Goal: Communication & Community: Answer question/provide support

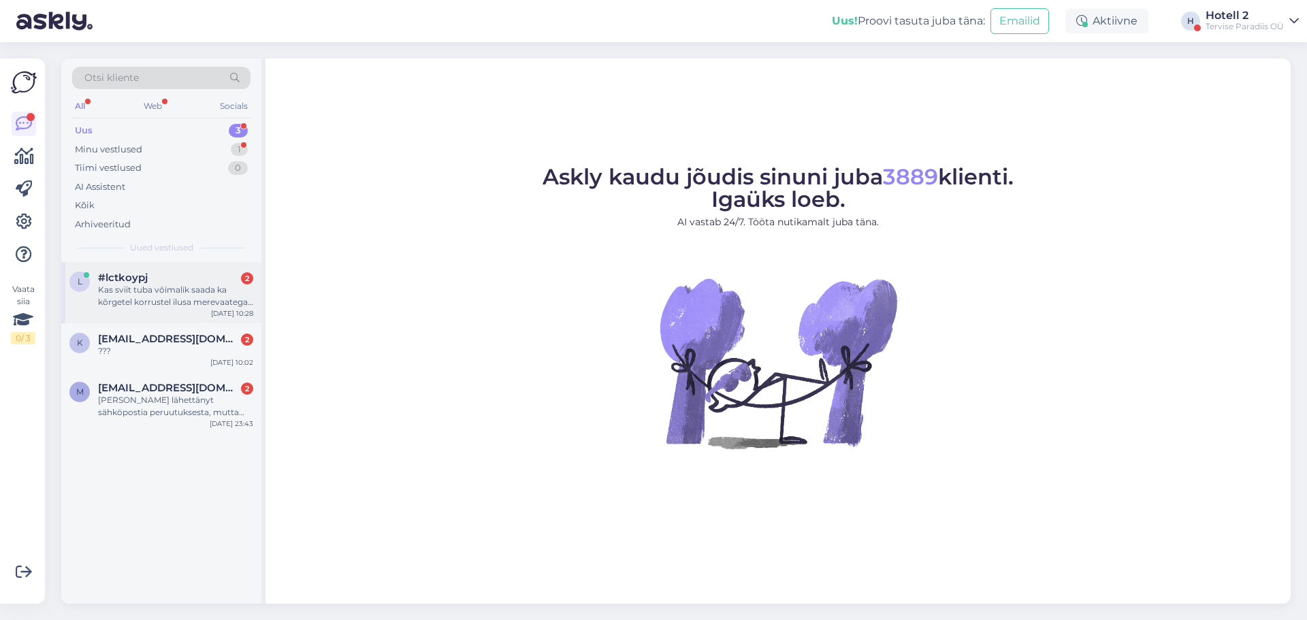
click at [193, 290] on div "Kas sviit tuba võimalik [PERSON_NAME] kõrgetel korrustel ilusa merevaatega ?" at bounding box center [175, 296] width 155 height 25
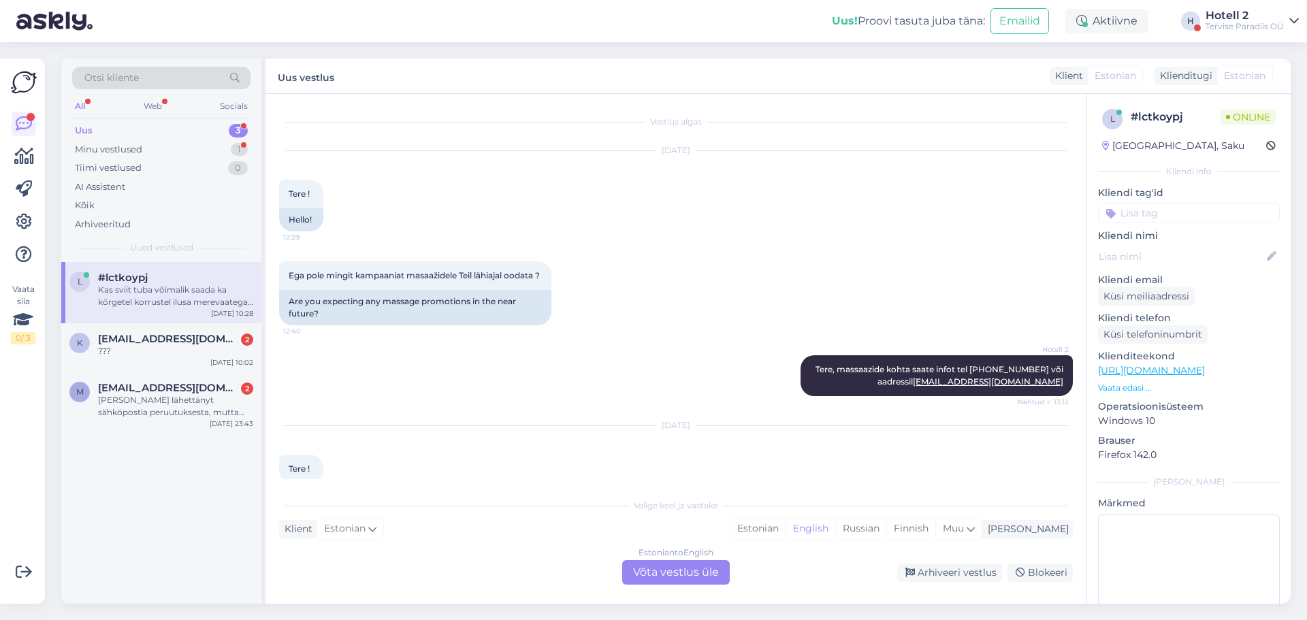
scroll to position [102, 0]
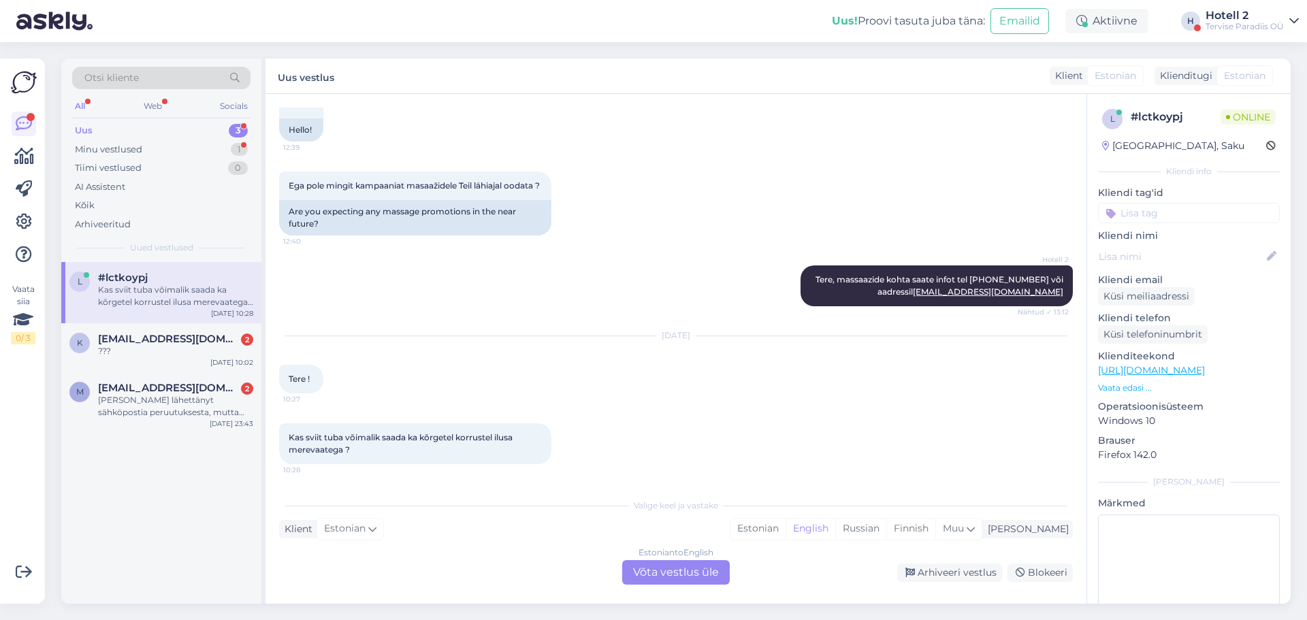
click at [700, 575] on div "Estonian to English Võta vestlus üle" at bounding box center [676, 572] width 108 height 25
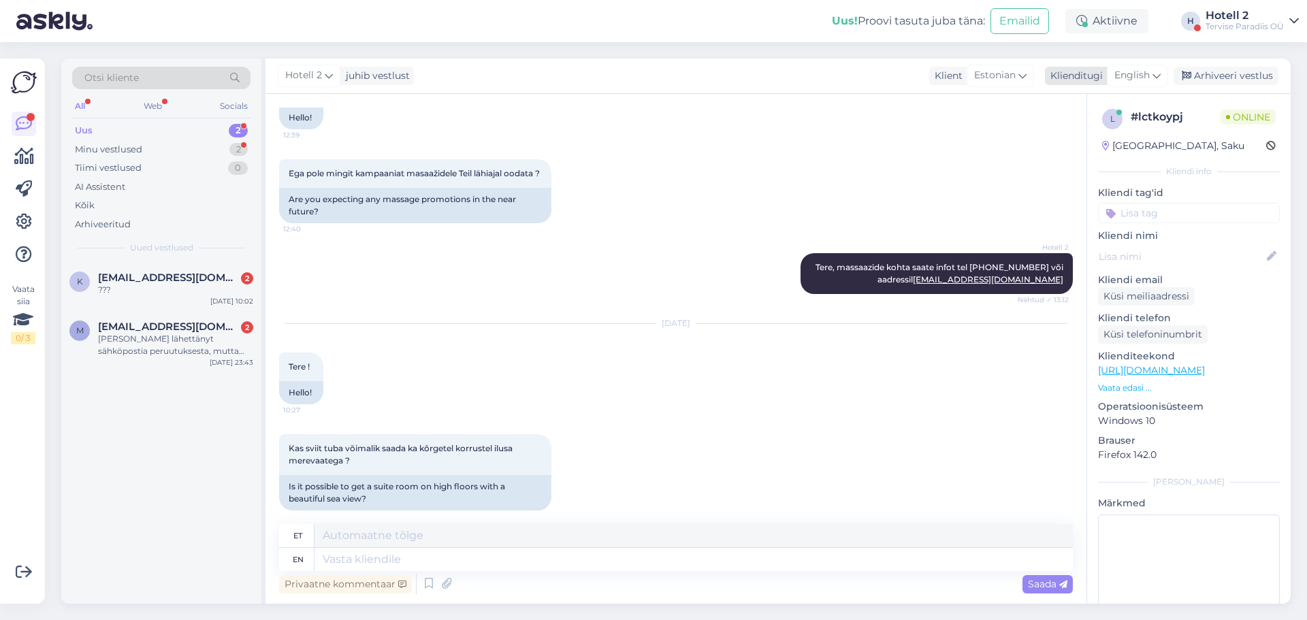
click at [1124, 72] on span "English" at bounding box center [1131, 75] width 35 height 15
type input "est"
click at [1089, 144] on link "Estonian" at bounding box center [1107, 136] width 150 height 22
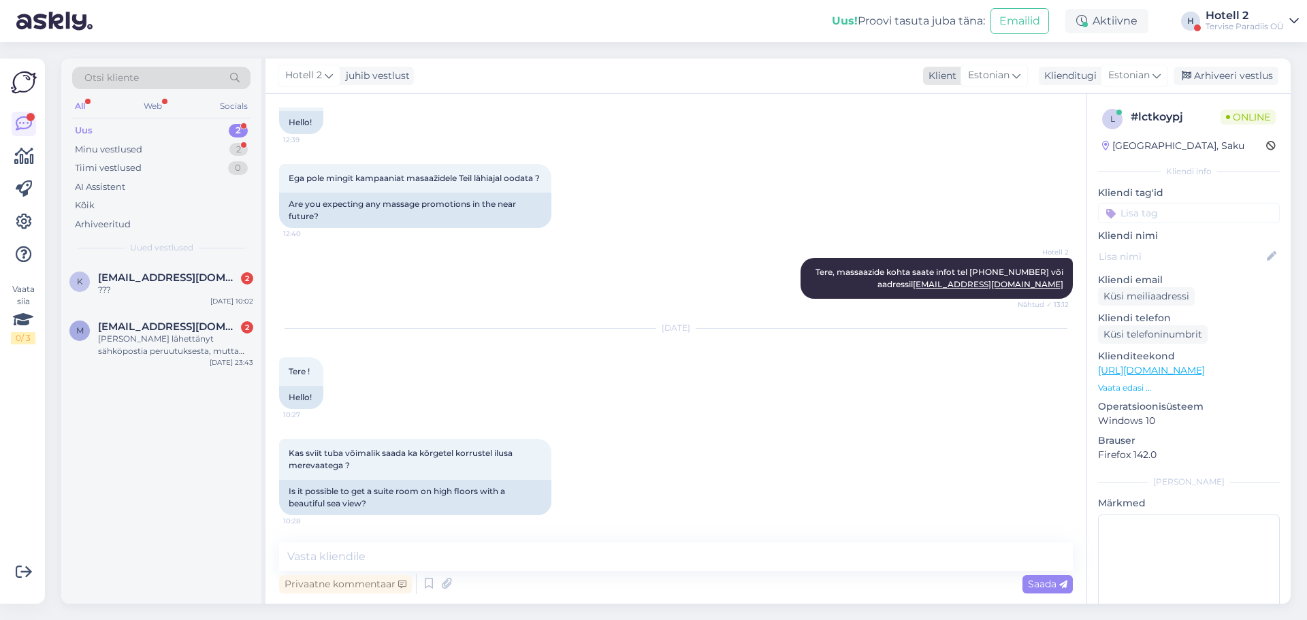
click at [998, 79] on span "Estonian" at bounding box center [989, 75] width 42 height 15
click at [980, 129] on link "English" at bounding box center [976, 136] width 150 height 22
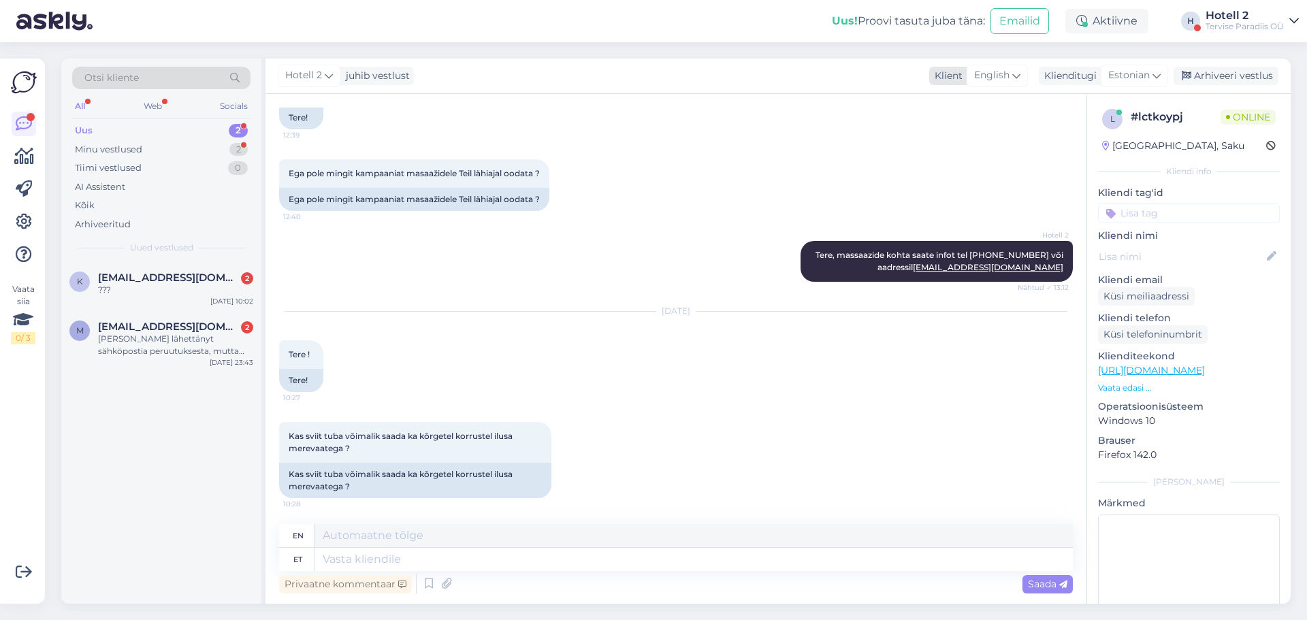
click at [999, 79] on span "English" at bounding box center [991, 75] width 35 height 15
click at [994, 76] on span "English" at bounding box center [991, 75] width 35 height 15
click at [957, 77] on div "Klient" at bounding box center [945, 76] width 33 height 14
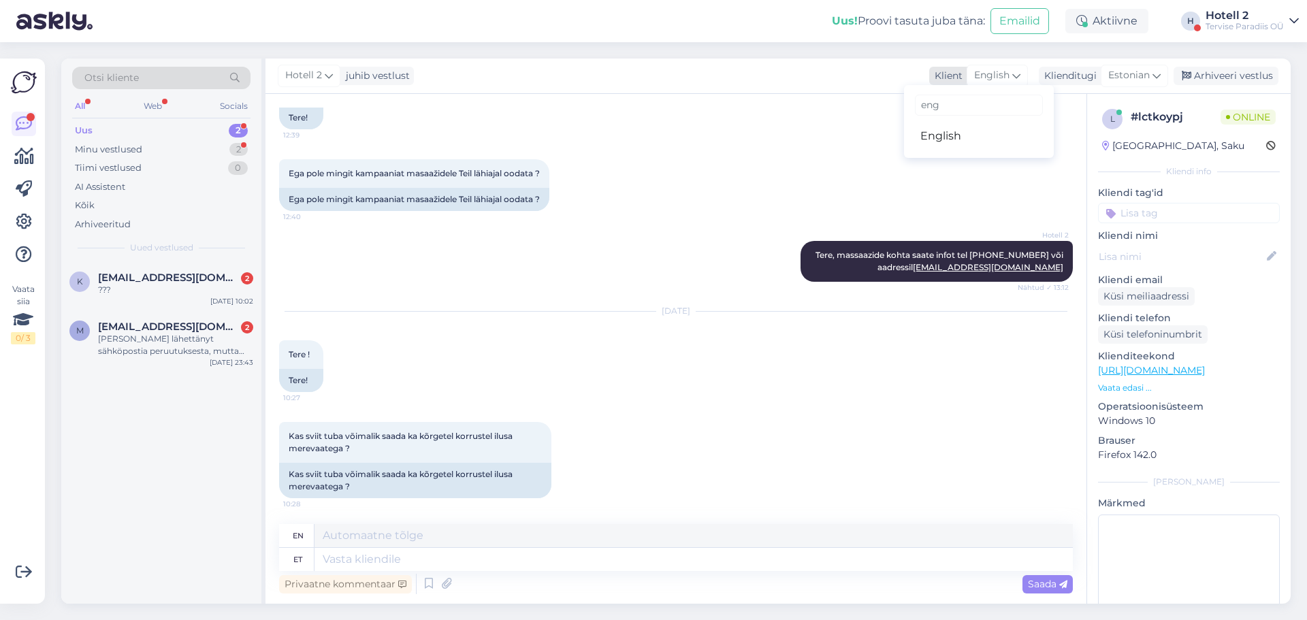
click at [997, 74] on span "English" at bounding box center [991, 75] width 35 height 15
click at [1016, 74] on icon at bounding box center [1016, 75] width 8 height 15
drag, startPoint x: 967, startPoint y: 105, endPoint x: 835, endPoint y: 103, distance: 131.4
click at [835, 103] on div "Hotell 2 juhib vestlust Klient English eng English Klienditugi Estonian est Est…" at bounding box center [777, 331] width 1025 height 545
click at [1012, 78] on icon at bounding box center [1016, 75] width 8 height 15
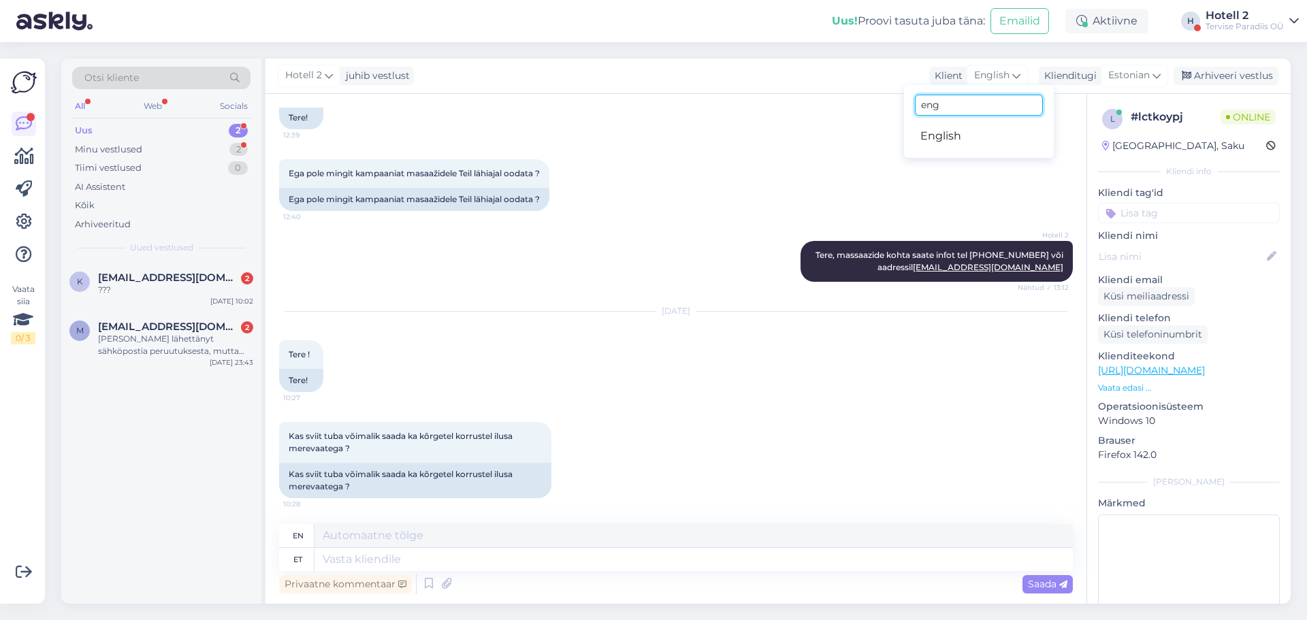
click at [990, 113] on input "eng" at bounding box center [979, 105] width 128 height 21
type input "est"
click at [976, 132] on link "Estonian" at bounding box center [979, 136] width 150 height 22
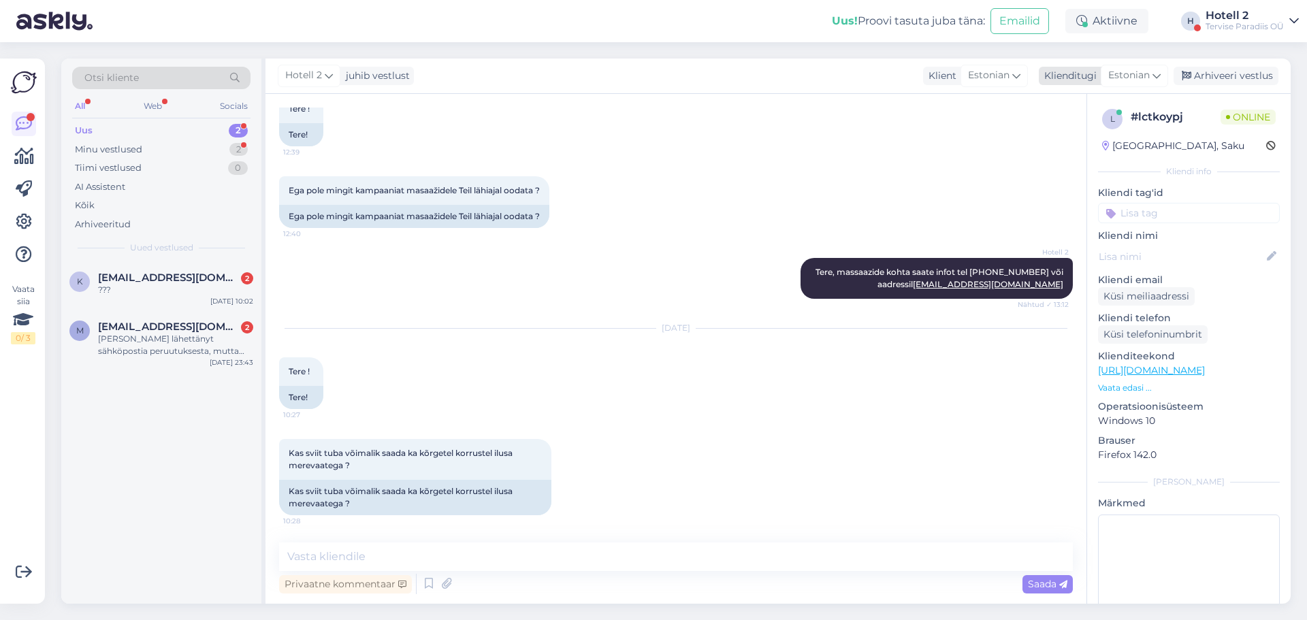
click at [1159, 70] on icon at bounding box center [1156, 75] width 8 height 15
drag, startPoint x: 1101, startPoint y: 101, endPoint x: 1011, endPoint y: 110, distance: 90.2
click at [1011, 110] on div "Hotell 2 juhib vestlust Klient Estonian est Estonian Klienditugi Estonian est E…" at bounding box center [777, 331] width 1025 height 545
click at [1152, 74] on div "Estonian" at bounding box center [1134, 76] width 67 height 22
type input "en"
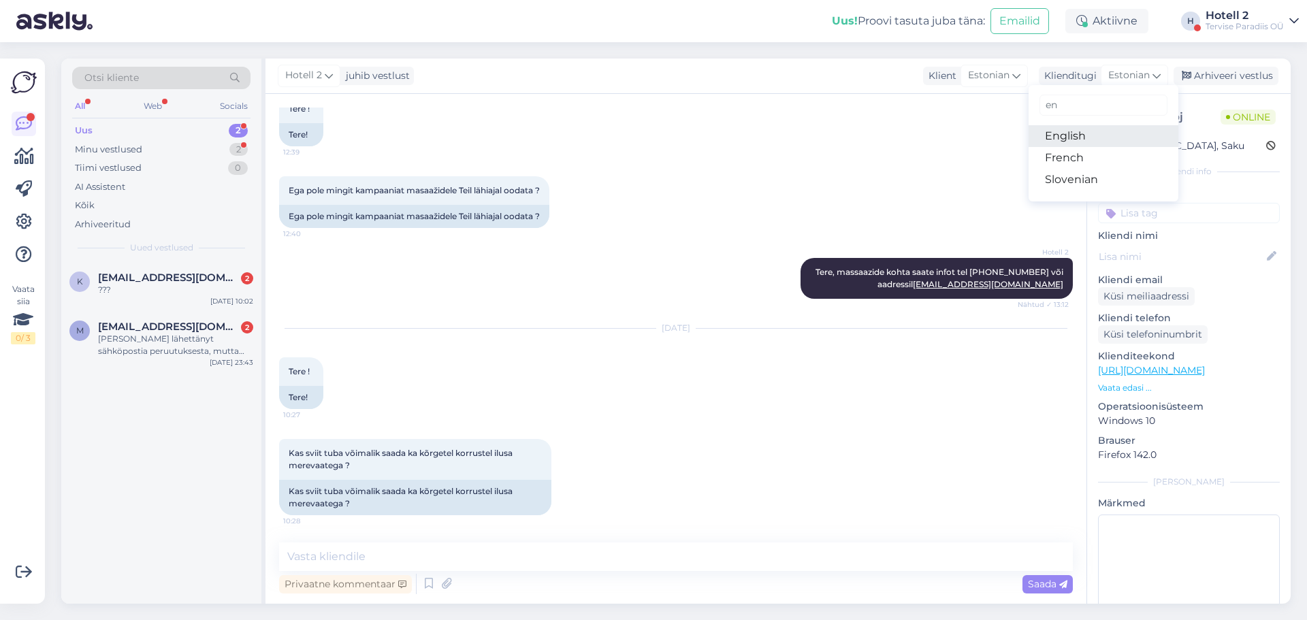
click at [1075, 131] on link "English" at bounding box center [1104, 136] width 150 height 22
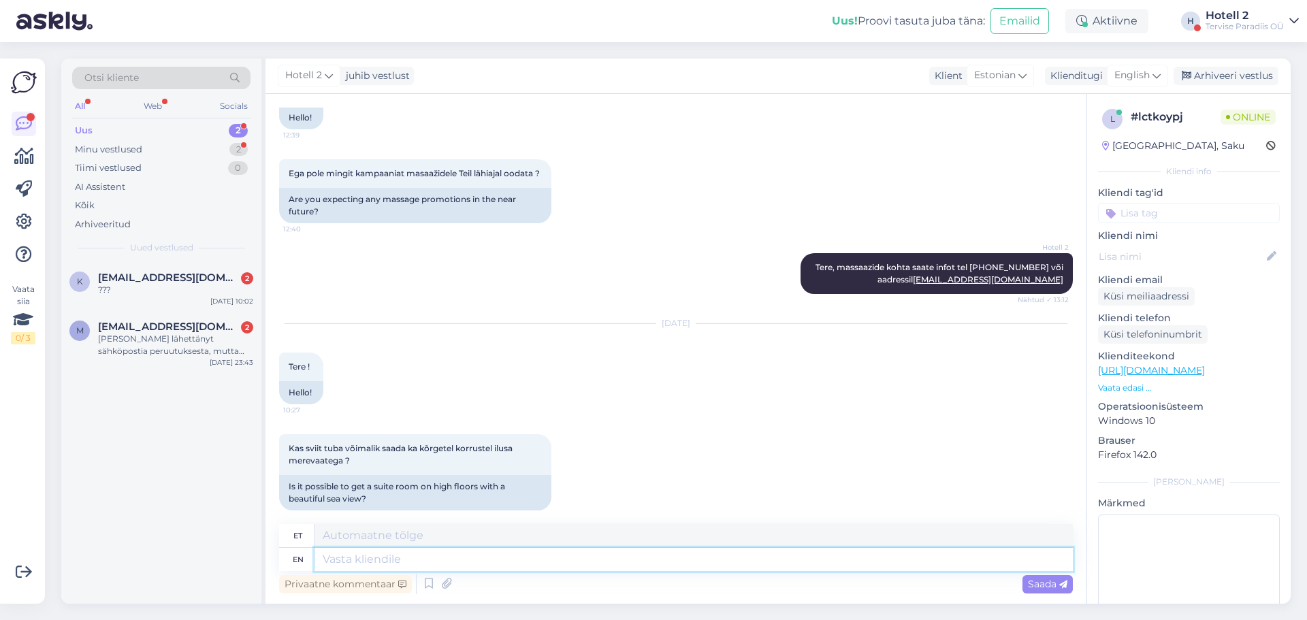
click at [413, 560] on textarea at bounding box center [693, 559] width 758 height 23
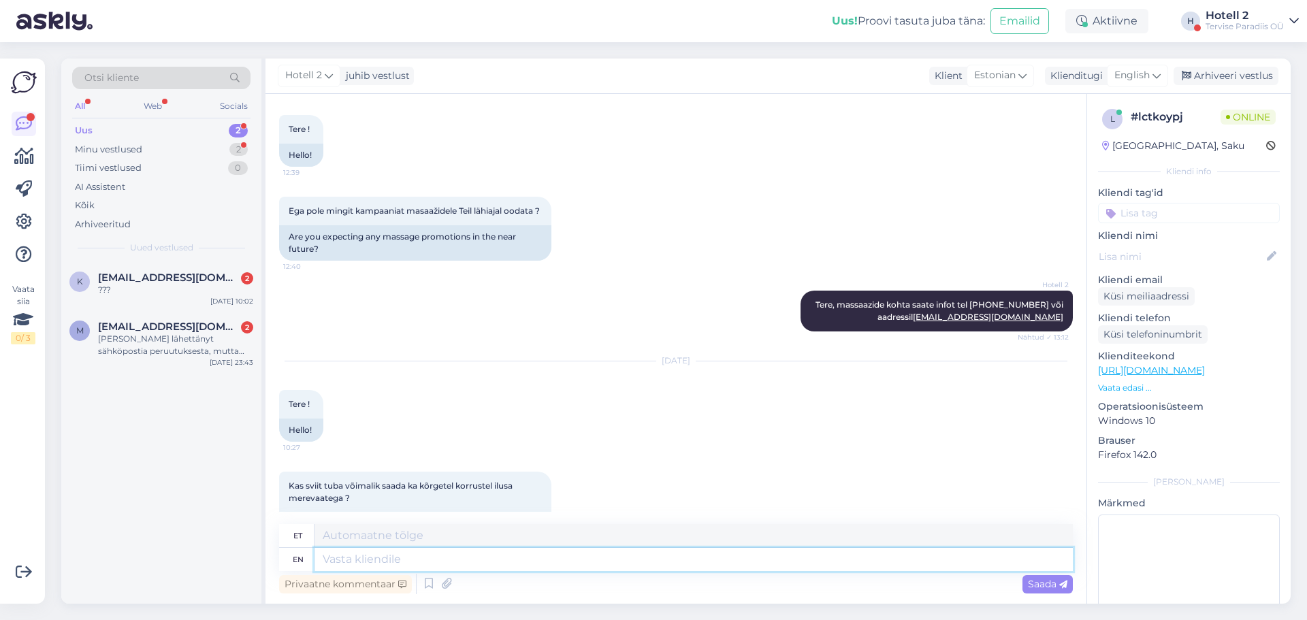
scroll to position [128, 0]
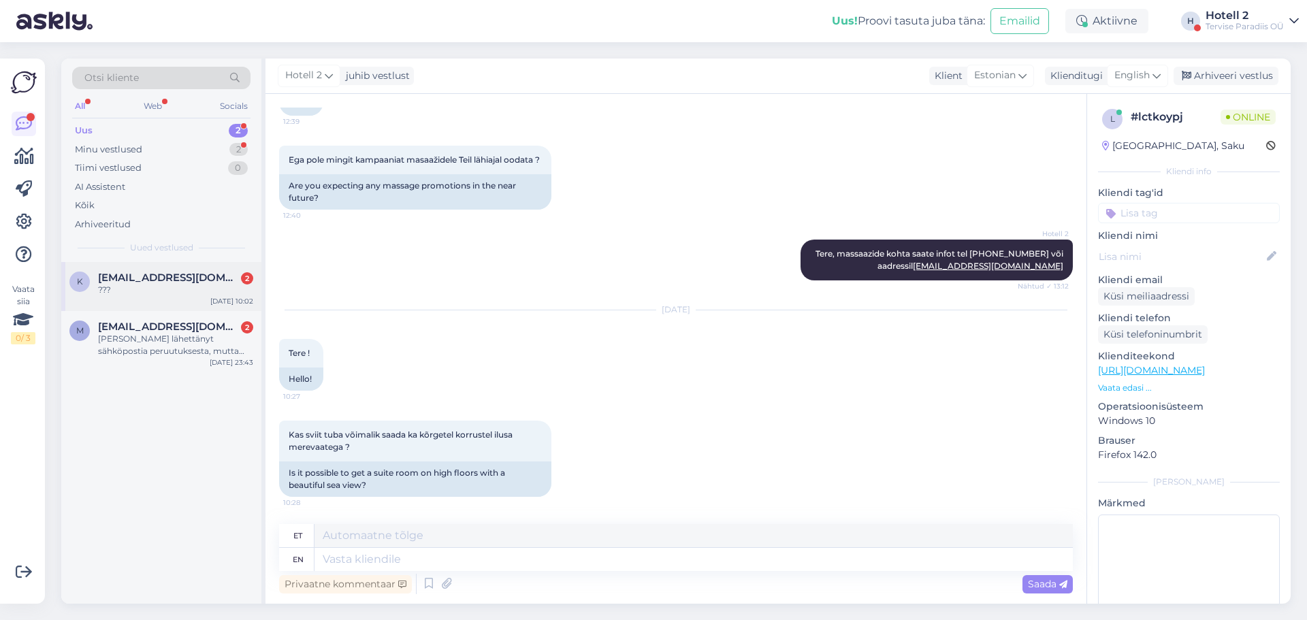
click at [198, 294] on div "???" at bounding box center [175, 290] width 155 height 12
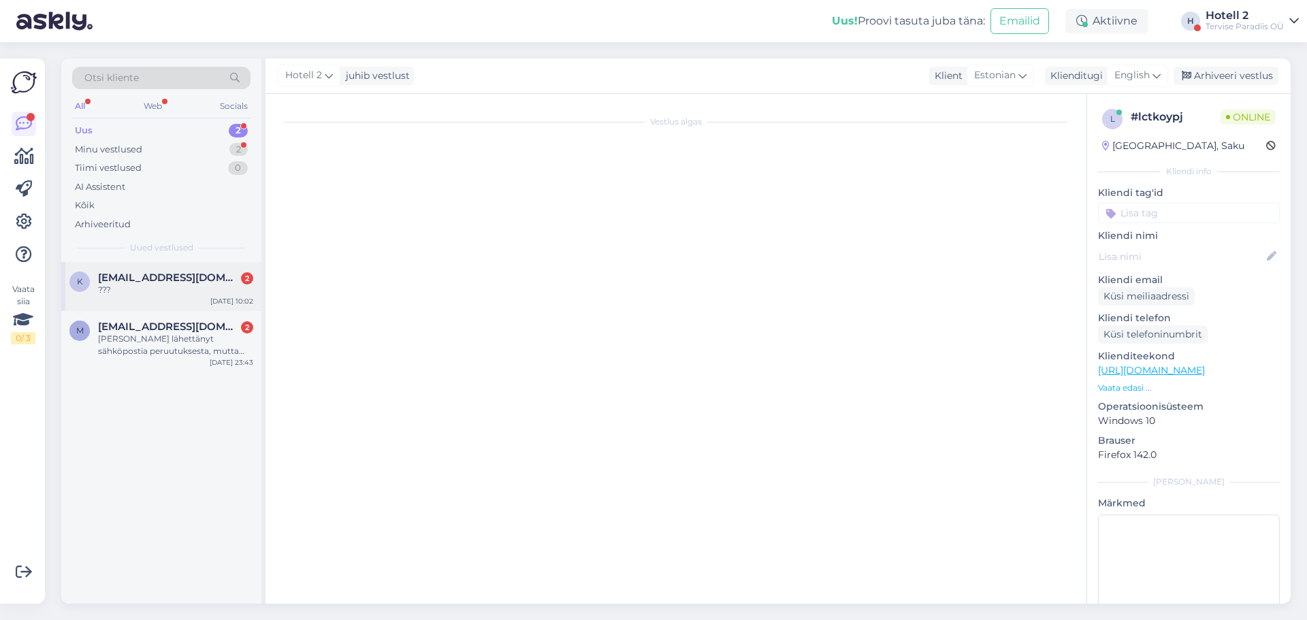
scroll to position [0, 0]
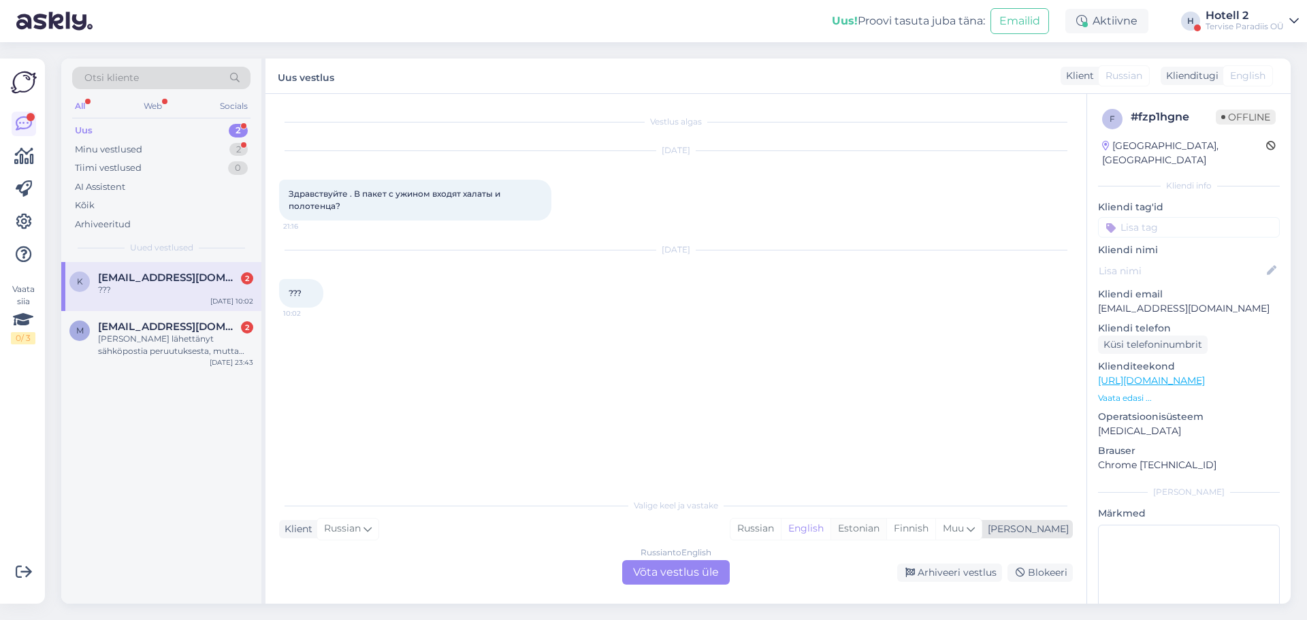
click at [886, 528] on div "Estonian" at bounding box center [858, 529] width 56 height 20
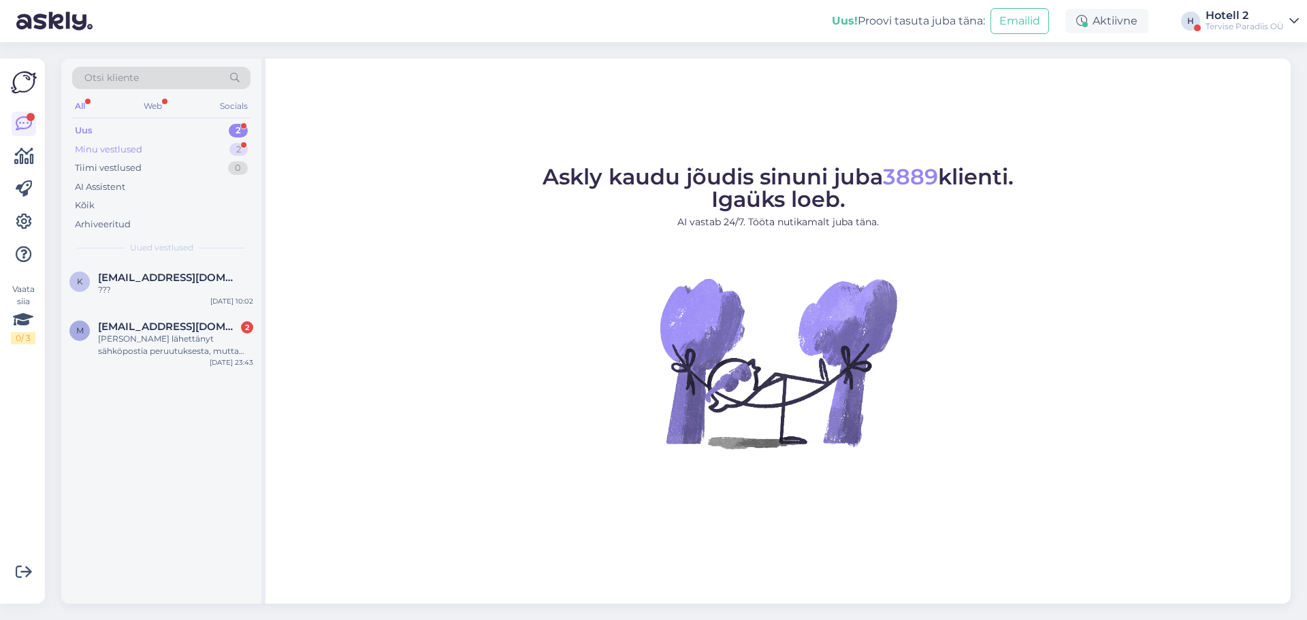
click at [208, 148] on div "Minu vestlused 2" at bounding box center [161, 149] width 178 height 19
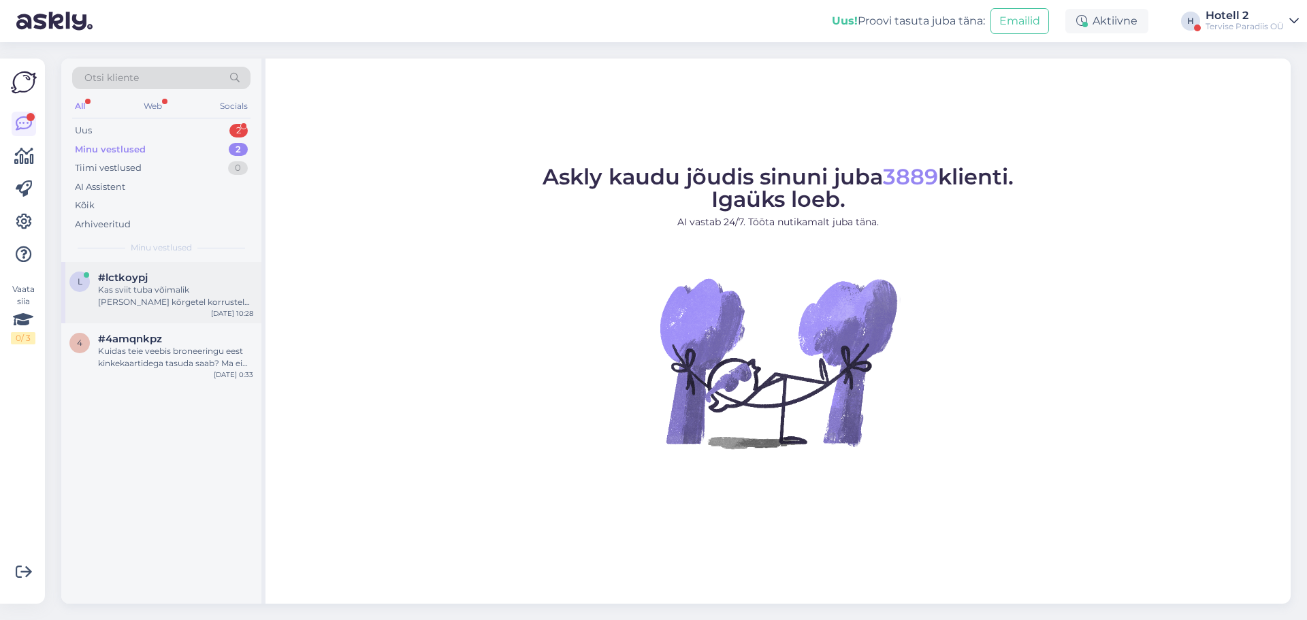
click at [222, 297] on div "Kas sviit tuba võimalik [PERSON_NAME] kõrgetel korrustel ilusa merevaatega ?" at bounding box center [175, 296] width 155 height 25
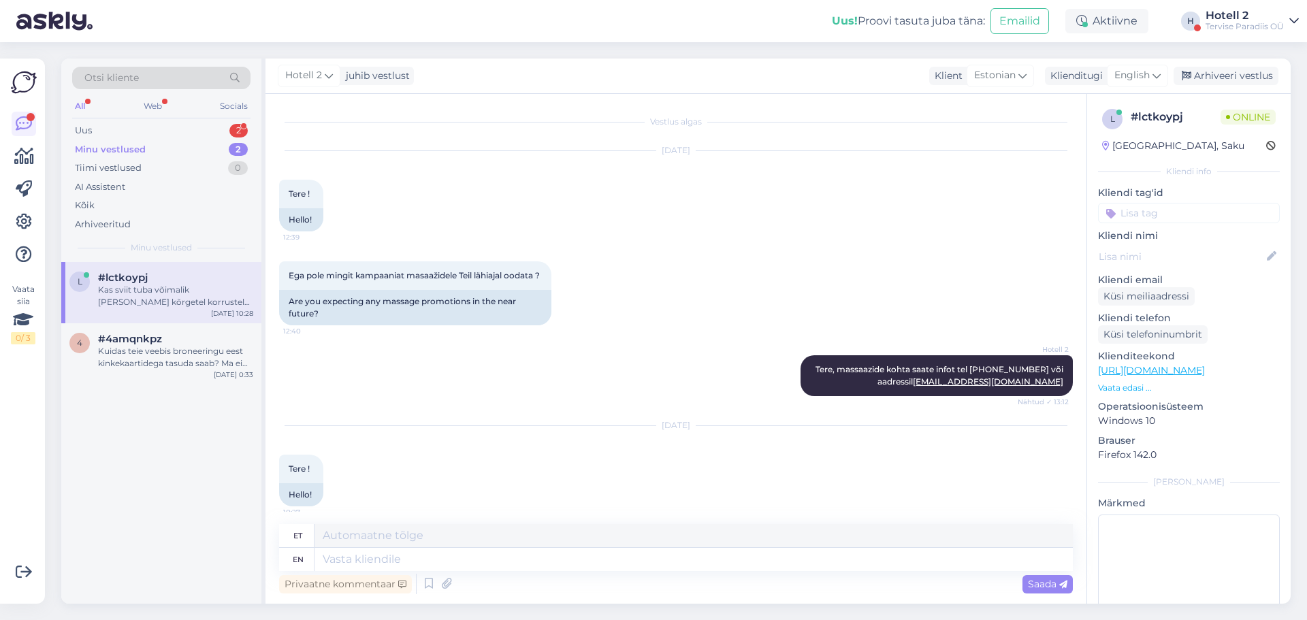
scroll to position [128, 0]
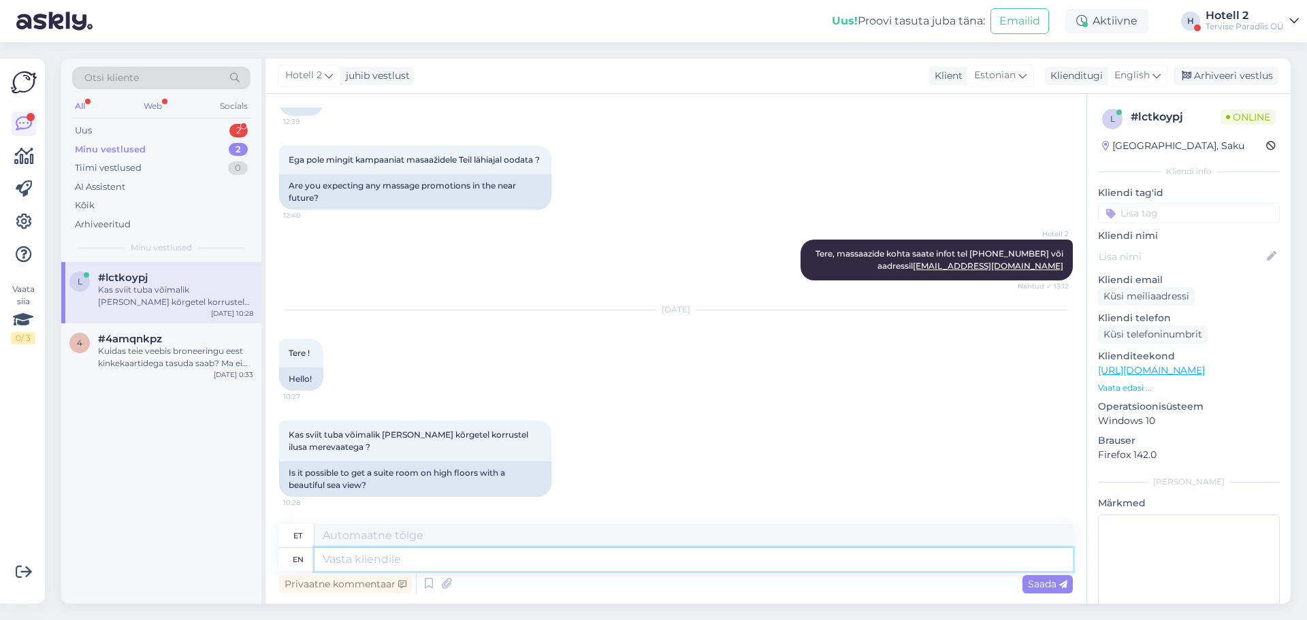
click at [462, 560] on textarea at bounding box center [693, 559] width 758 height 23
type textarea "Ter"
type textarea "T"
type textarea "Tere"
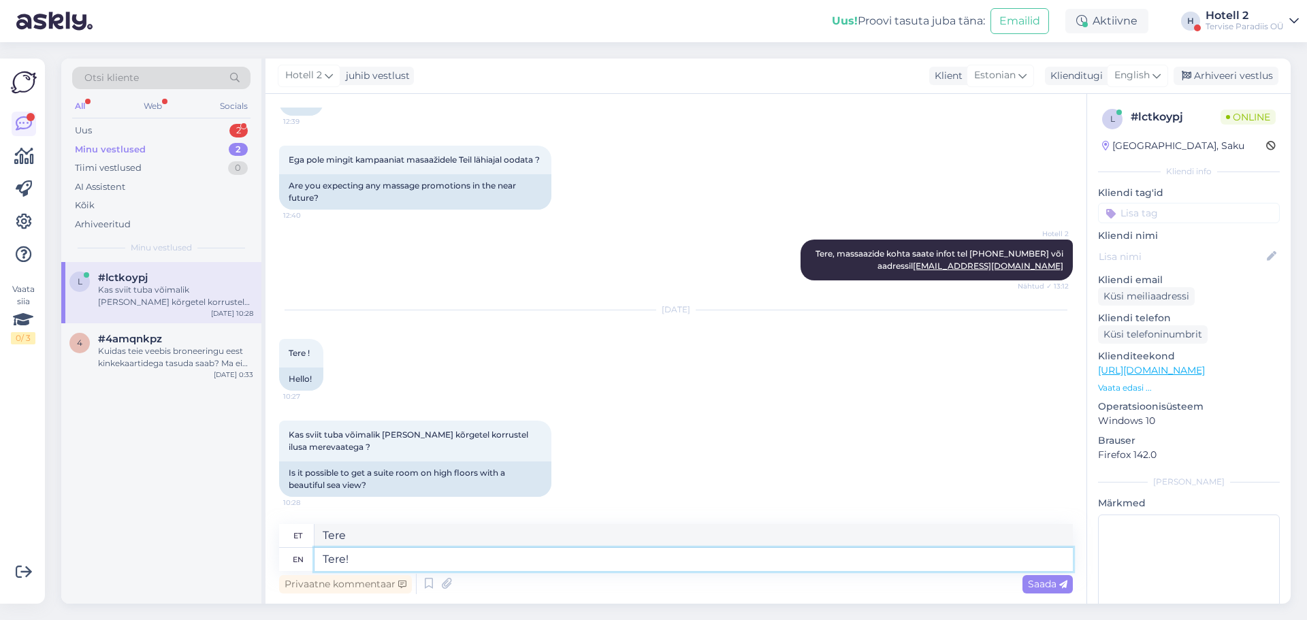
type textarea "Tere!"
type textarea "Tere,"
type textarea "Tere"
type textarea "Tere,"
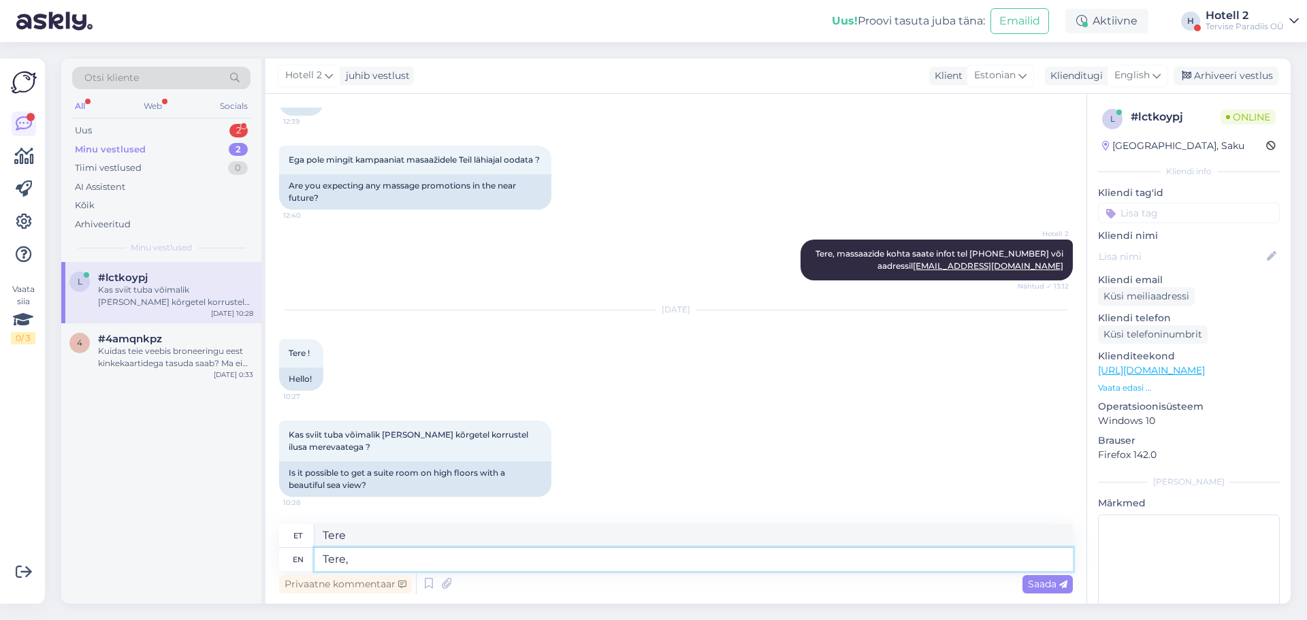
type textarea "Tere,"
type textarea "Tere, oleneb"
type textarea "Tere, oleneb mis"
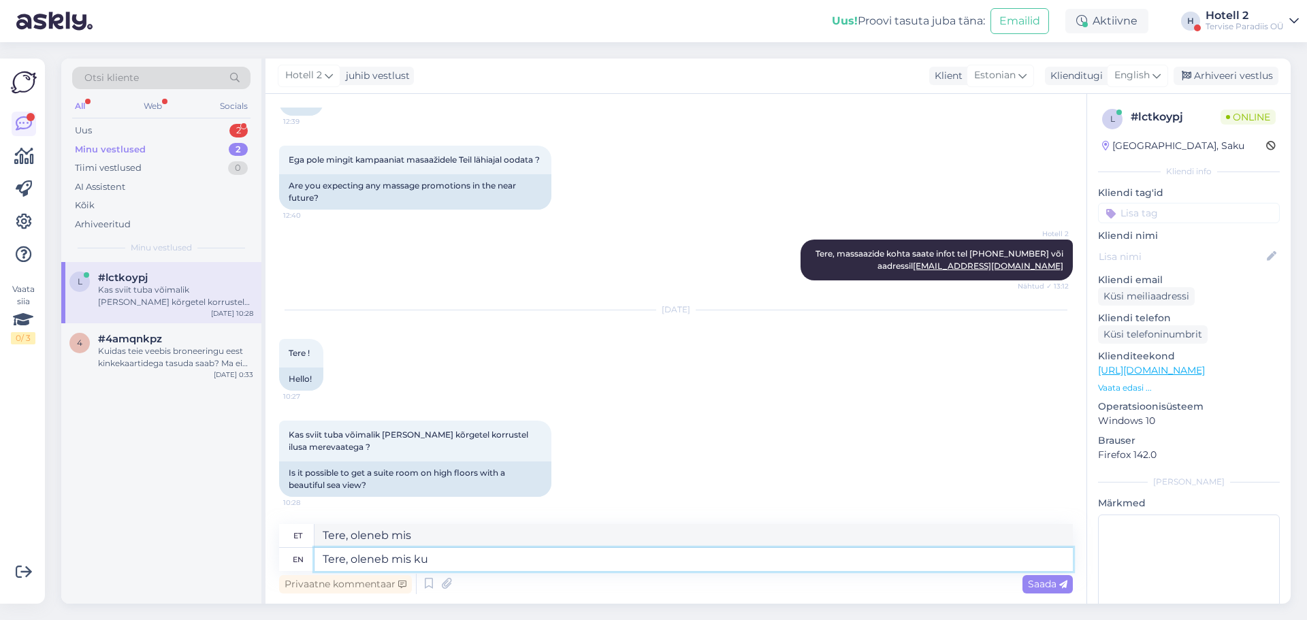
type textarea "Tere, oleneb mis kuu"
type textarea "Tere, oleneb mis kuupä"
type textarea "Tere, oleneb mis kuup"
type textarea "Tere, oleneb mis kuupäev"
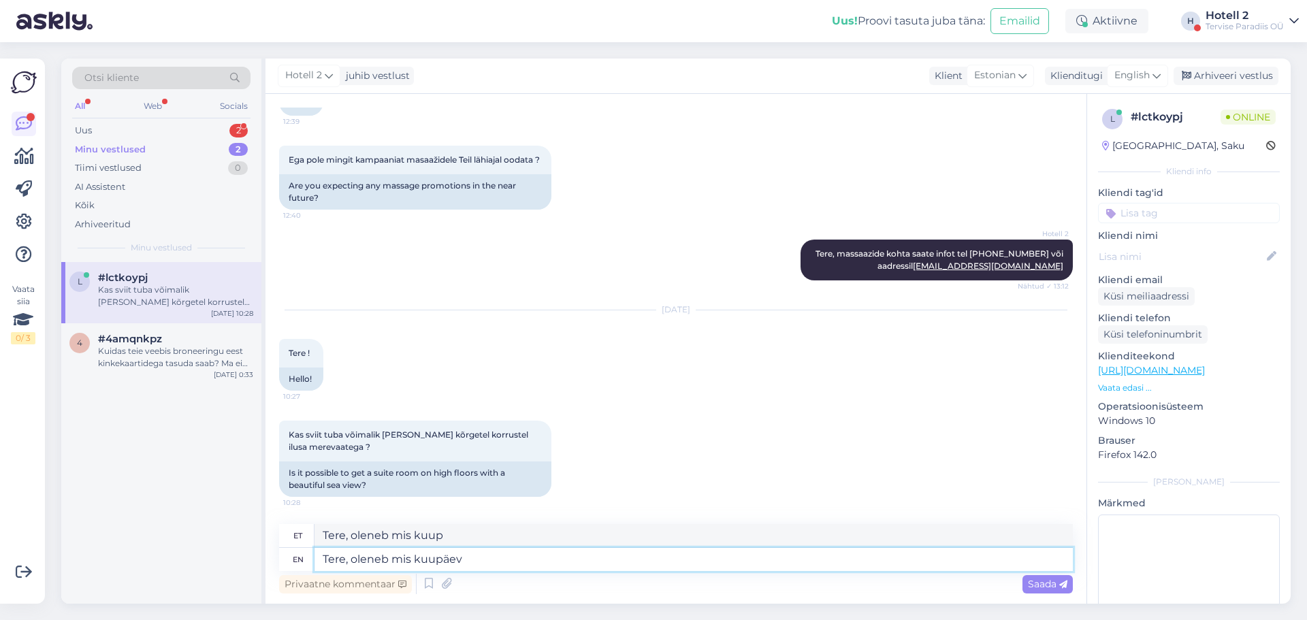
type textarea "Tere, oleneb mis kuupäe"
type textarea "Tere, oleneb mis kuupäeval"
type textarea "Tere, oleneb mis kuupäeval olete"
type textarea "Tere, oleneb mis päeval olete"
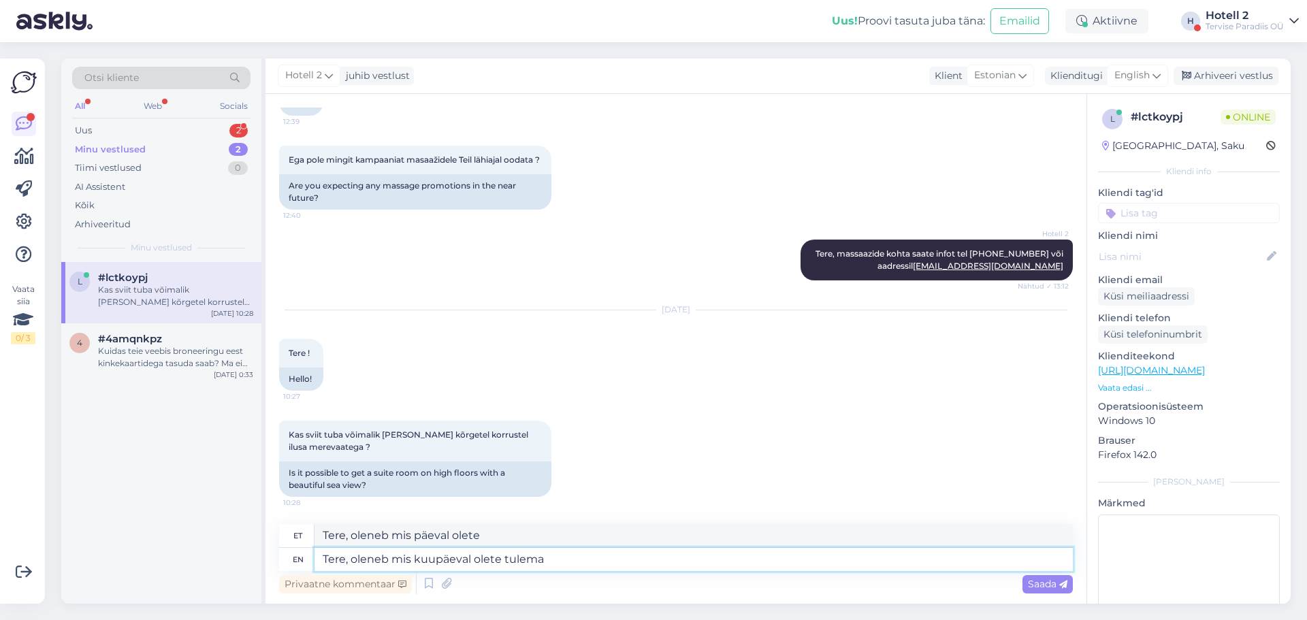
type textarea "Tere, oleneb mis kuupäeval olete tulemas"
type textarea "Tere, oleneb mis päeval olete tulemas"
click at [387, 562] on textarea "Tere, oleneb mis kuupäeval olete tulemas" at bounding box center [693, 559] width 758 height 23
type textarea "Tere, oleneb sellest, mis kuupäeval olete tulemas"
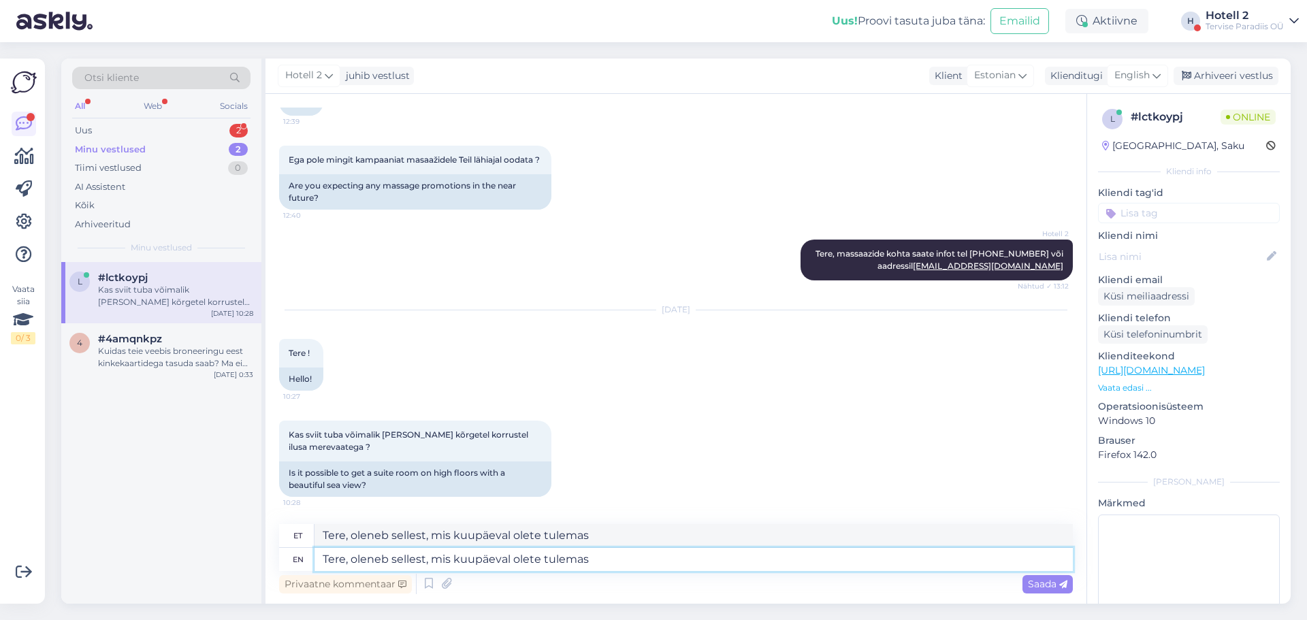
click at [349, 560] on textarea "Tere, oleneb sellest, mis kuupäeval olete tulemas" at bounding box center [693, 559] width 758 height 23
type textarea "Tere! oleneb sellest, mis kuupäeval olete tulemas"
click at [357, 562] on textarea "Tere! oleneb sellest, mis kuupäeval olete tulemas" at bounding box center [693, 559] width 758 height 23
type textarea "Tere! leneb sellest, mis kuupäeval olete tulemas"
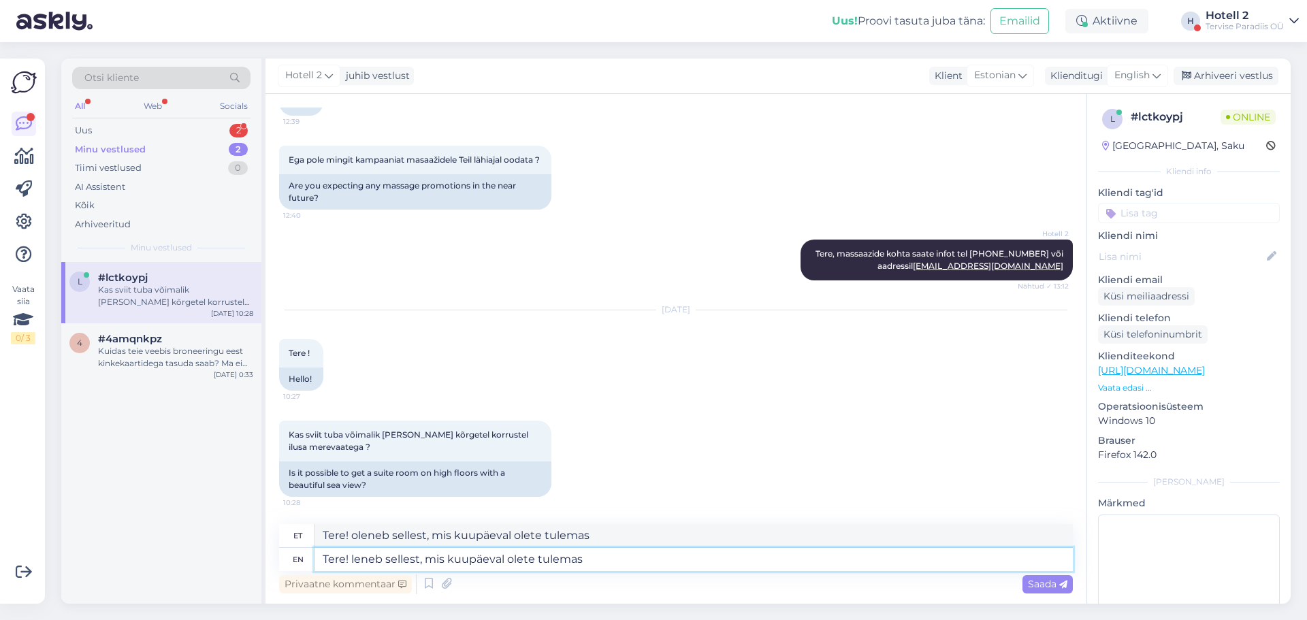
type textarea "Tere! leneb sellest, mis kuupäeval olete tulemas"
type textarea "Tere! Oleneb sellest, mis kuupäeval olete tulemas"
click at [613, 556] on textarea "Tere! Oleneb sellest, mis kuupäeval olete tulemas" at bounding box center [693, 559] width 758 height 23
type textarea "Tere! Oleneb sellest, mis kuupäeval olete tulemas."
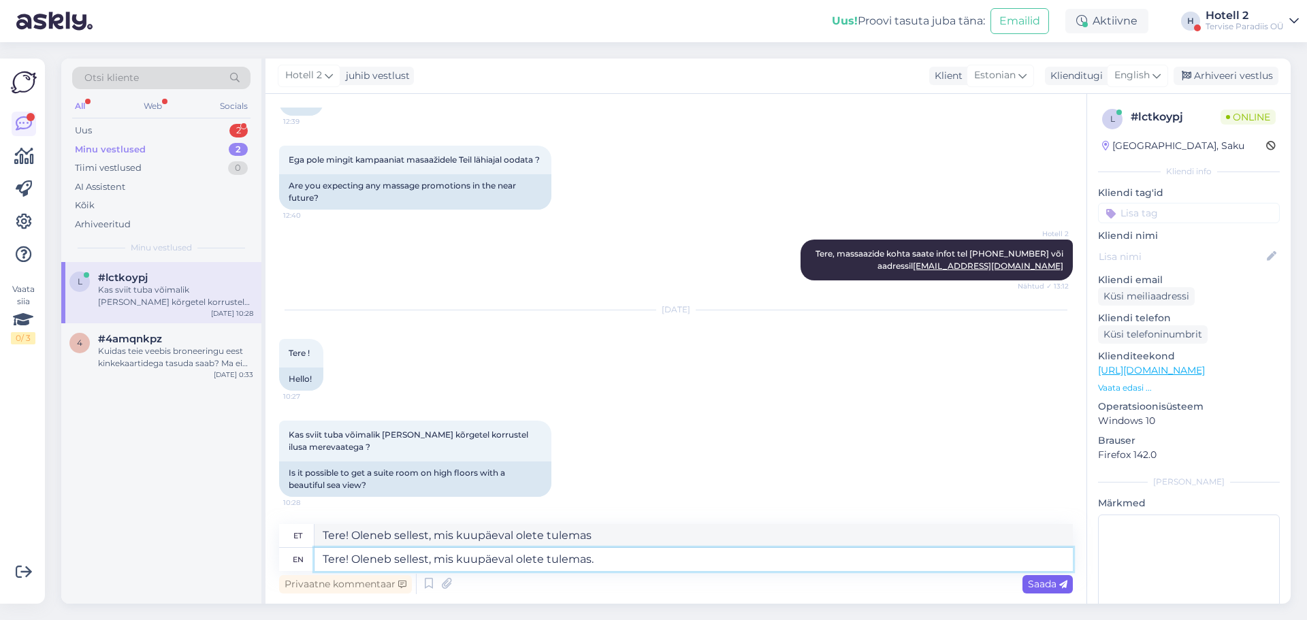
type textarea "Tere! Oleneb sellest, mis kuupäeval olete tulemas."
click at [1057, 581] on span "Saada" at bounding box center [1047, 584] width 39 height 12
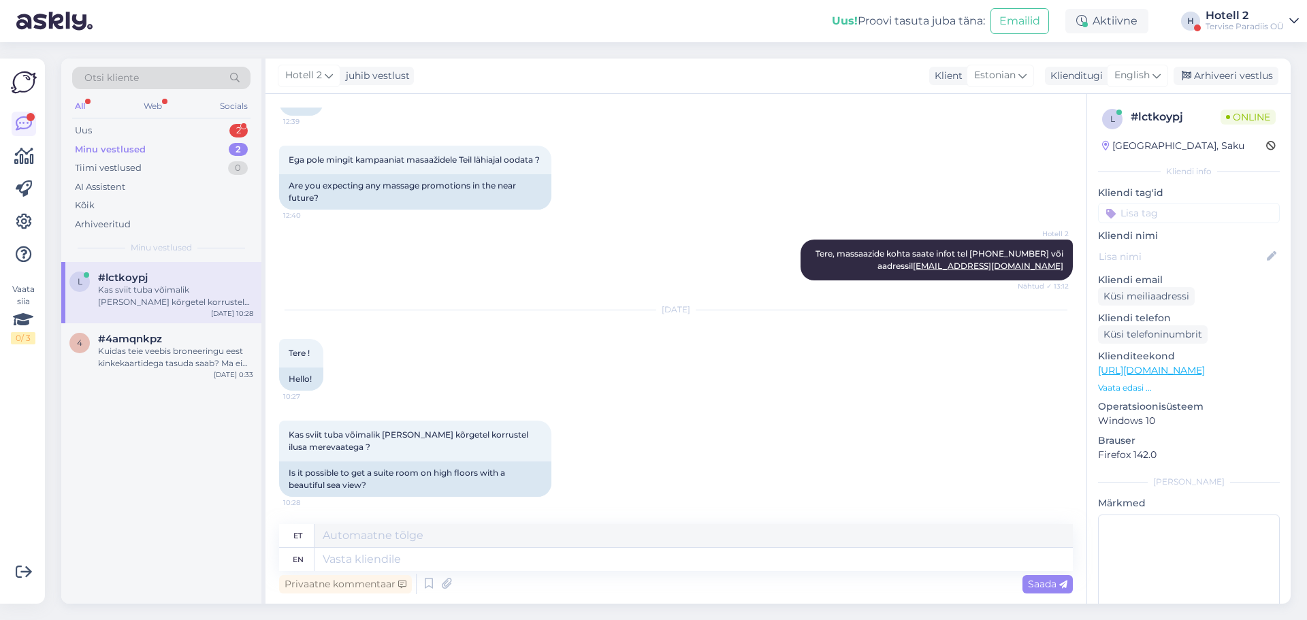
scroll to position [210, 0]
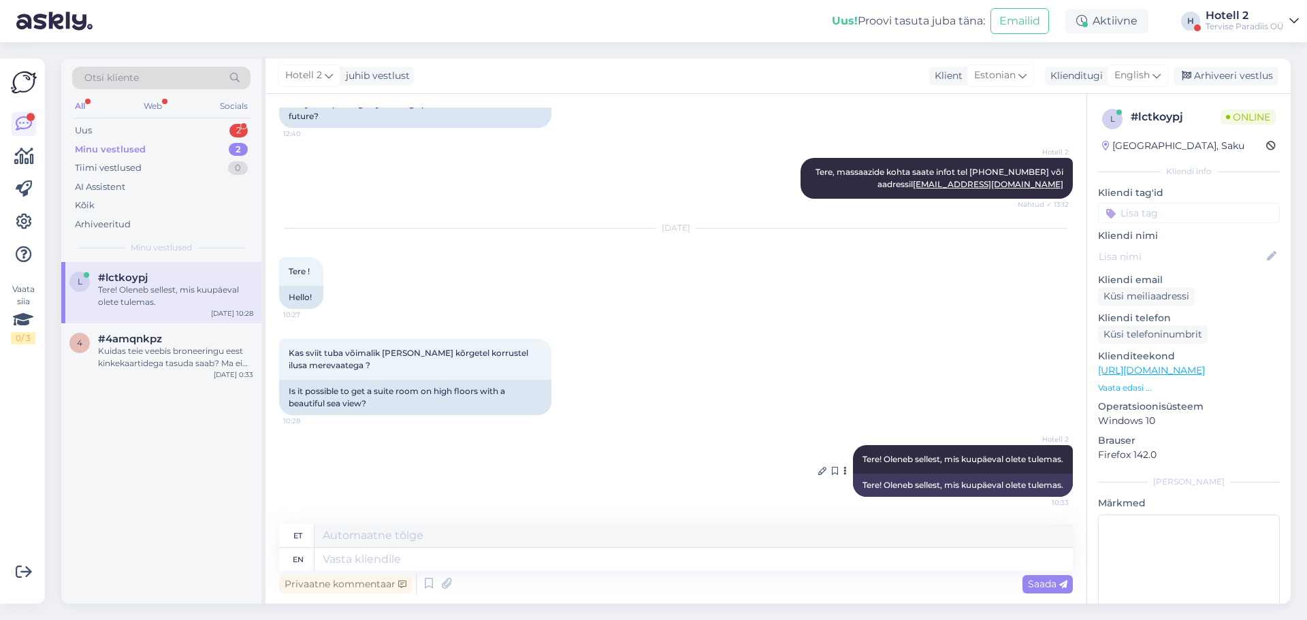
click at [843, 475] on icon at bounding box center [844, 471] width 3 height 8
click at [818, 472] on icon at bounding box center [822, 471] width 8 height 8
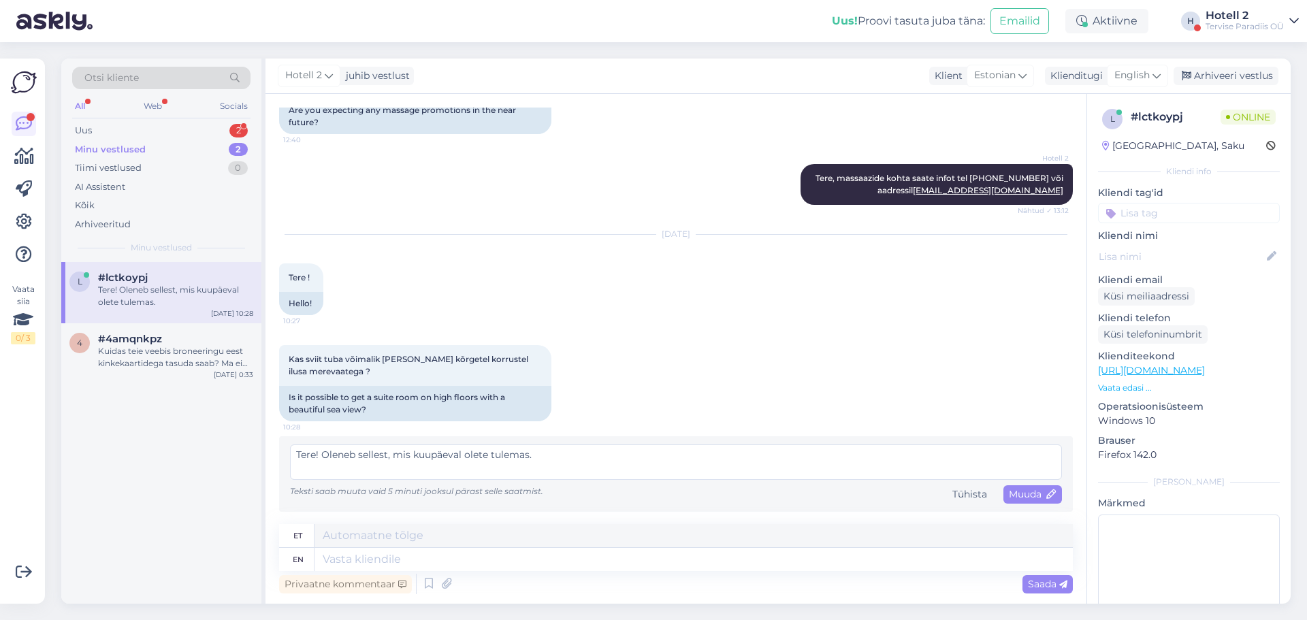
scroll to position [204, 0]
click at [1160, 76] on icon at bounding box center [1156, 75] width 8 height 15
type input "est"
click at [1102, 131] on link "Estonian" at bounding box center [1107, 136] width 150 height 22
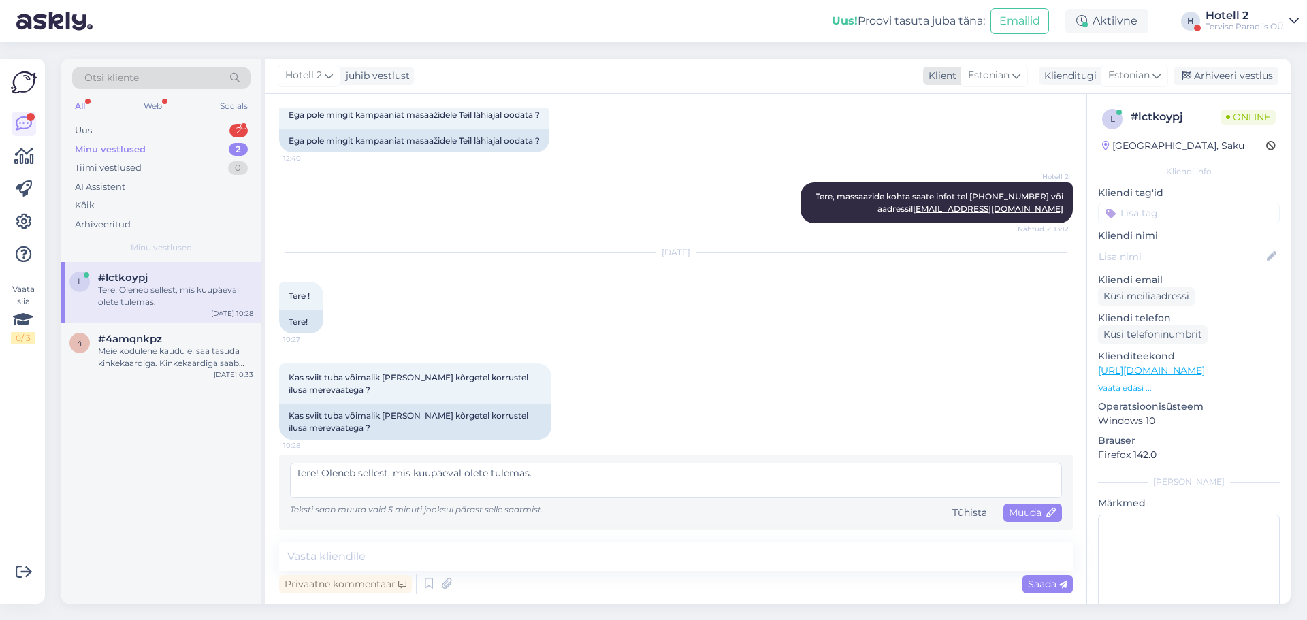
click at [1005, 78] on span "Estonian" at bounding box center [989, 75] width 42 height 15
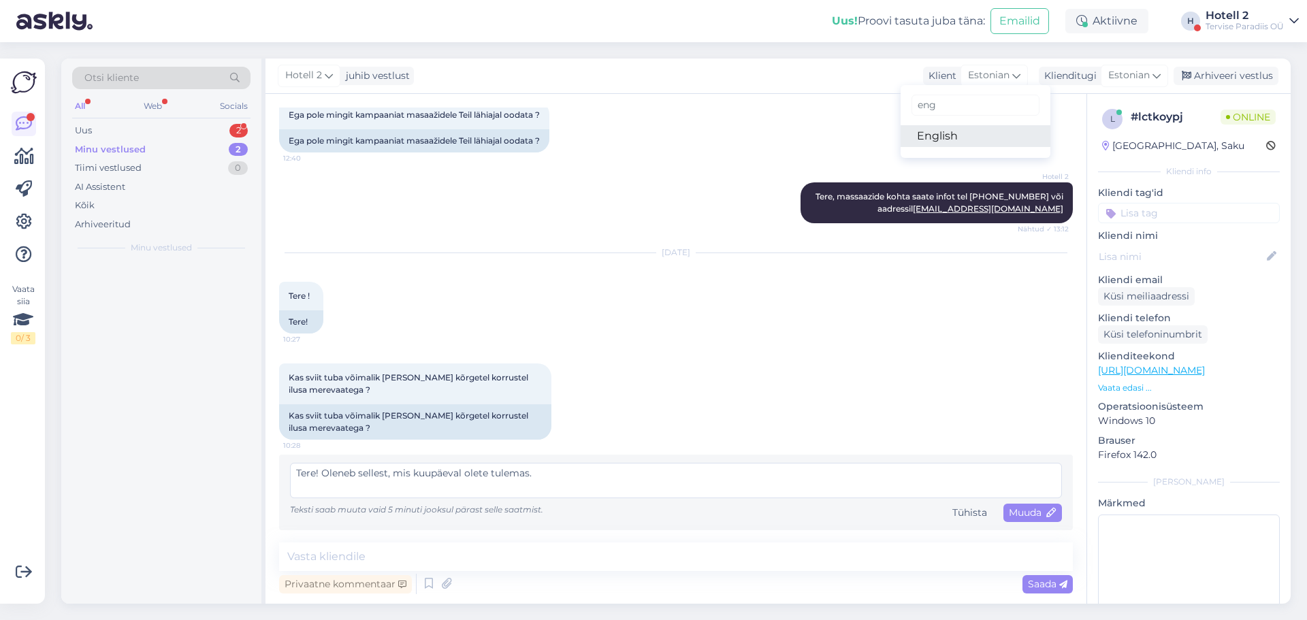
type input "eng"
click at [975, 131] on link "English" at bounding box center [976, 136] width 150 height 22
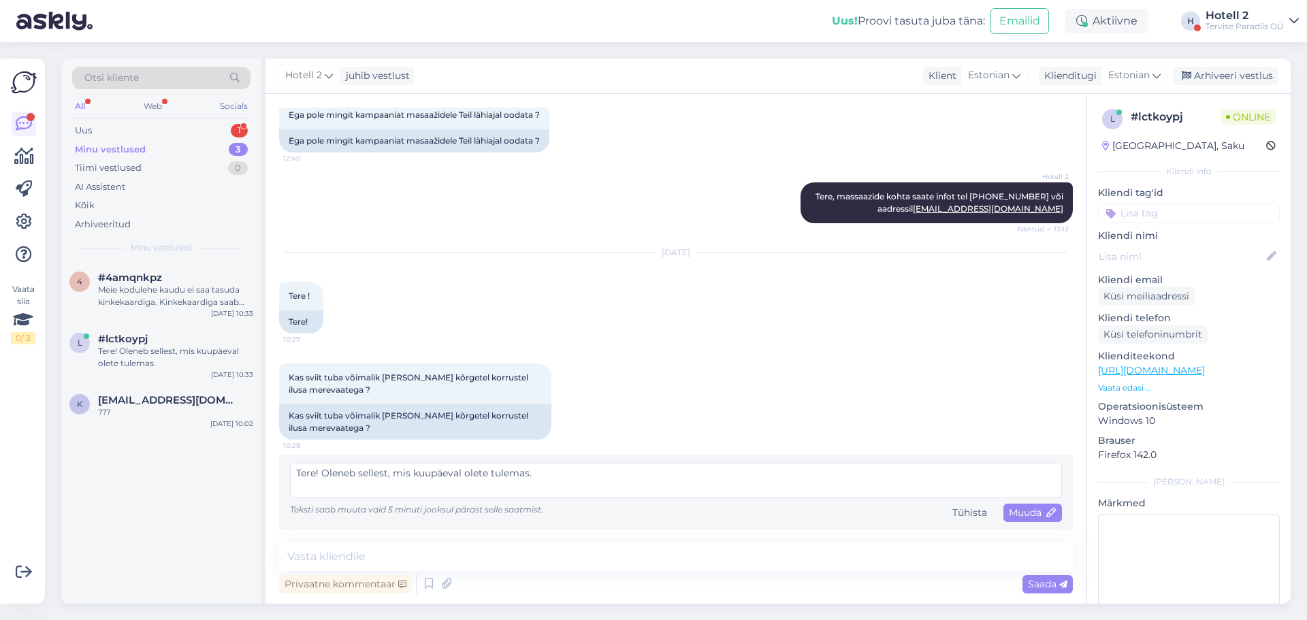
scroll to position [204, 0]
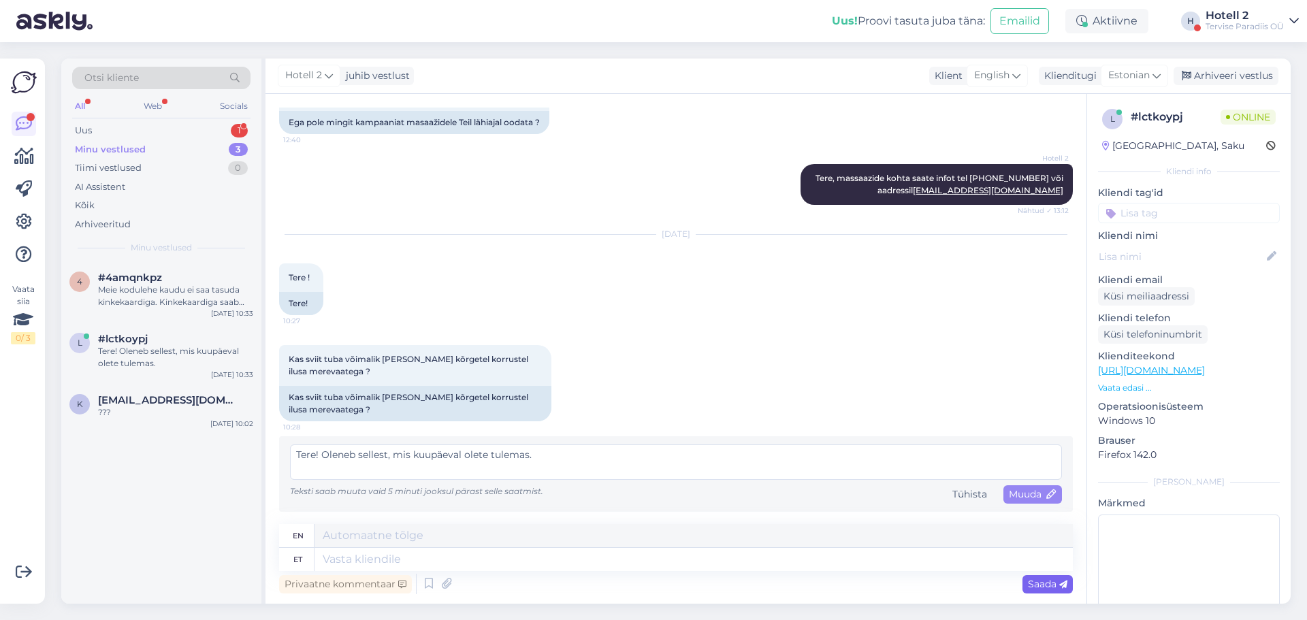
click at [1041, 581] on span "Saada" at bounding box center [1047, 584] width 39 height 12
click at [1013, 502] on div "Muuda" at bounding box center [1032, 494] width 59 height 18
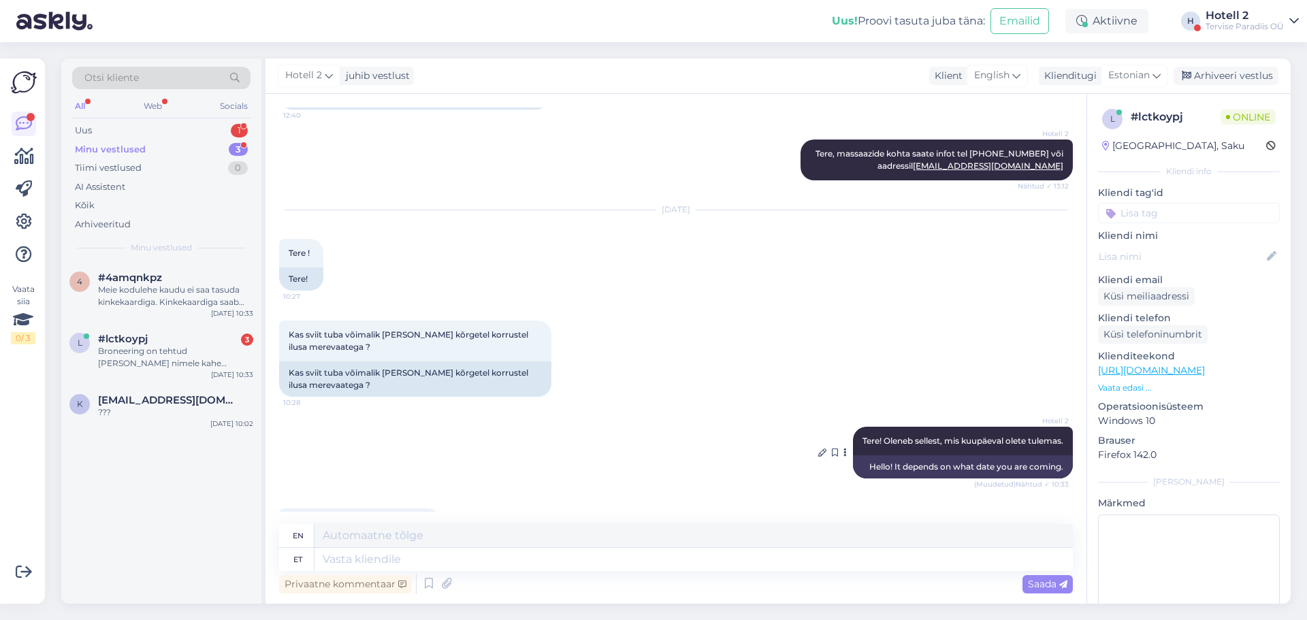
scroll to position [504, 0]
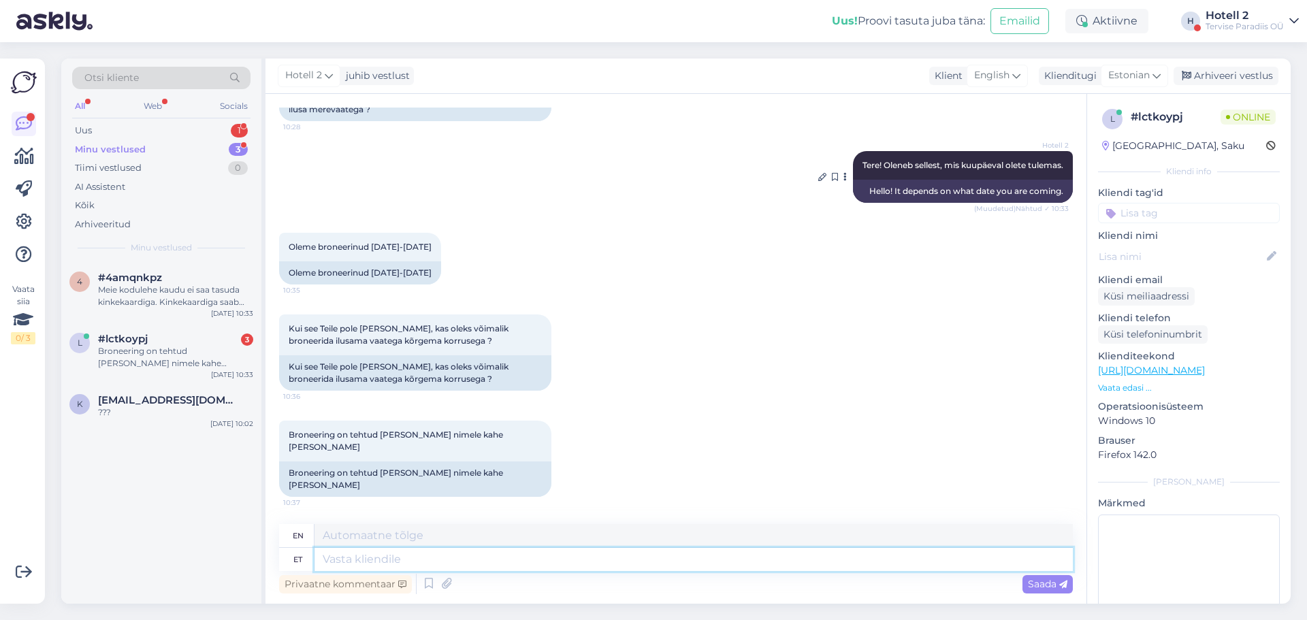
click at [447, 551] on textarea at bounding box center [693, 559] width 758 height 23
type textarea "Tere"
type textarea "Hello"
type textarea "Tere!"
type textarea "Hello!"
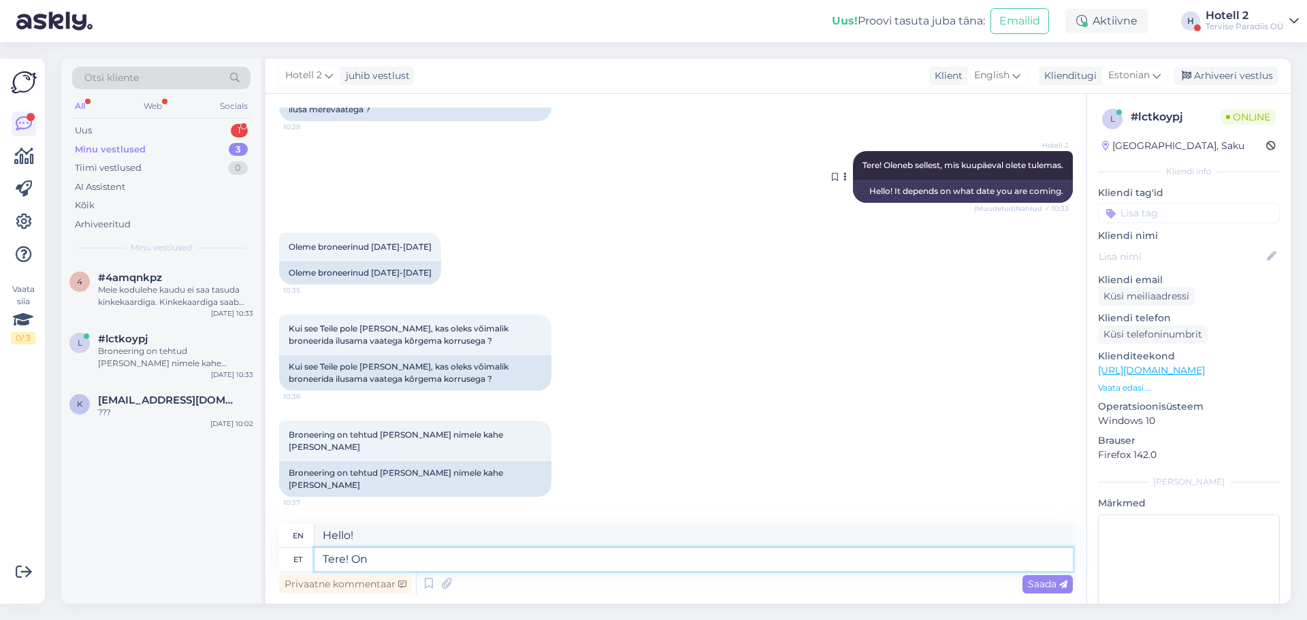
type textarea "Tere! On"
type textarea "Hello! It is"
type textarea "Tere! On olemas"
type textarea "Hello! It exists"
type textarea "Tere! On olemas 7.korrus"
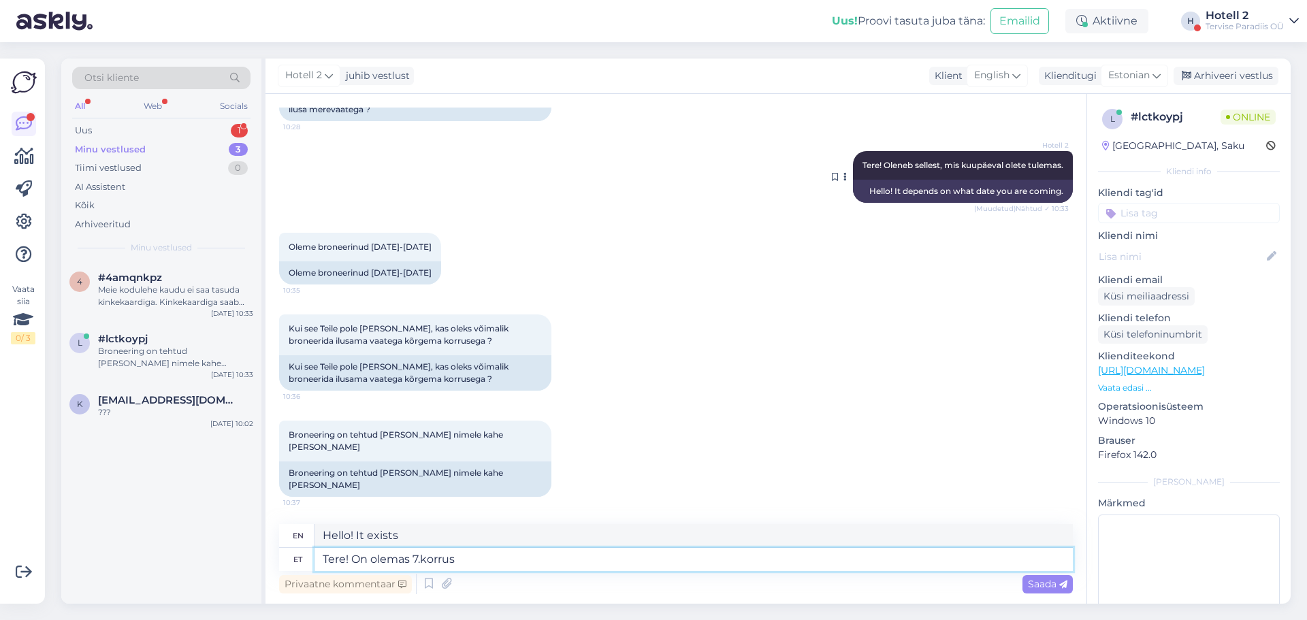
type textarea "Hello! There is 7.korrus"
type textarea "Tere! On olemas 7.korrus merevaatega"
type textarea "Hello! Is there 7.korrus with a sea view?"
click at [457, 557] on textarea "Tere! On olemas 7.korrus merevaatega" at bounding box center [693, 559] width 758 height 23
type textarea "Tere! On olemas 7.korruseomerevaatega"
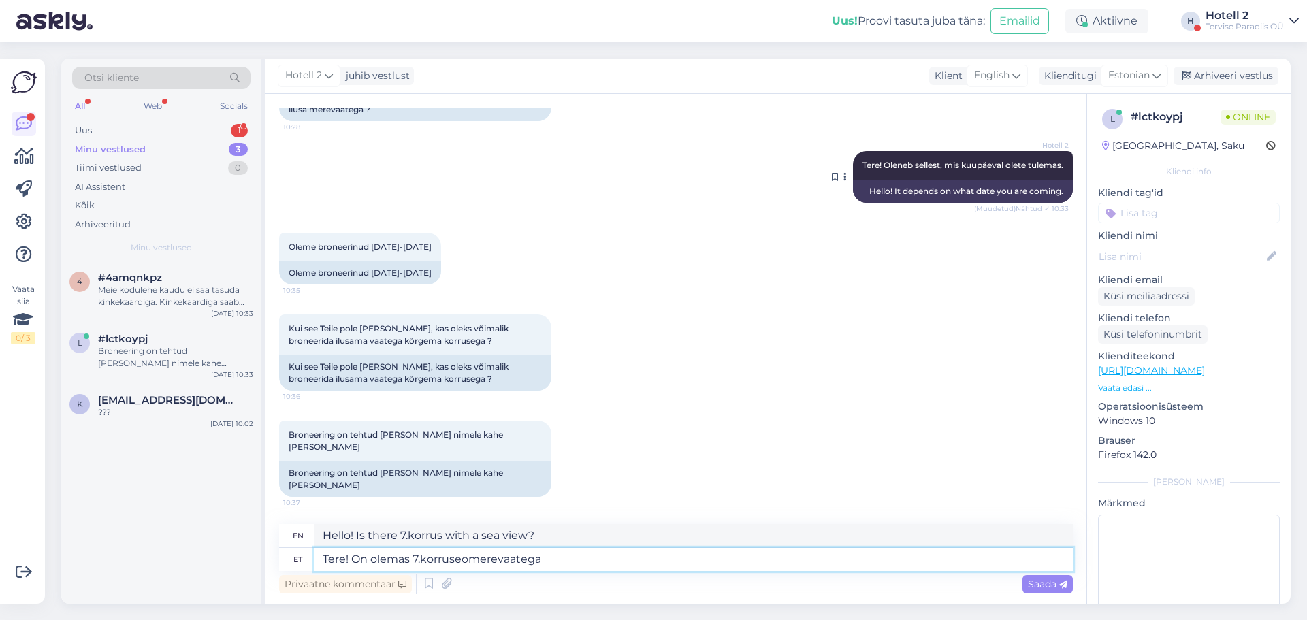
type textarea "Hello! There is 7.korruseolmerevaatega"
type textarea "Tere! On olemas 7.korruselmerevaatega"
type textarea "Hello! There is 7.korrusemerevaatega"
type textarea "Tere! On olemas 7.korrusel merevaatega"
click at [552, 555] on textarea "Tere! On olemas 7.korrusel merevaatega" at bounding box center [693, 559] width 758 height 23
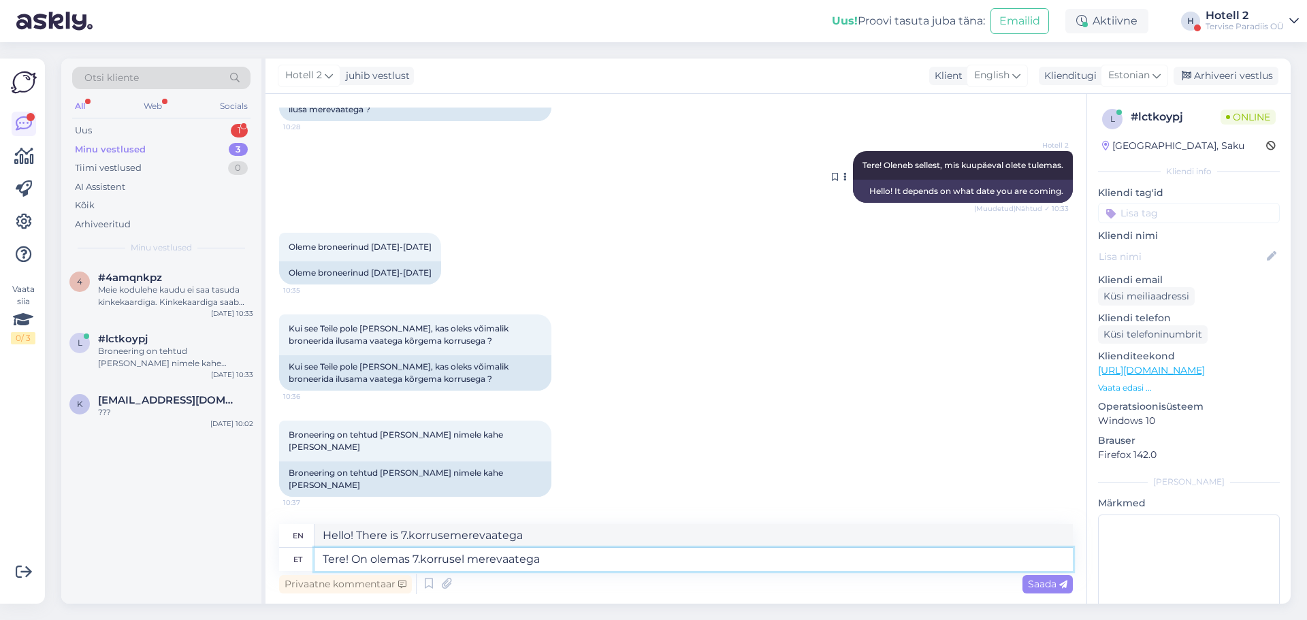
type textarea "Hello! There is one 7.korrusel with a sea view."
type textarea "Tere! On olemas 7.korrusel merevaatega tuba"
type textarea "Hello! Is there a room with a sea view 7.korrusel"
click at [423, 563] on textarea "Tere! On olemas 7.korrusel merevaatega tuba" at bounding box center [693, 559] width 758 height 23
type textarea "Tere! On olemas 7. korrusel merevaatega tuba"
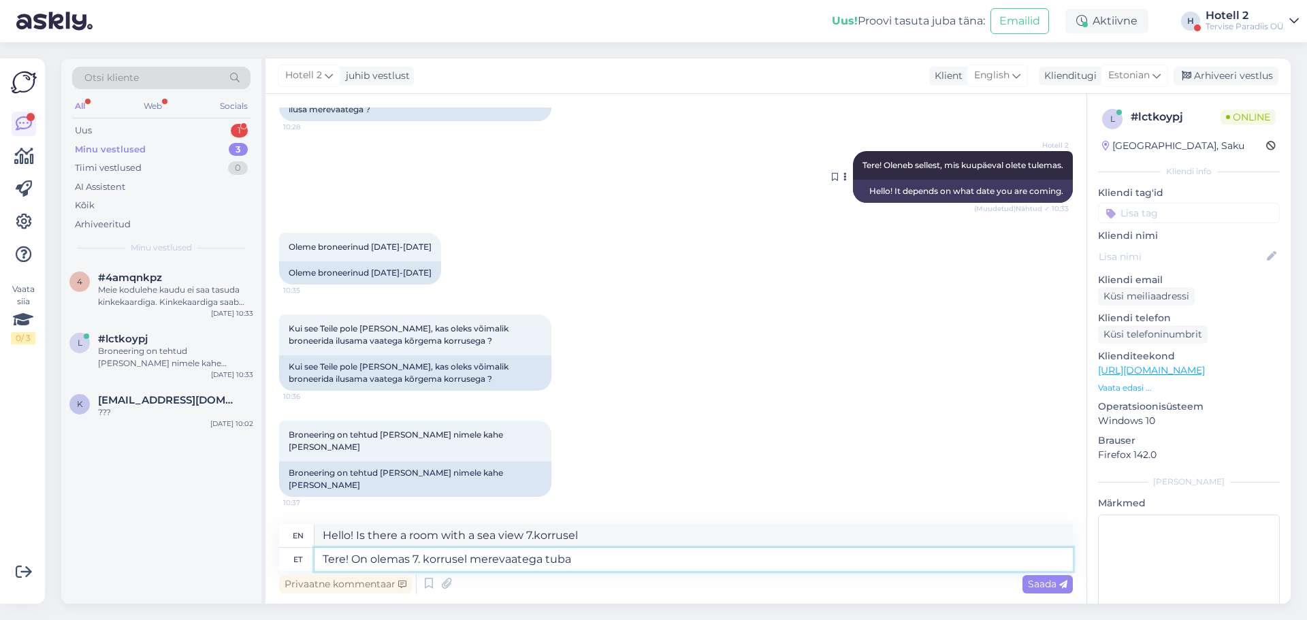
type textarea "Hello! Is there a room with a sea view on the 7th floor?"
click at [568, 557] on textarea "Tere! On olemas 7. korrusel merevaatega tuba" at bounding box center [693, 559] width 758 height 23
type textarea "Tere! On olemas 7. korrusel merevaatega tuba."
type textarea "Hello! There is a room with a sea view on the 7th floor."
type textarea "Tere! On olemas 7. korrusel merevaatega tuba."
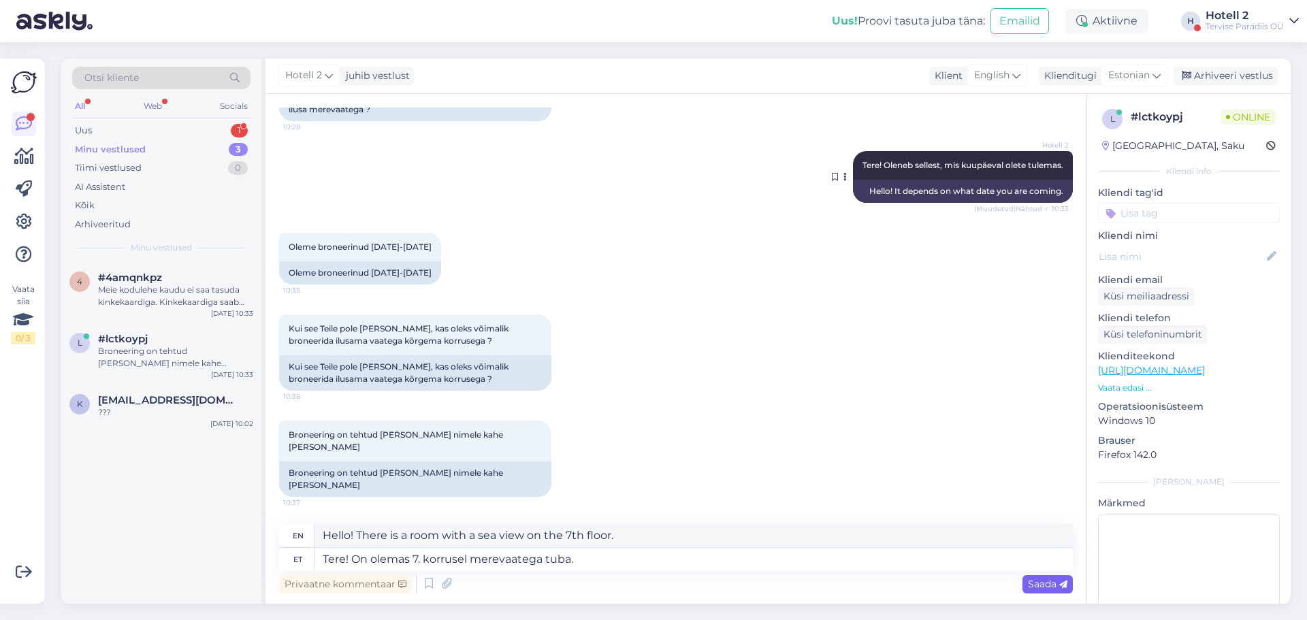
click at [1052, 586] on span "Saada" at bounding box center [1047, 584] width 39 height 12
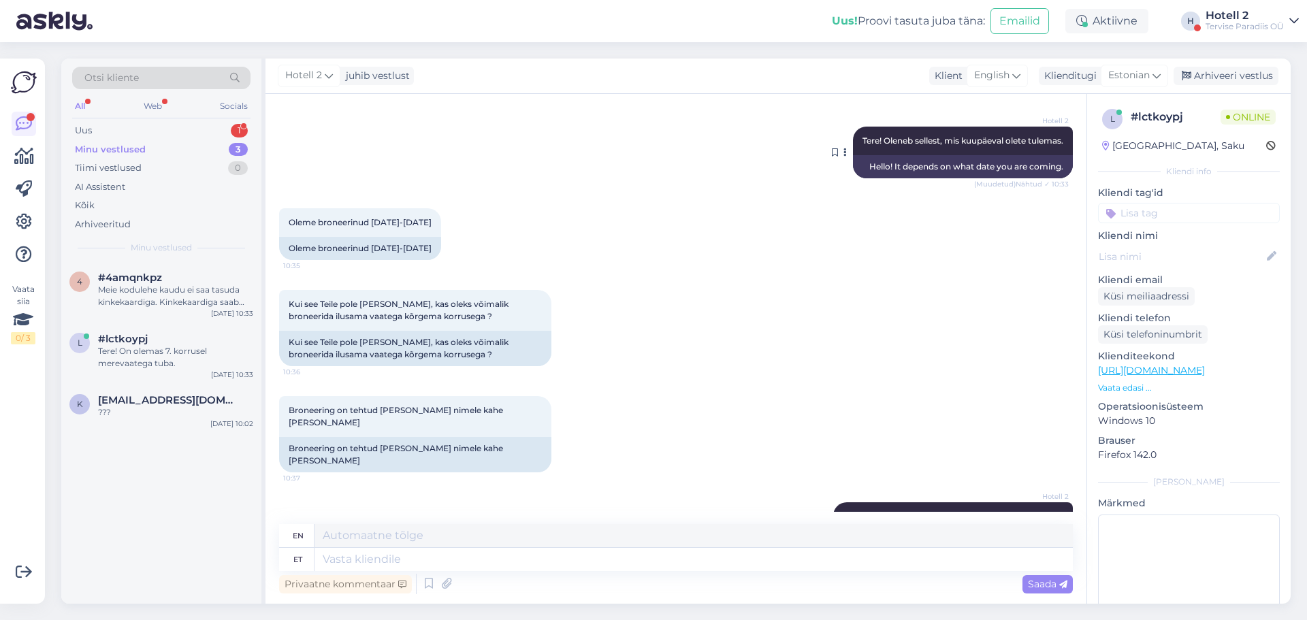
scroll to position [585, 0]
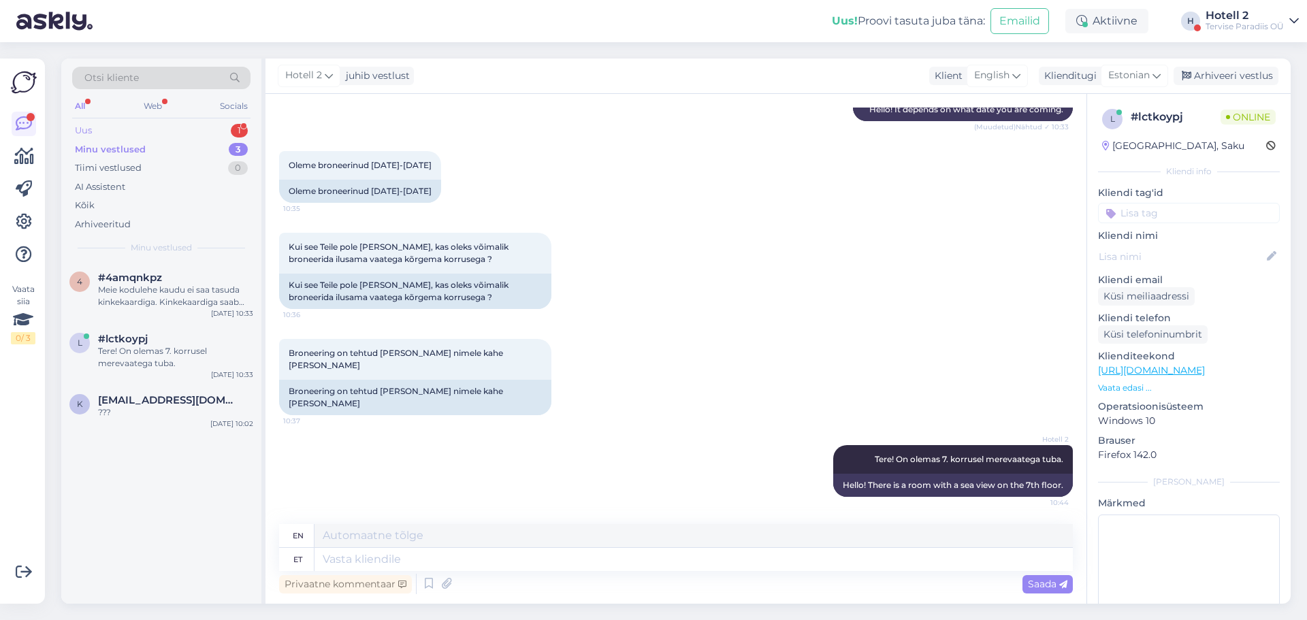
click at [240, 127] on div "1" at bounding box center [239, 131] width 17 height 14
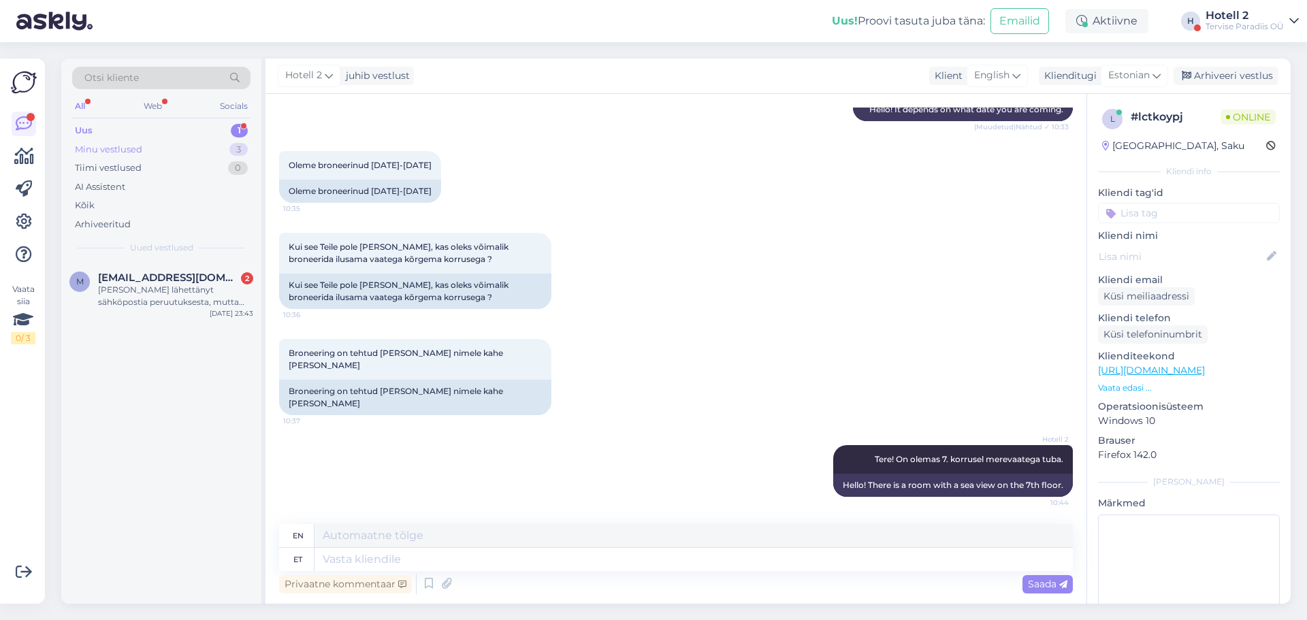
click at [240, 144] on div "3" at bounding box center [238, 150] width 18 height 14
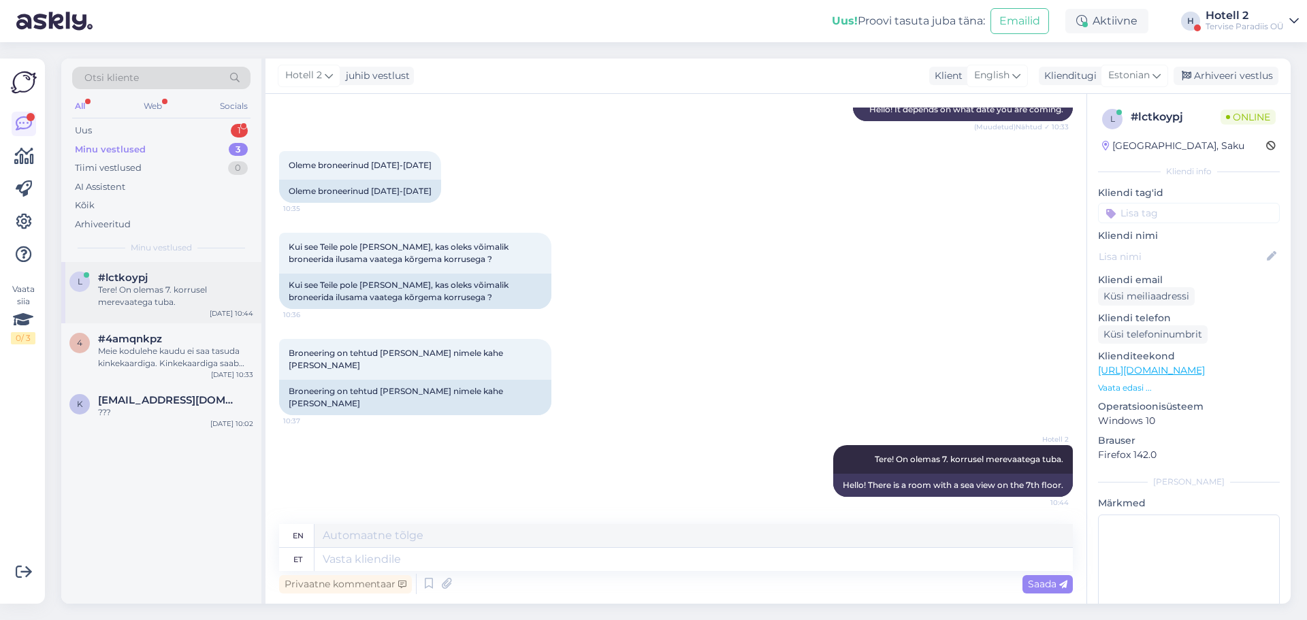
click at [209, 293] on div "Tere! On olemas 7. korrusel merevaatega tuba." at bounding box center [175, 296] width 155 height 25
click at [226, 342] on div "#4amqnkpz" at bounding box center [175, 339] width 155 height 12
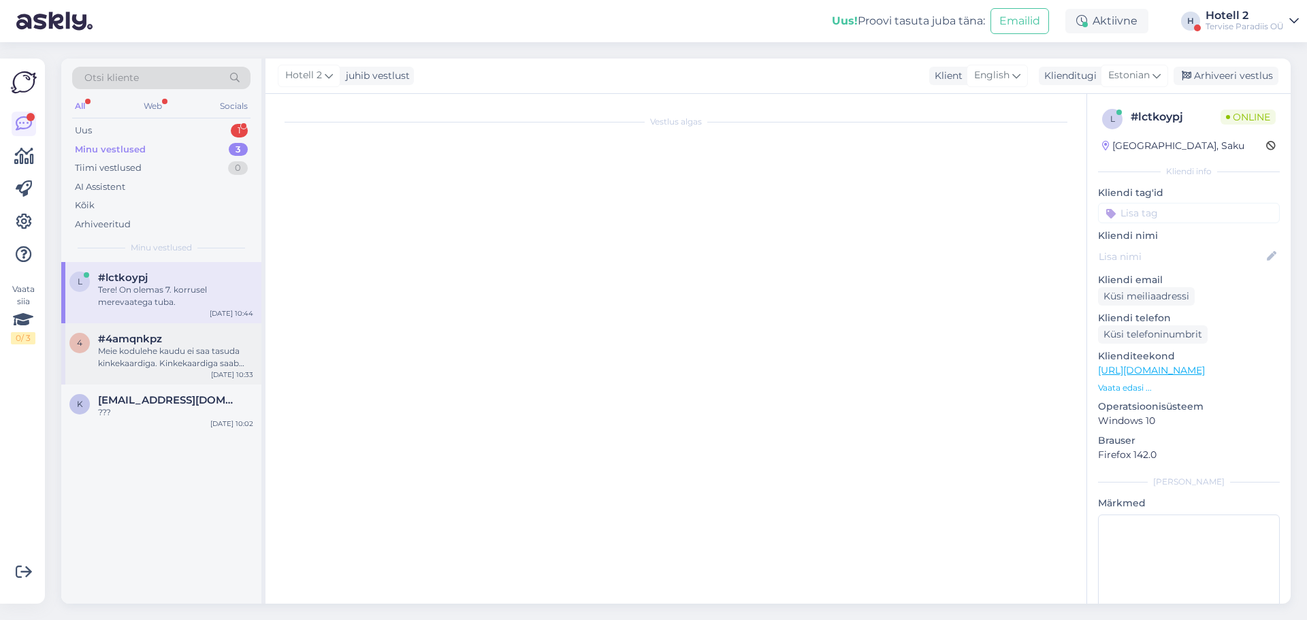
scroll to position [76, 0]
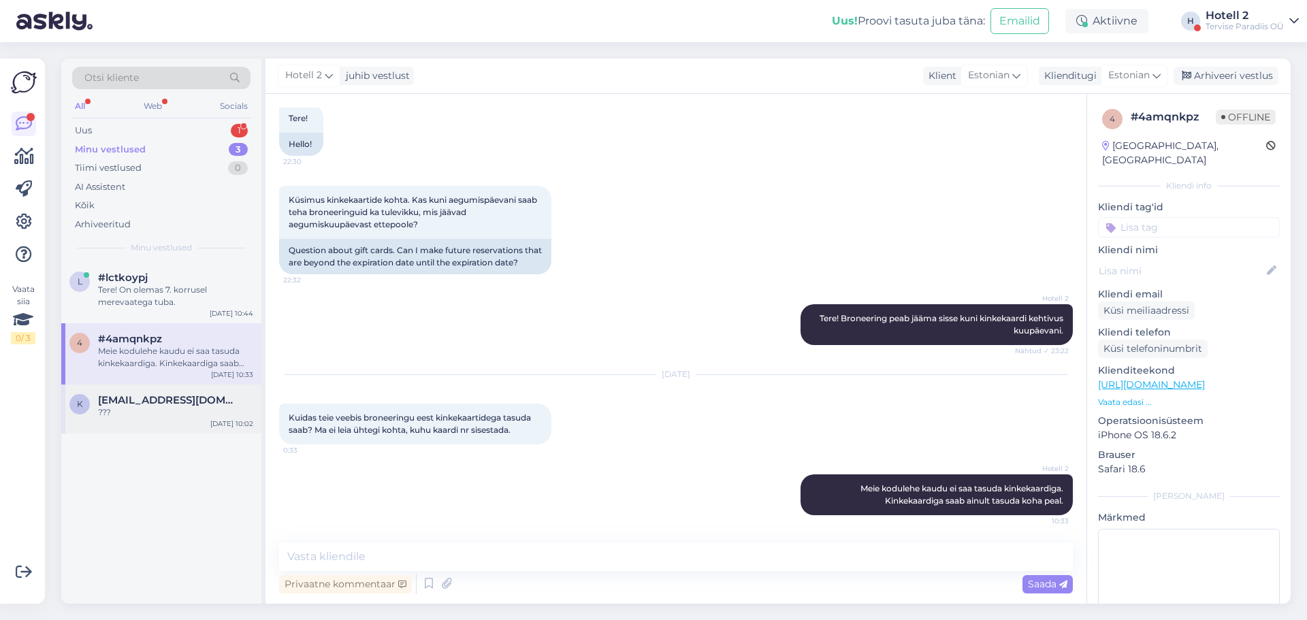
click at [213, 410] on div "???" at bounding box center [175, 412] width 155 height 12
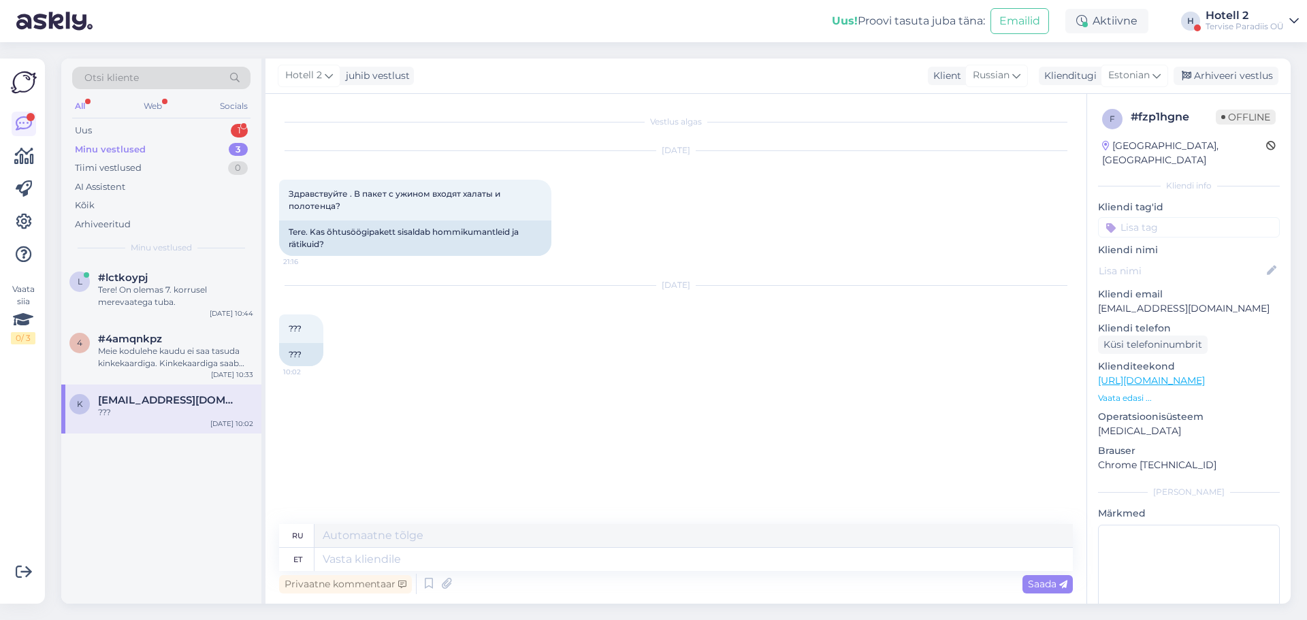
scroll to position [0, 0]
click at [206, 293] on div "Tere! On olemas 7. korrusel merevaatega tuba." at bounding box center [175, 296] width 155 height 25
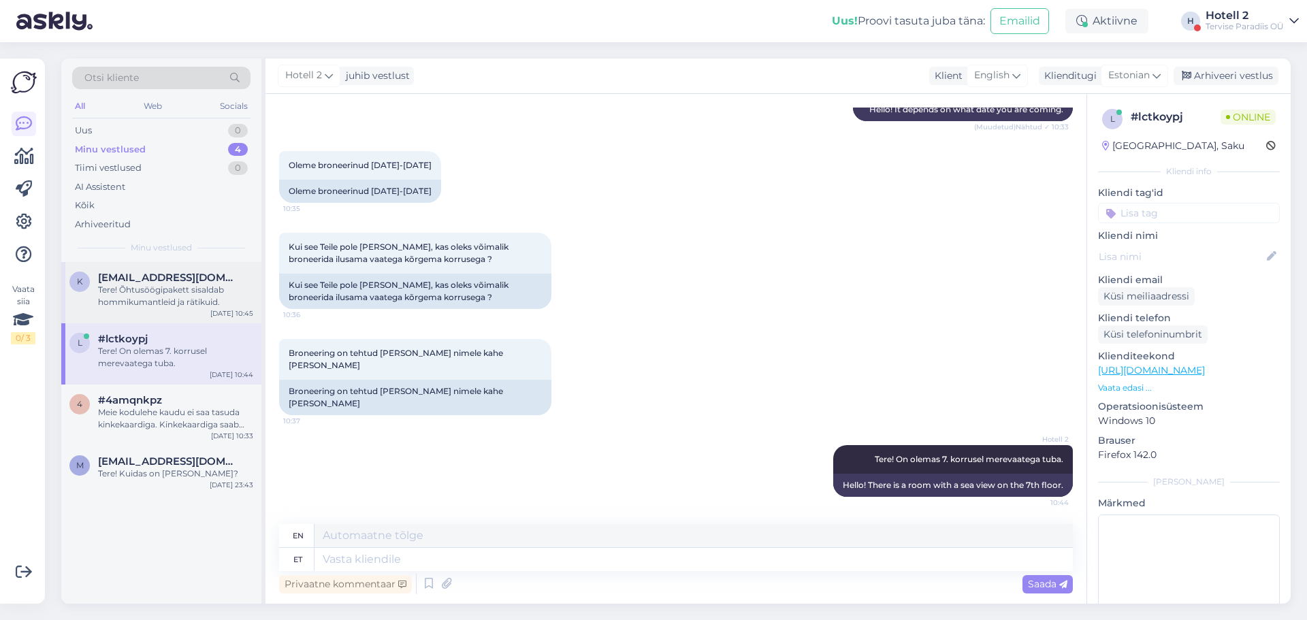
click at [174, 300] on div "Tere! Õhtusöögipakett sisaldab hommikumantleid ja rätikuid." at bounding box center [175, 296] width 155 height 25
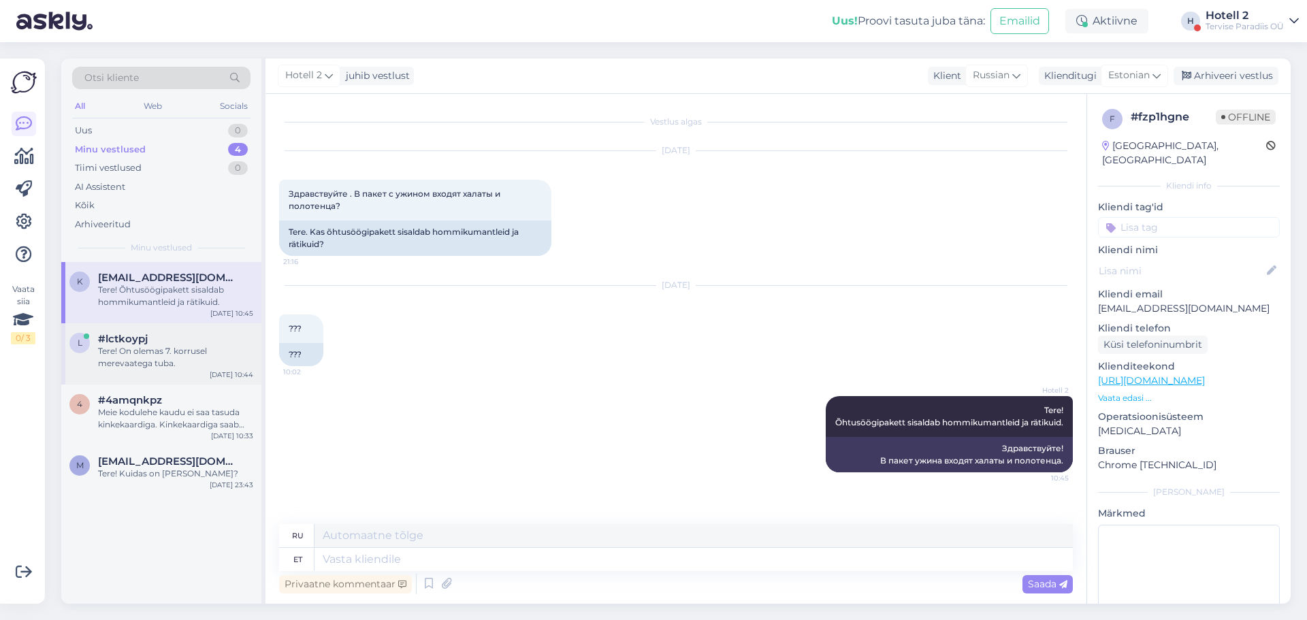
click at [205, 359] on div "Tere! On olemas 7. korrusel merevaatega tuba." at bounding box center [175, 357] width 155 height 25
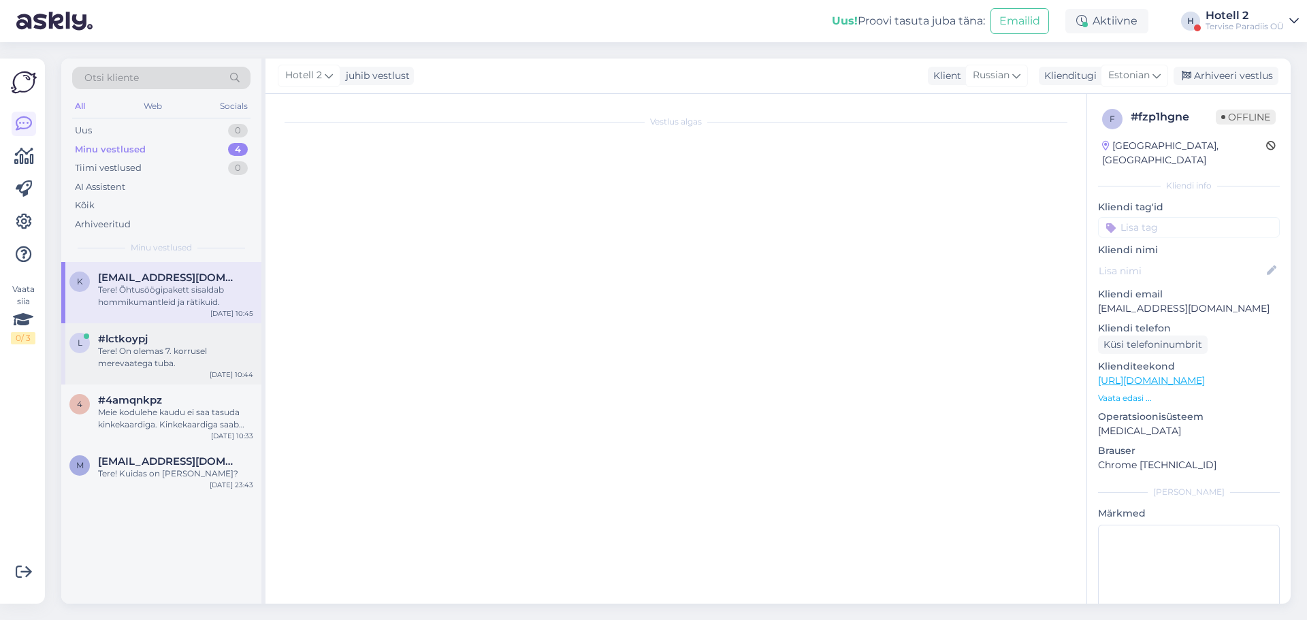
scroll to position [585, 0]
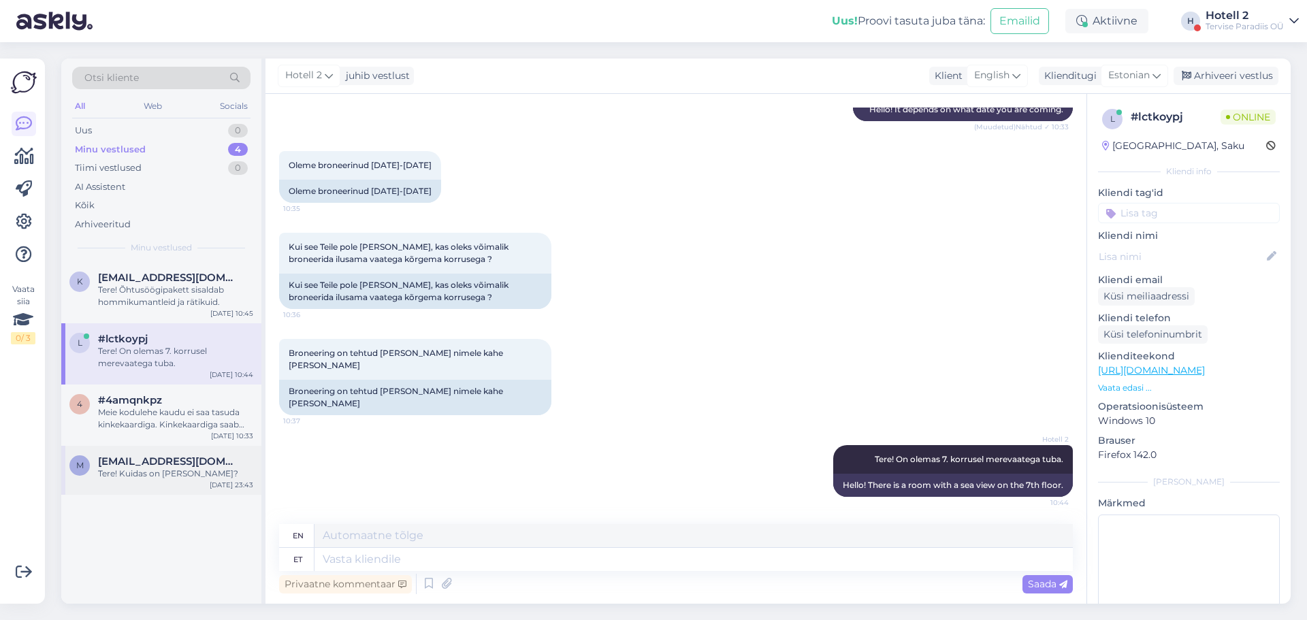
click at [196, 462] on span "[EMAIL_ADDRESS][DOMAIN_NAME]" at bounding box center [169, 461] width 142 height 12
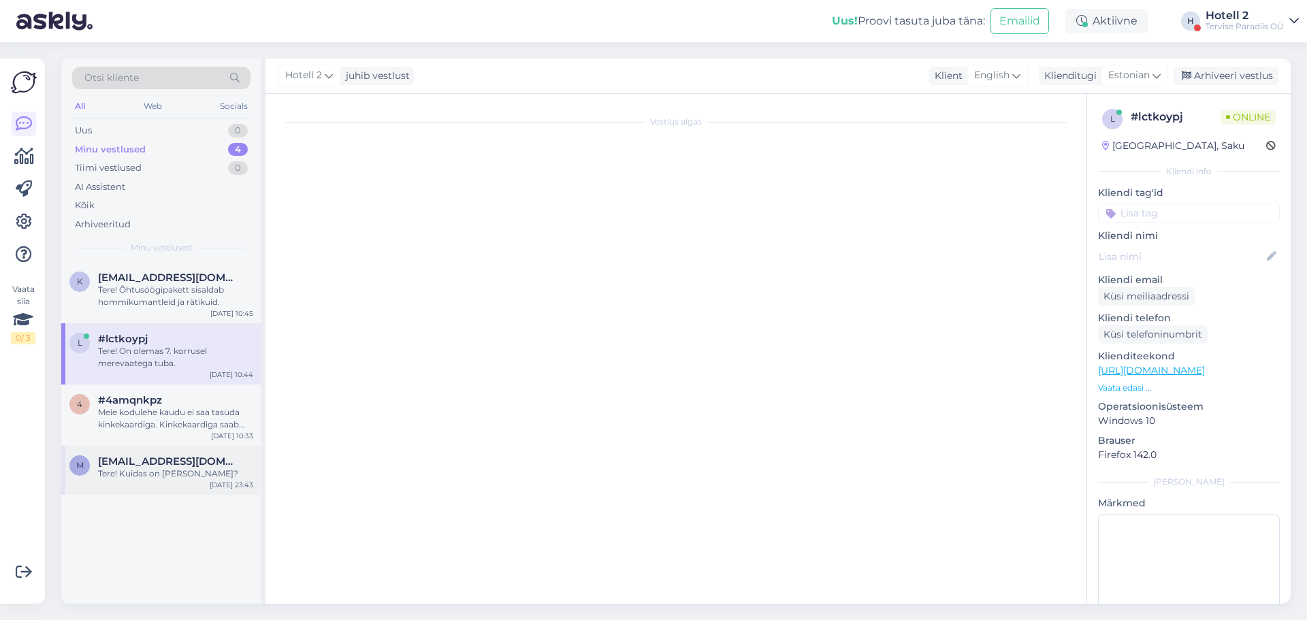
scroll to position [0, 0]
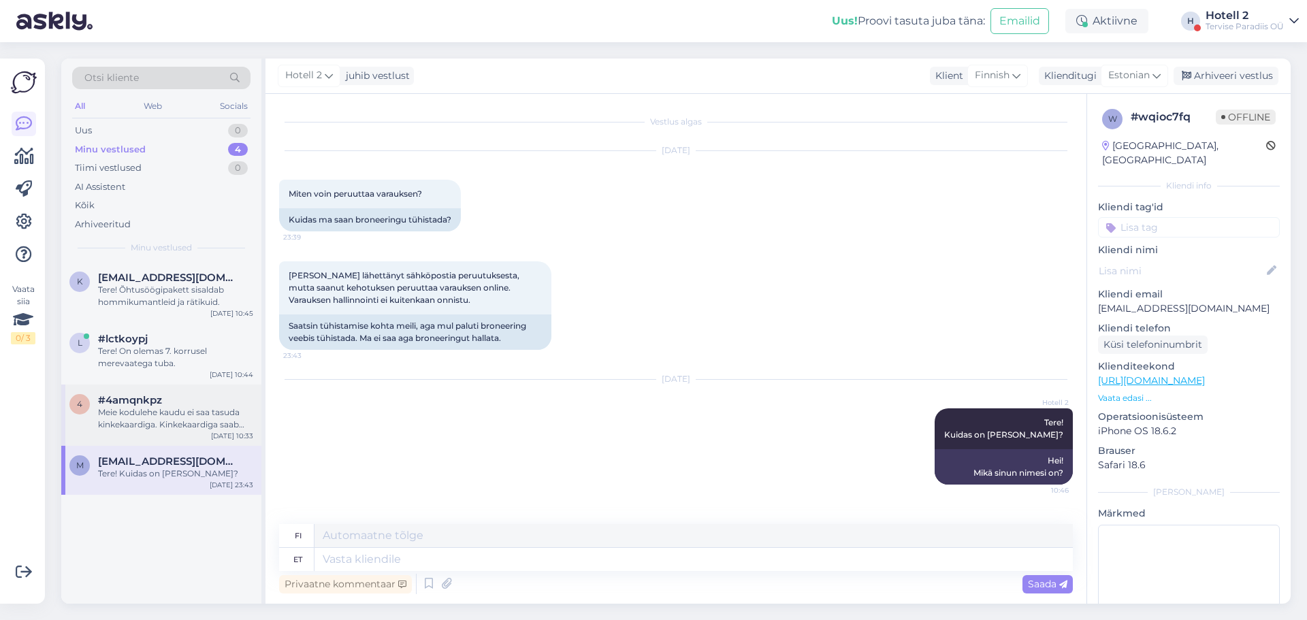
click at [176, 410] on div "Meie kodulehe kaudu ei saa tasuda kinkekaardiga. Kinkekaardiga saab ainult tasu…" at bounding box center [175, 418] width 155 height 25
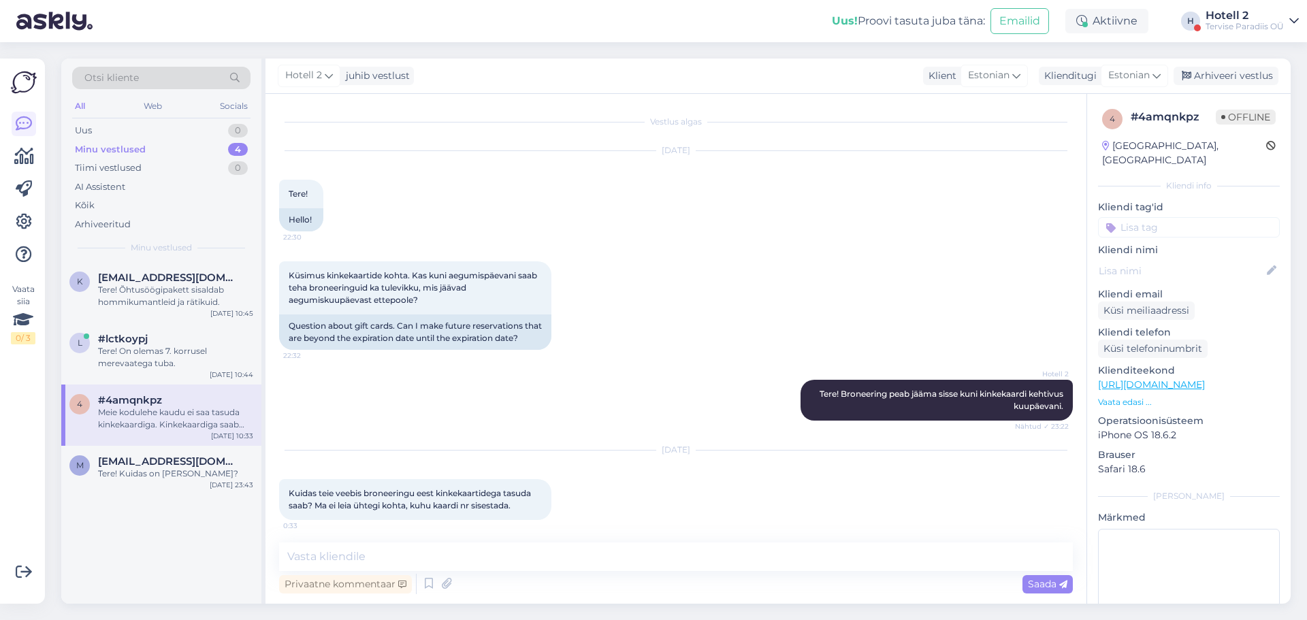
scroll to position [76, 0]
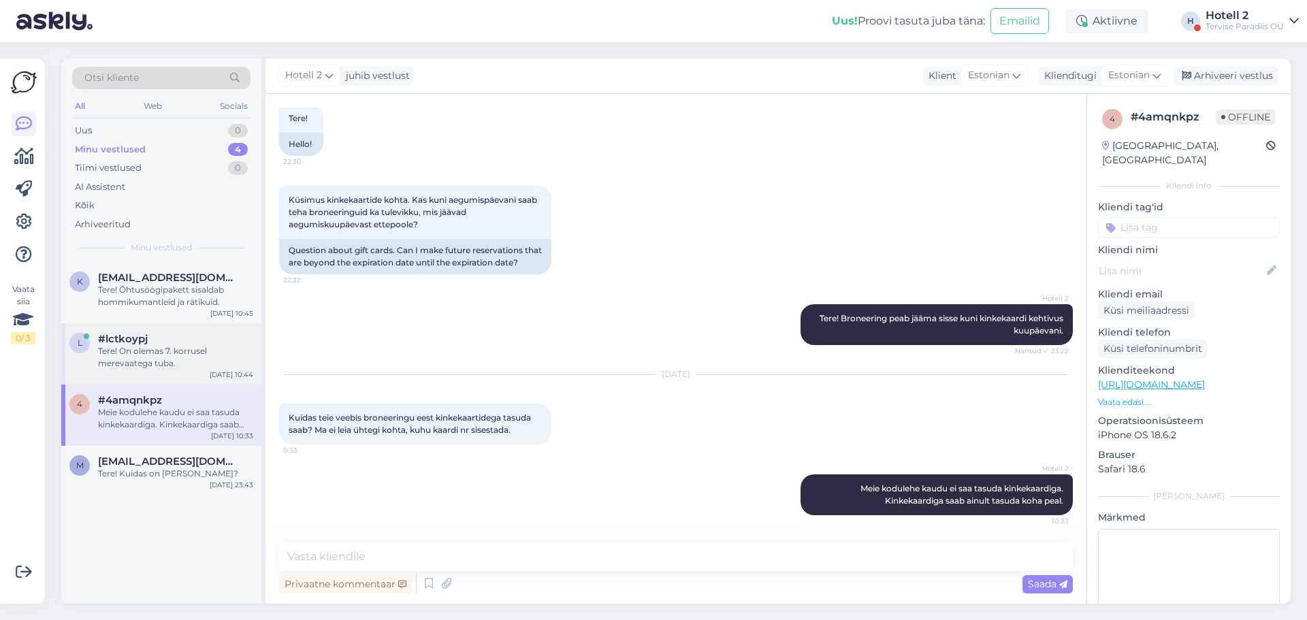
click at [182, 359] on div "Tere! On olemas 7. korrusel merevaatega tuba." at bounding box center [175, 357] width 155 height 25
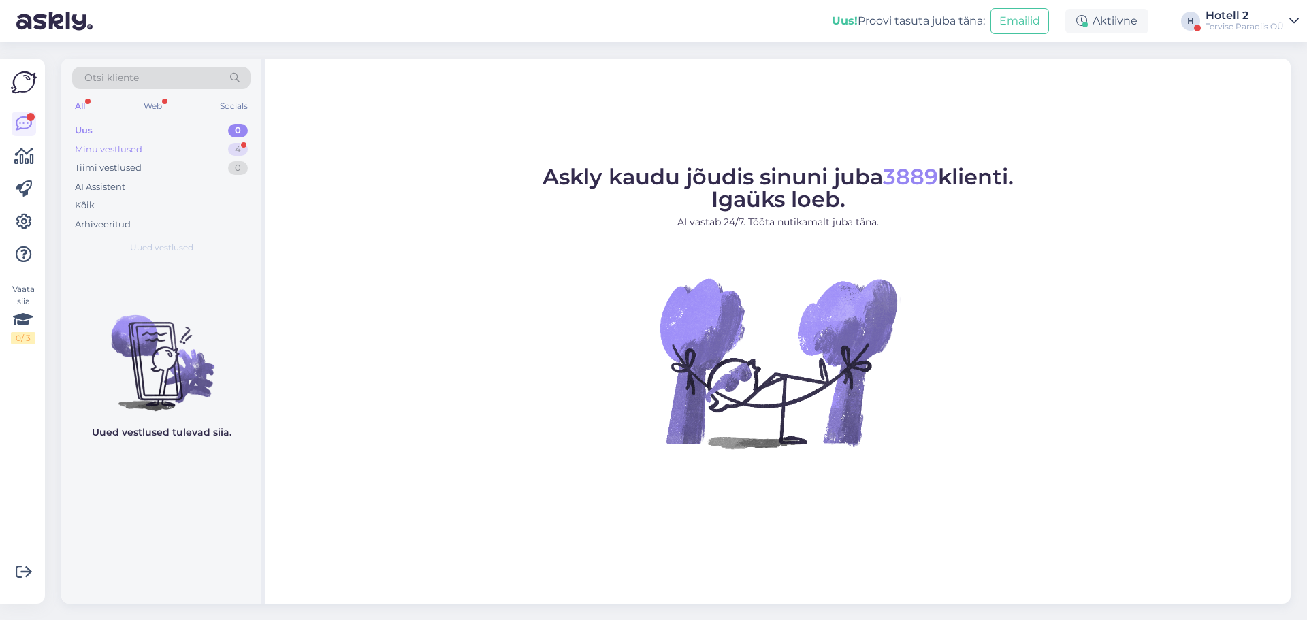
click at [167, 153] on div "Minu vestlused 4" at bounding box center [161, 149] width 178 height 19
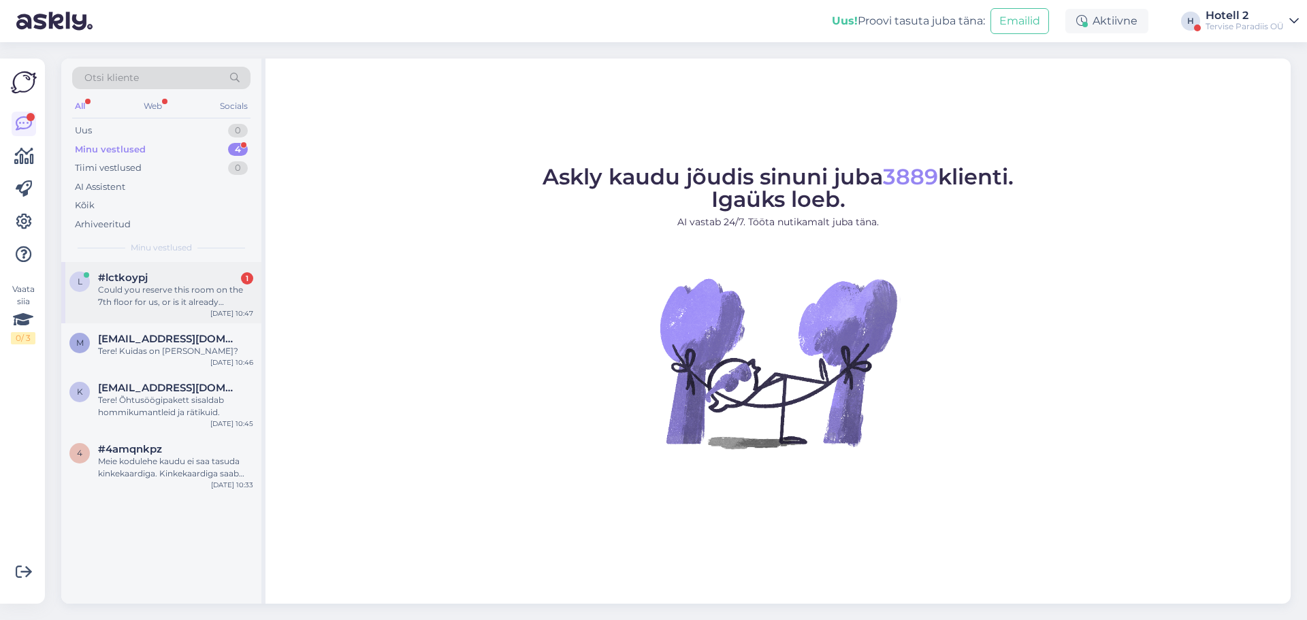
click at [209, 308] on div "Could you reserve this room on the 7th floor for us, or is it already reserved …" at bounding box center [175, 296] width 155 height 25
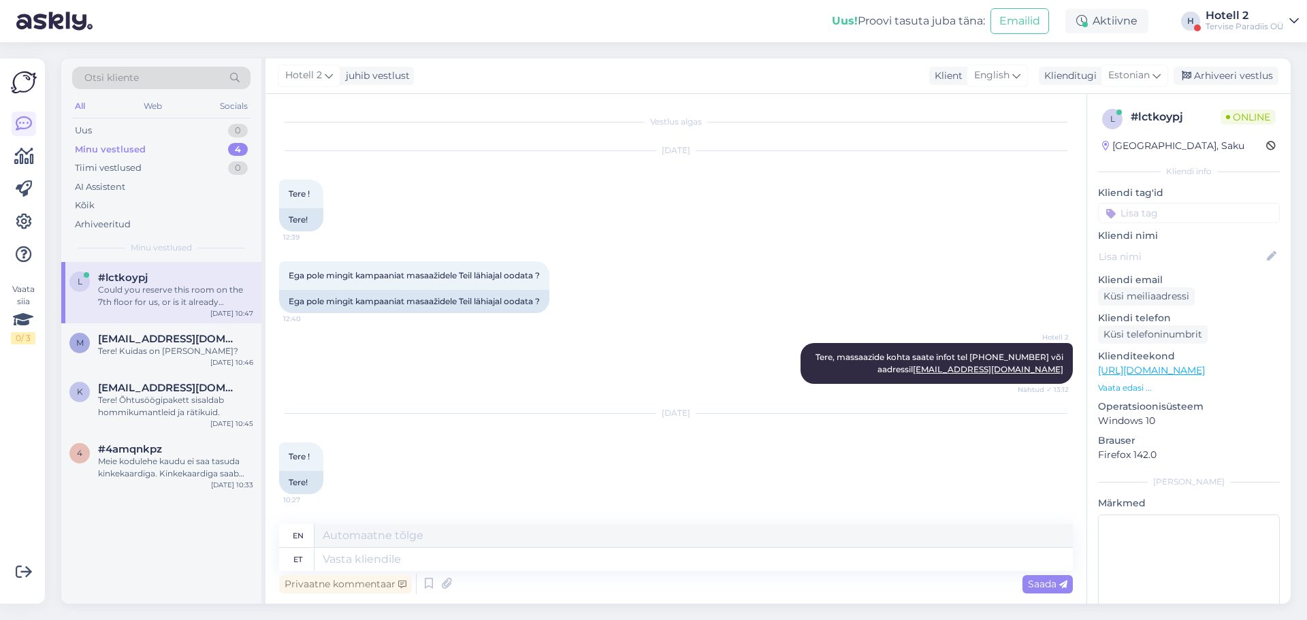
scroll to position [692, 0]
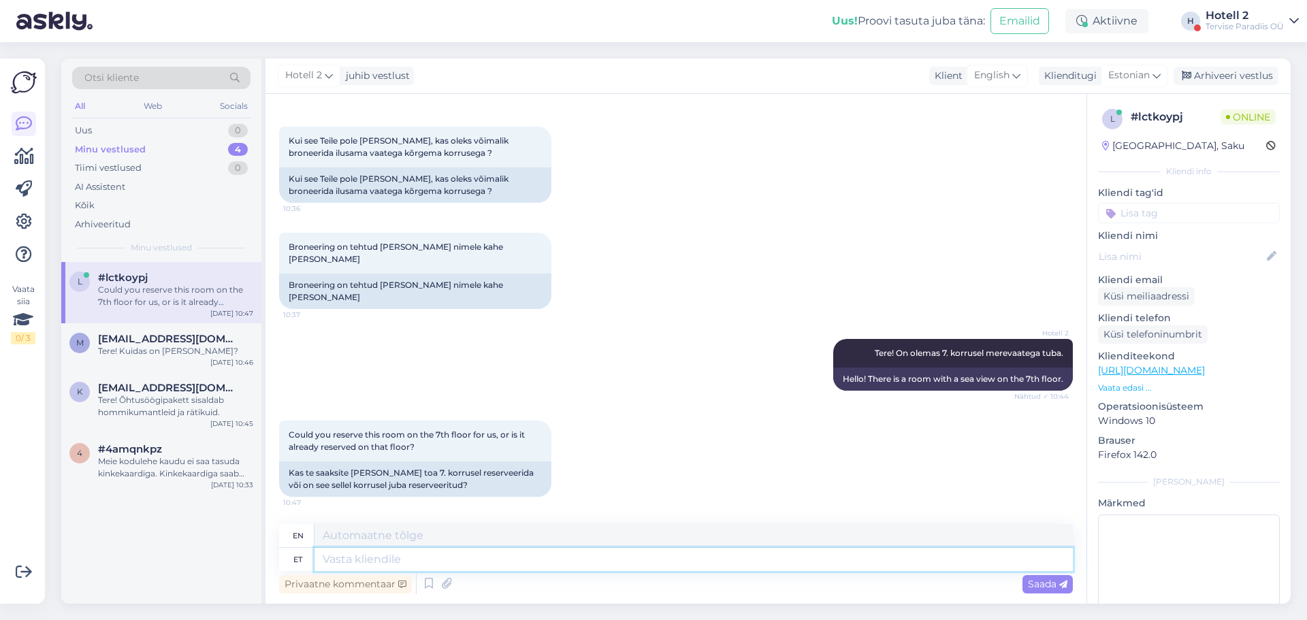
click at [441, 558] on textarea at bounding box center [693, 559] width 758 height 23
type textarea "Ter"
type textarea "T"
type textarea "Tere"
type textarea "Hello"
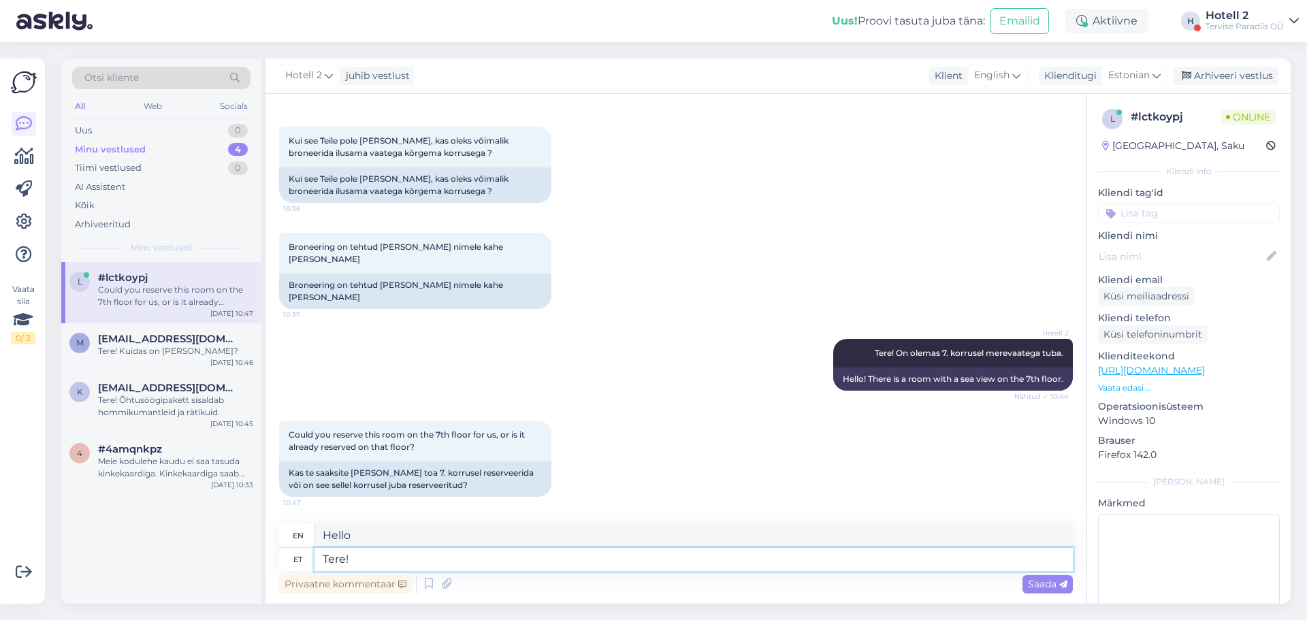
type textarea "Tere!"
type textarea "Hello!"
type textarea "Tere! 7"
type textarea "Hello! 7"
type textarea "Tere! 7.k"
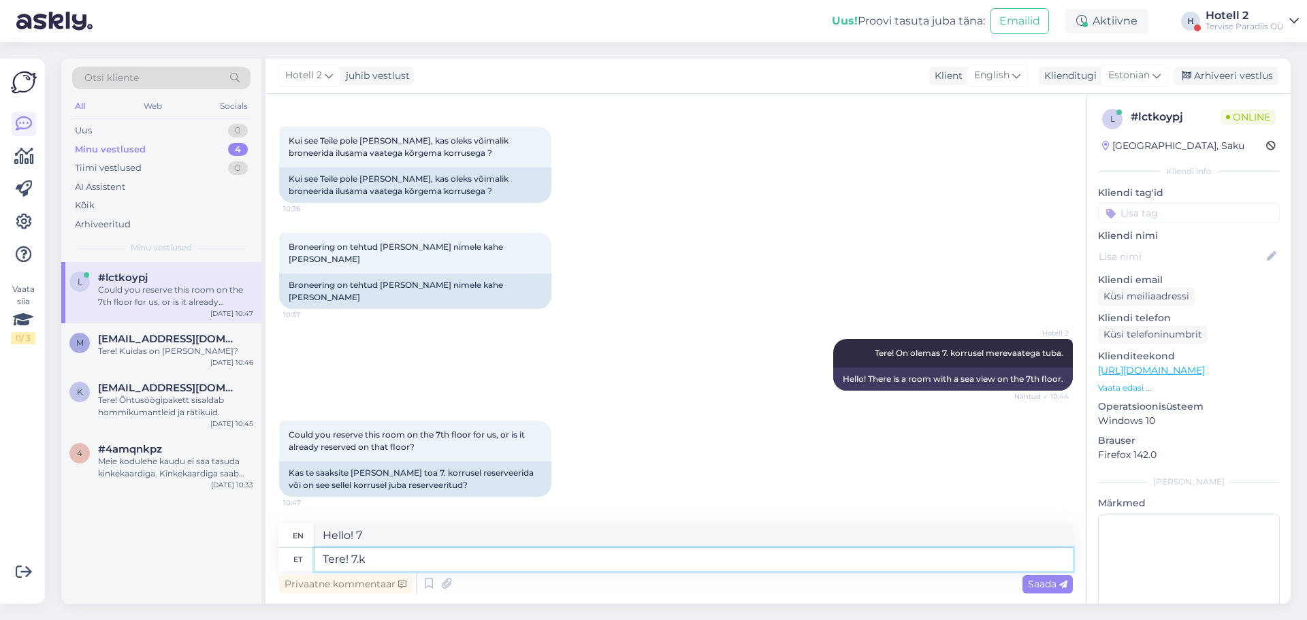
type textarea "Hello! 7."
type textarea "Tere! 7.korruse t"
type textarea "Hello! 7.korruse"
type textarea "Tere! 7.korruse tuba"
type textarea "Hello! 7.korruse floor room"
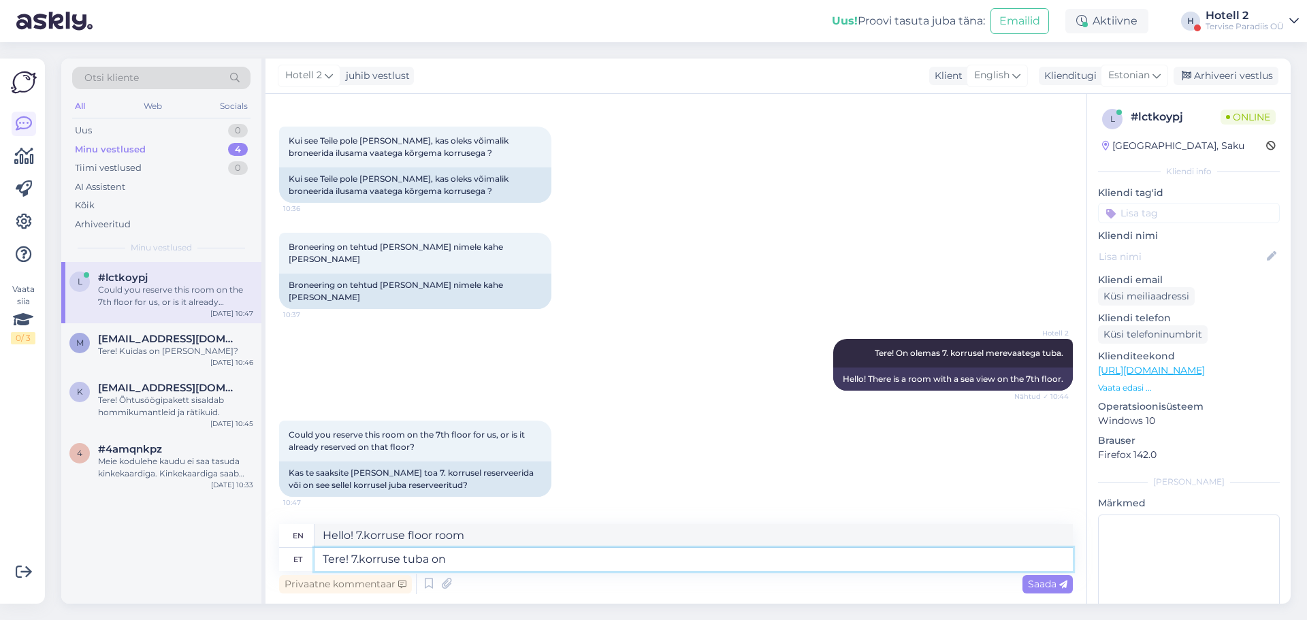
type textarea "Tere! 7.korruse tuba on t"
type textarea "Hello! The room on 7.korruse is"
type textarea "Tere! 7.korruse tuba on teile"
type textarea "Hello! The room on 7.korruse is for you."
type textarea "Tere! 7.korruse tuba on teile re"
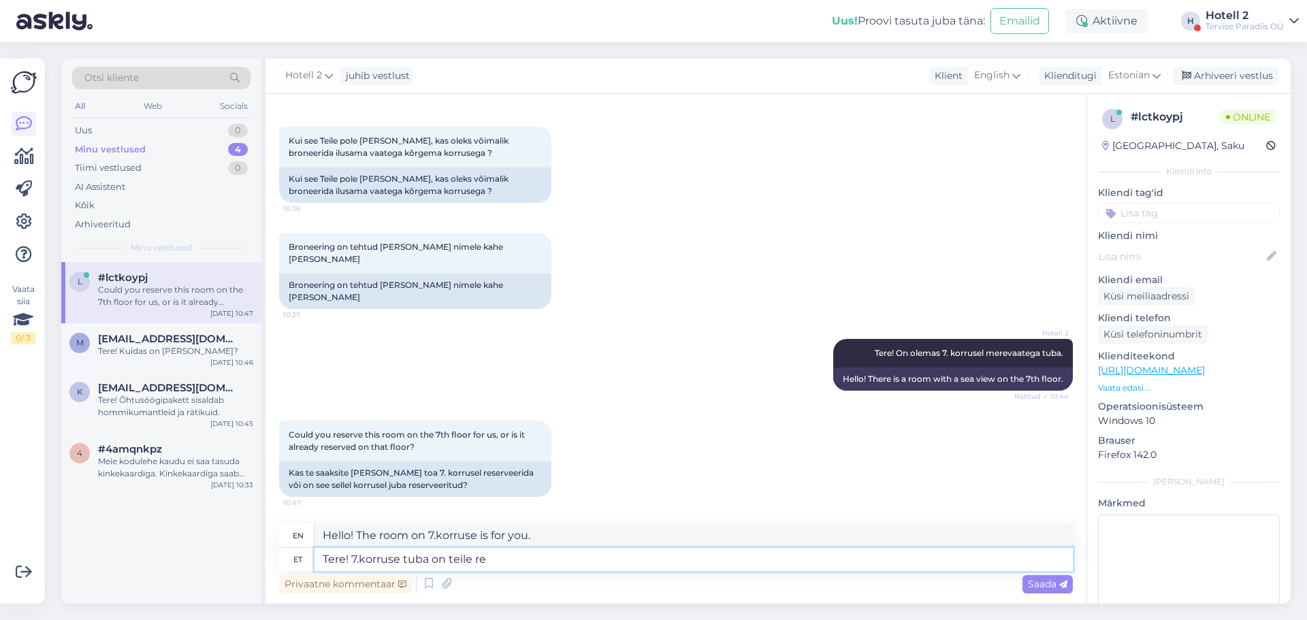
type textarea "Hello! The room on 7.korruse is available for you."
type textarea "Tere! 7.korruse tuba on teile reserveeritud"
type textarea "Hello! The room 7.korruse is reserved for you."
type textarea "Tere! 7.korruse tuba on teile reserveeritud."
type textarea "Hello! The room 7.korruse has been reserved for you."
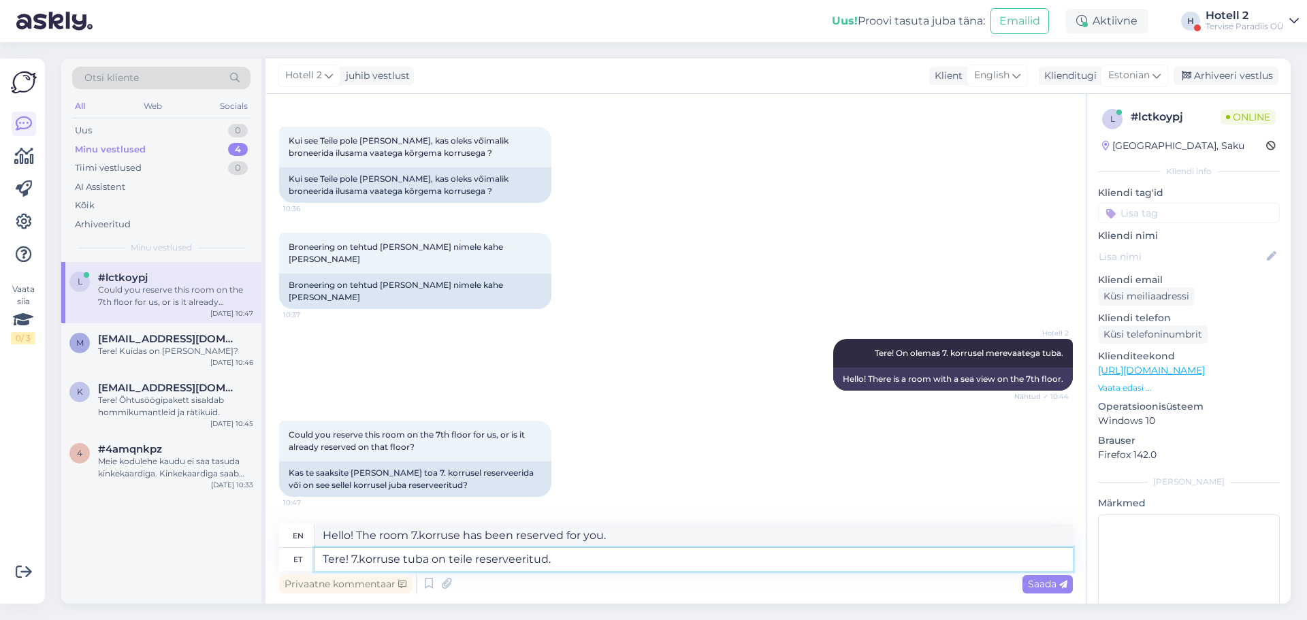
click at [358, 557] on textarea "Tere! 7.korruse tuba on teile reserveeritud." at bounding box center [693, 559] width 758 height 23
type textarea "Tere! 7 .korruse tuba on teile reserveeritud."
type textarea "Hello! The room on the 7th floor has been reserved for you."
type textarea "Tere! 7.korruse tuba on teile reserveeritud."
type textarea "Hello! The room 7.korruse has been reserved for you."
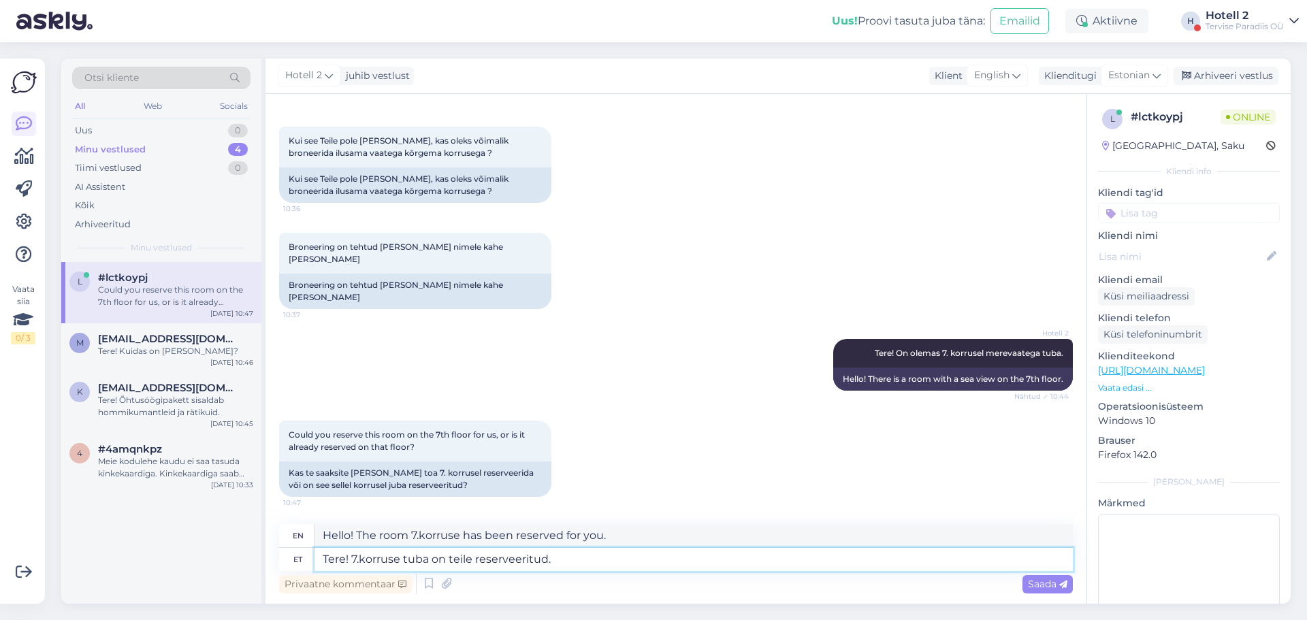
click at [361, 560] on textarea "Tere! 7.korruse tuba on teile reserveeritud." at bounding box center [693, 559] width 758 height 23
type textarea "Tere! 7. korruse tuba on teile reserveeritud."
type textarea "Hello! The room on the 7th floor has been reserved for you."
type textarea "Tere! 7. korruse tuba on teile reserveeritud."
click at [1037, 592] on div "Saada" at bounding box center [1047, 584] width 50 height 18
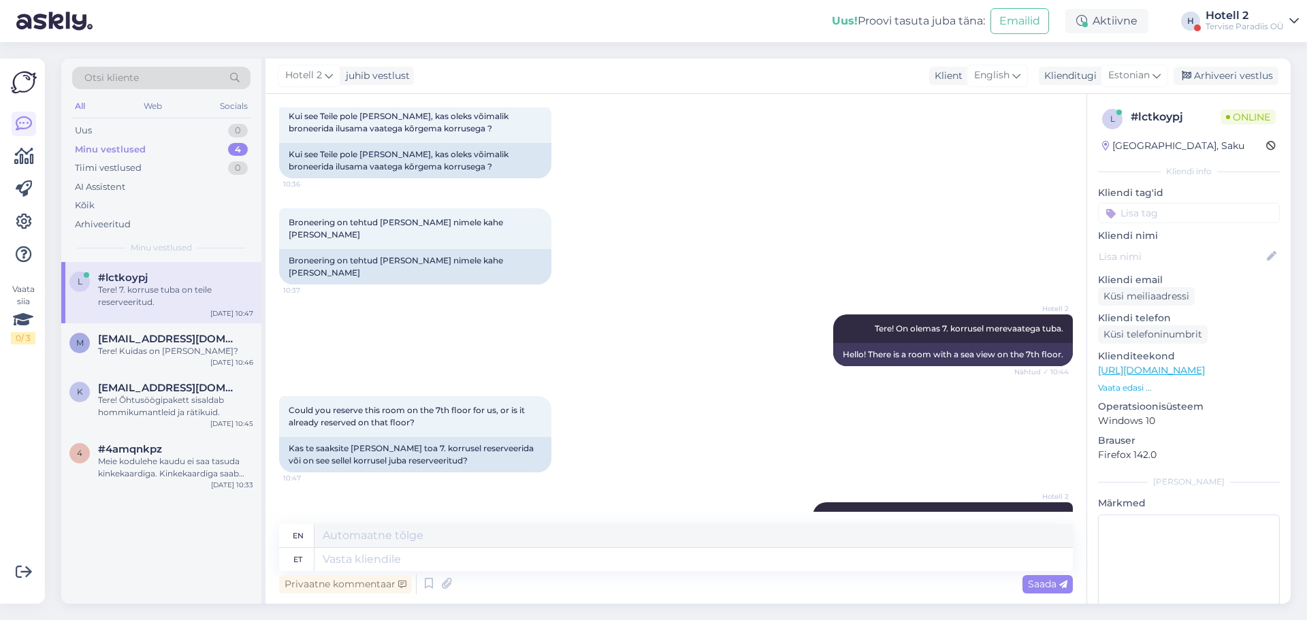
scroll to position [773, 0]
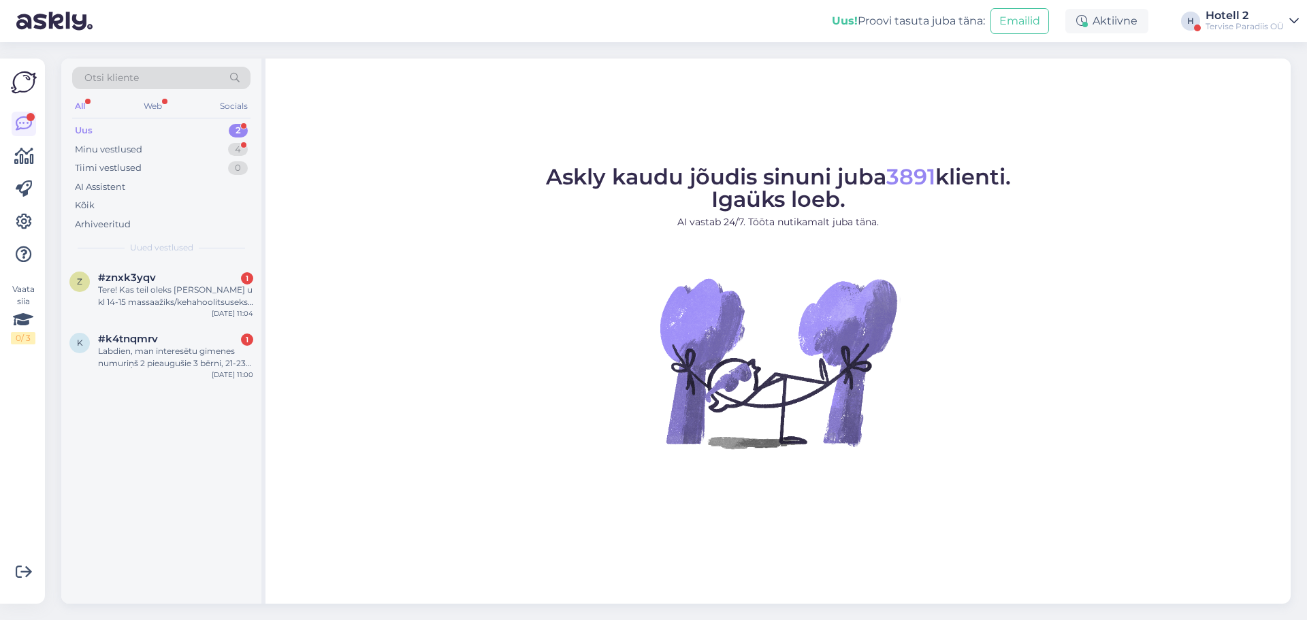
click at [242, 129] on div "2" at bounding box center [238, 131] width 19 height 14
click at [191, 155] on div "Minu vestlused 4" at bounding box center [161, 149] width 178 height 19
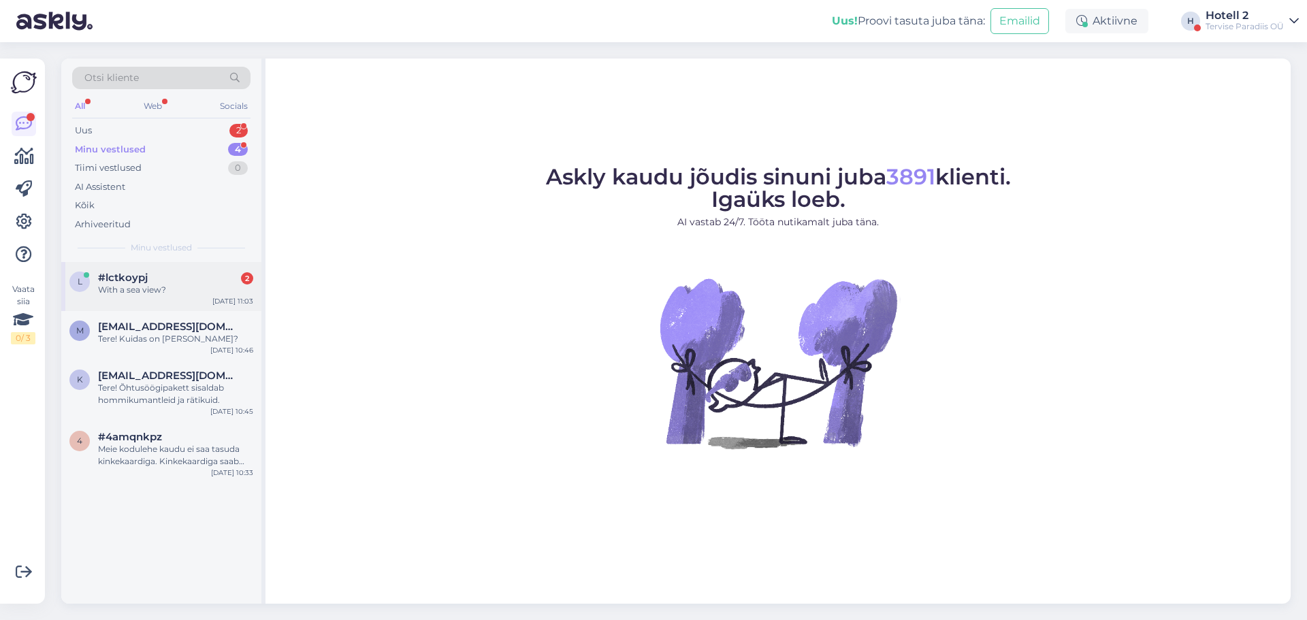
click at [187, 296] on div "l #lctkoypj 2 With a sea view? Sep 17 11:03" at bounding box center [161, 286] width 200 height 49
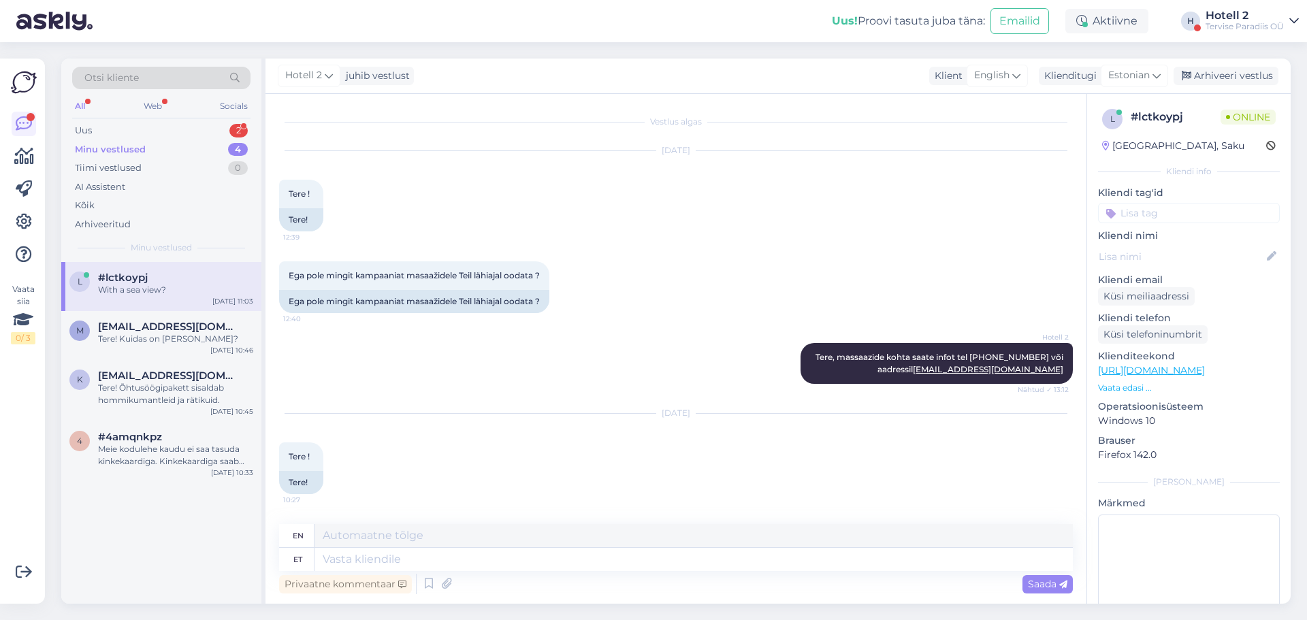
scroll to position [937, 0]
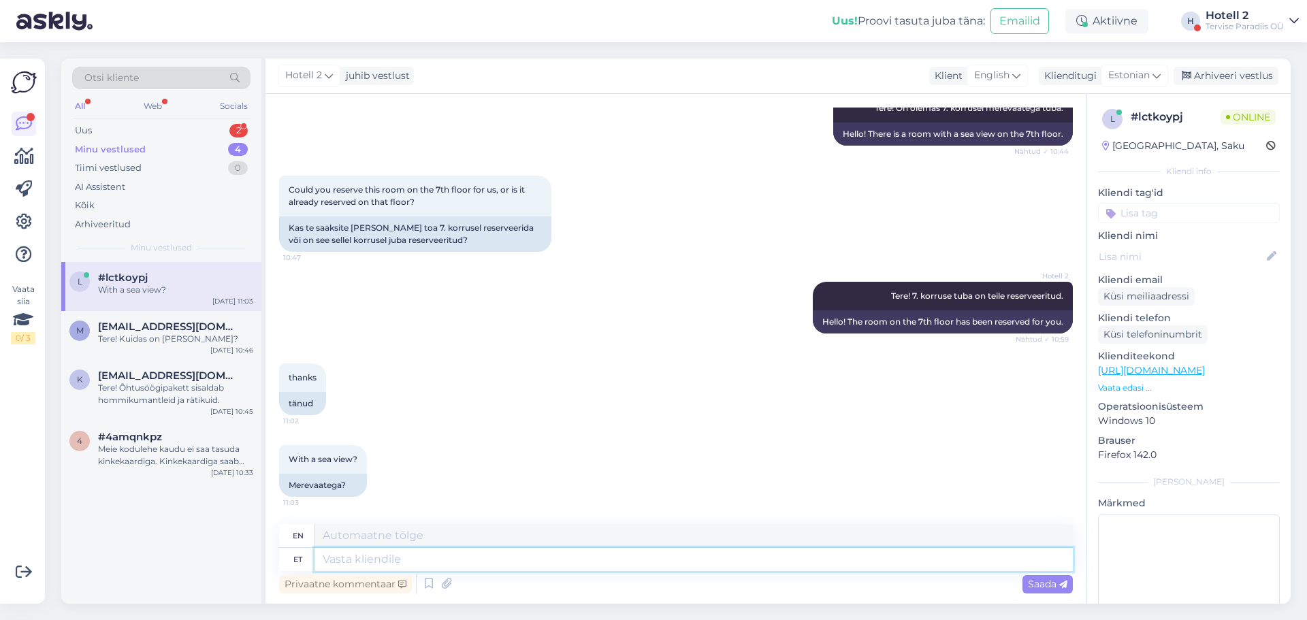
click at [407, 566] on textarea at bounding box center [693, 559] width 758 height 23
type textarea "J"
type textarea "Jah"
type textarea "Yes"
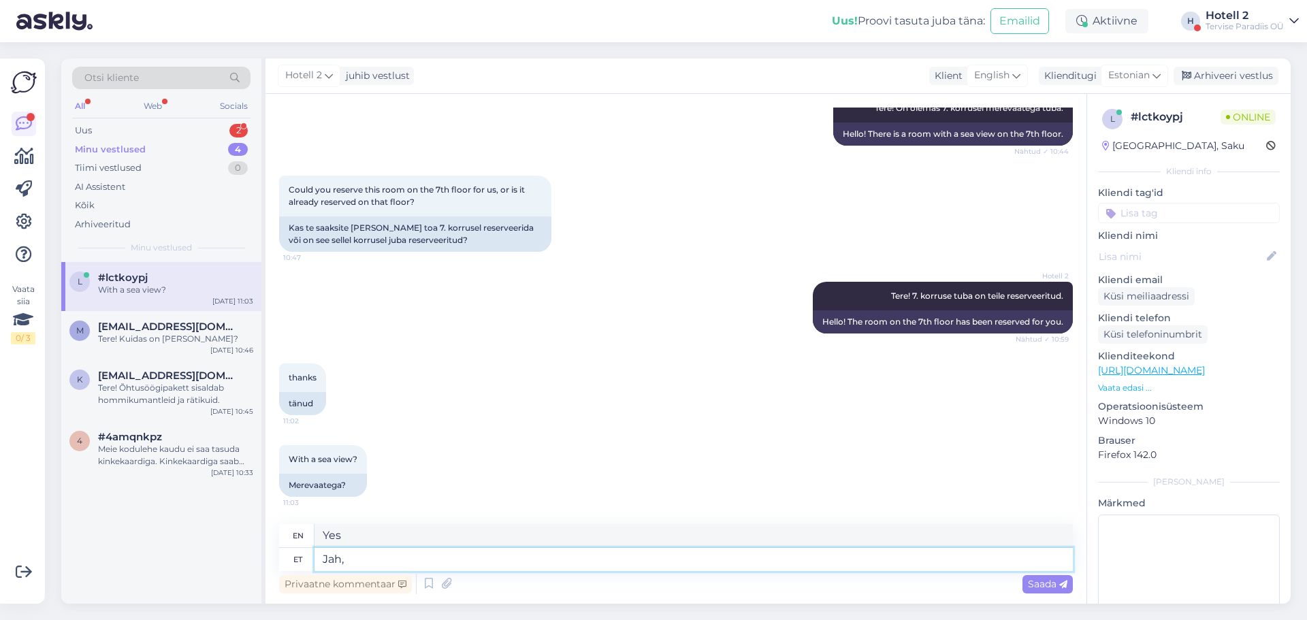
type textarea "Jah, m"
type textarea "Yes,"
type textarea "Jah, merevaatega."
type textarea "Yes, with a sea view."
type textarea "Jah, merevaatega."
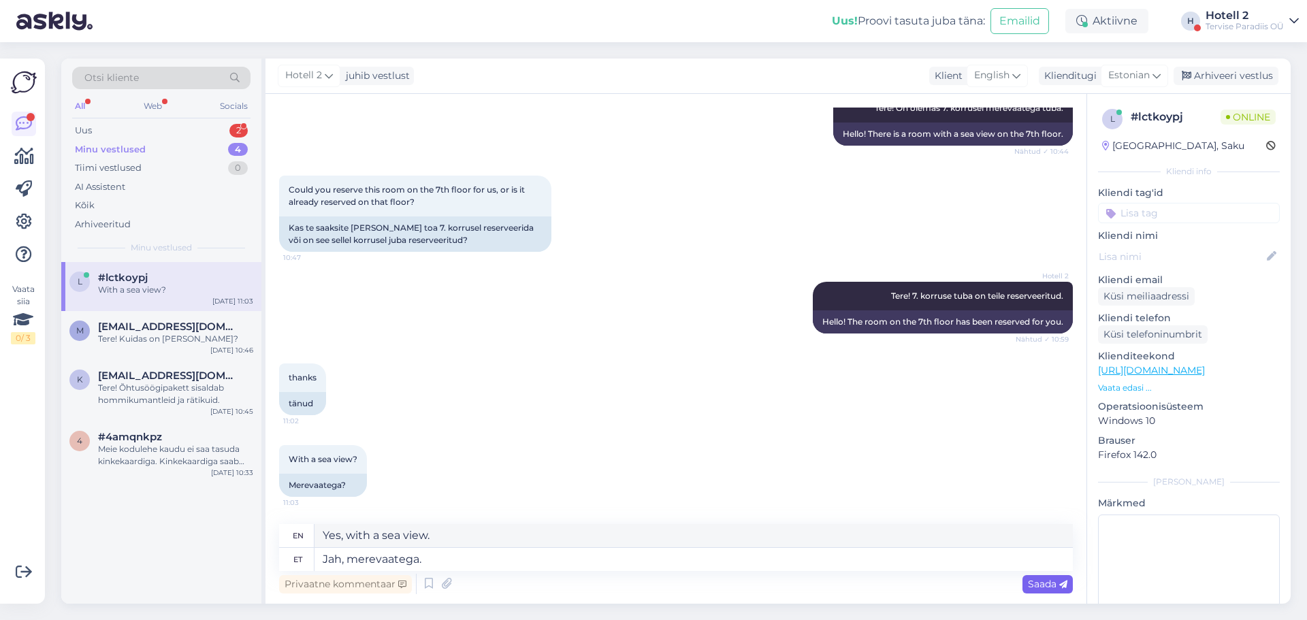
click at [1037, 585] on span "Saada" at bounding box center [1047, 584] width 39 height 12
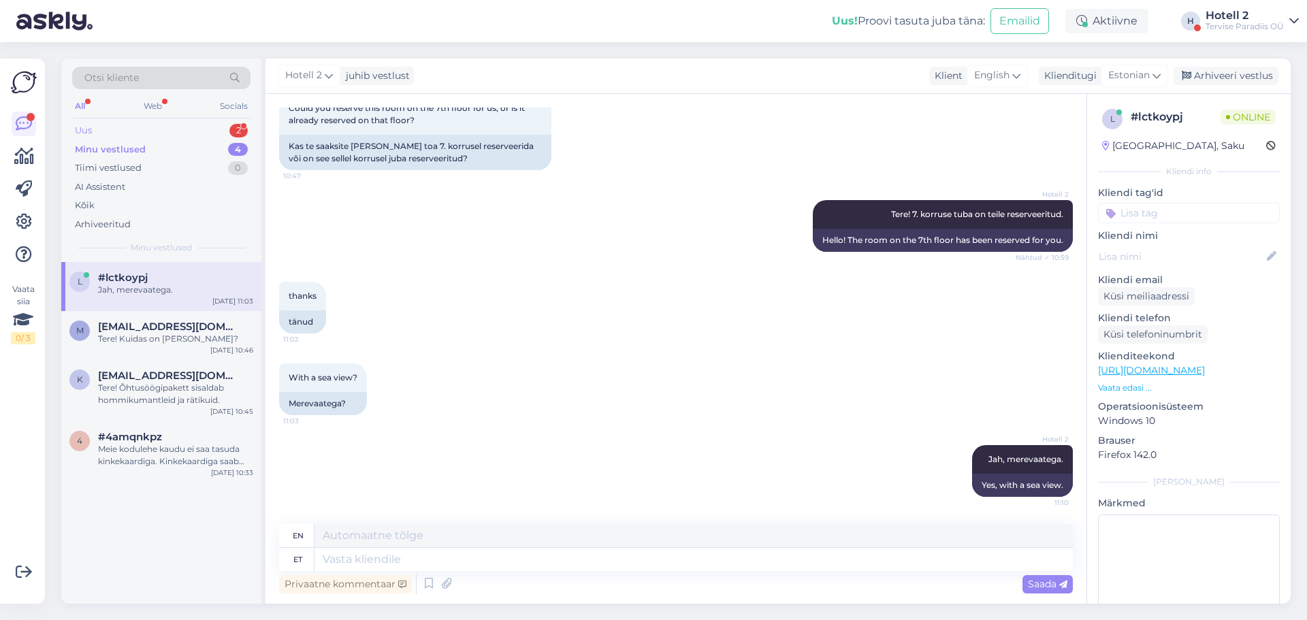
click at [192, 133] on div "Uus 2" at bounding box center [161, 130] width 178 height 19
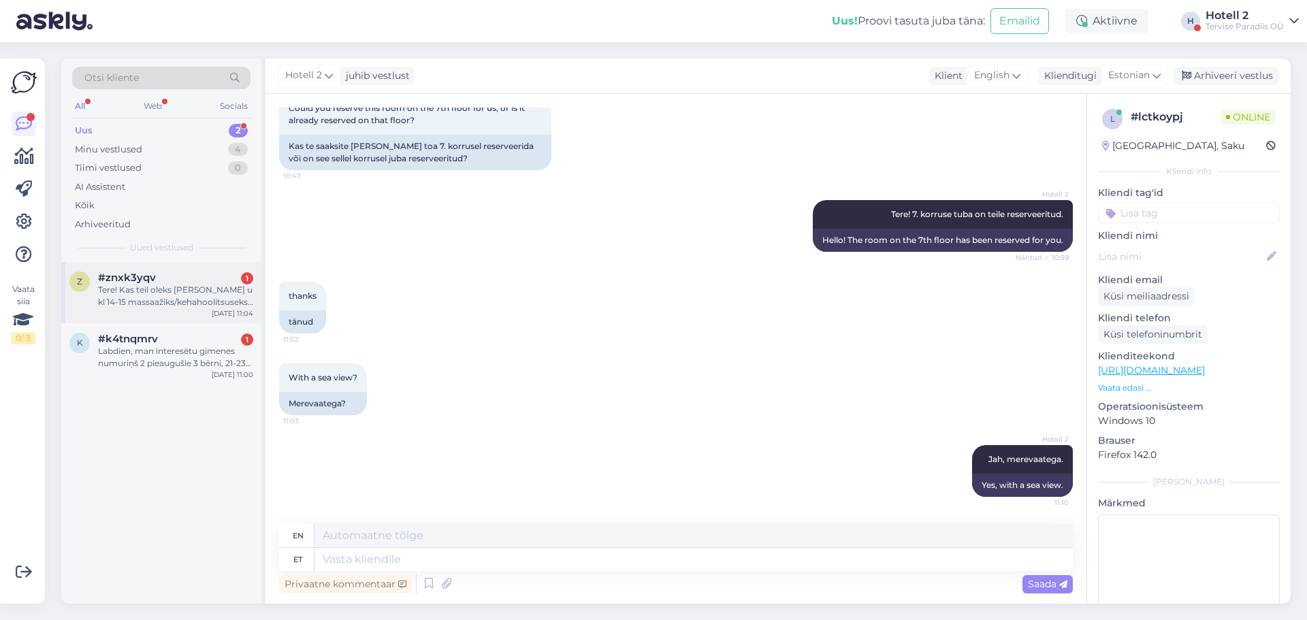
click at [187, 312] on div "z #znxk3yqv 1 Tere! Kas teil oleks täna aega u kl 14-15 massaažiks/kehahoolitsu…" at bounding box center [161, 292] width 200 height 61
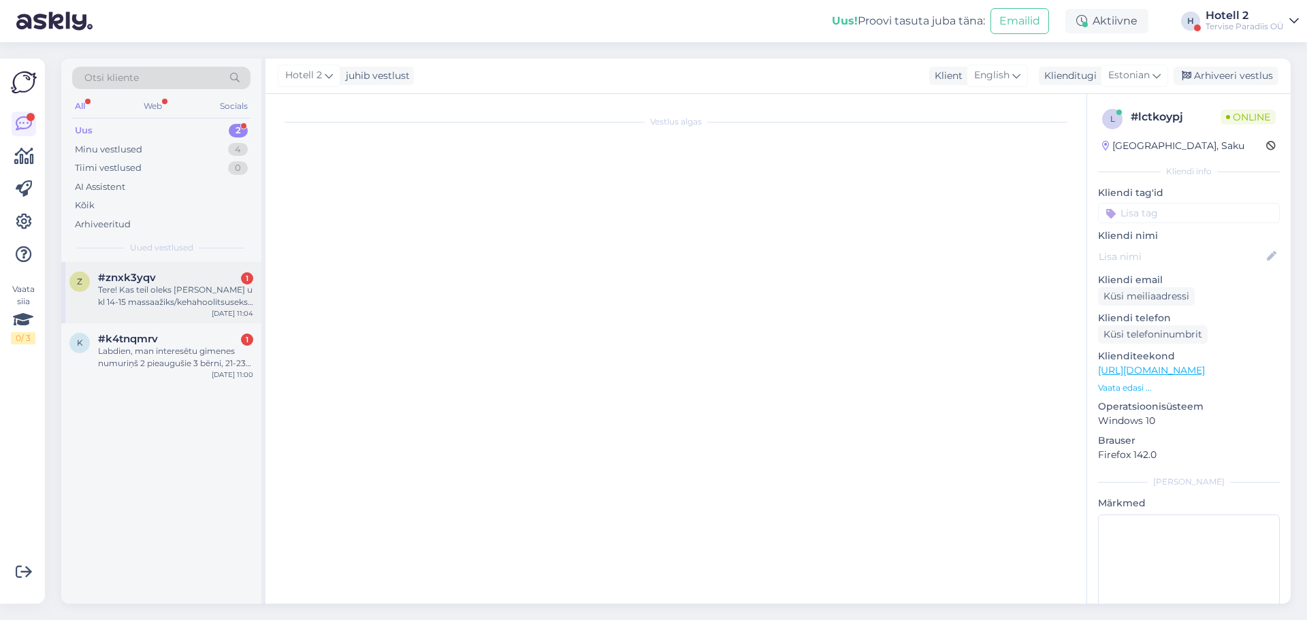
scroll to position [0, 0]
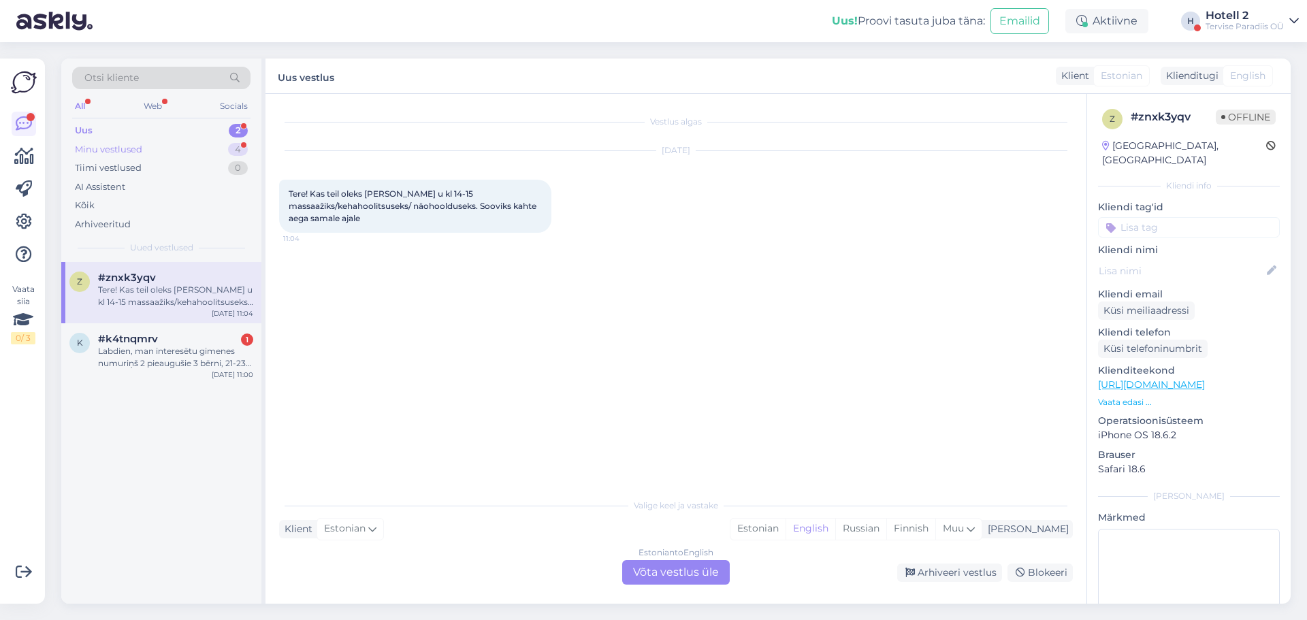
click at [177, 147] on div "Minu vestlused 4" at bounding box center [161, 149] width 178 height 19
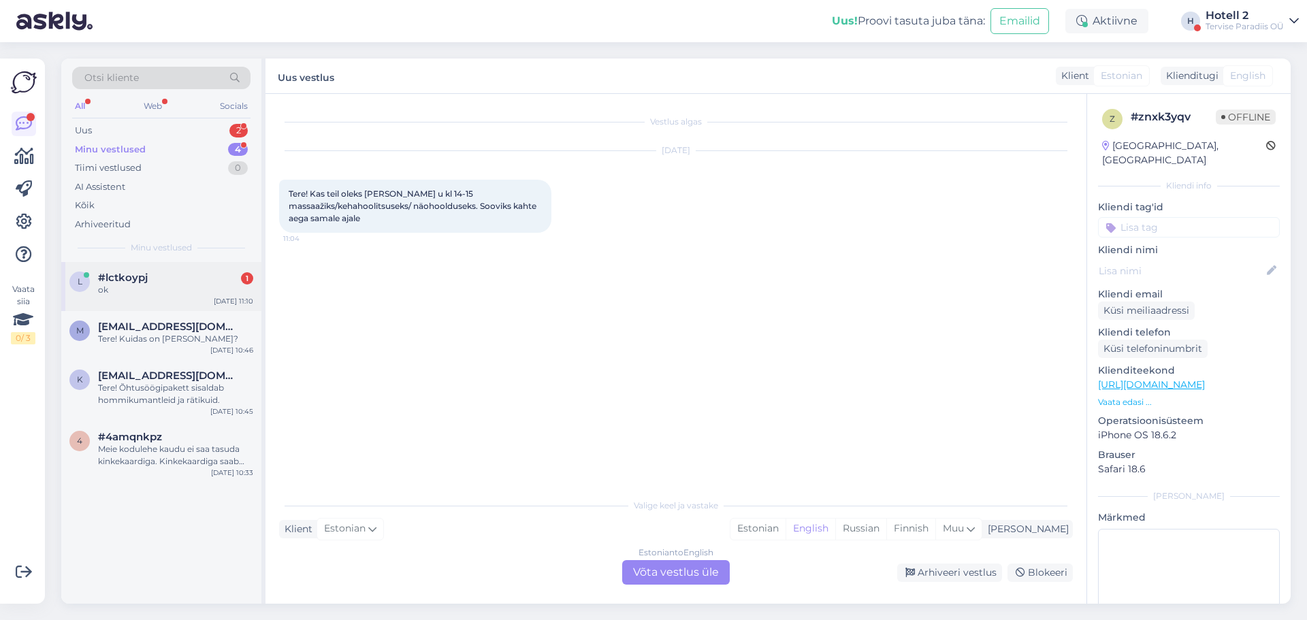
click at [169, 285] on div "ok" at bounding box center [175, 290] width 155 height 12
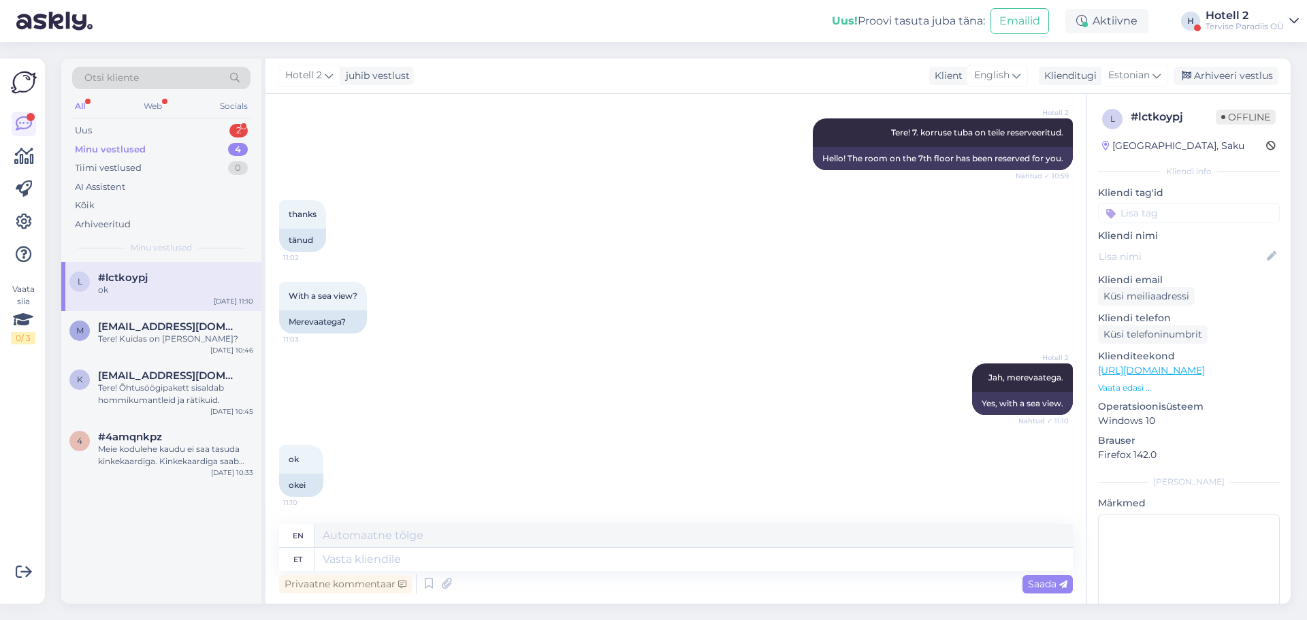
click at [195, 145] on div "Minu vestlused 4" at bounding box center [161, 149] width 178 height 19
click at [207, 427] on div "4 #4amqnkpz Meie kodulehe kaudu ei saa tasuda kinkekaardiga. Kinkekaardiga saab…" at bounding box center [161, 451] width 200 height 61
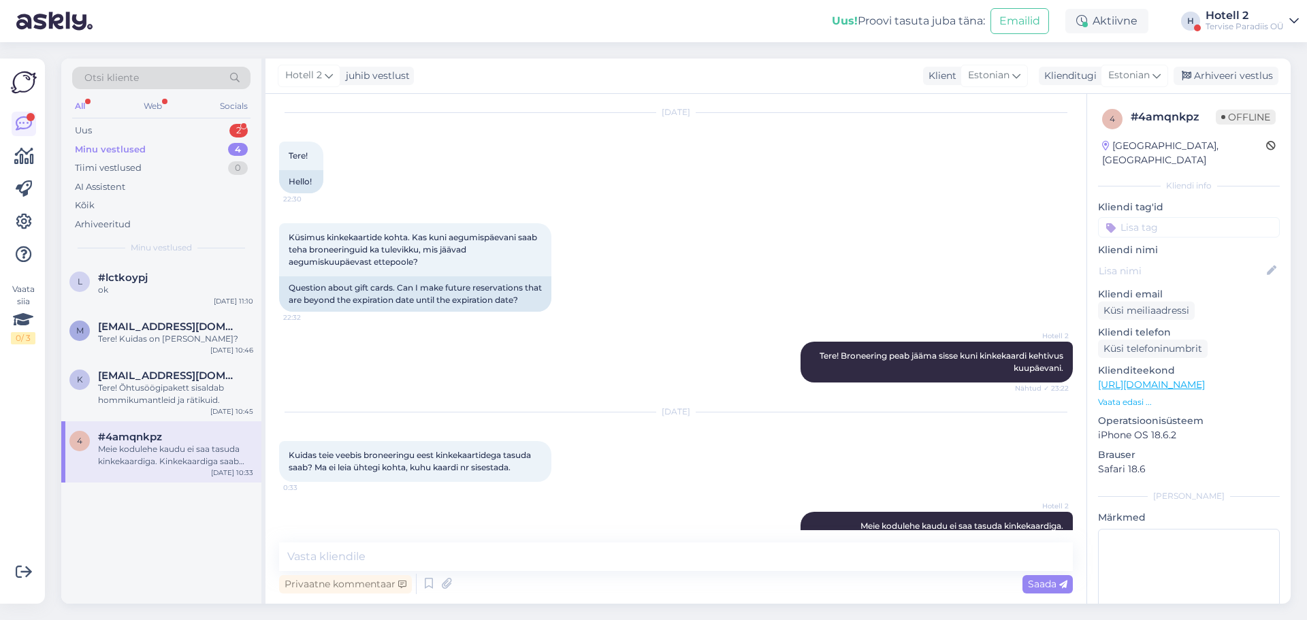
scroll to position [76, 0]
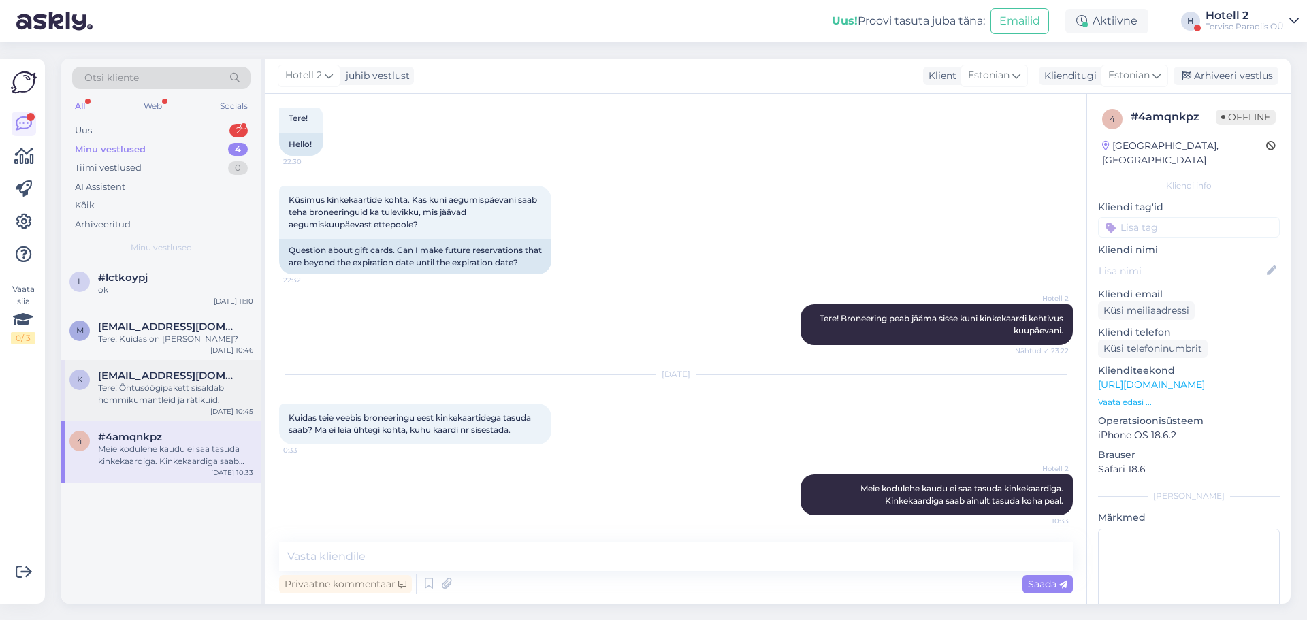
click at [191, 409] on div "k karbuzanova83@gmail.com Tere! Õhtusöögipakett sisaldab hommikumantleid ja rät…" at bounding box center [161, 390] width 200 height 61
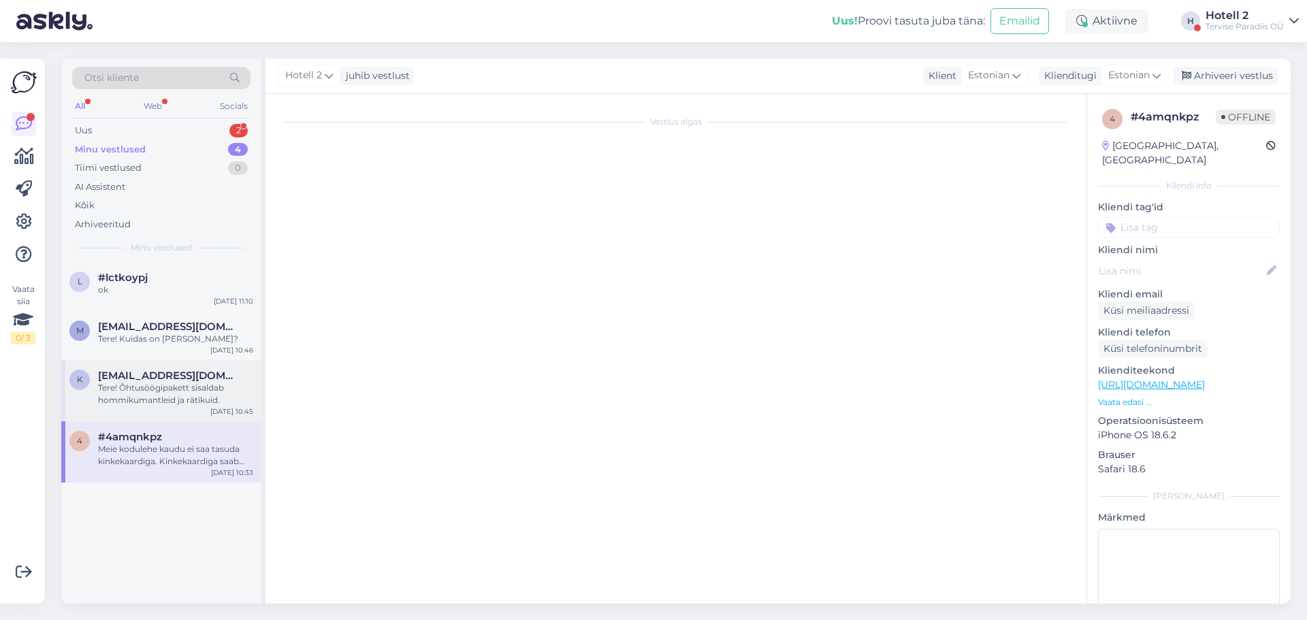
scroll to position [0, 0]
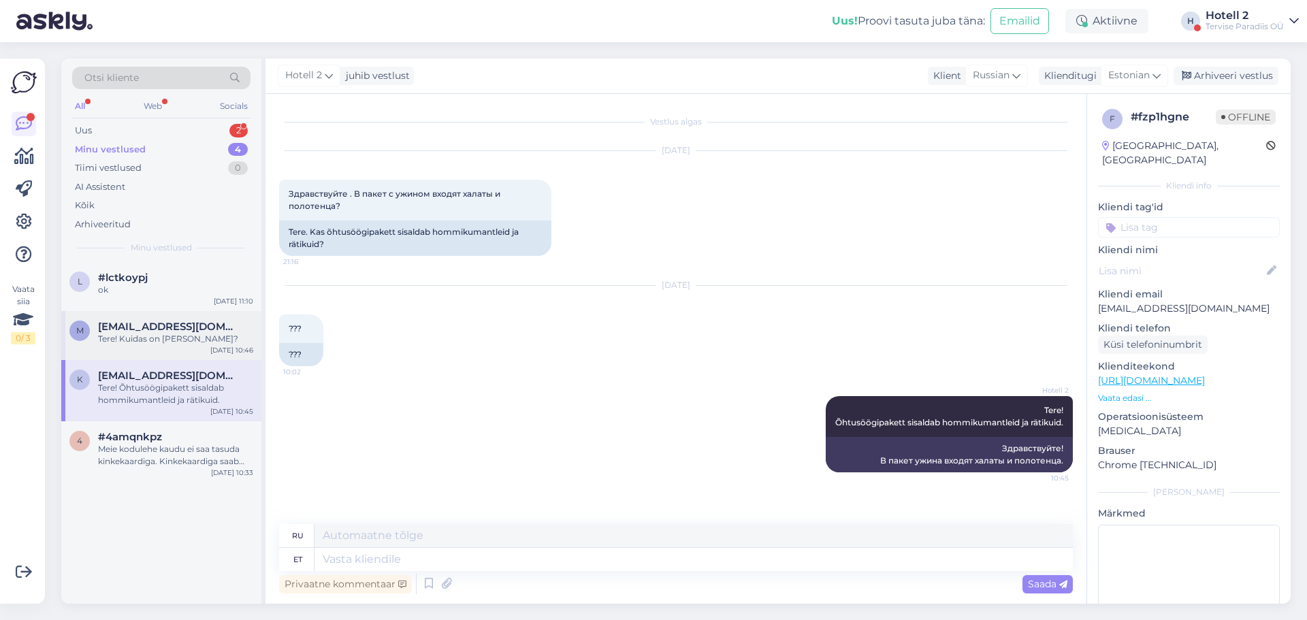
click at [167, 328] on span "[EMAIL_ADDRESS][DOMAIN_NAME]" at bounding box center [169, 327] width 142 height 12
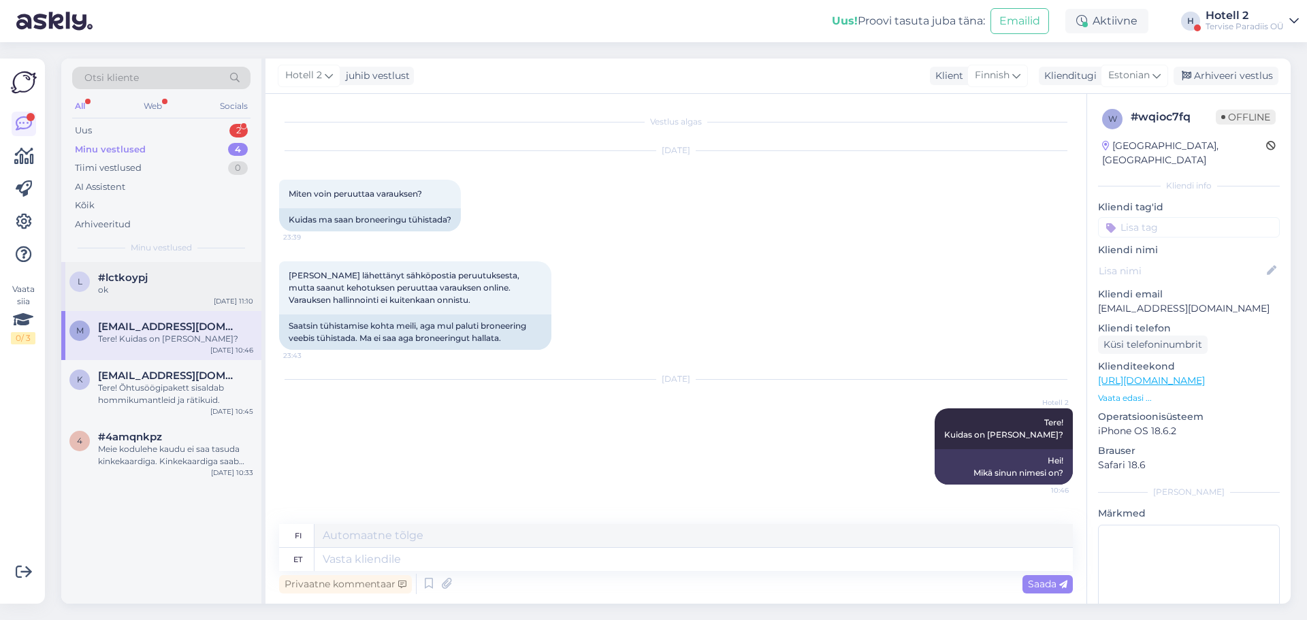
click at [145, 274] on span "#lctkoypj" at bounding box center [123, 278] width 50 height 12
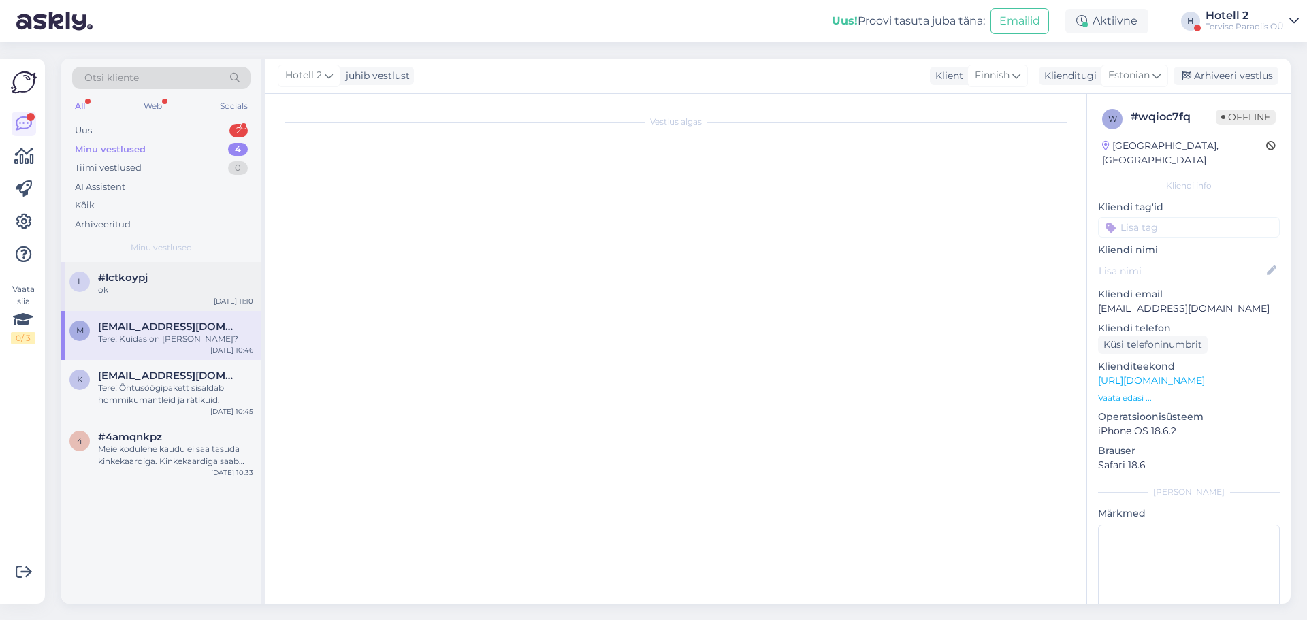
scroll to position [1100, 0]
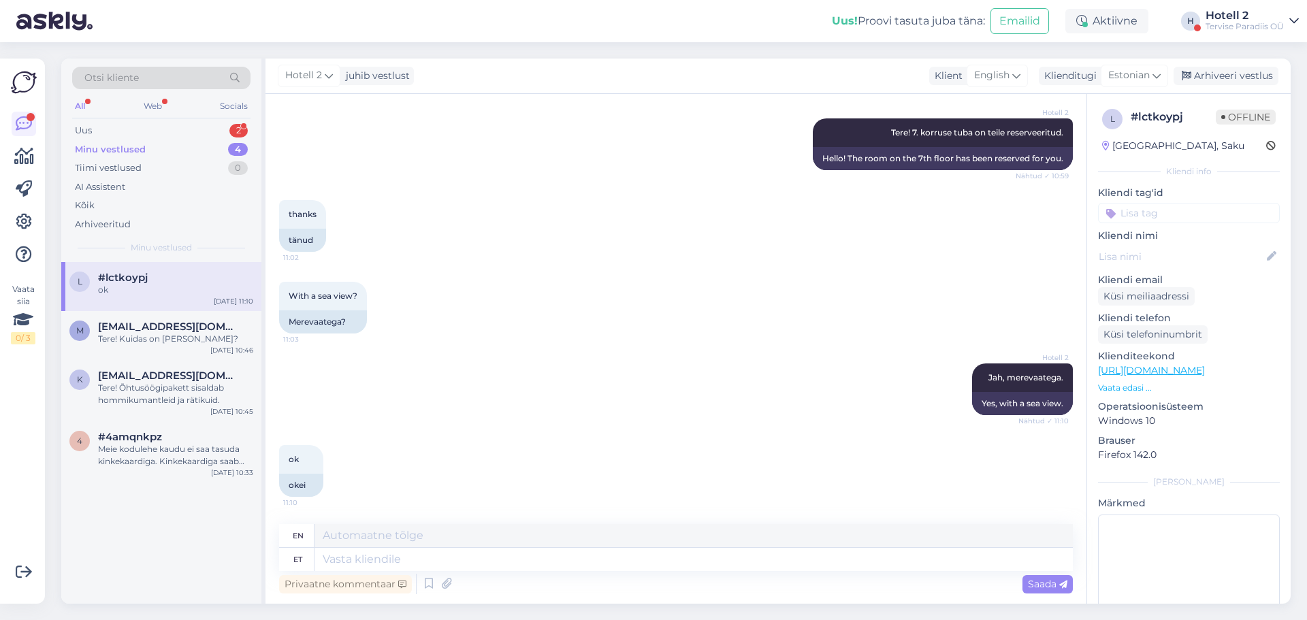
click at [191, 146] on div "Minu vestlused 4" at bounding box center [161, 149] width 178 height 19
click at [196, 129] on div "Uus 2" at bounding box center [161, 130] width 178 height 19
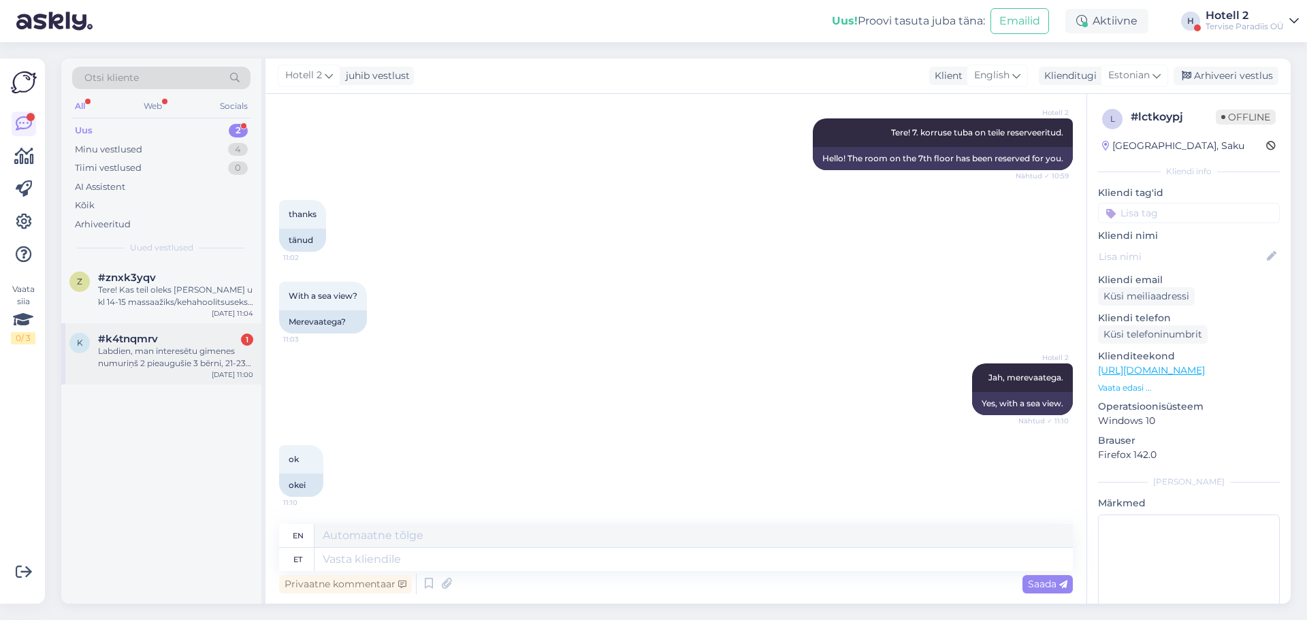
click at [192, 381] on div "k #k4tnqmrv 1 Labdien, man interesētu gimenes numuriņš 2 pieaugušie 3 bērni, 21…" at bounding box center [161, 353] width 200 height 61
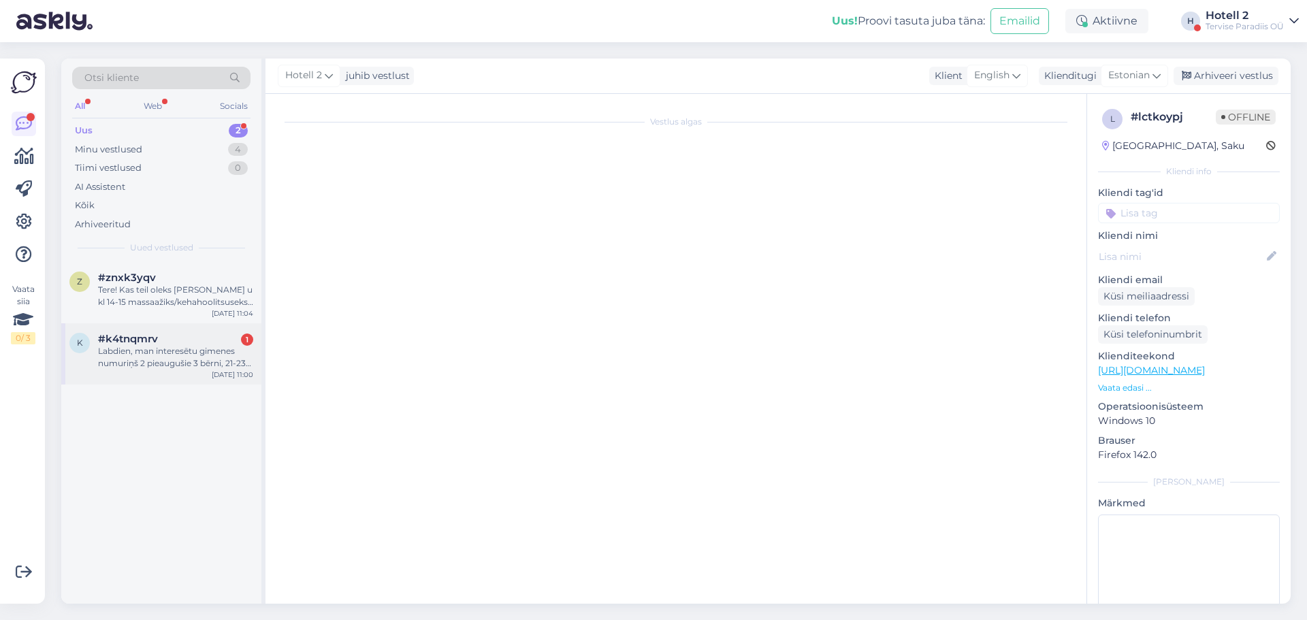
scroll to position [0, 0]
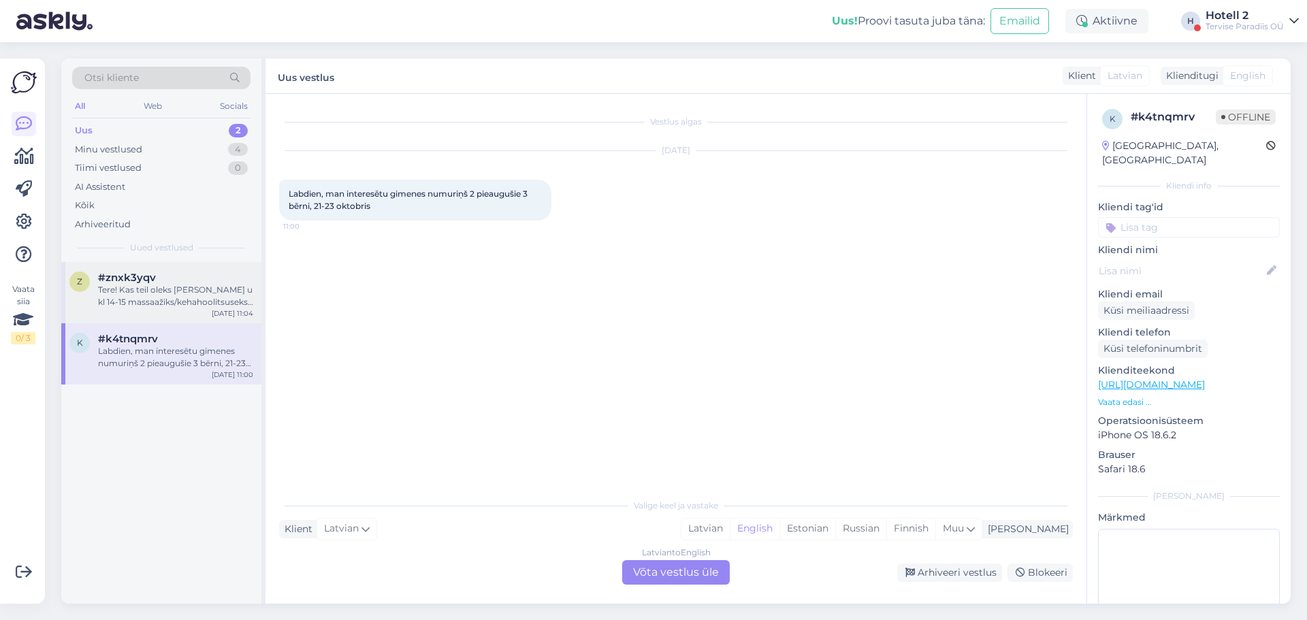
click at [167, 314] on div "z #znxk3yqv Tere! Kas teil oleks täna aega u kl 14-15 massaažiks/kehahoolitsuse…" at bounding box center [161, 292] width 200 height 61
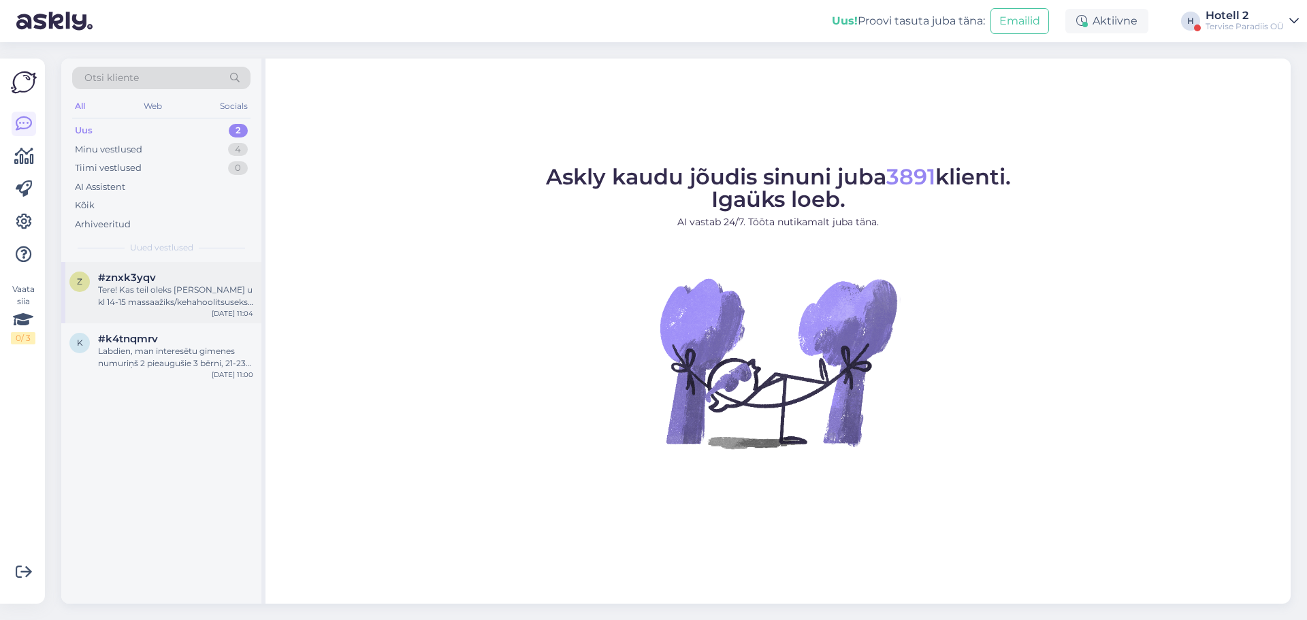
click at [169, 274] on div "#znxk3yqv" at bounding box center [175, 278] width 155 height 12
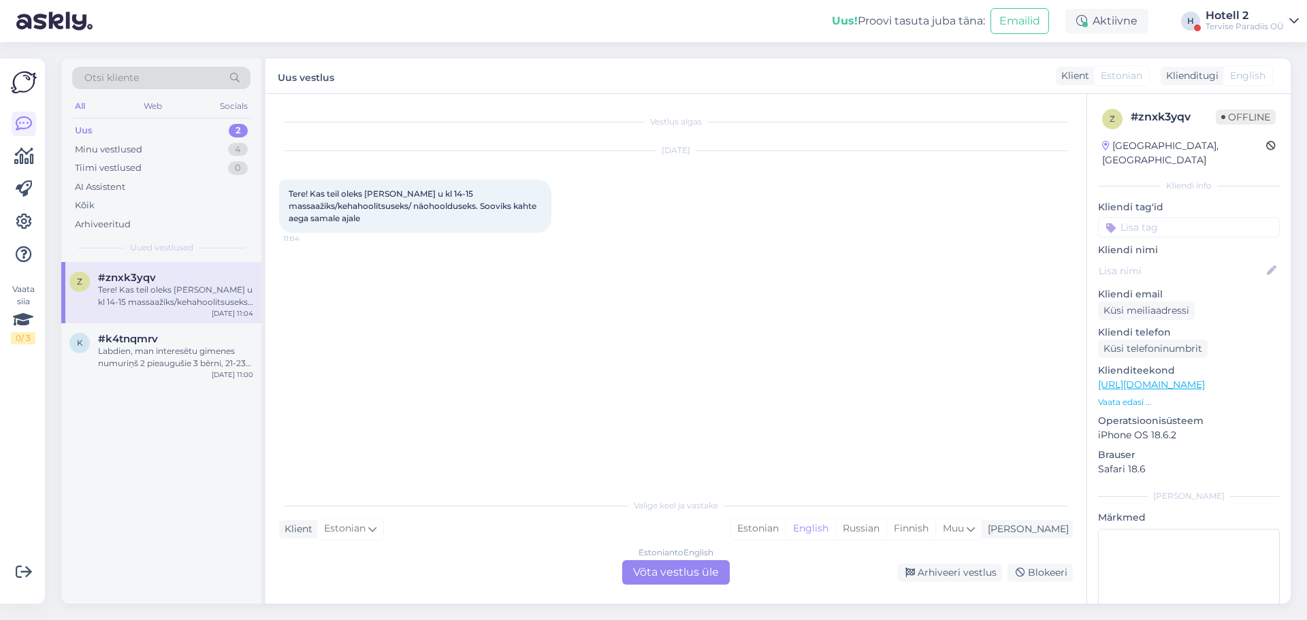
click at [699, 570] on div "Estonian to English Võta vestlus üle" at bounding box center [676, 572] width 108 height 25
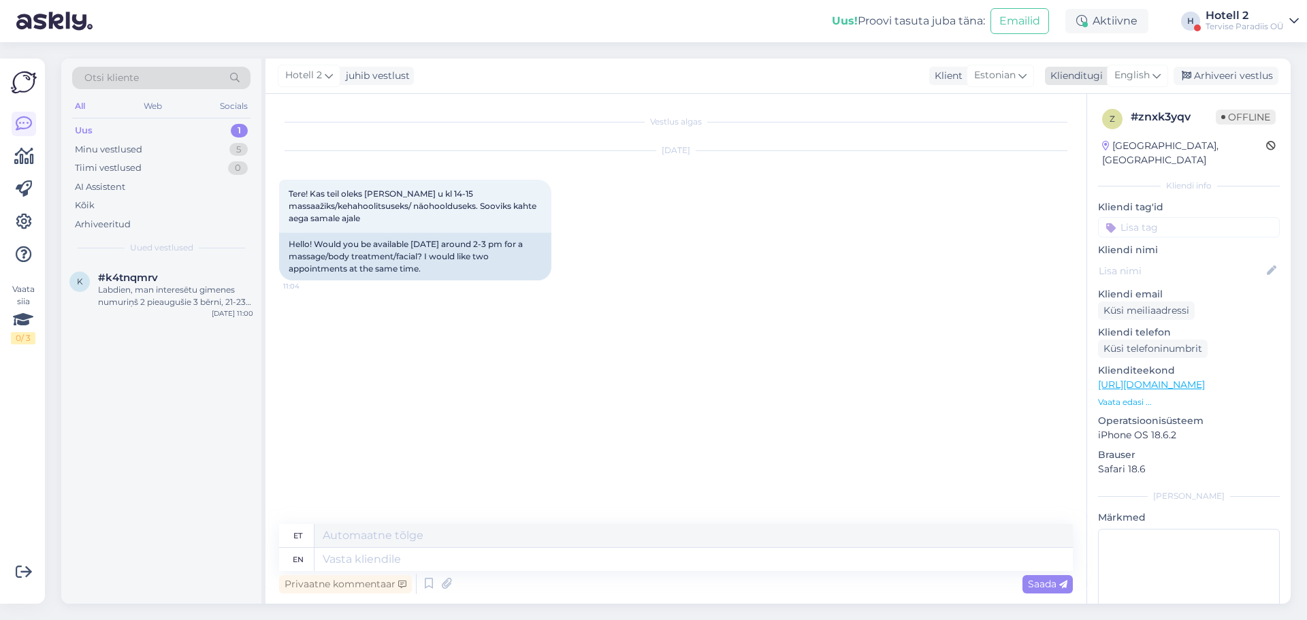
click at [1144, 72] on span "English" at bounding box center [1131, 75] width 35 height 15
type input "es"
click at [1097, 148] on link "Estonian" at bounding box center [1107, 158] width 150 height 22
click at [1007, 77] on span "Estonian" at bounding box center [989, 75] width 42 height 15
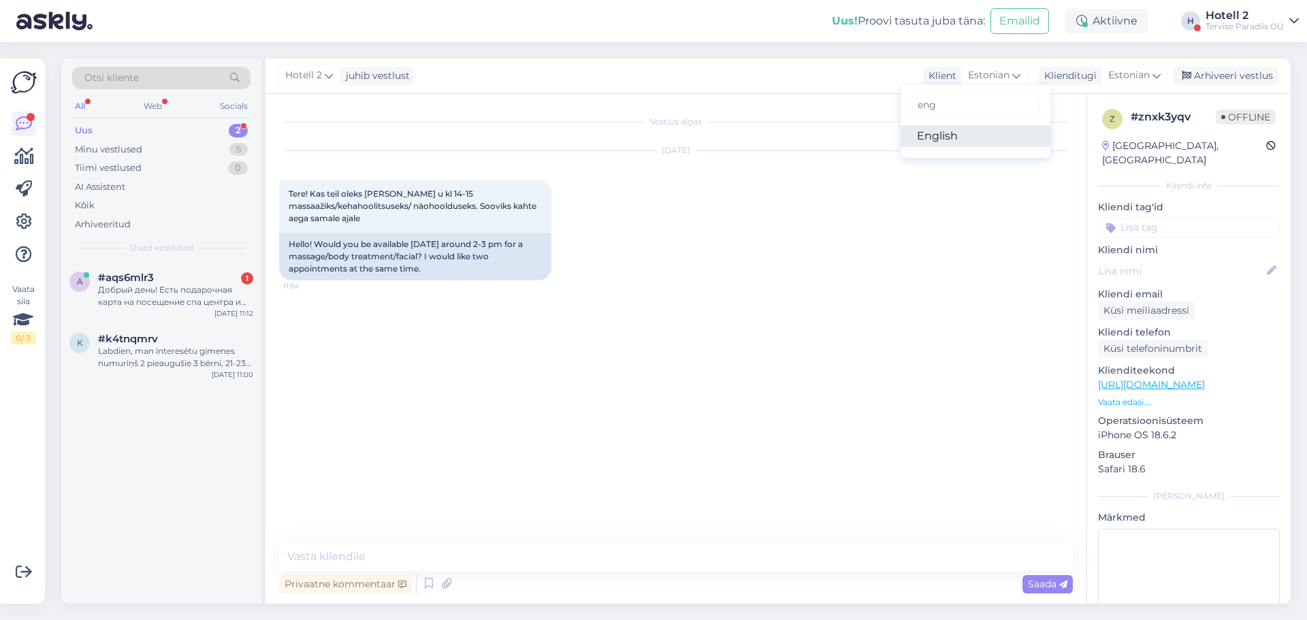
type input "eng"
click at [969, 135] on link "English" at bounding box center [976, 136] width 150 height 22
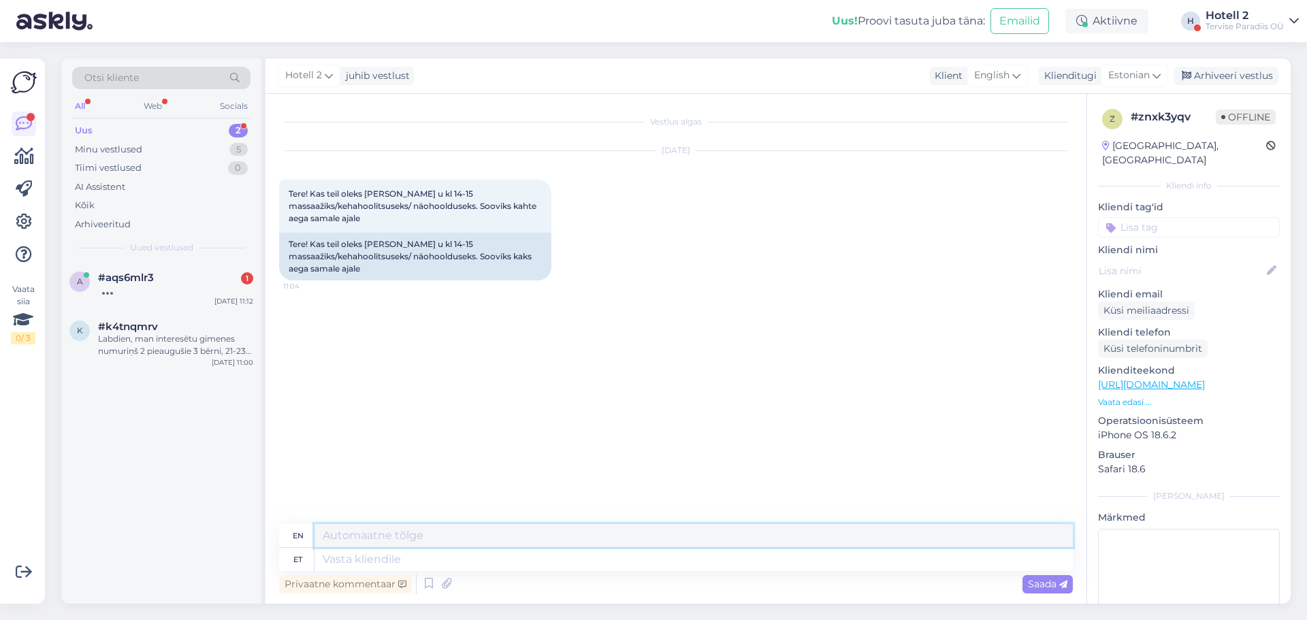
click at [362, 543] on textarea at bounding box center [693, 535] width 758 height 23
click at [362, 553] on textarea at bounding box center [693, 559] width 758 height 23
type textarea "Tere"
type textarea "Hello"
type textarea "Tere!"
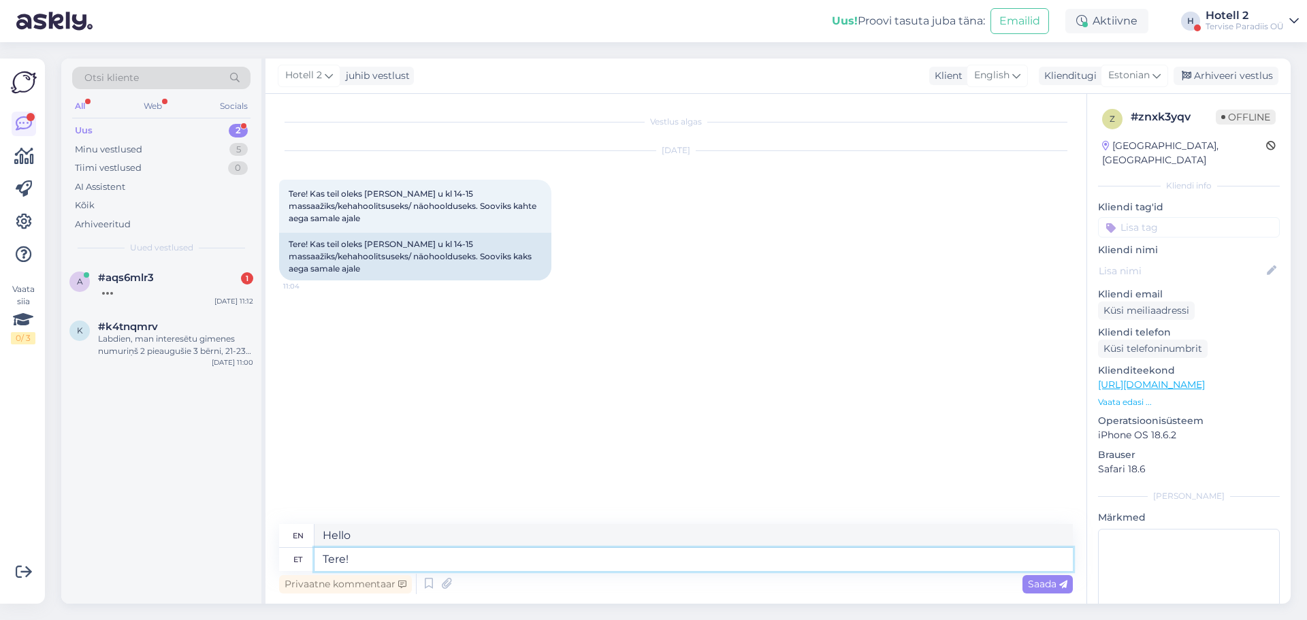
type textarea "Hello!"
type textarea "Tere! Ho"
type textarea "Hello! H"
type textarea "Tere!"
type textarea "Hello!"
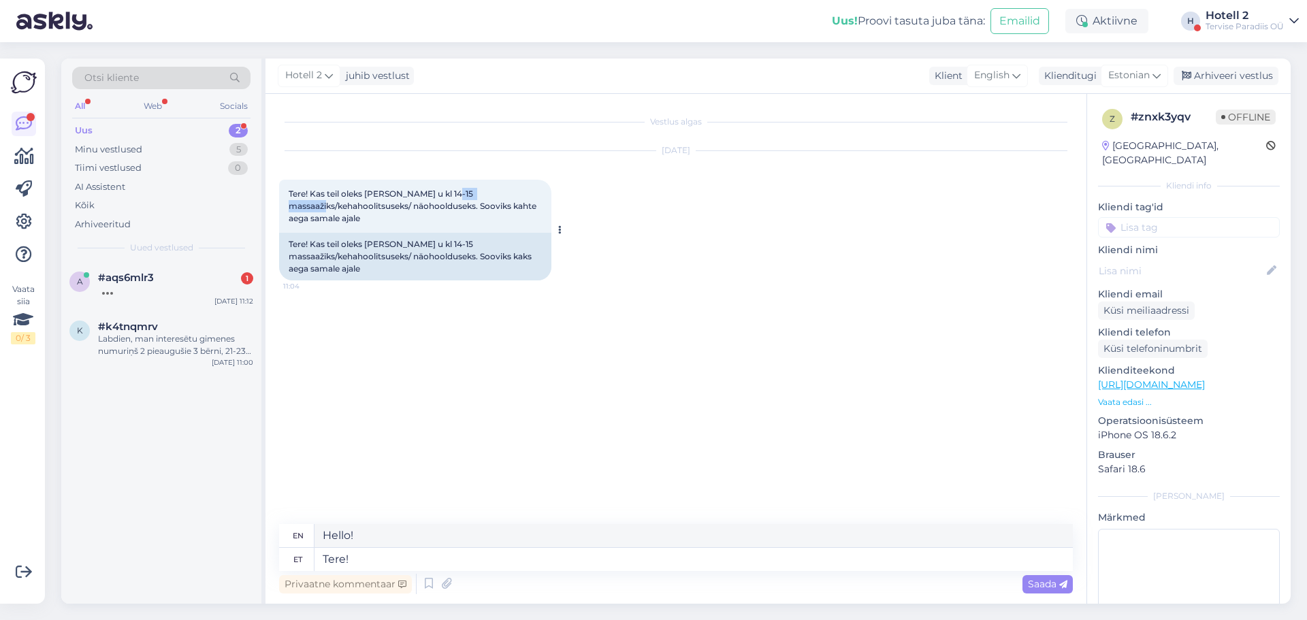
drag, startPoint x: 289, startPoint y: 205, endPoint x: 346, endPoint y: 208, distance: 57.3
click at [346, 208] on span "Tere! Kas teil oleks [PERSON_NAME] u kl 14-15 massaažiks/kehahoolitsuseks/ näoh…" at bounding box center [414, 206] width 250 height 35
drag, startPoint x: 357, startPoint y: 210, endPoint x: 475, endPoint y: 205, distance: 117.9
click at [475, 205] on span "Tere! Kas teil oleks [PERSON_NAME] u kl 14-15 massaažiks/kehahoolitsuseks/ näoh…" at bounding box center [414, 206] width 250 height 35
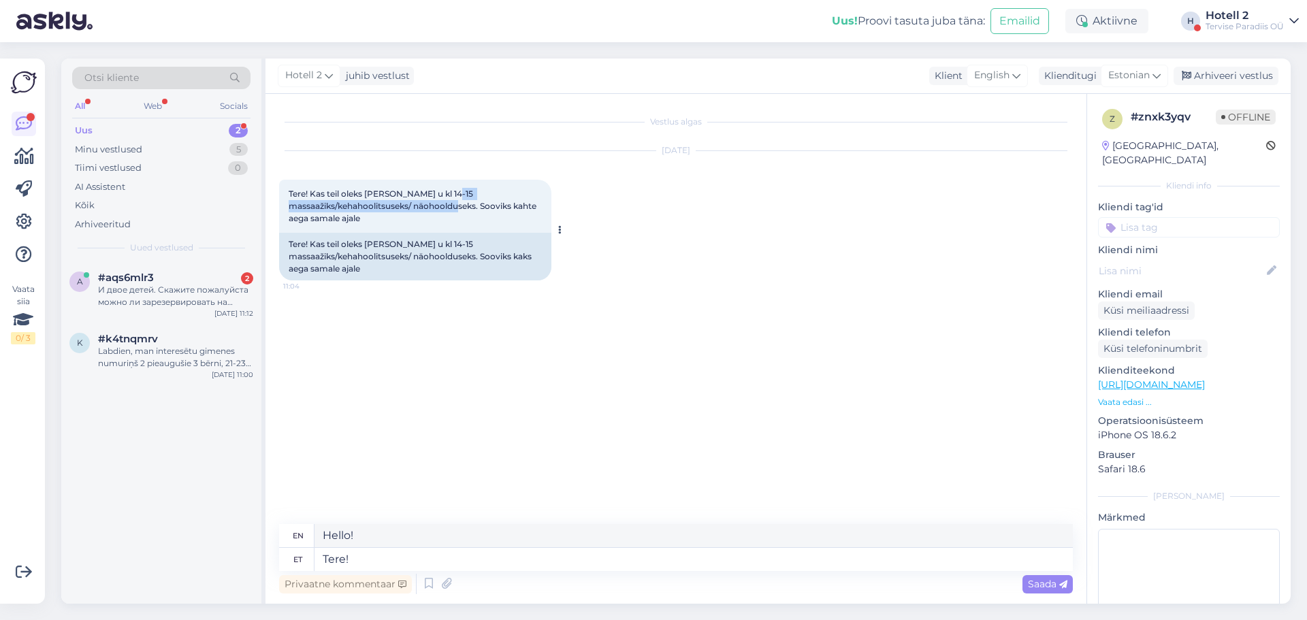
drag, startPoint x: 289, startPoint y: 209, endPoint x: 477, endPoint y: 209, distance: 187.9
click at [477, 209] on span "Tere! Kas teil oleks [PERSON_NAME] u kl 14-15 massaažiks/kehahoolitsuseks/ näoh…" at bounding box center [414, 206] width 250 height 35
copy span "massaažiks/kehahoolitsuseks/ näohoolduseks"
click at [383, 557] on textarea "Tere!" at bounding box center [693, 559] width 758 height 23
paste textarea "massaažiks/kehahoolitsuseks/ näohoolduseks"
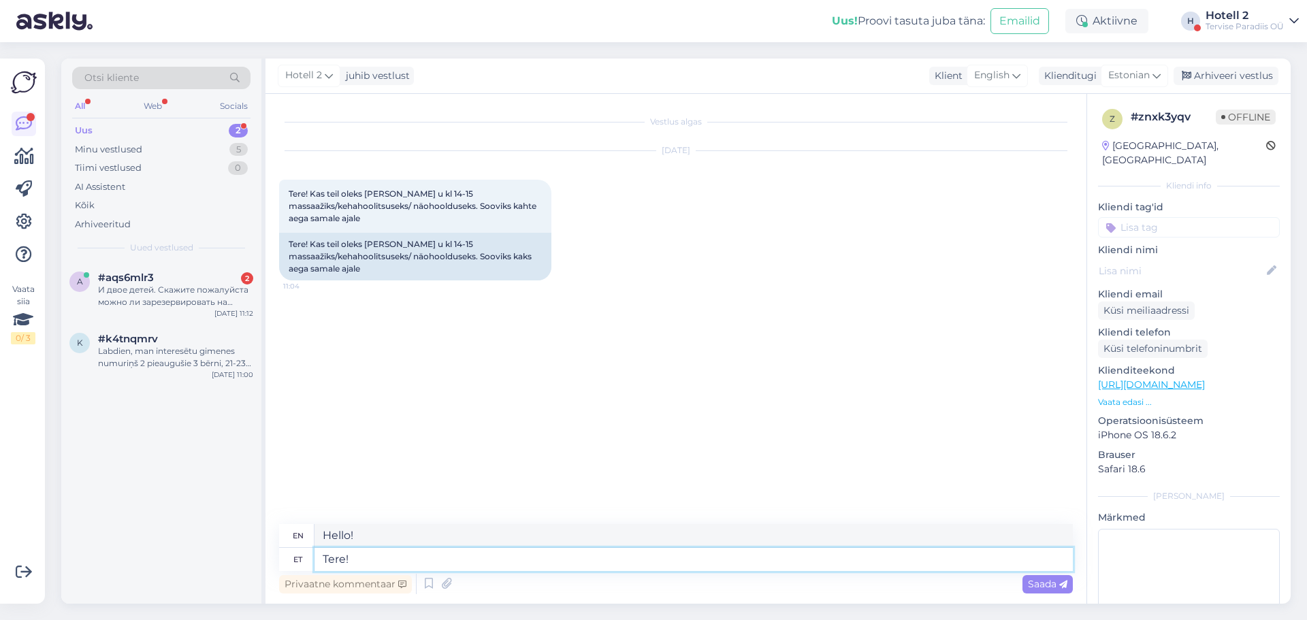
type textarea "Tere! massaažiks/kehahoolitsuseks/ näohoolduseks"
type textarea "Hello! for massage/body treatment/facial treatment"
click at [416, 560] on textarea "Tere! massaažiks/kehahoolitsuseks/ näohoolduseks" at bounding box center [693, 559] width 758 height 23
type textarea "Tere! massaažikehahoolitsuseks/ näohoolduseks"
type textarea "Hello! for massage body care/ facial care"
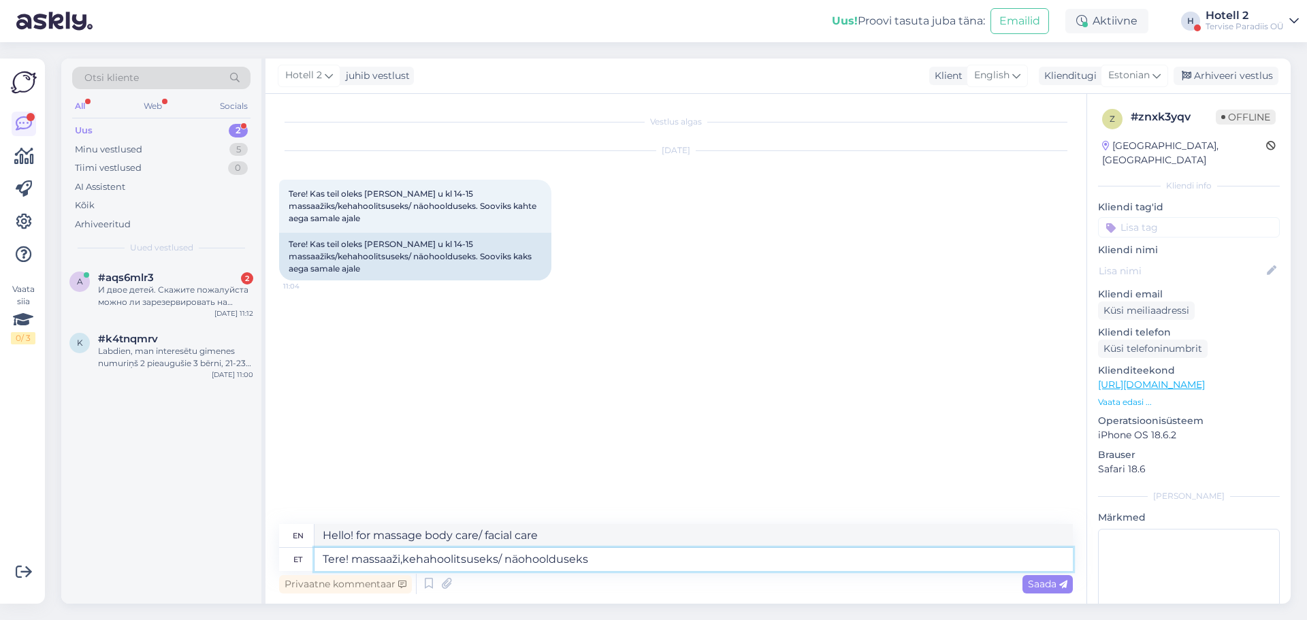
type textarea "Tere! massaaži, kehahoolitsuseks/ näohoolduseks"
type textarea "Hello! for massage, body care/facial care"
click at [505, 565] on textarea "Tere! massaaži, kehahoolitsuseks/ näohoolduseks" at bounding box center [693, 559] width 758 height 23
type textarea "Tere! massaaži, kehahoolitsuse näohoolduseks"
type textarea "Hello! massage, body care, facial care"
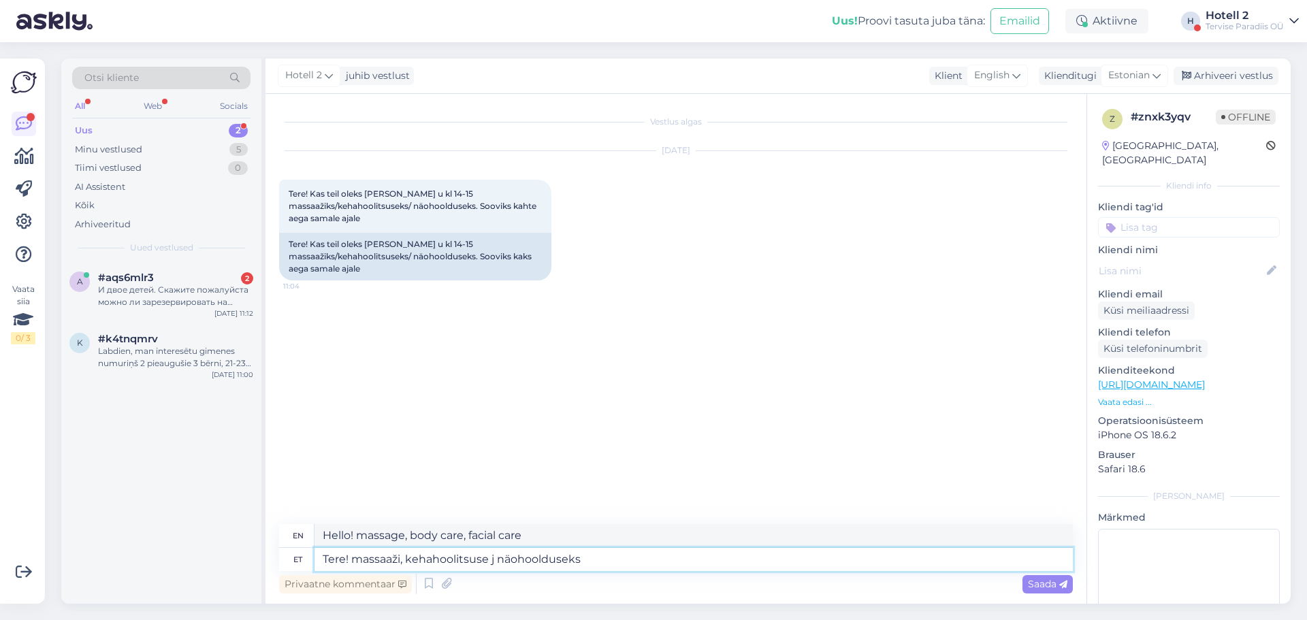
type textarea "Tere! massaaži, kehahoolitsuse ja näohoolduseks"
type textarea "Hello! for massage, body care and facial care"
click at [615, 564] on textarea "Tere! massaaži, kehahoolitsuse ja näohoolduseks" at bounding box center [693, 559] width 758 height 23
type textarea "Tere! massaaži, kehahoolitsuse ja näohoolduse"
type textarea "Hello! massage, body care and facial treatment"
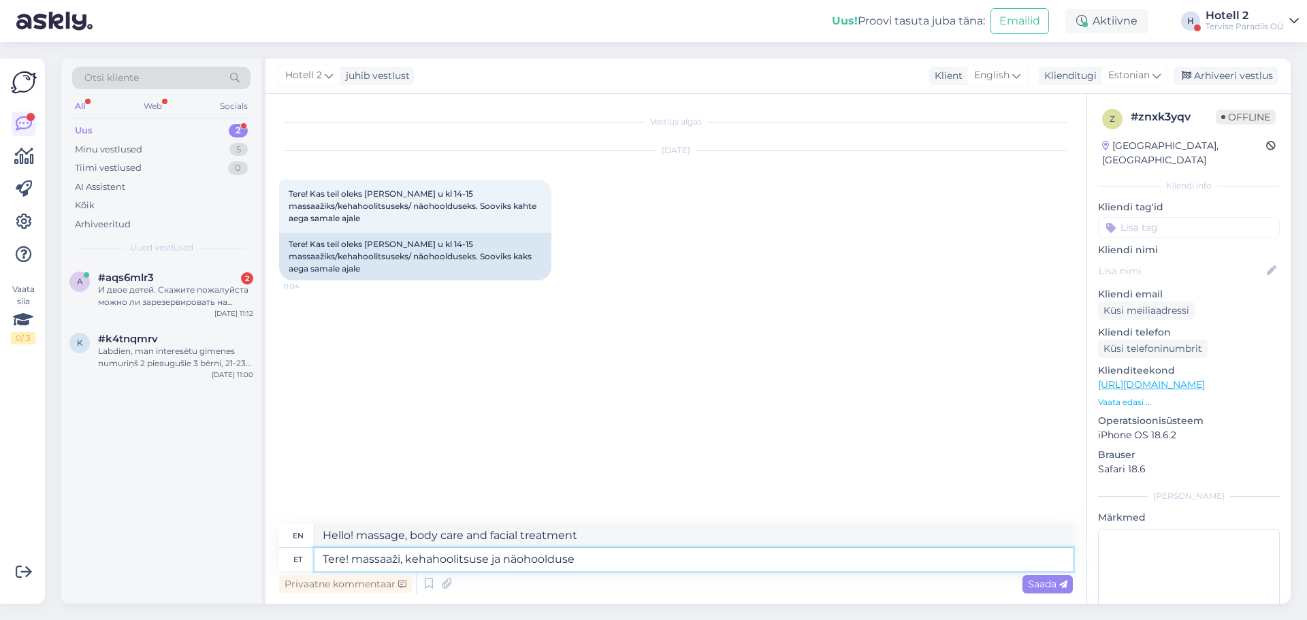
type textarea "Tere! massaaži, kehahoolitsuse ja näohoolduse"
type textarea "Hello! massage, body care and facial care"
type textarea "Tere! massaaži, kehahoolitsuse ja näohoolduse jaoks"
type textarea "Hello! for massage, body treatment and facial treatment"
type textarea "Tere! massaaži, kehahoolitsuse ja näohoolduse jaoks saate"
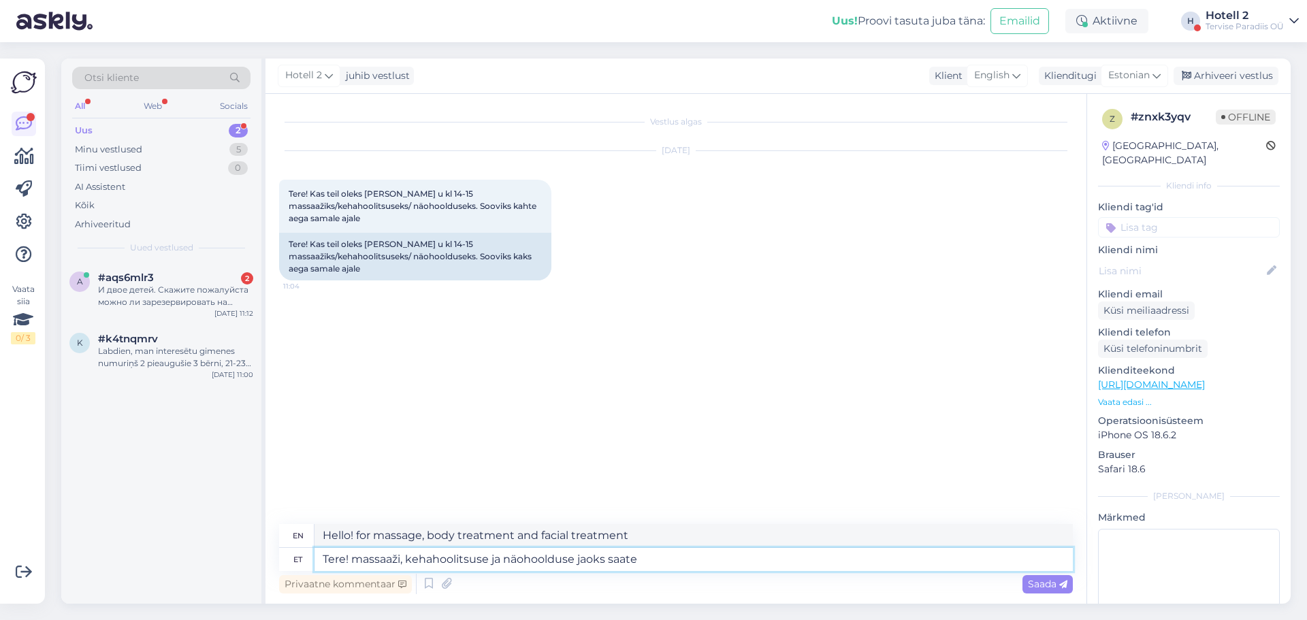
type textarea "Hello! for massage, body treatment and facial treatment you can"
type textarea "Tere! massaaži, kehahoolitsuse ja näohoolduse jaoks saate broneerida"
type textarea "Hello! You can book for massage, body treatment and facial treatment"
type textarea "Tere! massaaži, kehahoolitsuse ja näohoolduse jaoks saate broneerida kirjutades"
type textarea "Hello! You can book a massage, body treatment and facial treatment by writing"
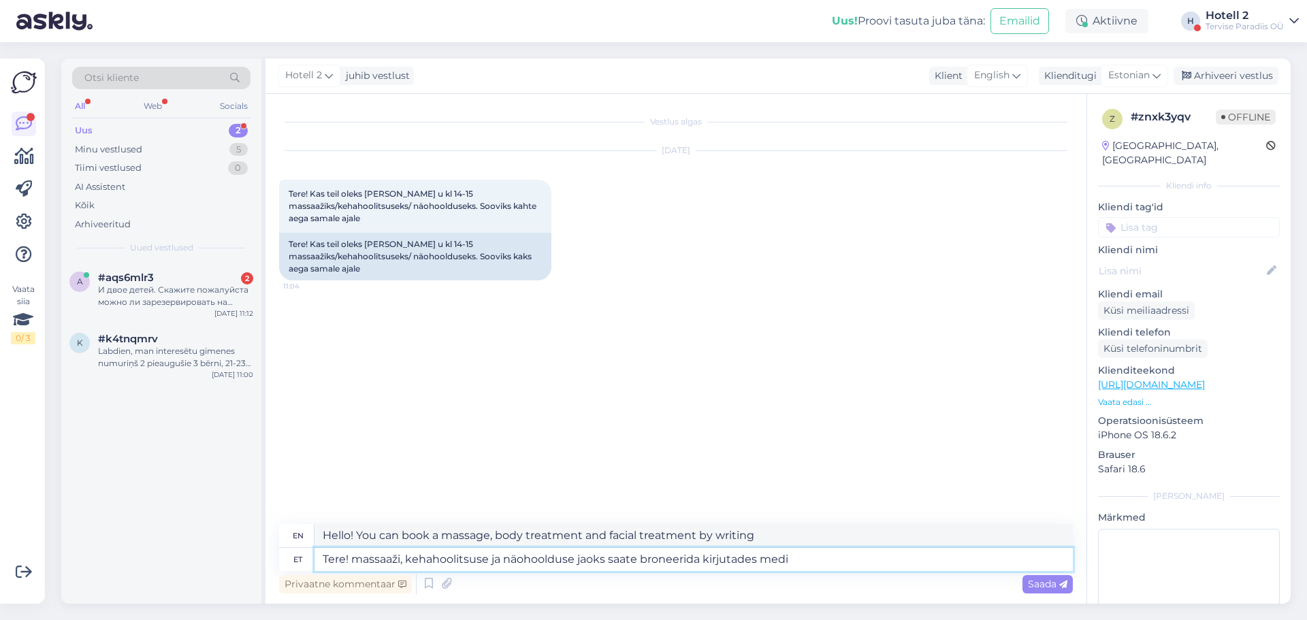
type textarea "Tere! massaaži, kehahoolitsuse ja näohoolduse jaoks saate broneerida kirjutades…"
type textarea "Hello! You can book a massage, body treatment and facial treatment by writing m…"
type textarea "Tere! massaaži, kehahoolitsuse ja näohoolduse jaoks saate broneerida kirjutades…"
type textarea "Hello! You can book a massage, body treatment and facial treatment by writing m…"
type textarea "Tere! massaaži, kehahoolitsuse ja näohoolduse jaoks saate broneerida kirjutades…"
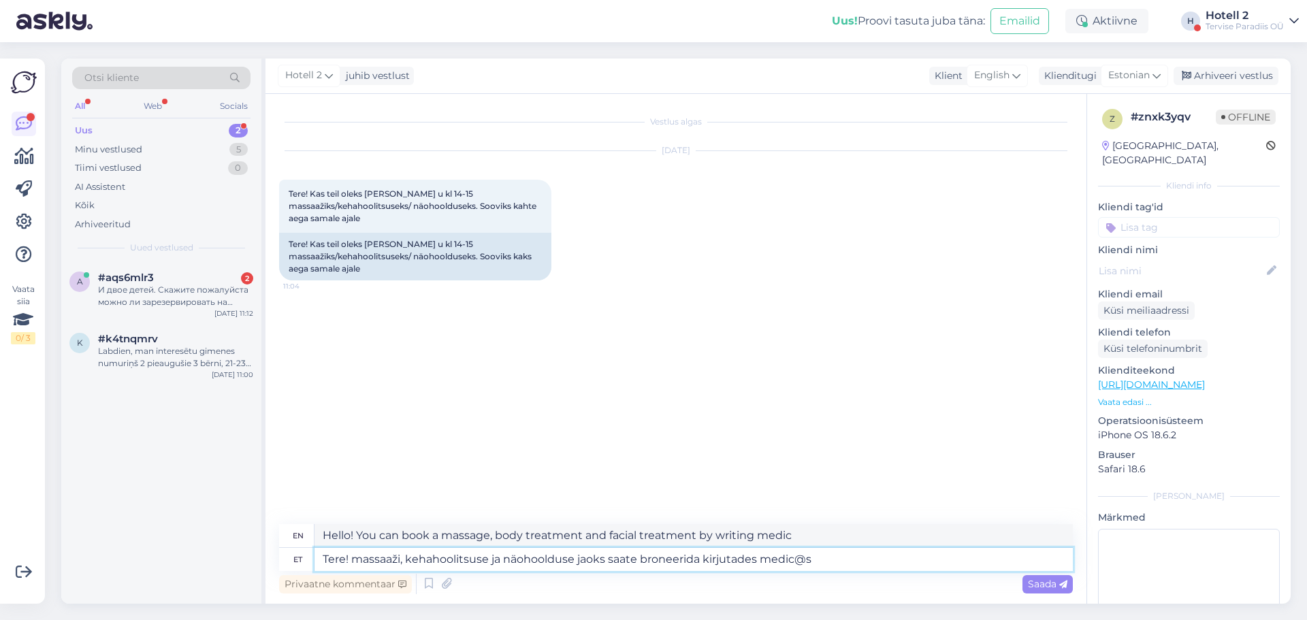
type textarea "Hello! You can book a massage, body treatment and facial treatment by writing m…"
type textarea "Tere! massaaži, kehahoolitsuse ja näohoolduse jaoks saate broneerida kirjutades…"
type textarea "Hello! You can book a massage, body treatment and facial treatment by writing m…"
type textarea "Tere! massaaži, kehahoolitsuse ja näohoolduse jaoks saate broneerida kirjutades…"
type textarea "Hello! You can book a massage, body treatment and facial treatment by writing m…"
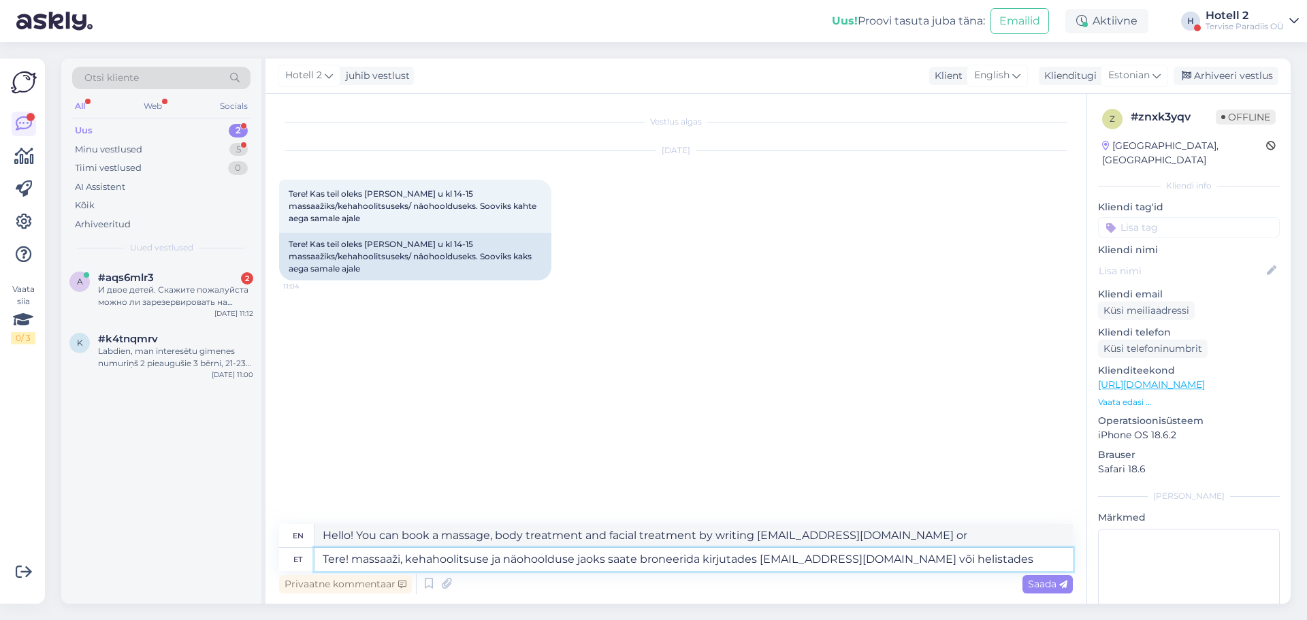
type textarea "Tere! massaaži, kehahoolitsuse ja näohoolduse jaoks saate broneerida kirjutades…"
type textarea "Hello! You can book a massage, body treatment and facial treatment by writing m…"
type textarea "Tere! massaaži, kehahoolitsuse ja näohoolduse jaoks saate broneerida kirjutades…"
type textarea "Hello! You can book a massage, body treatment and facial treatment by writing m…"
type textarea "Tere! massaaži, kehahoolitsuse ja näohoolduse jaoks saate broneerida kirjutades…"
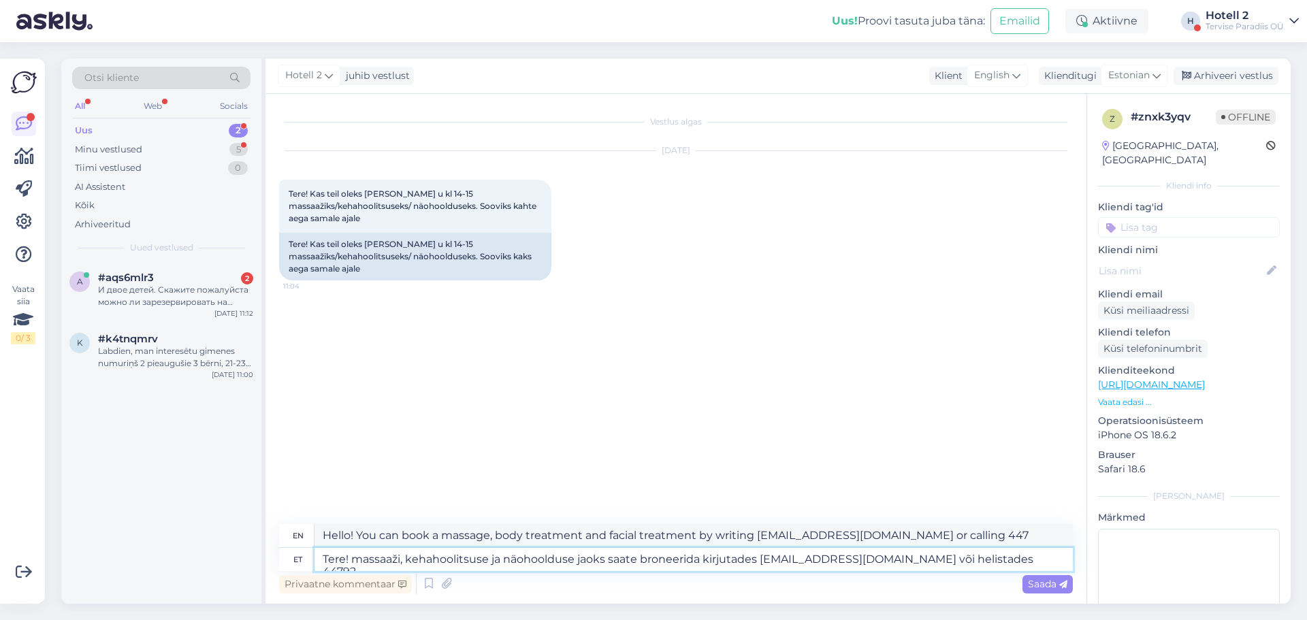
type textarea "Hello! You can book a massage, body treatment and facial treatment by writing m…"
type textarea "Tere! massaaži, kehahoolitsuse ja näohoolduse jaoks saate broneerida kirjutades…"
type textarea "Hello! You can book a massage, body treatment and facial treatment by writing m…"
click at [941, 560] on textarea "Tere! massaaži, kehahoolitsuse ja näohoolduse jaoks saate broneerida kirjutades…" at bounding box center [693, 559] width 758 height 23
type textarea "Tere! massaaži, kehahoolitsuse ja näohoolduse jaoks saate broneerida kirjutades…"
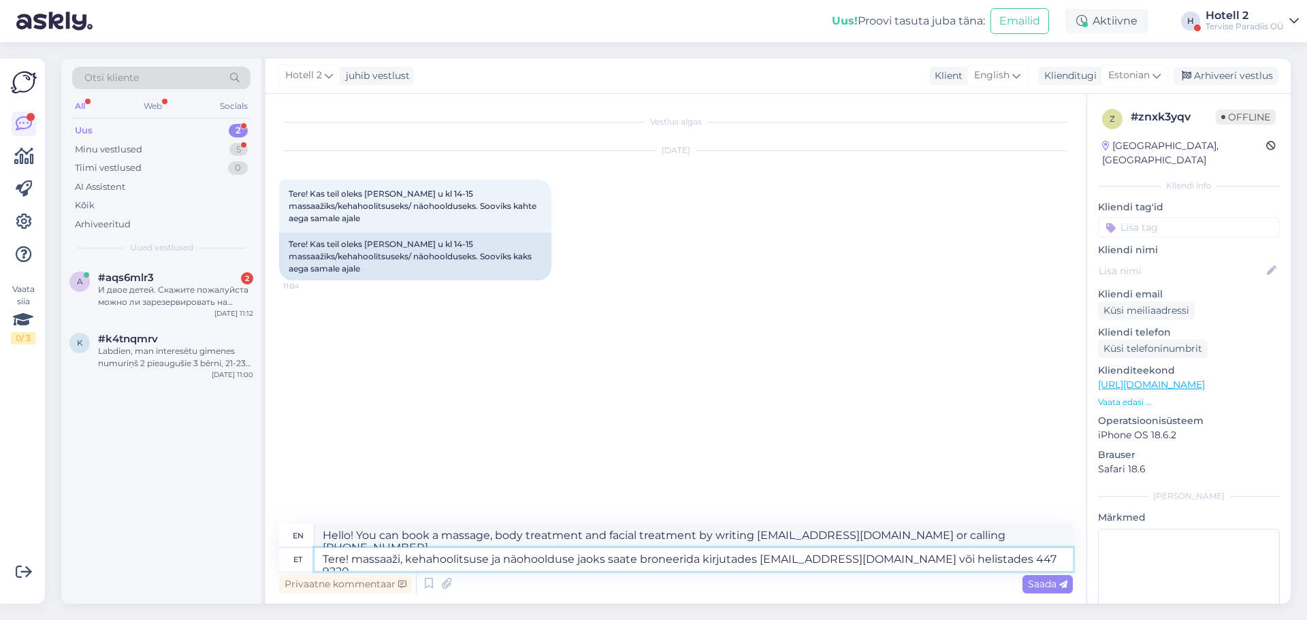
type textarea "Hello! You can book a massage, body treatment and facial treatment by writing m…"
click at [700, 563] on textarea "Tere! massaaži, kehahoolitsuse ja näohoolduse jaoks saate broneerida kirjutades…" at bounding box center [693, 559] width 758 height 23
type textarea "Tere! massaaži, kehahoolitsuse ja näohoolduse jaoks saate broneerida aja kirjut…"
type textarea "Hello! You can book an appointment for massage, body treatment and facial treat…"
type textarea "Tere! massaaži, kehahoolitsuse ja näohoolduse jaoks saate broneerida aja kirjut…"
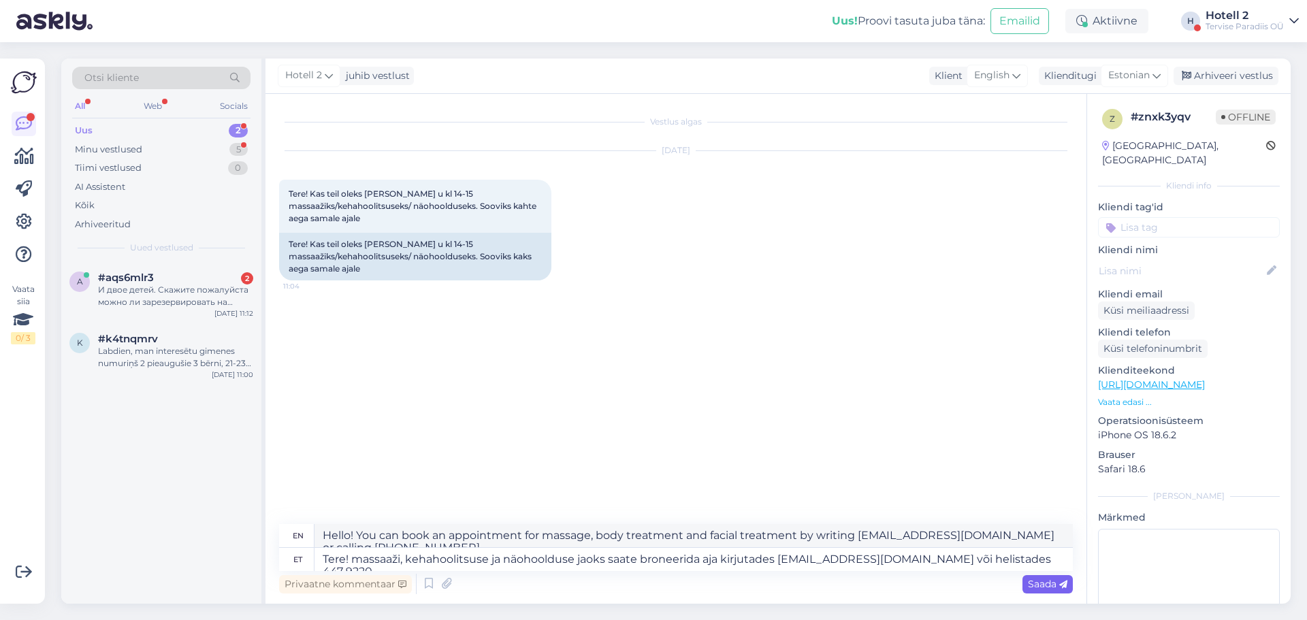
click at [1064, 586] on icon at bounding box center [1063, 585] width 8 height 8
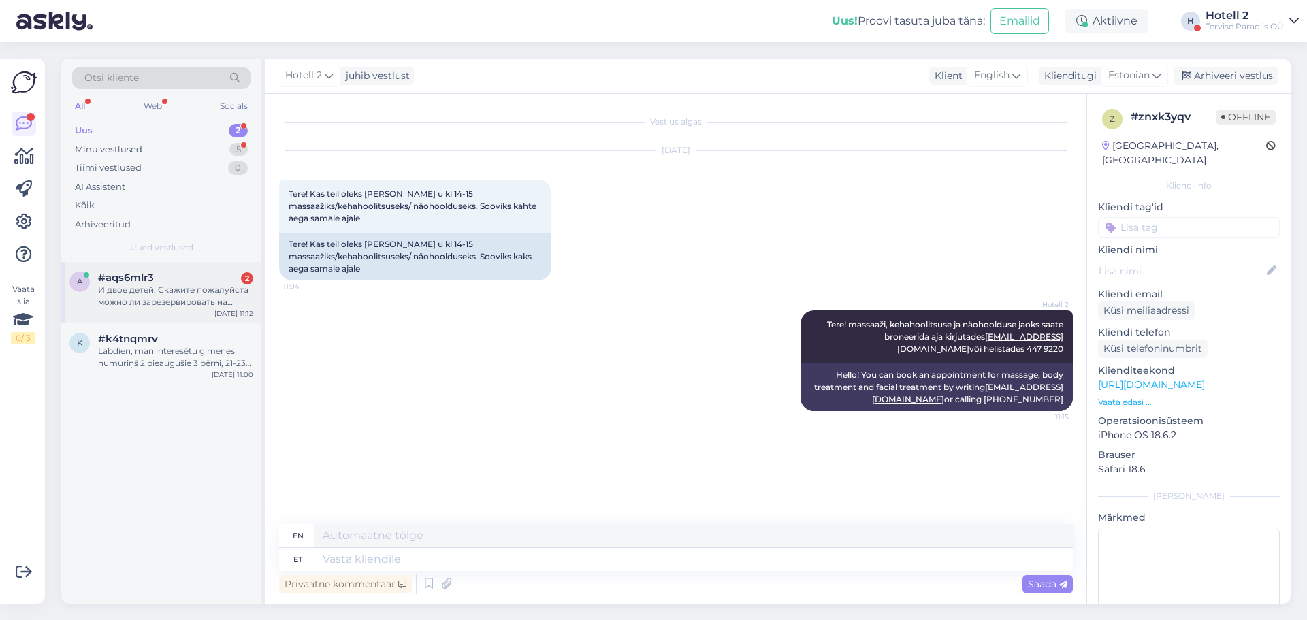
click at [194, 289] on div "И двое детей. Скажите пожалуйста можно ли зарезервировать на завтра место с 17с…" at bounding box center [175, 296] width 155 height 25
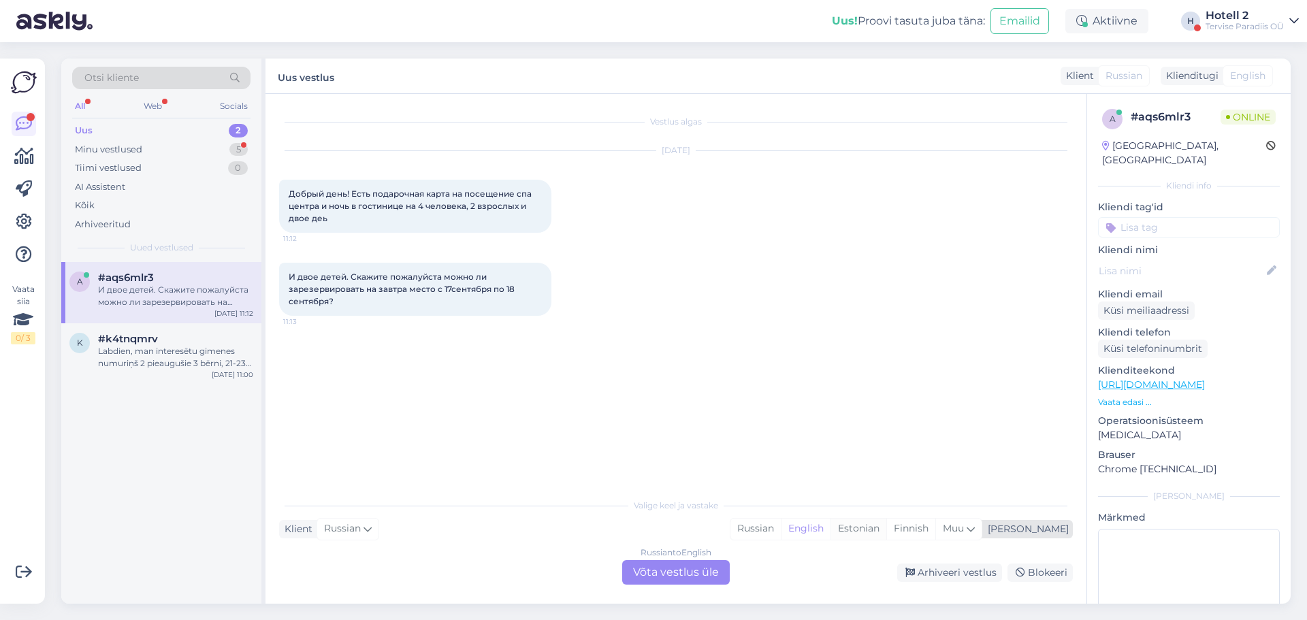
click at [886, 530] on div "Estonian" at bounding box center [858, 529] width 56 height 20
click at [646, 572] on div "Russian to Estonian Võta vestlus üle" at bounding box center [676, 572] width 108 height 25
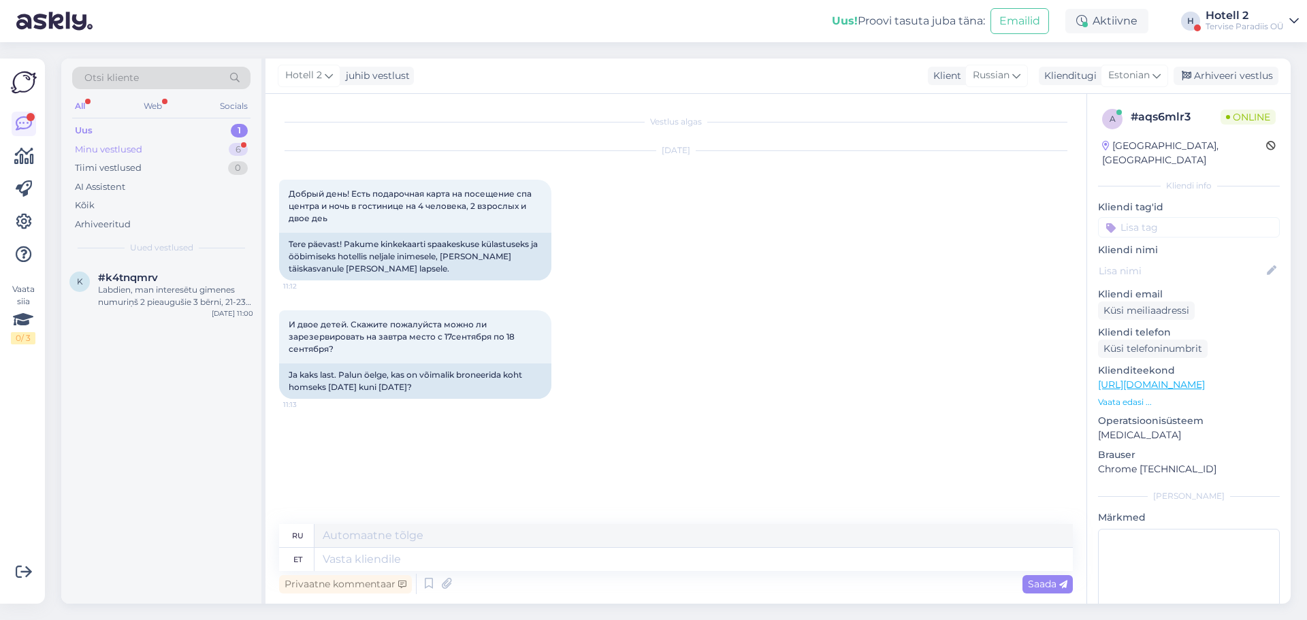
click at [247, 140] on div "Minu vestlused 6" at bounding box center [161, 149] width 178 height 19
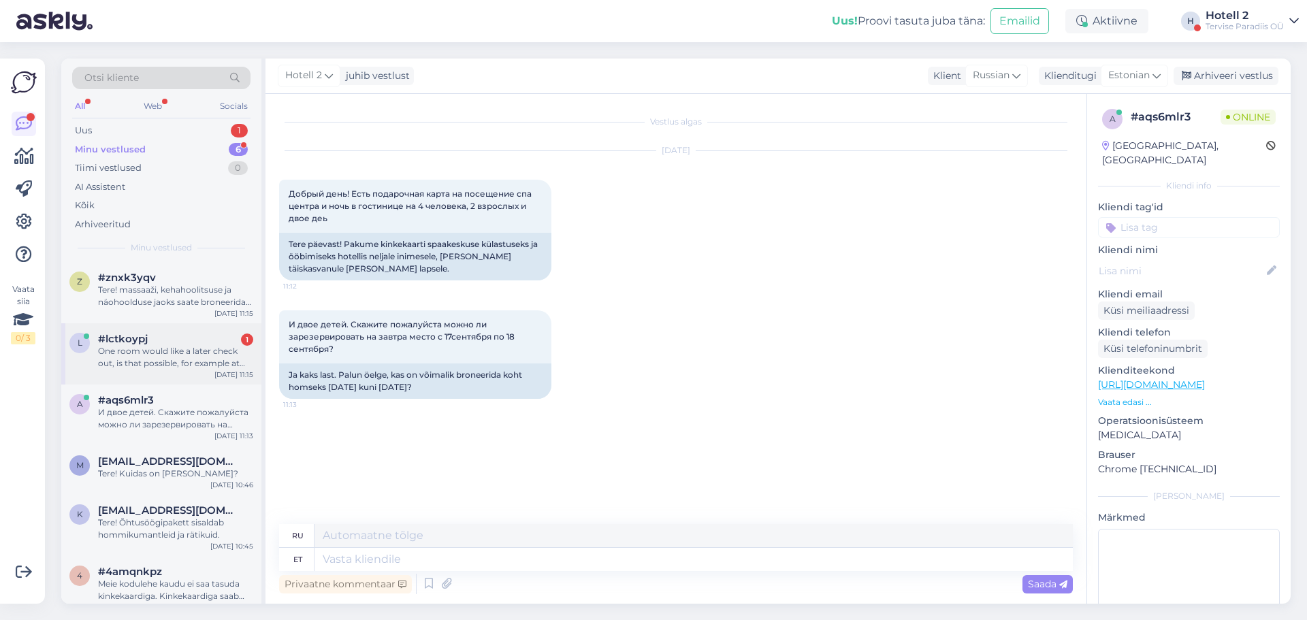
click at [205, 343] on div "#lctkoypj 1" at bounding box center [175, 339] width 155 height 12
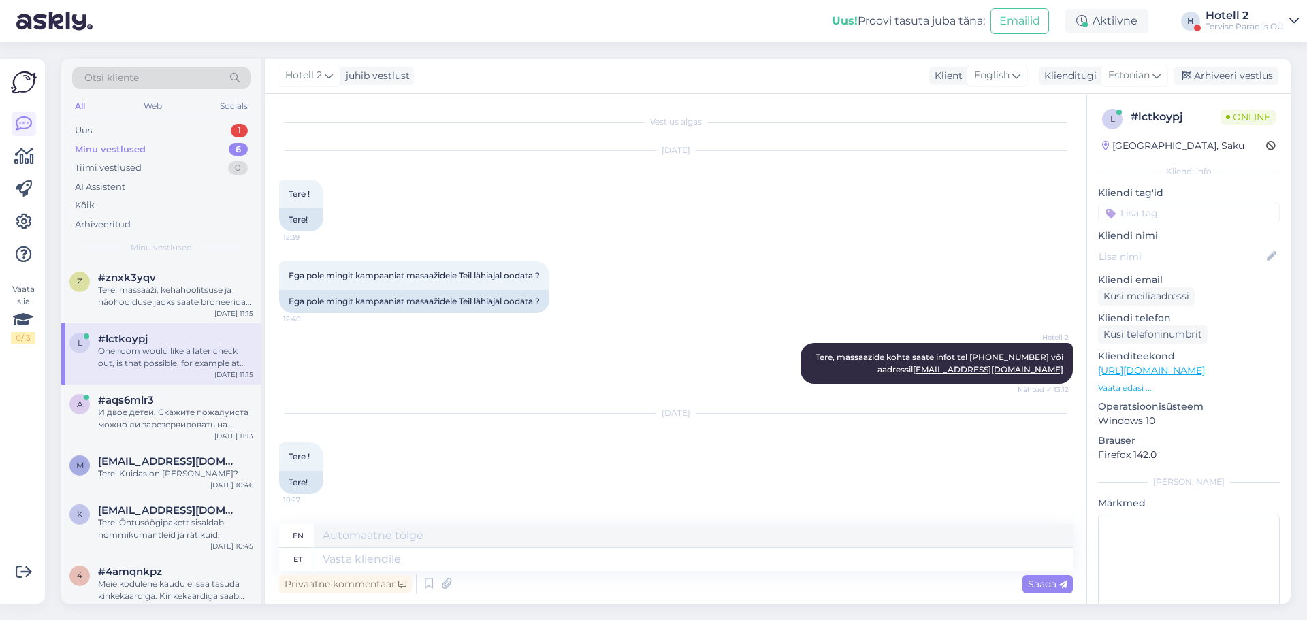
scroll to position [1206, 0]
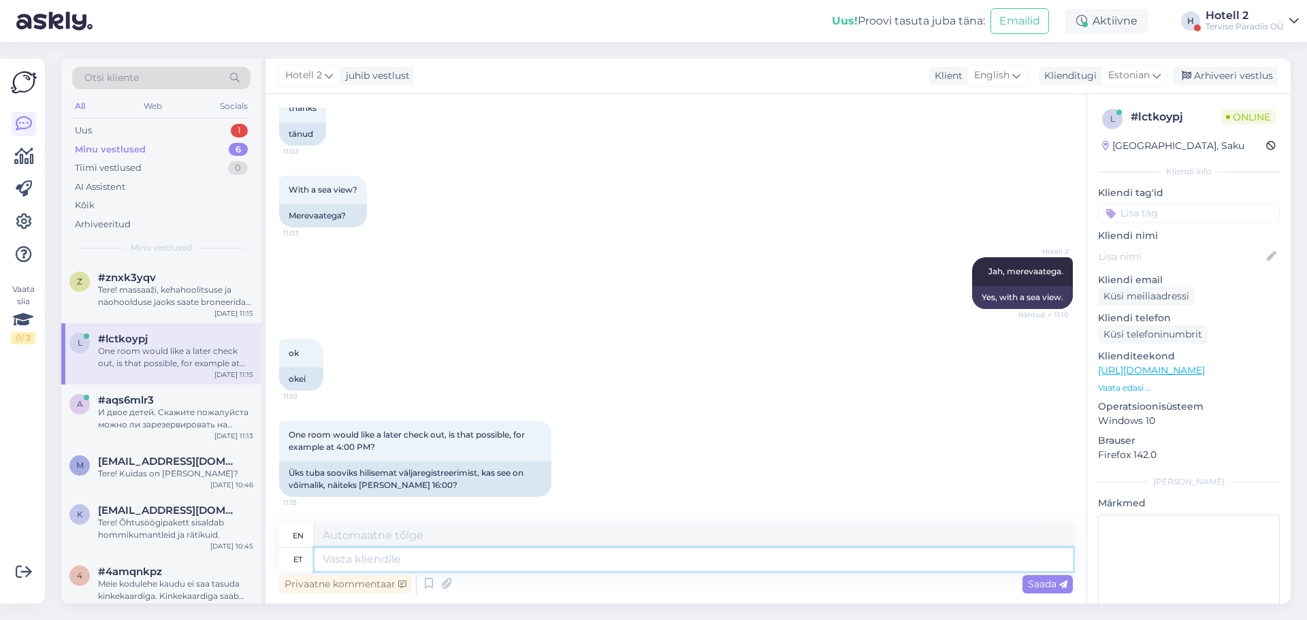
click at [389, 555] on textarea at bounding box center [693, 559] width 758 height 23
type textarea "Ü"
type textarea "U"
type textarea "Ühe"
type textarea "One"
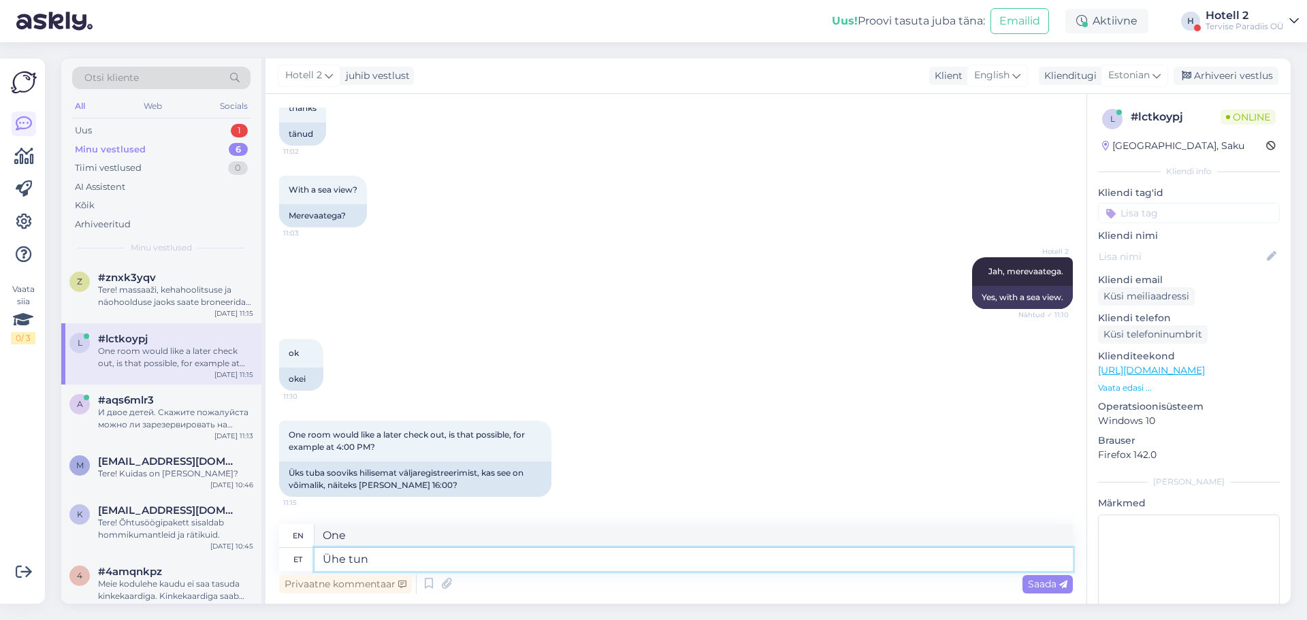
type textarea "Ühe tunn"
type textarea "One hour"
type textarea "Ühe tunni tasu"
type textarea "One hour fee"
type textarea "Ühe tunni tasu hilisemal"
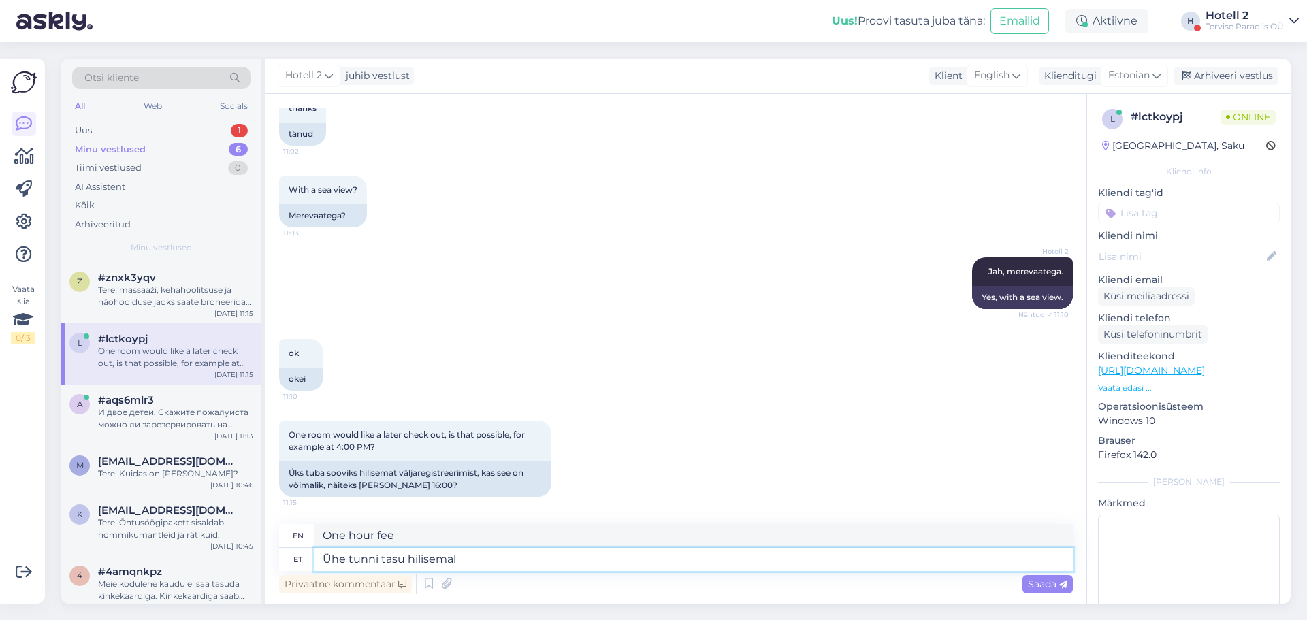
type textarea "One hour fee later"
type textarea "Ühe tunni tasu hilisemal väljaregristreerimisel"
type textarea "One hour fee for late check-out"
type textarea "Ühe tunni tasu hilisemal väljaregristreerimisel oleks"
type textarea "A one-hour fee for late check-out would be"
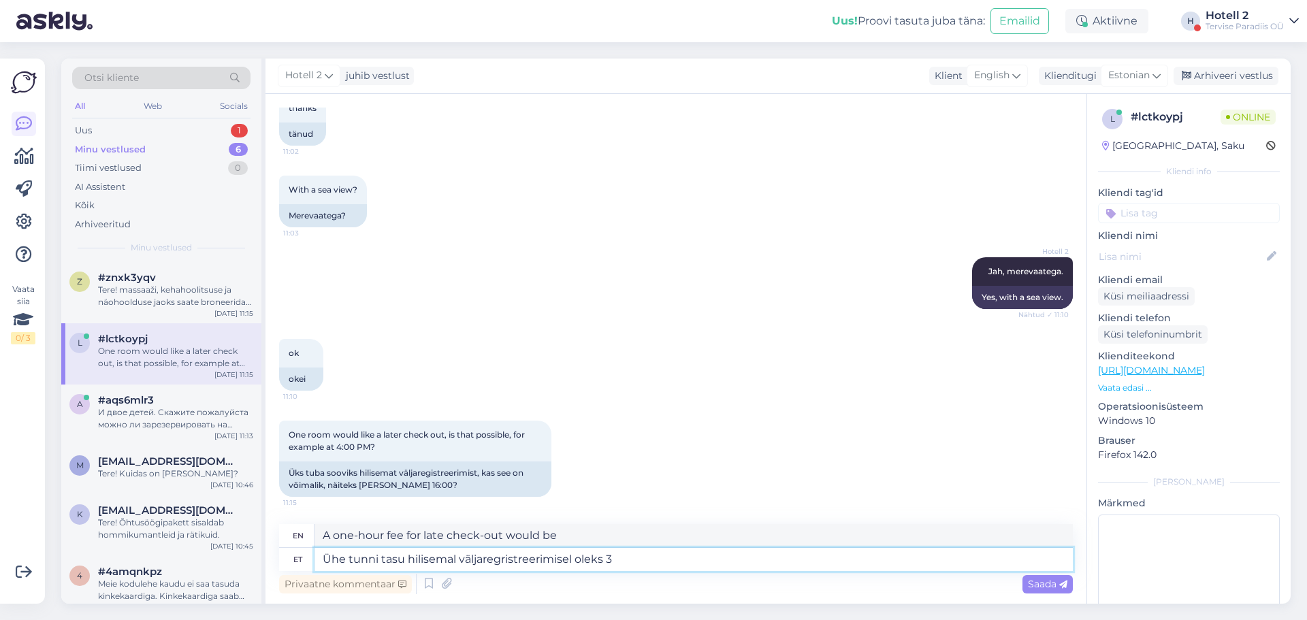
type textarea "Ühe tunni tasu hilisemal väljaregristreerimisel oleks 39"
type textarea "The hourly rate for late check-out would be 39"
type textarea "Ühe tunni tasu hilisemal väljaregristreerimisel oleks 39 eurot"
type textarea "The fee for one hour for later check-out would be 39 euros."
type textarea "Ühe tunni tasu hilisemal väljaregristreerimisel oleks 39 eurot ehk"
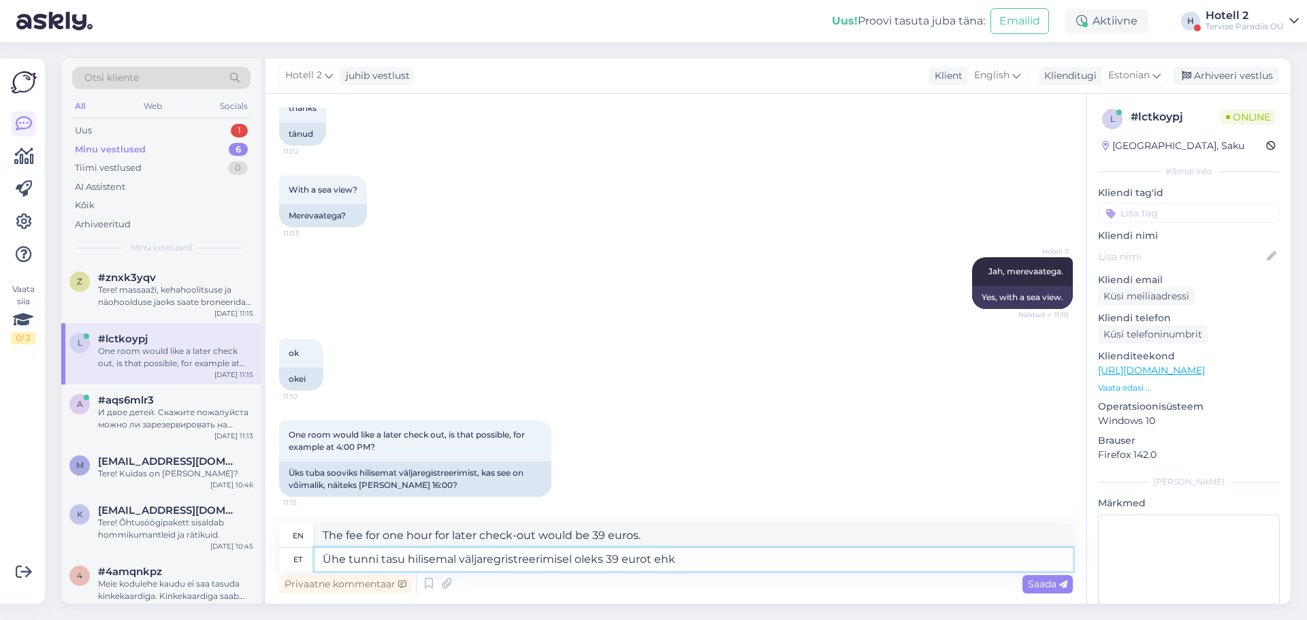
type textarea "The fee for one hour for later check-out would be 39 euros, or"
type textarea "Ühe tunni tasu hilisemal väljaregristreerimisel oleks 39 eurot"
type textarea "The fee for one hour for later check-out would be 39 euros."
type textarea "Ühe tunni tasu hilisemal väljaregristreerimisel oleks 39 eurot. Nelj"
type textarea "The fee for one hour for later check-out would be 39 euros. Four"
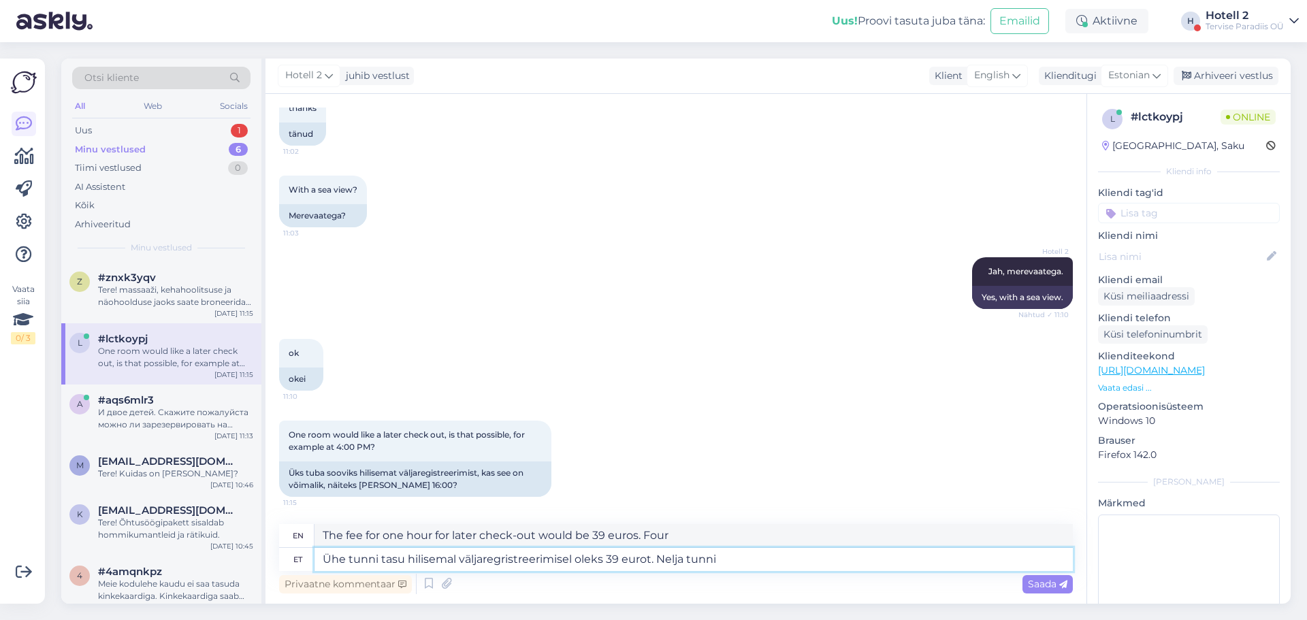
type textarea "Ühe tunni tasu hilisemal väljaregristreerimisel oleks 39 eurot. Nelja tunni"
type textarea "The fee for one hour at a later check-out would be 39 euros. Four hours"
type textarea "Ühe tunni tasu hilisemal väljaregristreerimisel oleks 39 eurot. Nelja tunni tasu"
type textarea "The fee for one hour for later check-out would be 39 euros. The fee for four ho…"
type textarea "Ühe tunni tasu hilisemal väljaregristreerimisel oleks 39 eurot. Nelja tunni tas…"
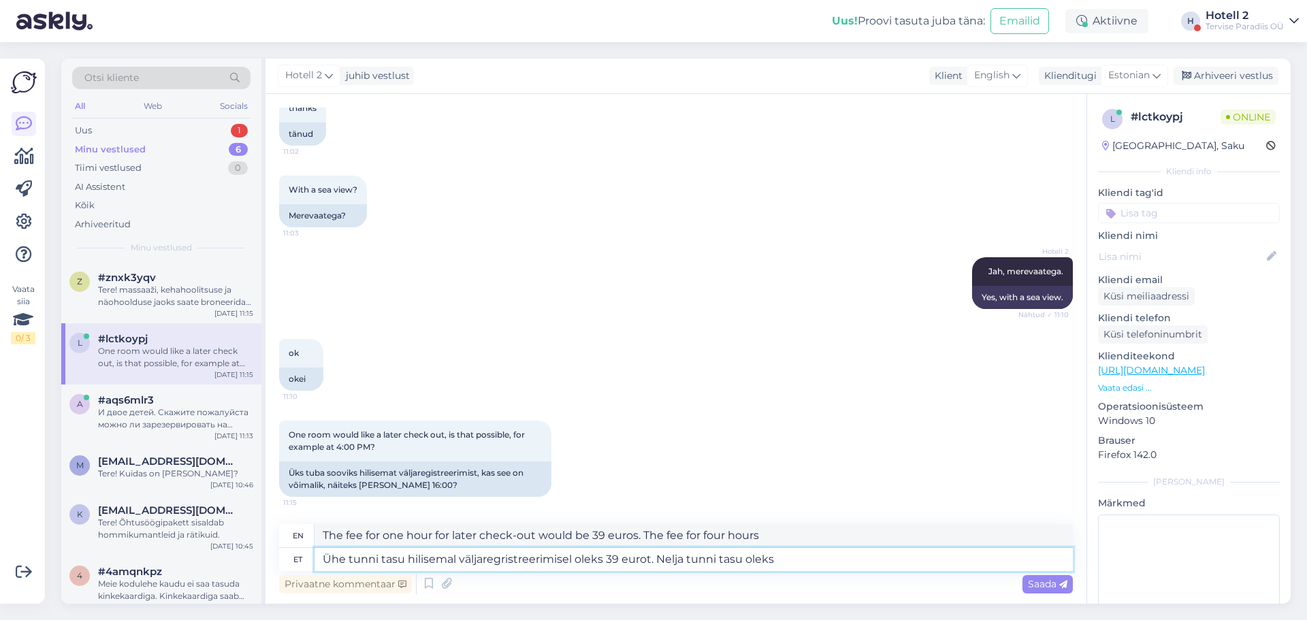
type textarea "The fee for one hour at a later check-out would be 39 euros. The fee for four h…"
type textarea "Ühe tunni tasu hilisemal väljaregristreerimisel oleks 39 eurot. Nelja tunni tas…"
type textarea "The fee for one hour with a later check-out would be 39 euros. The fee for four…"
type textarea "Ühe tunni tasu hilisemal väljaregristreerimisel oleks 39 eurot. Nelja tunni tas…"
drag, startPoint x: 1057, startPoint y: 585, endPoint x: 976, endPoint y: 566, distance: 83.2
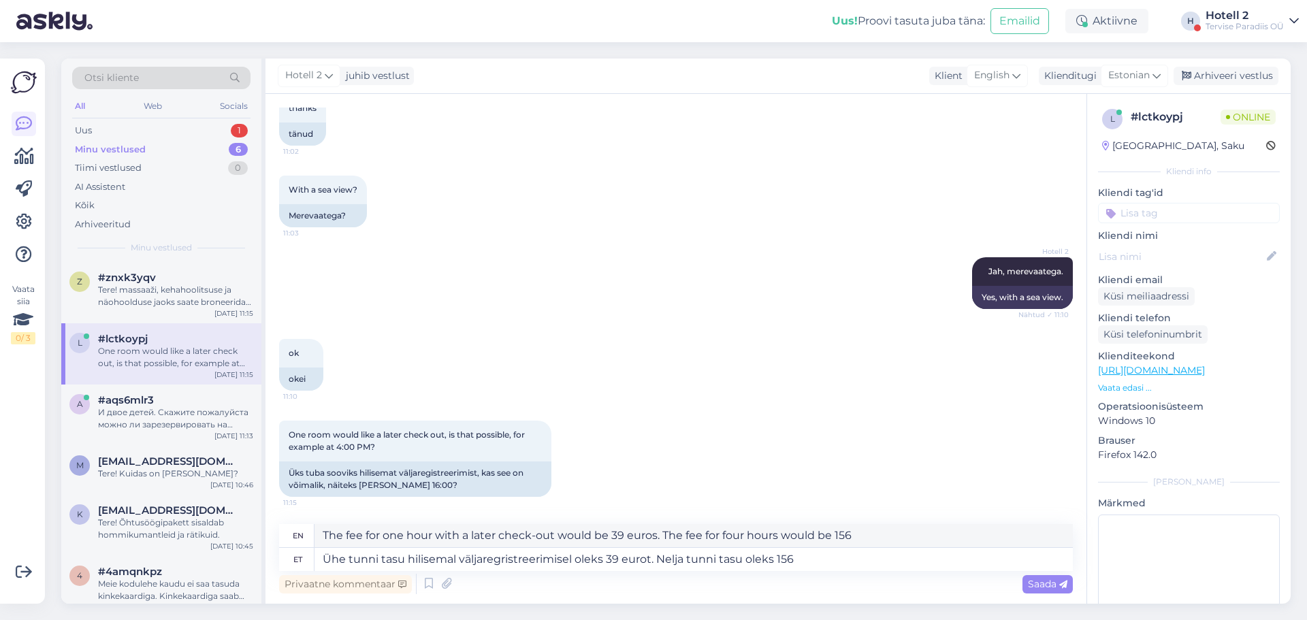
click at [1057, 585] on span "Saada" at bounding box center [1047, 584] width 39 height 12
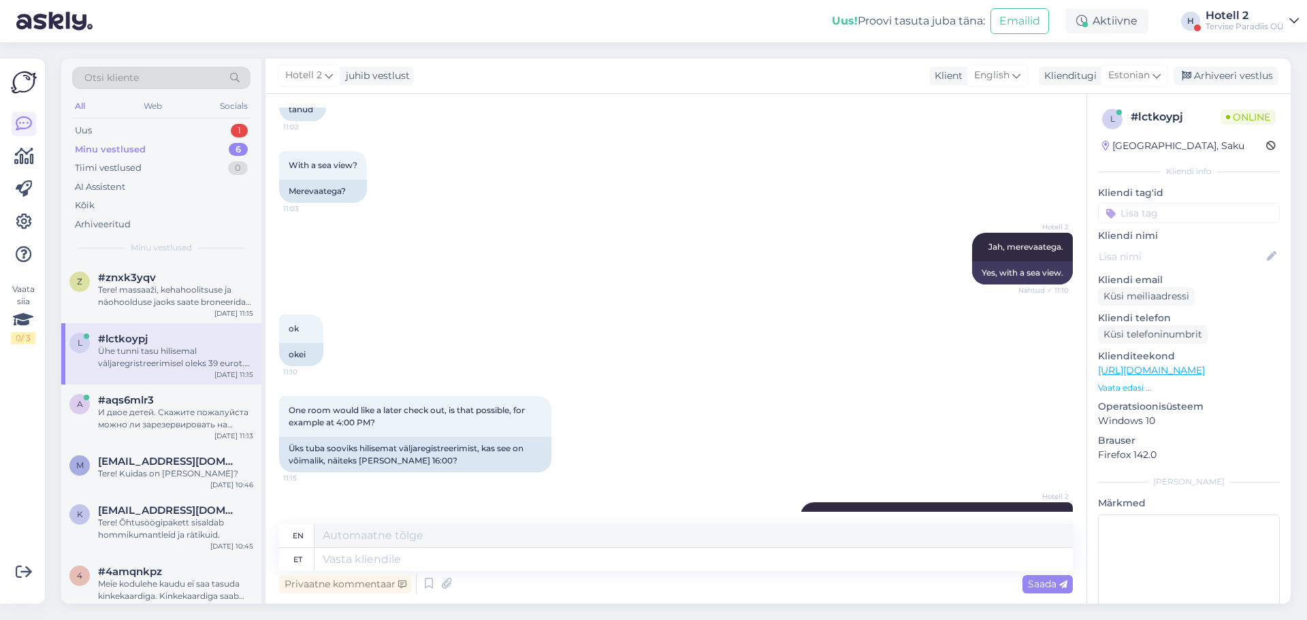
scroll to position [1312, 0]
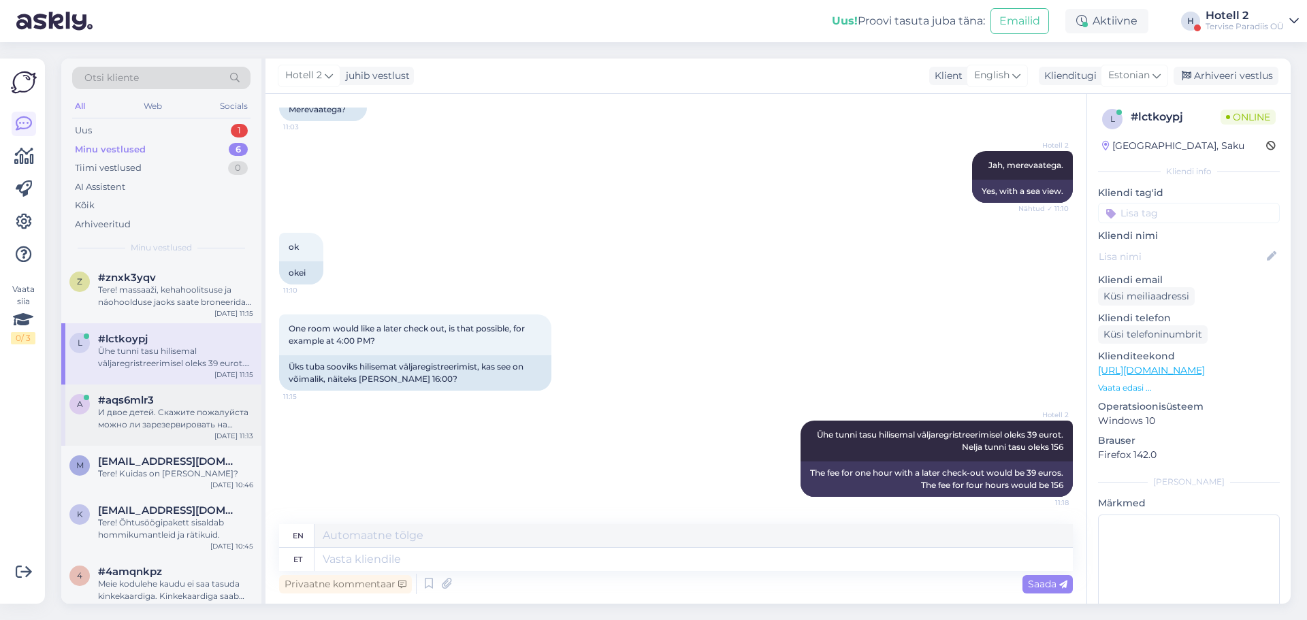
click at [223, 400] on div "#aqs6mlr3" at bounding box center [175, 400] width 155 height 12
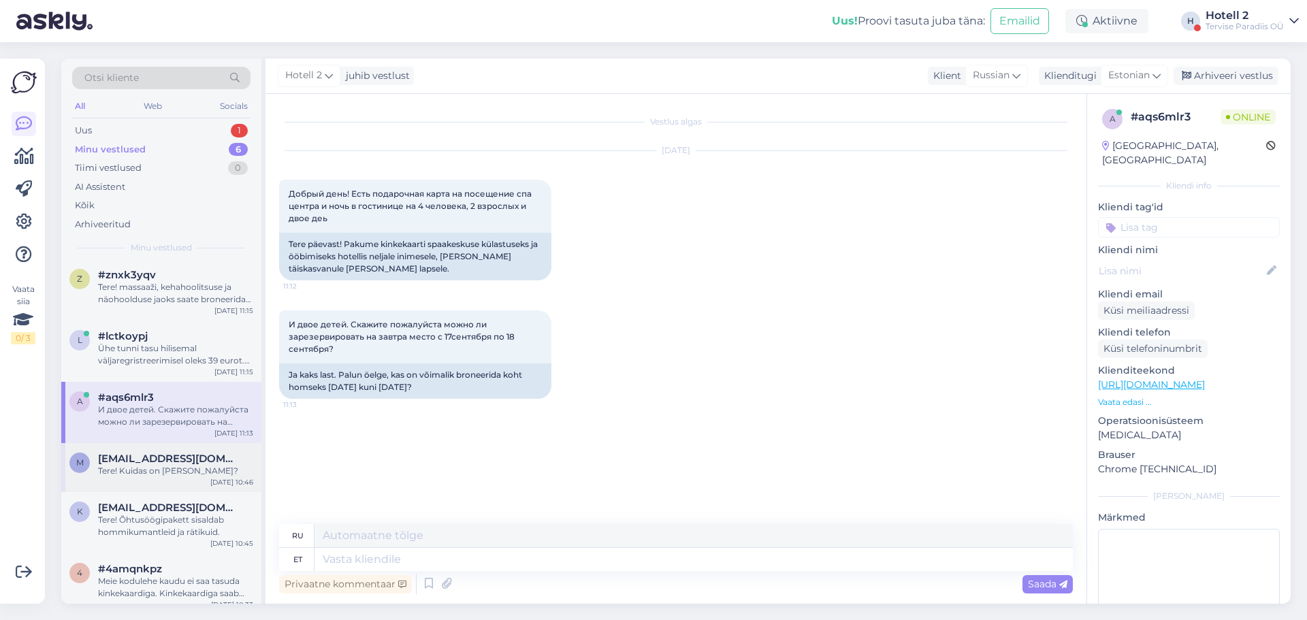
scroll to position [0, 0]
click at [212, 130] on div "Uus 1" at bounding box center [161, 130] width 178 height 19
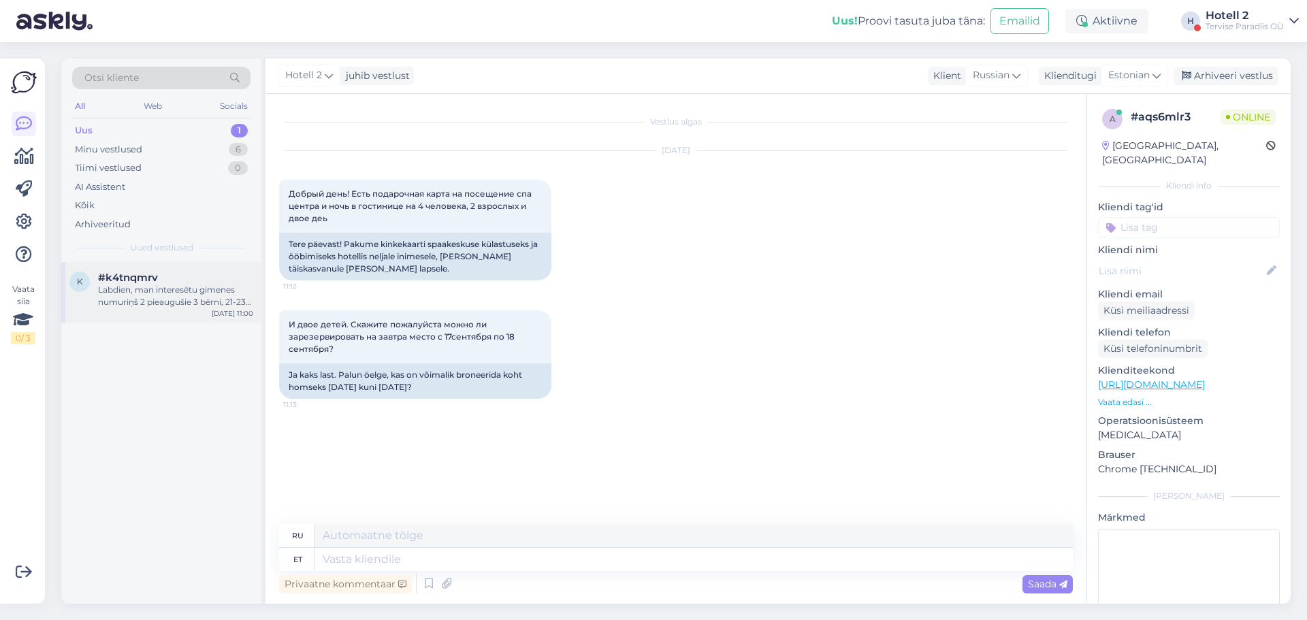
click at [237, 312] on div "[DATE] 11:00" at bounding box center [233, 313] width 42 height 10
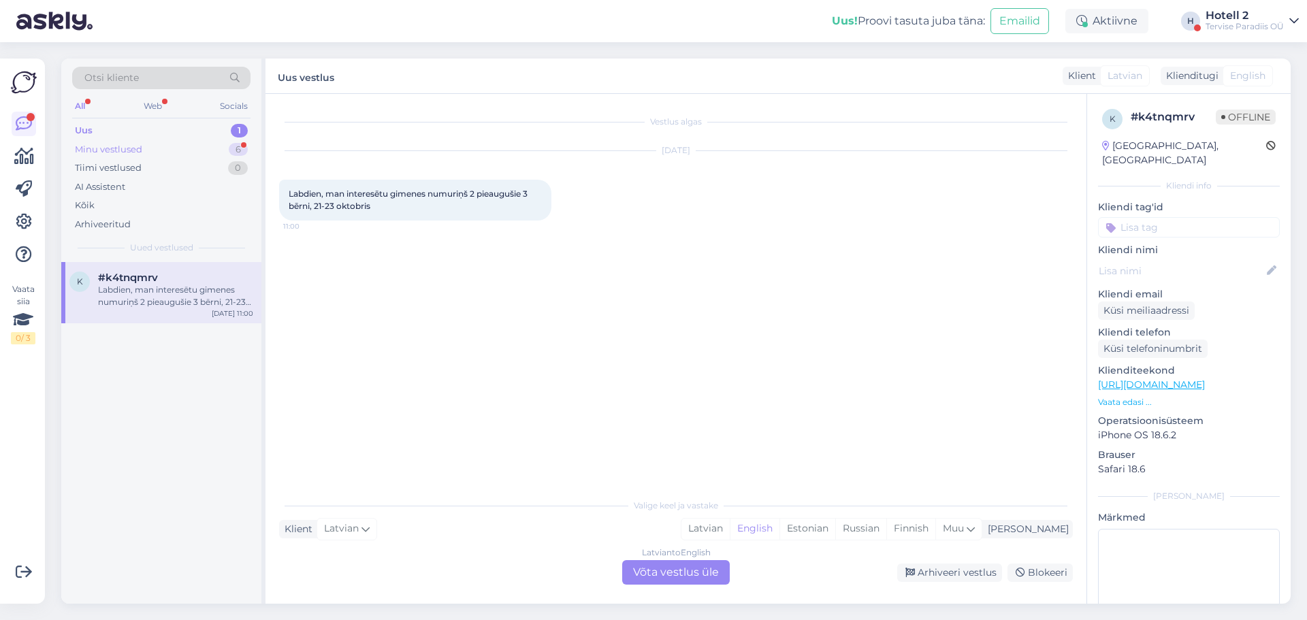
click at [177, 148] on div "Minu vestlused 6" at bounding box center [161, 149] width 178 height 19
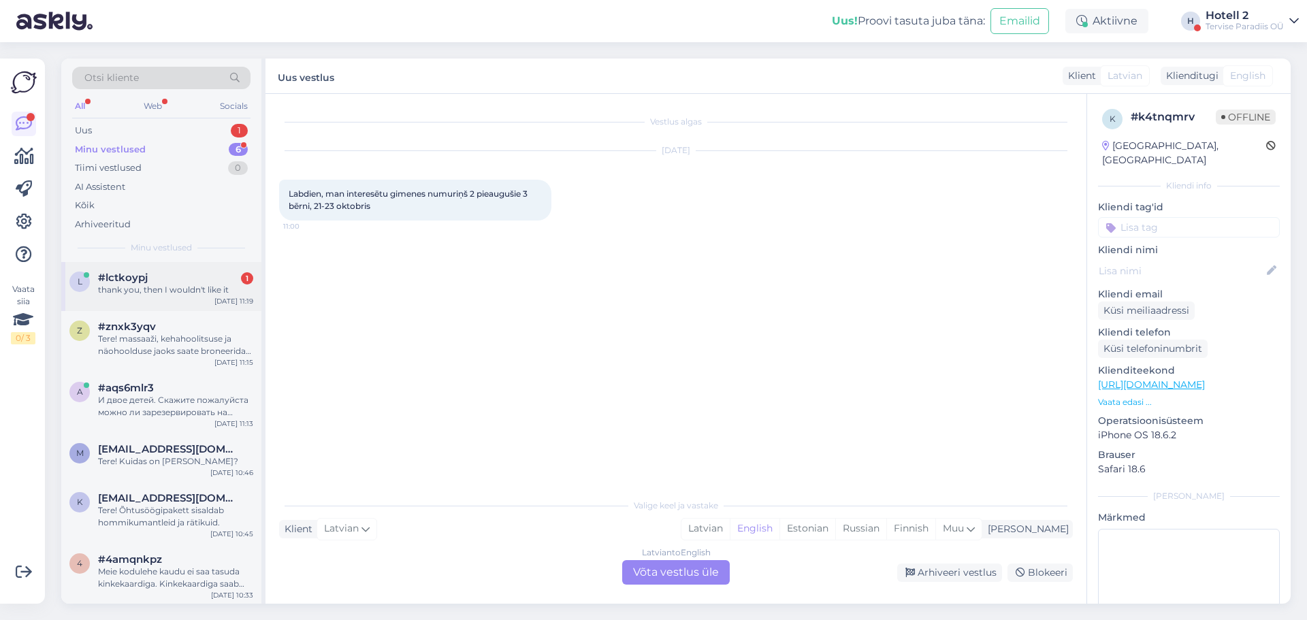
click at [201, 299] on div "l #lctkoypj 1 thank you, then I wouldn't like it Sep 17 11:19" at bounding box center [161, 286] width 200 height 49
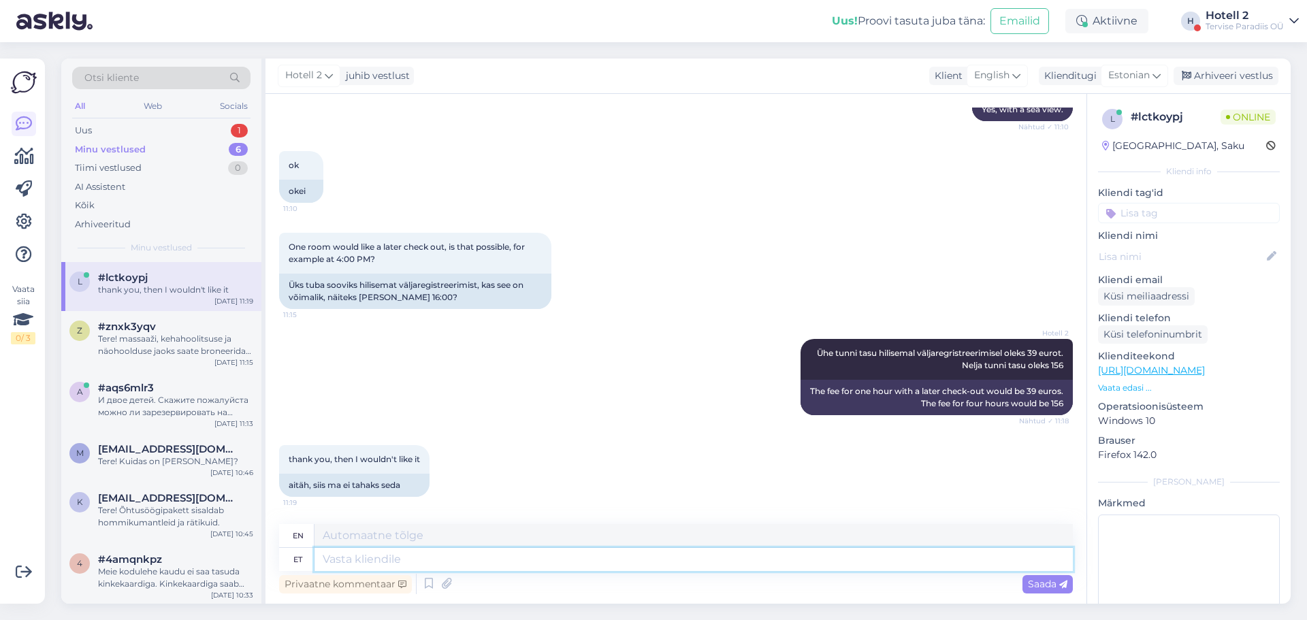
click at [396, 565] on textarea at bounding box center [693, 559] width 758 height 23
type textarea "O"
type textarea "ok"
type textarea "okay"
type textarea "o"
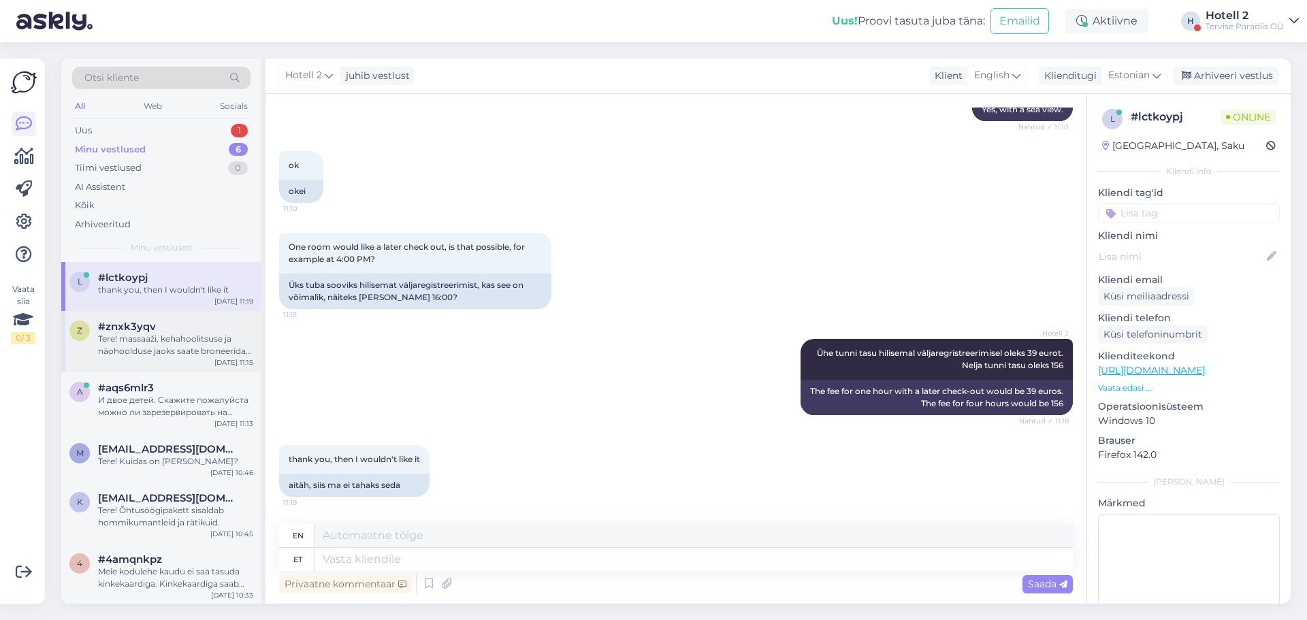
click at [174, 362] on div "z #znxk3yqv Tere! massaaži, kehahoolitsuse ja näohoolduse jaoks saate broneerid…" at bounding box center [161, 341] width 200 height 61
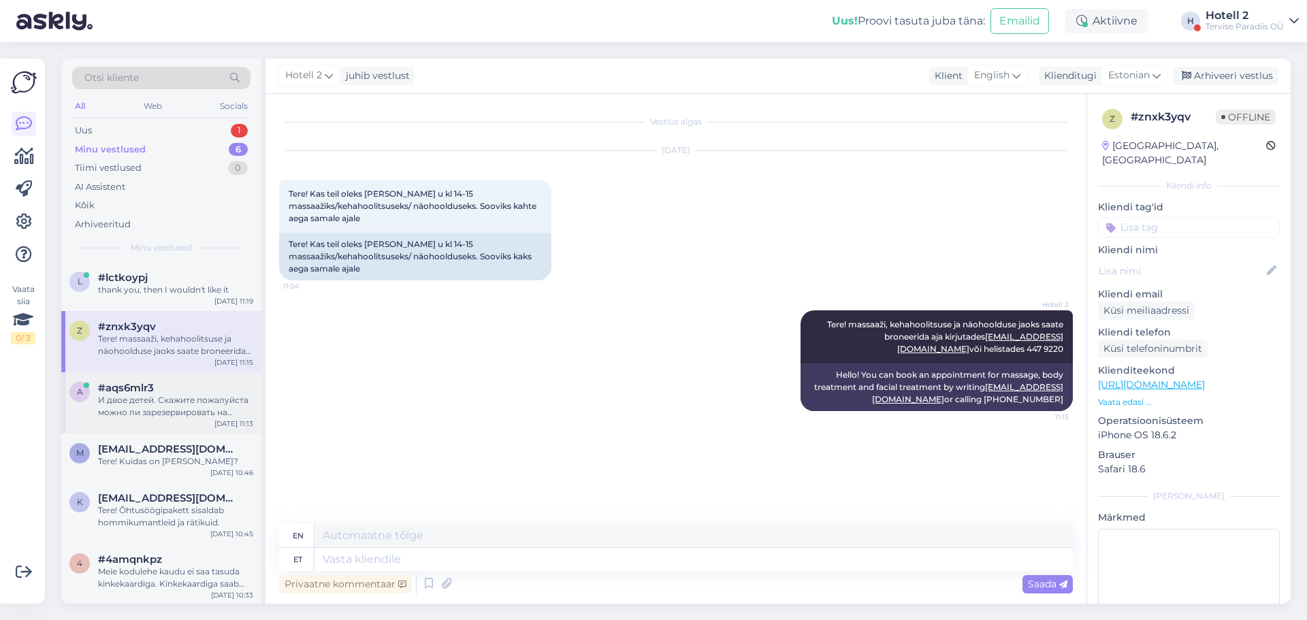
click at [228, 385] on div "#aqs6mlr3" at bounding box center [175, 388] width 155 height 12
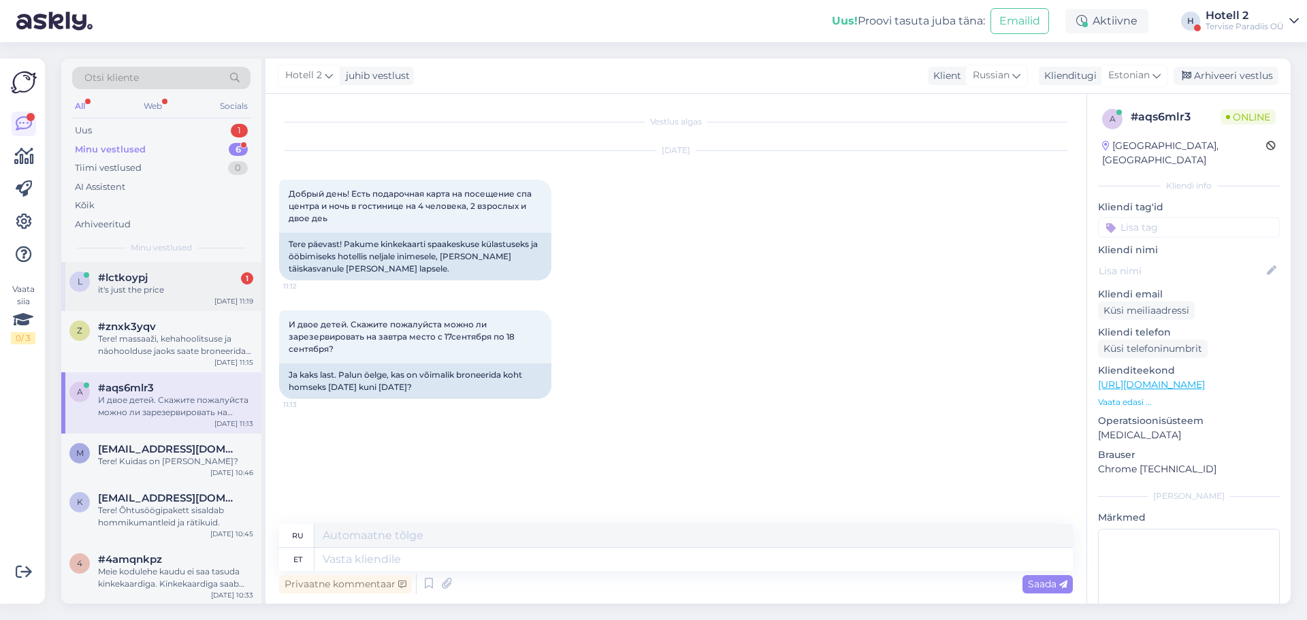
click at [171, 300] on div "l #lctkoypj 1 it's just the price Sep 17 11:19" at bounding box center [161, 286] width 200 height 49
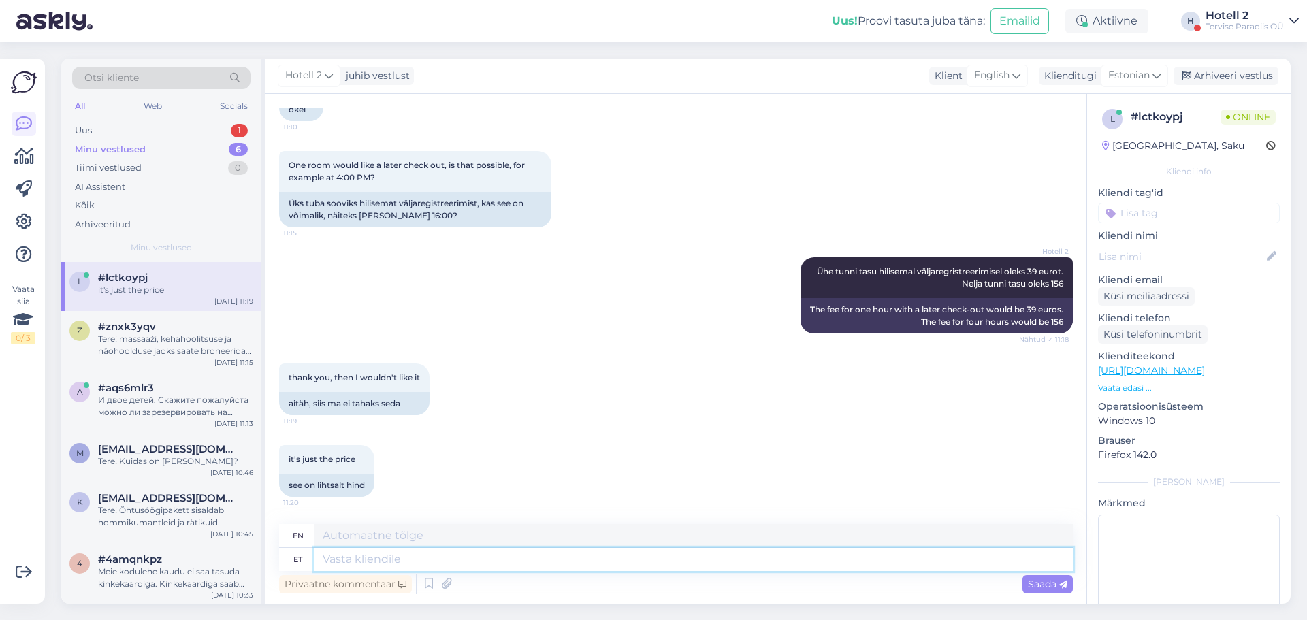
click at [378, 557] on textarea at bounding box center [693, 559] width 758 height 23
type textarea "Yes"
type textarea "Yes,"
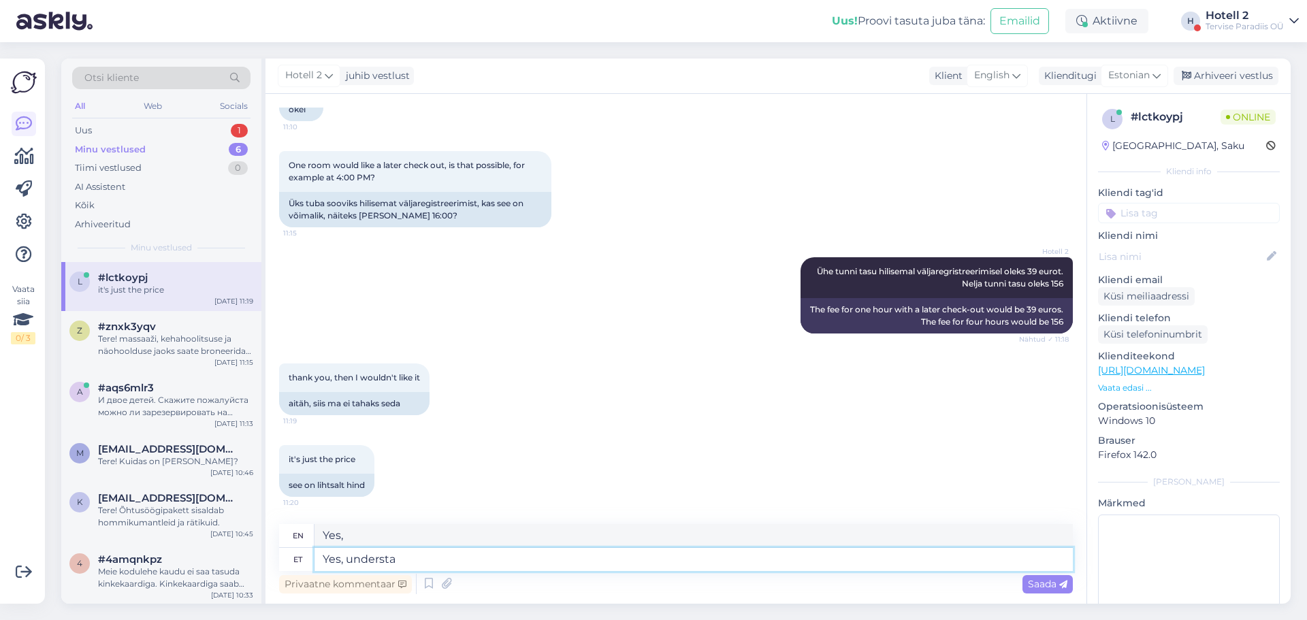
type textarea "Yes, understan"
type textarea "Yes, understand."
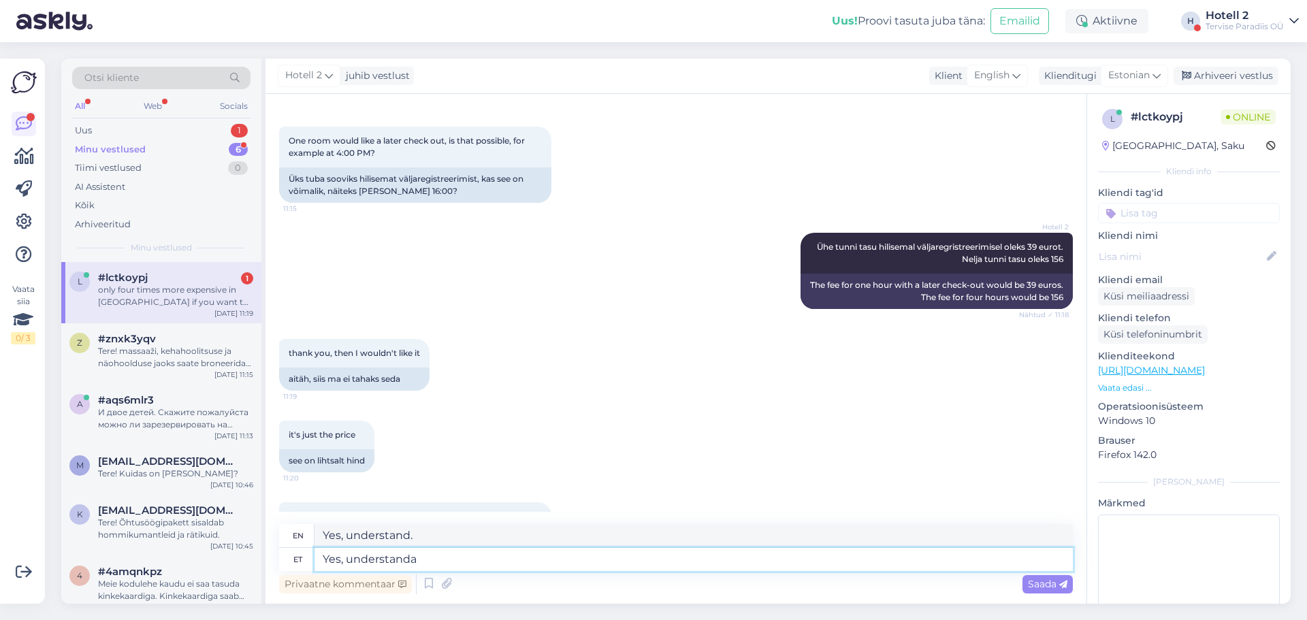
scroll to position [1570, 0]
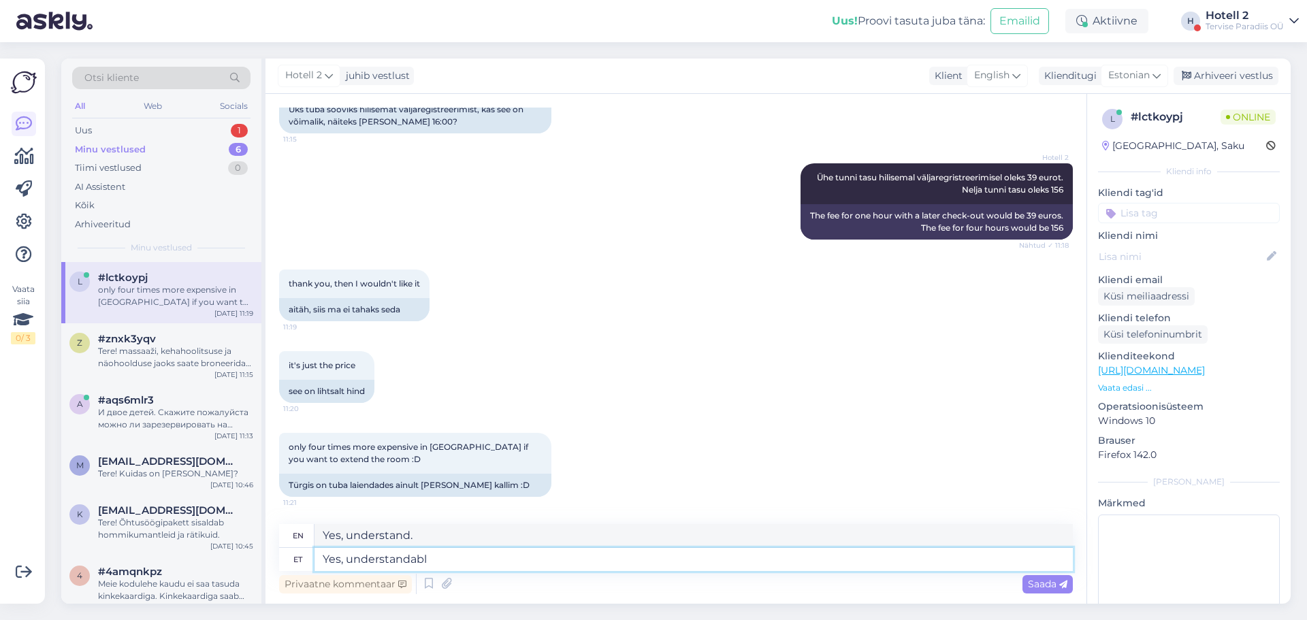
type textarea "Yes, understandable"
type textarea "Yes, understandable."
type textarea "Y"
type textarea "Yes,"
type textarea "Selge."
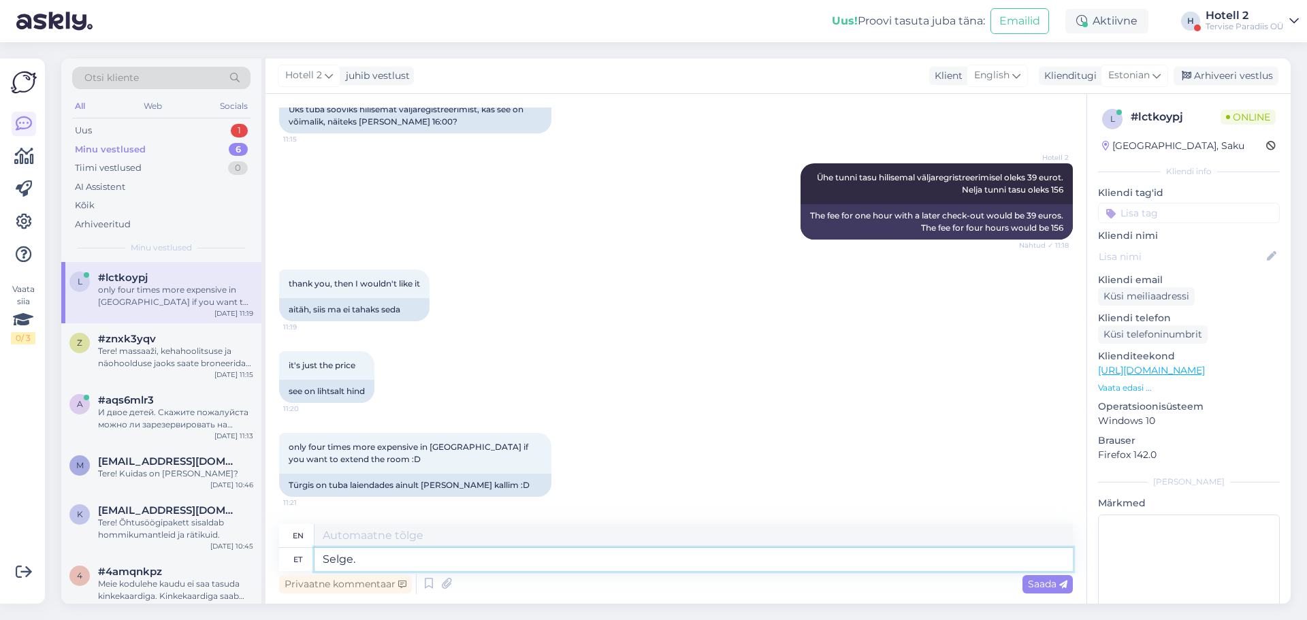
type textarea "Clear"
type textarea "Selge, a"
type textarea "Clear,"
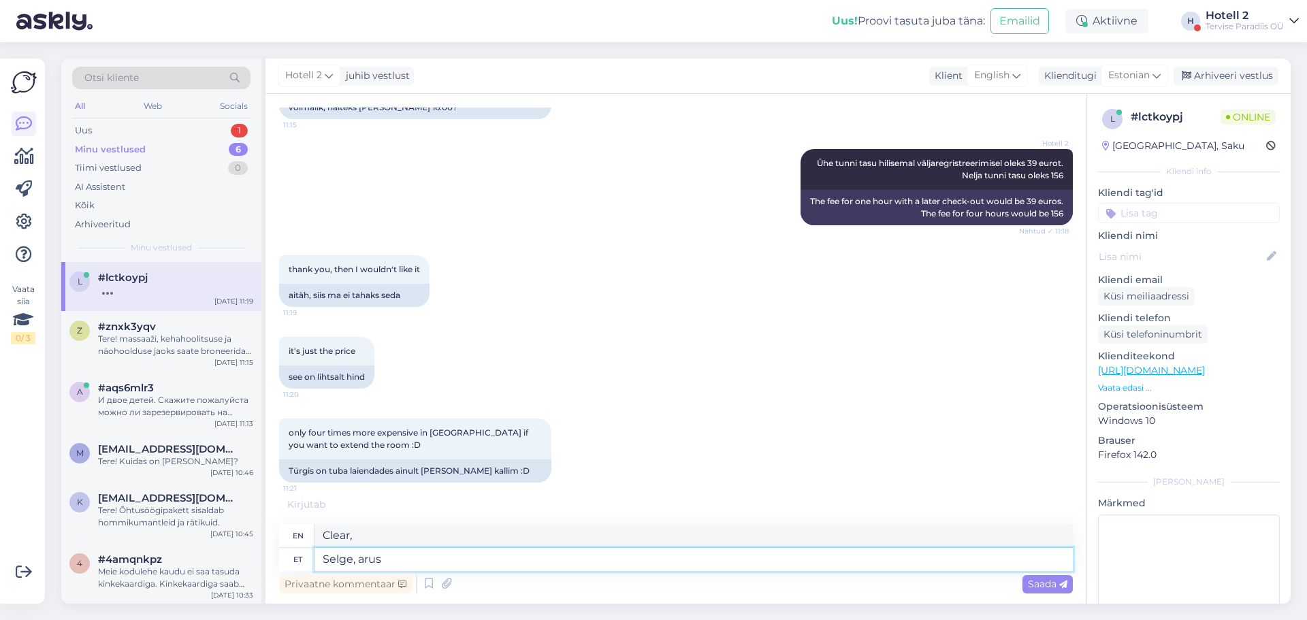
scroll to position [1651, 0]
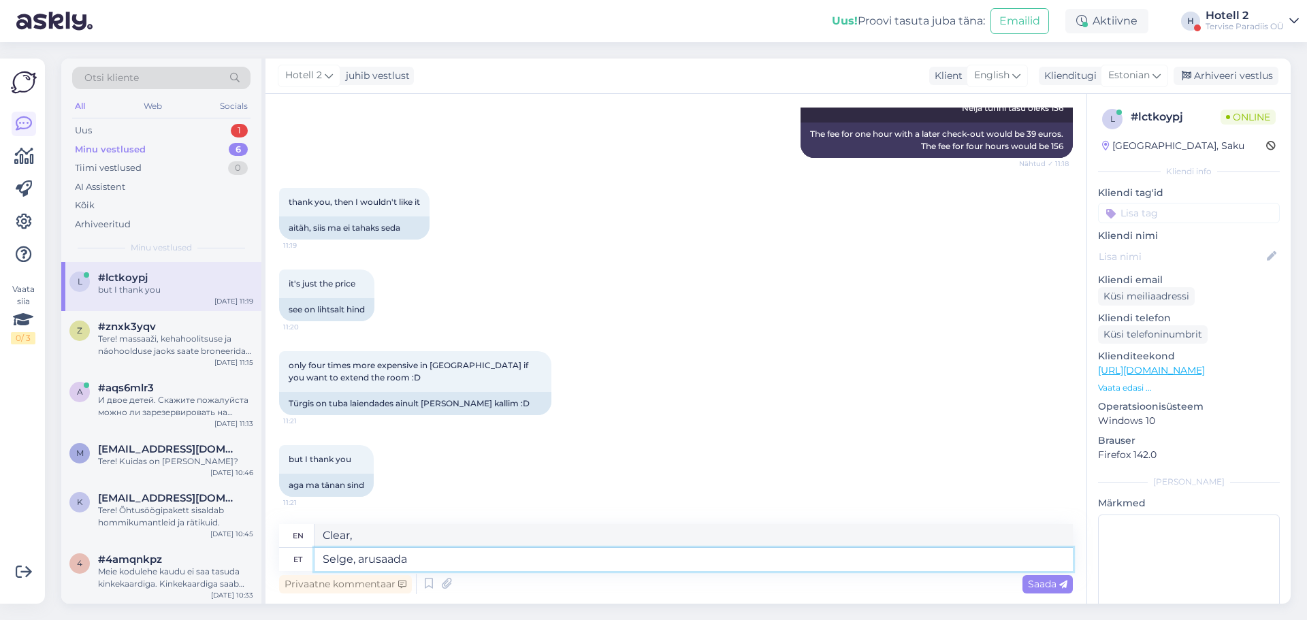
type textarea "Selge, arusaadav"
type textarea "Clear, understandable"
type textarea "Selge, arusaadav."
type textarea "Clear, understandable."
drag, startPoint x: 353, startPoint y: 560, endPoint x: 313, endPoint y: 559, distance: 39.5
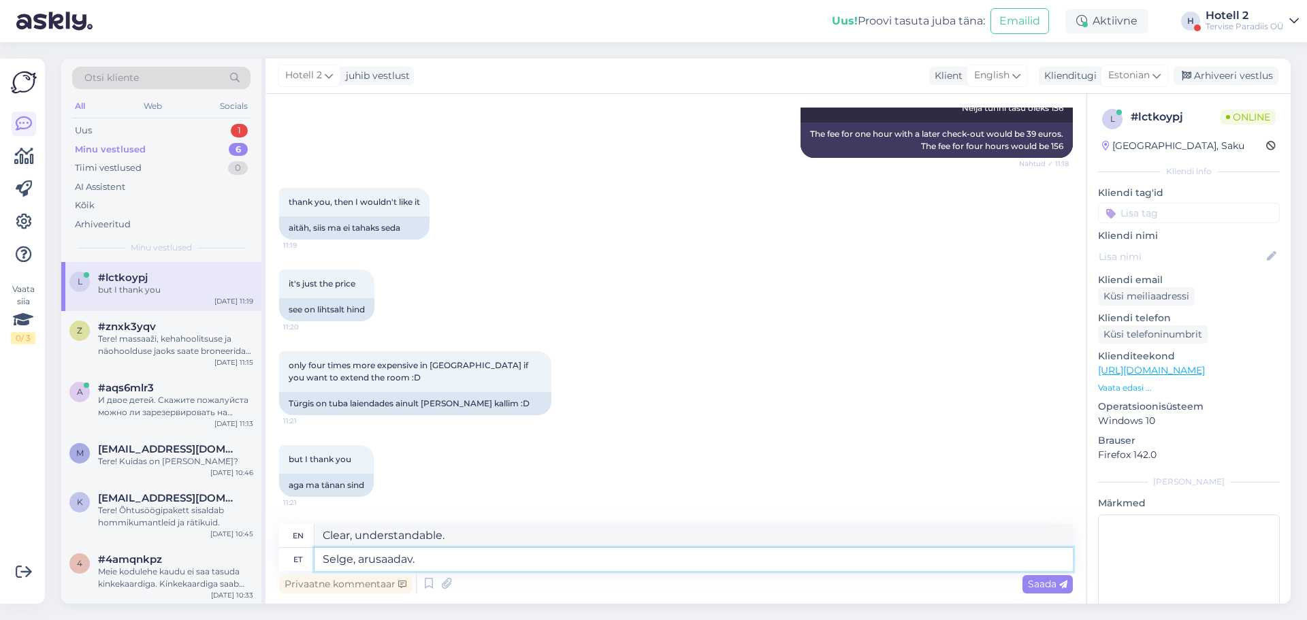
click at [313, 559] on div "et Selge, arusaadav." at bounding box center [676, 559] width 794 height 23
type textarea ", arusaadav."
type textarea ", understandable."
type textarea "J, arusaadav."
type textarea "Yeah, understandable."
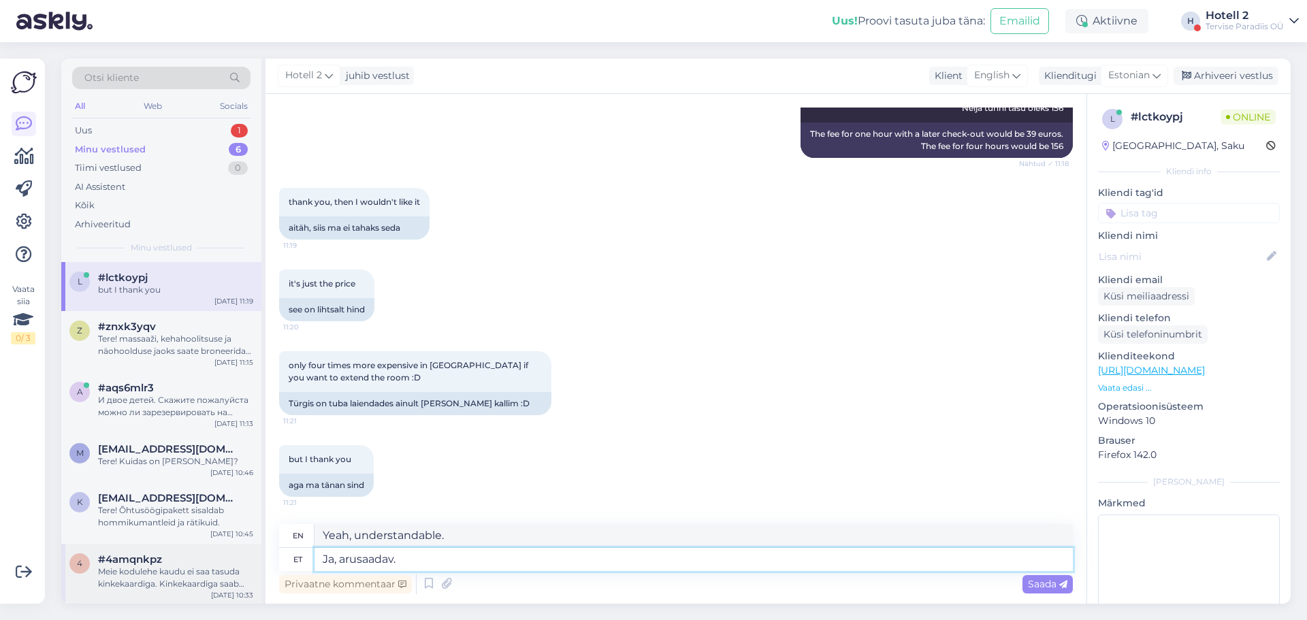
type textarea "Jah, arusaadav."
type textarea "Yes, understandable."
type textarea "Jah, arusaadav."
click at [1030, 580] on span "Saada" at bounding box center [1047, 584] width 39 height 12
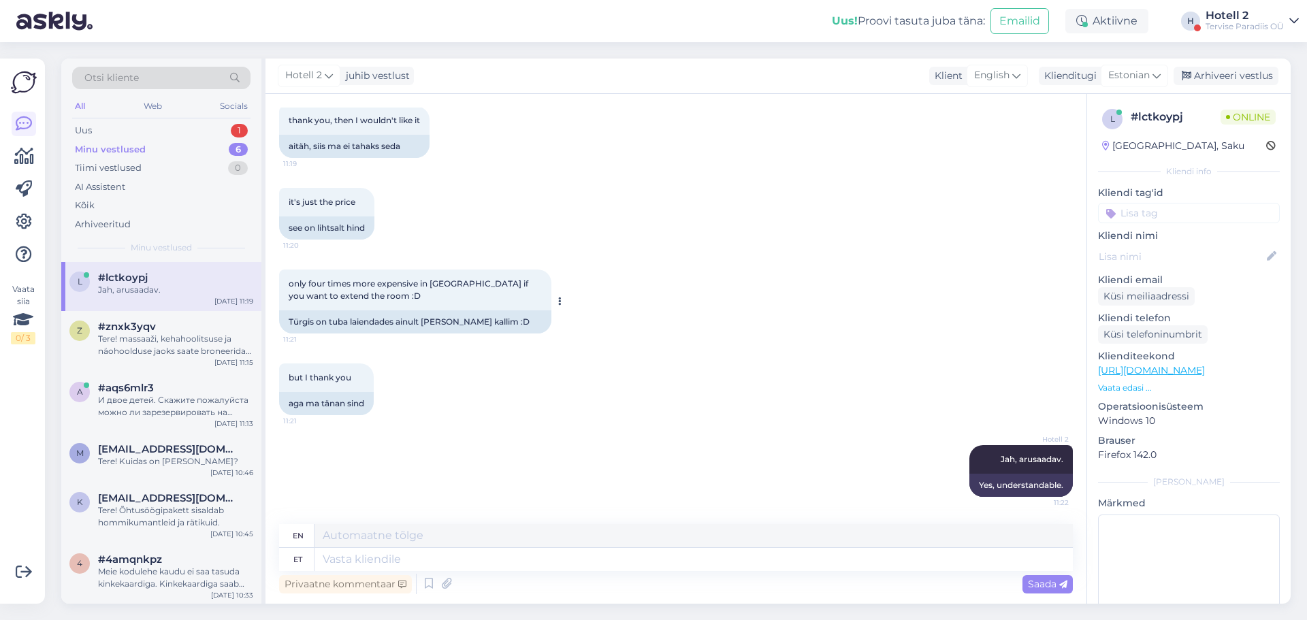
scroll to position [1733, 0]
click at [452, 562] on textarea at bounding box center [693, 559] width 758 height 23
click at [210, 404] on div "И двое детей. Скажите пожалуйста можно ли зарезервировать на завтра место с 17с…" at bounding box center [175, 406] width 155 height 25
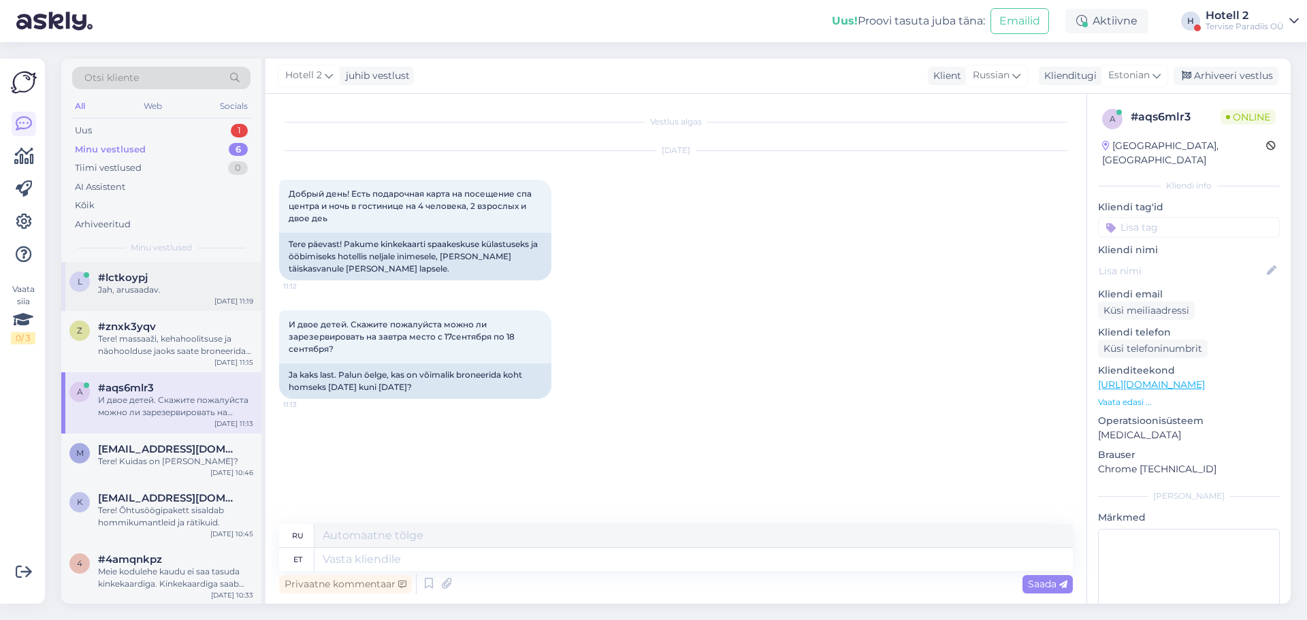
click at [161, 291] on div "Jah, arusaadav." at bounding box center [175, 290] width 155 height 12
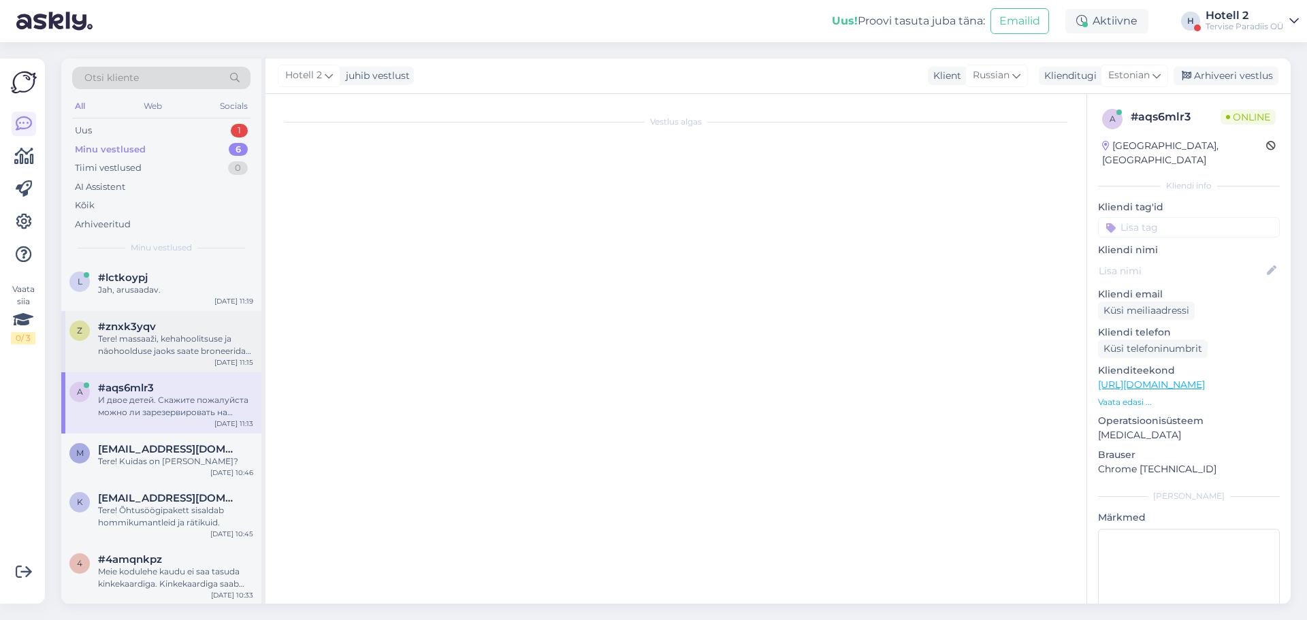
scroll to position [1717, 0]
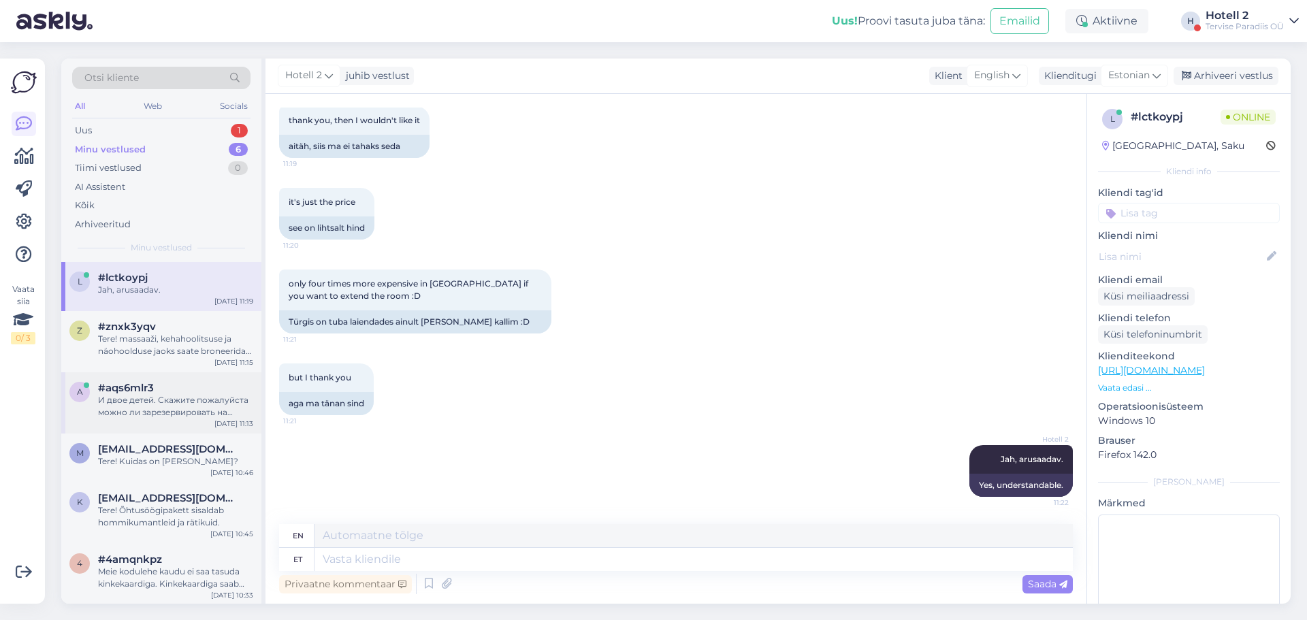
click at [197, 419] on div "a #aqs6mlr3 И двое детей. Скажите пожалуйста можно ли зарезервировать на завтра…" at bounding box center [161, 402] width 200 height 61
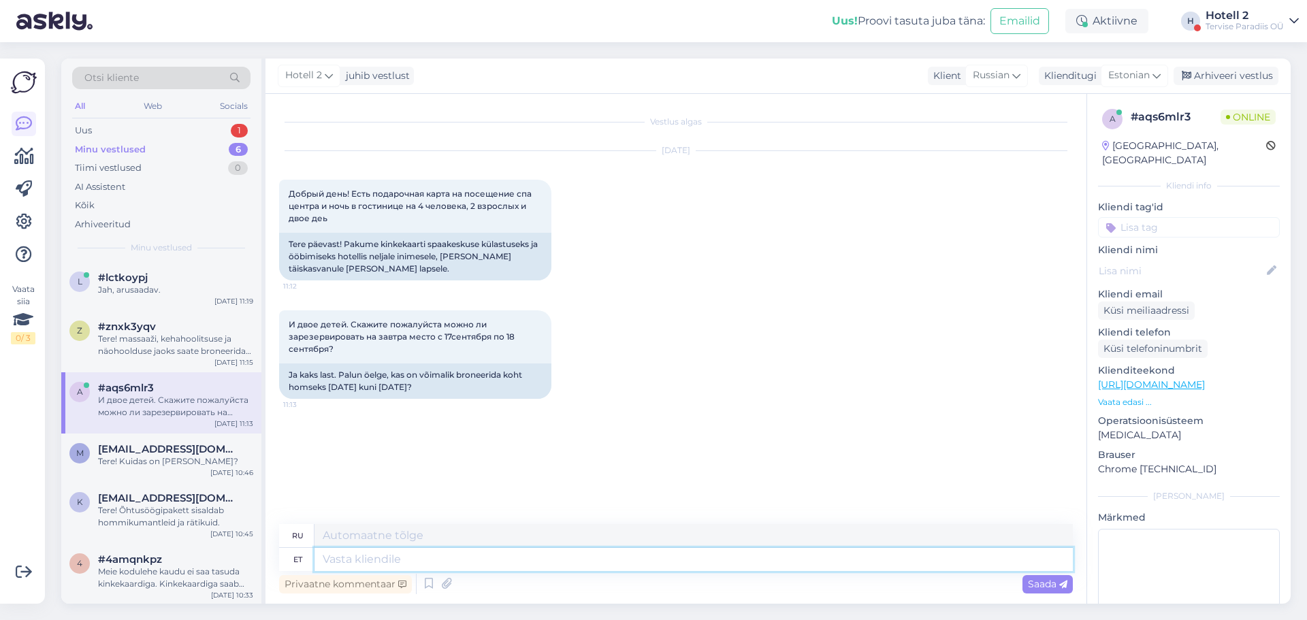
click at [415, 560] on textarea at bounding box center [693, 559] width 758 height 23
type textarea "t"
type textarea "т"
type textarea "Te"
type textarea "Т"
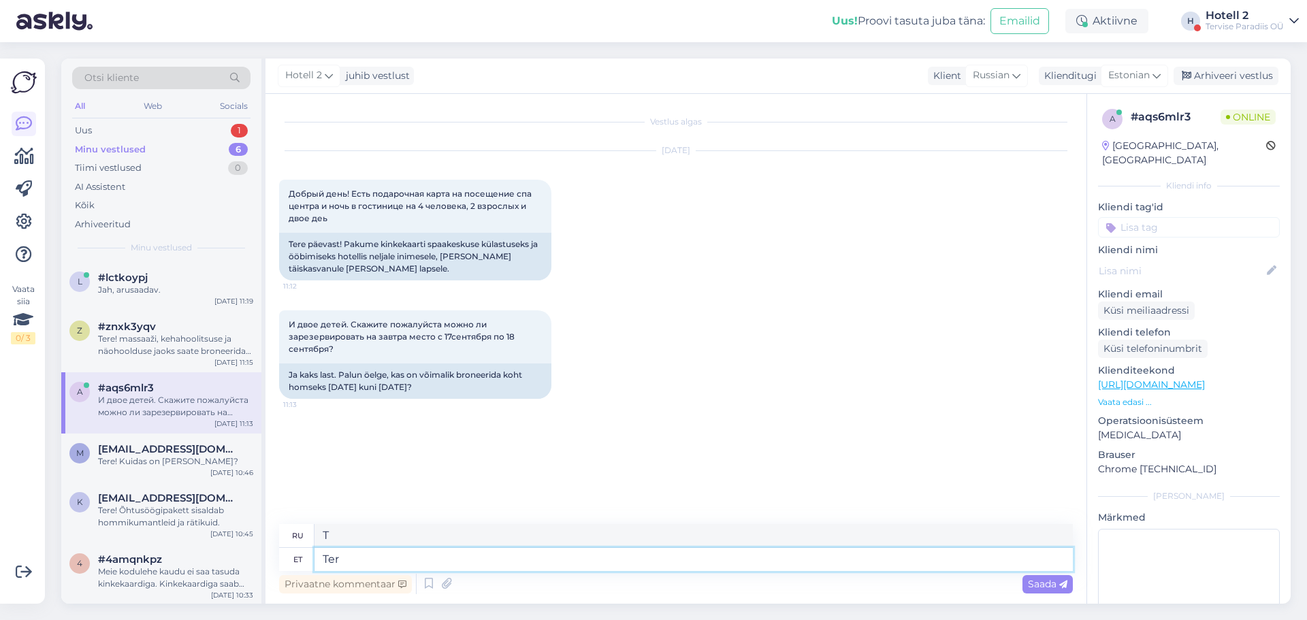
type textarea "Tere"
type textarea "Привет"
type textarea "Tere!"
type textarea "Привет!"
type textarea "Tere! Kinkekaardiga"
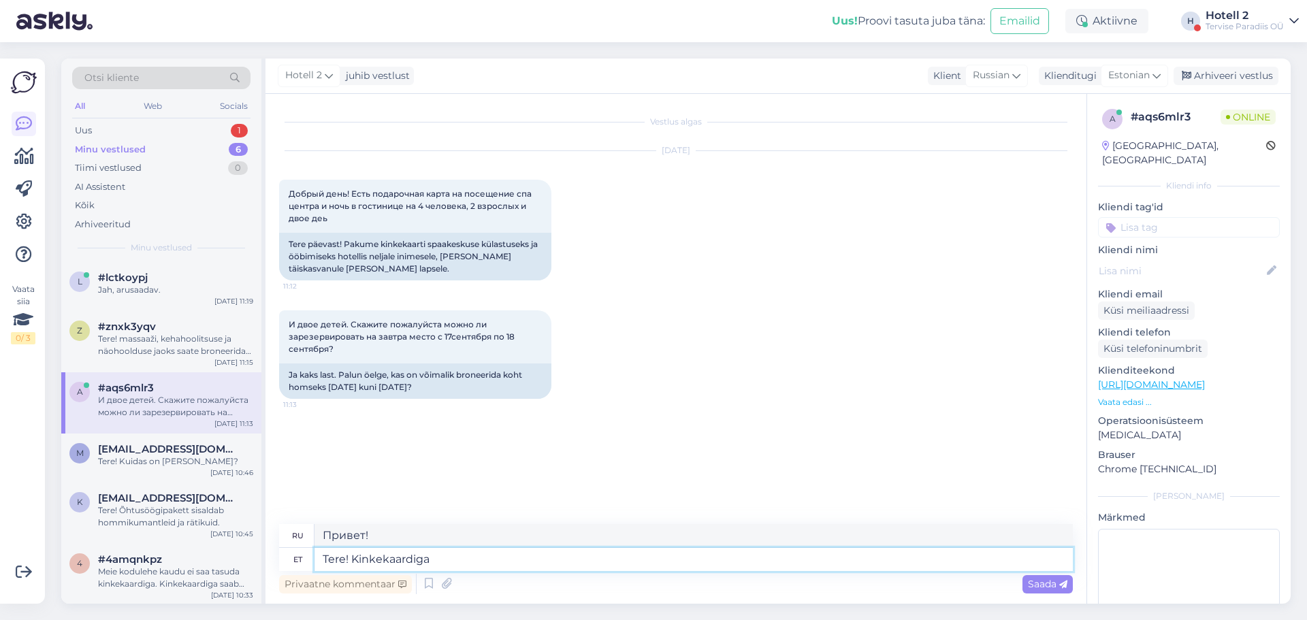
type textarea "Привет! С подарочной картой."
type textarea "Tere! Kinkekaardiga käib m"
type textarea "Привет! Работает с подарочной картой."
type textarea "Tere! Kinkekaardiga käib meil"
type textarea "Здравствуйте! Мы принимаем подарочные карты."
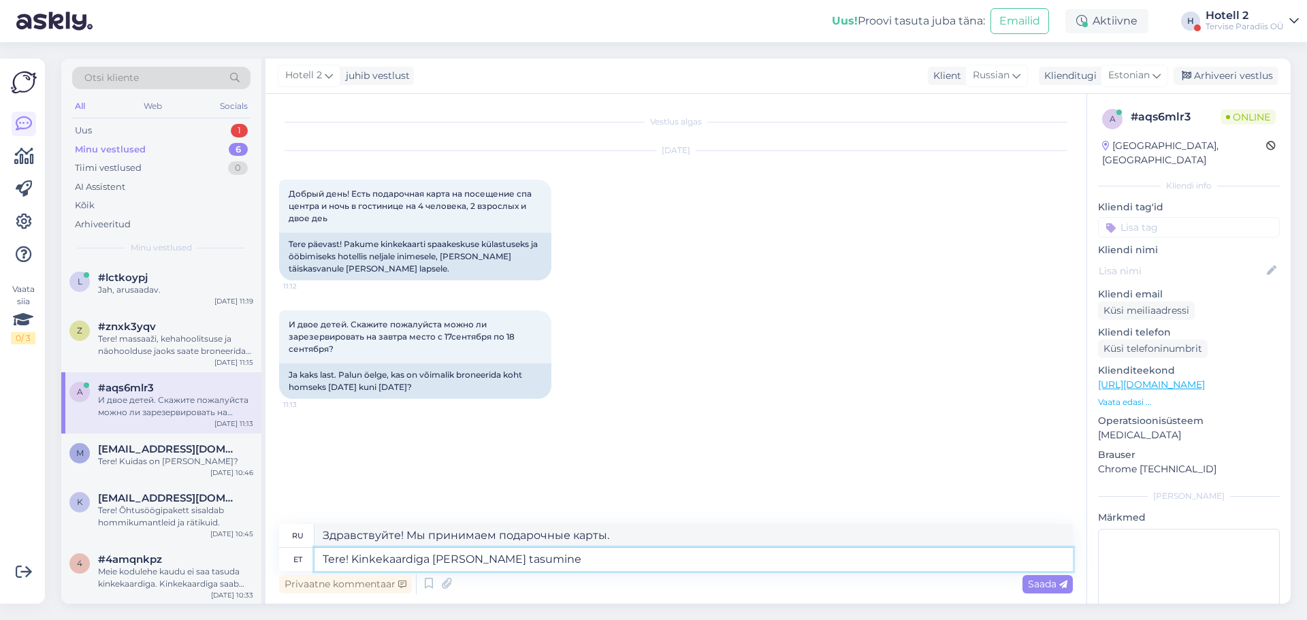
type textarea "Tere! Kinkekaardiga käib meil tasumine"
type textarea "Здравствуйте! Мы принимаем оплату подарочными картами."
type textarea "Tere! Kinkekaardiga käib meil tasumine koha peal"
type textarea "Здравствуйте! Мы принимаем оплату на месте подарочной картой."
type textarea "Tere! Kinkekaardiga käib meil tasumine koha peal. Täpsustage"
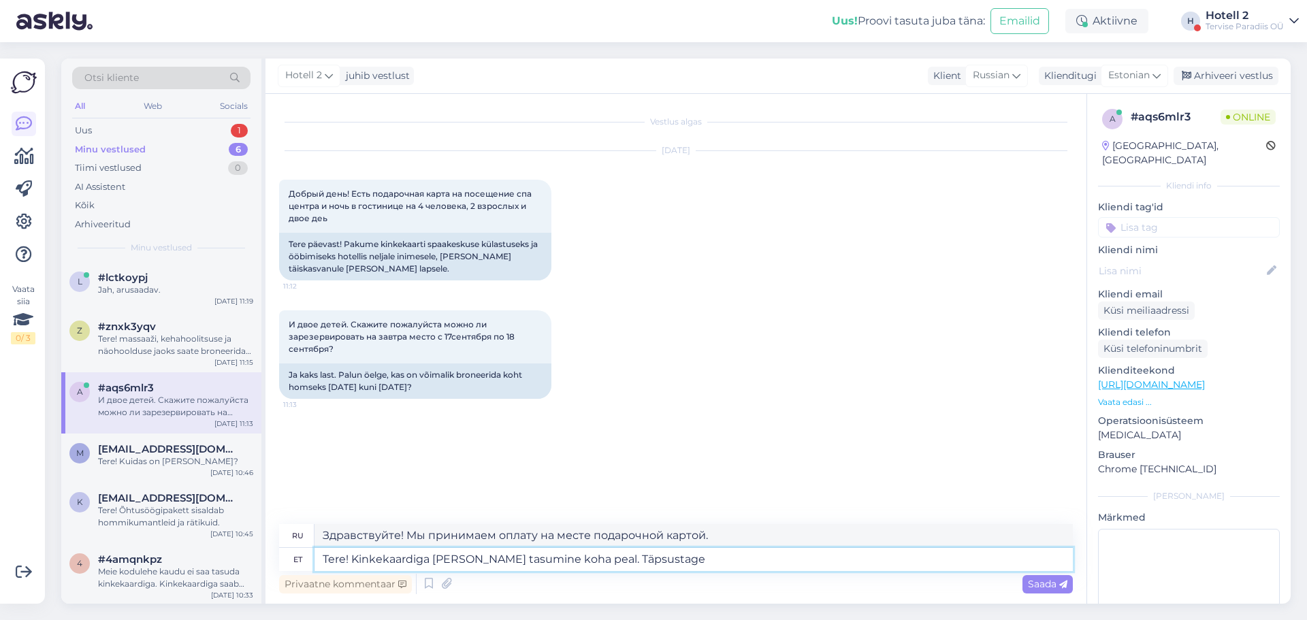
type textarea "Здравствуйте! Мы принимаем оплату на месте подарочной картой. Пожалуйста, уточн…"
type textarea "Tere! Kinkekaardiga käib meil tasumine koha peal. Täpsustage kas"
type textarea "Здравствуйте! Мы принимаем оплату на месте подарочной картой. Пожалуйста, укажи…"
type textarea "Tere! Kinkekaardiga käib meil tasumine koha peal. Täpsustage kas olete t"
type textarea "Здравствуйте! Мы принимаем оплату на месте подарочной картой. Пожалуйста, укажи…"
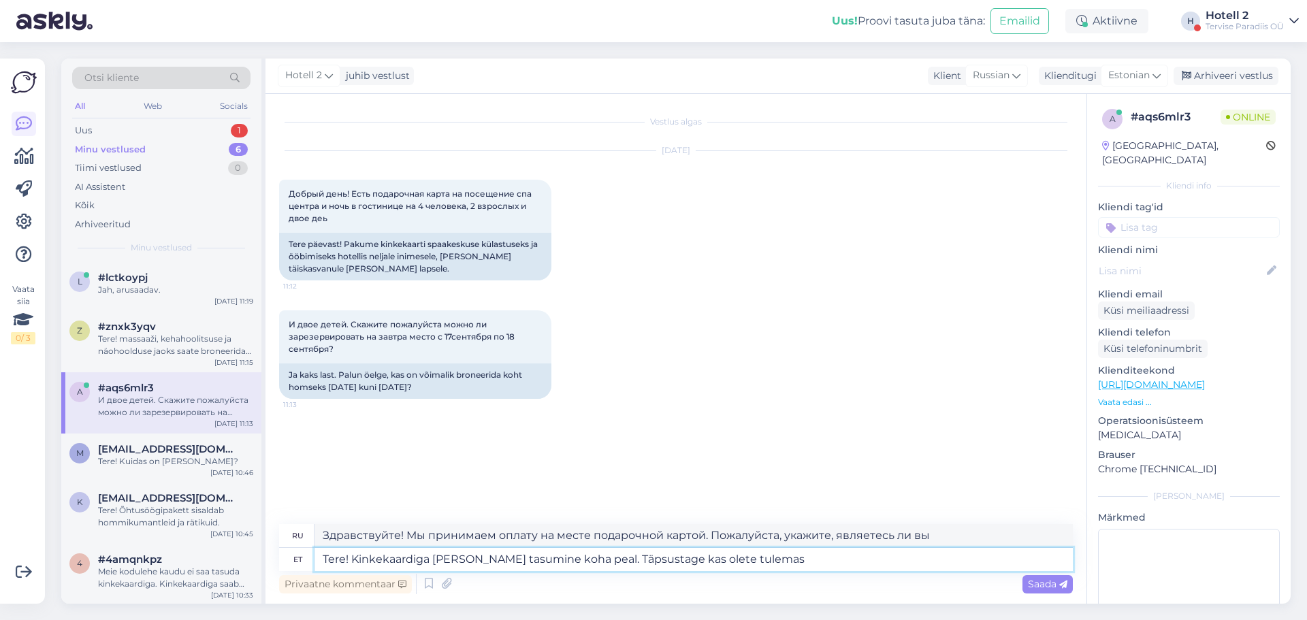
type textarea "Tere! Kinkekaardiga käib meil tasumine koha peal. Täpsustage kas olete tulemas"
type textarea "Здравствуйте! Мы принимаем оплату на месте подарочной картой. Пожалуйста, сообщ…"
type textarea "Tere! Kinkekaardiga käib meil tasumine koha peal. Täpsustage kas olete tulemas …"
type textarea "Здравствуйте! Мы принимаем оплату на месте подарочной картой. Пожалуйста, сообщ…"
type textarea "Tere! Kinkekaardiga käib meil tasumine koha peal. Täpsustage kas olete tulemas …"
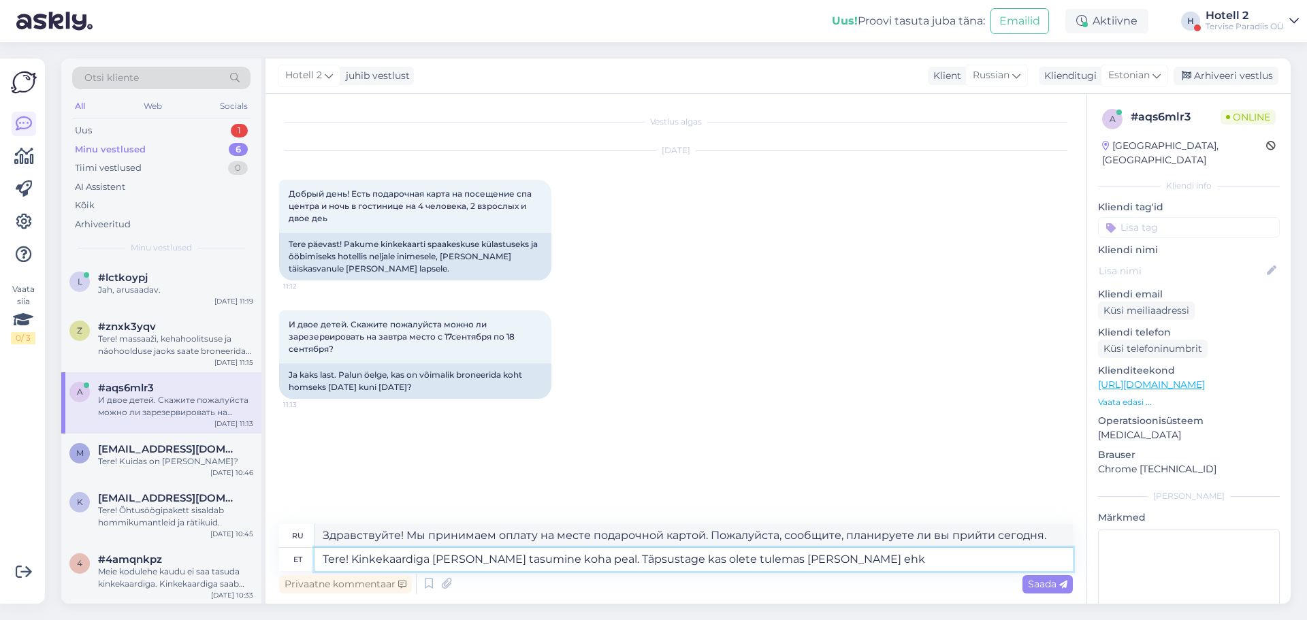
type textarea "Здравствуйте! Мы принимаем оплату на месте подарочной картой. Пожалуйста, уточн…"
type textarea "Tere! Kinkekaardiga käib meil tasumine koha peal. Täpsustage kas olete tulemas …"
type textarea "Здравствуйте! Мы принимаем оплату на месте подарочной картой. Пожалуйста, уточн…"
type textarea "Tere! Kinkekaardiga käib meil tasumine koha peal. Täpsustage kas olete tulemas …"
type textarea "Здравствуйте! Мы принимаем оплату на месте подарочной картой. Пожалуйста, уточн…"
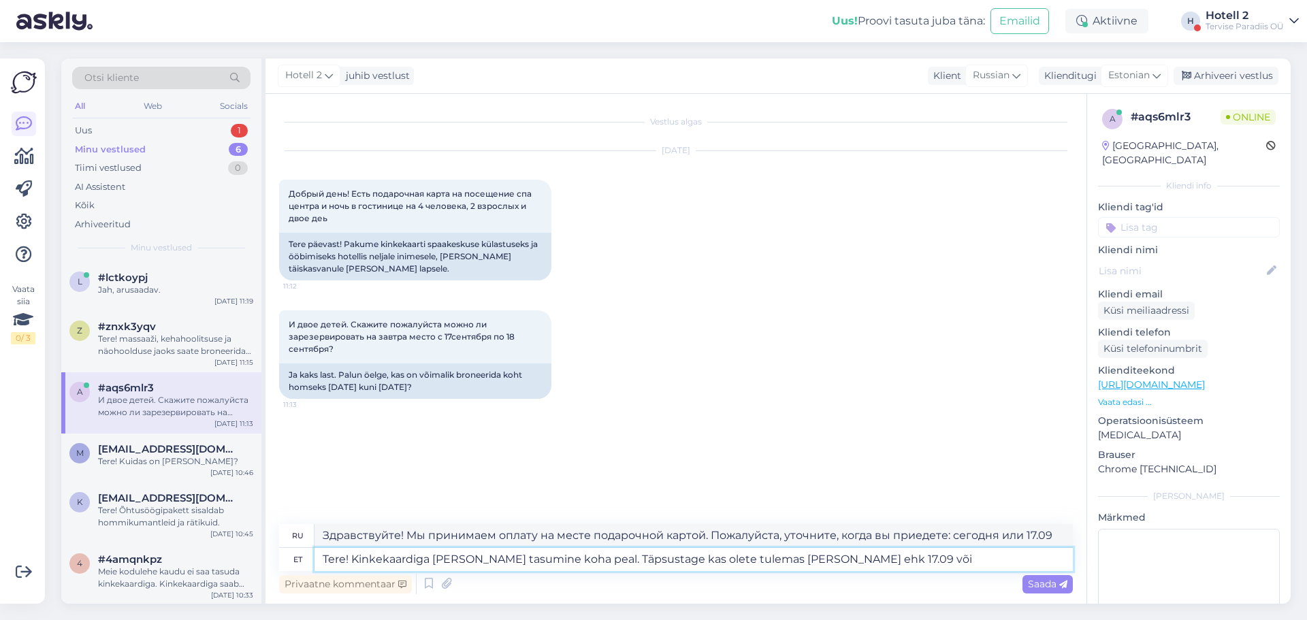
type textarea "Tere! Kinkekaardiga käib meil tasumine koha peal. Täpsustage kas olete tulemas …"
type textarea "Здравствуйте! Мы принимаем оплату на месте подарочной картой. Пожалуйста, уточн…"
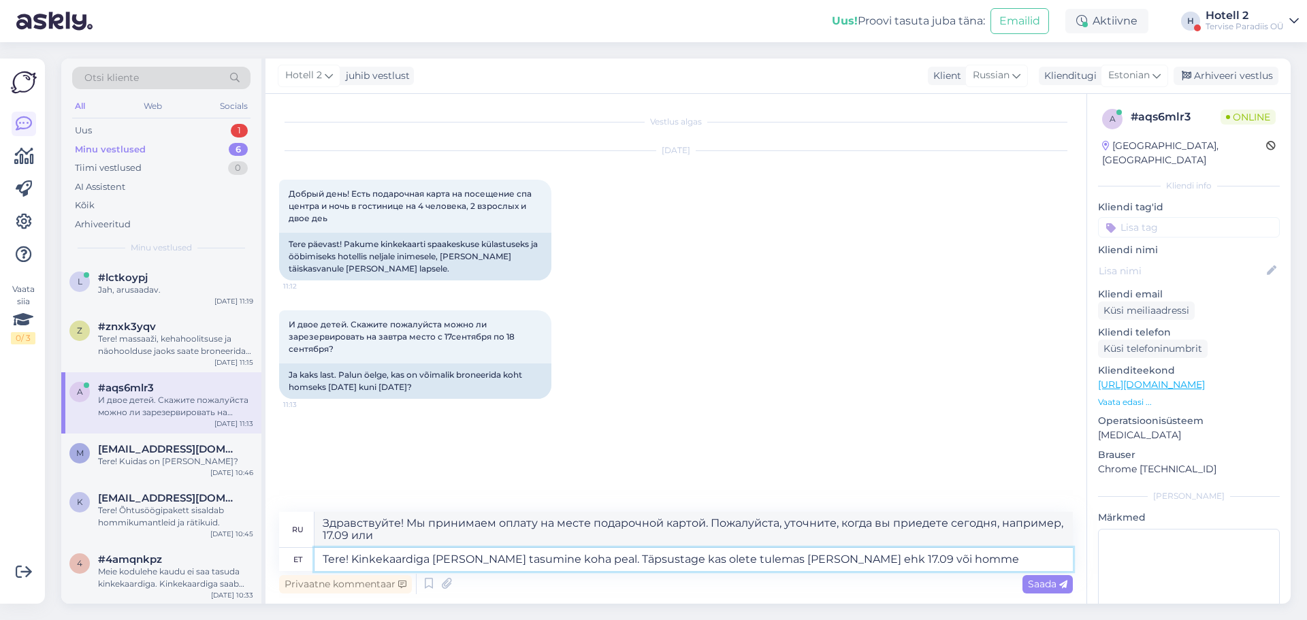
type textarea "Tere! Kinkekaardiga käib meil tasumine koha peal. Täpsustage kas olete tulemas …"
type textarea "Здравствуйте! Мы принимаем оплату на месте подарочной картой. Пожалуйста, уточн…"
type textarea "Tere! Kinkekaardiga [PERSON_NAME] tasumine koha peal. Täpsustage kas olete tule…"
type textarea "Здравствуйте! Мы принимаем оплату на месте подарочной картой. Пожалуйста, уточн…"
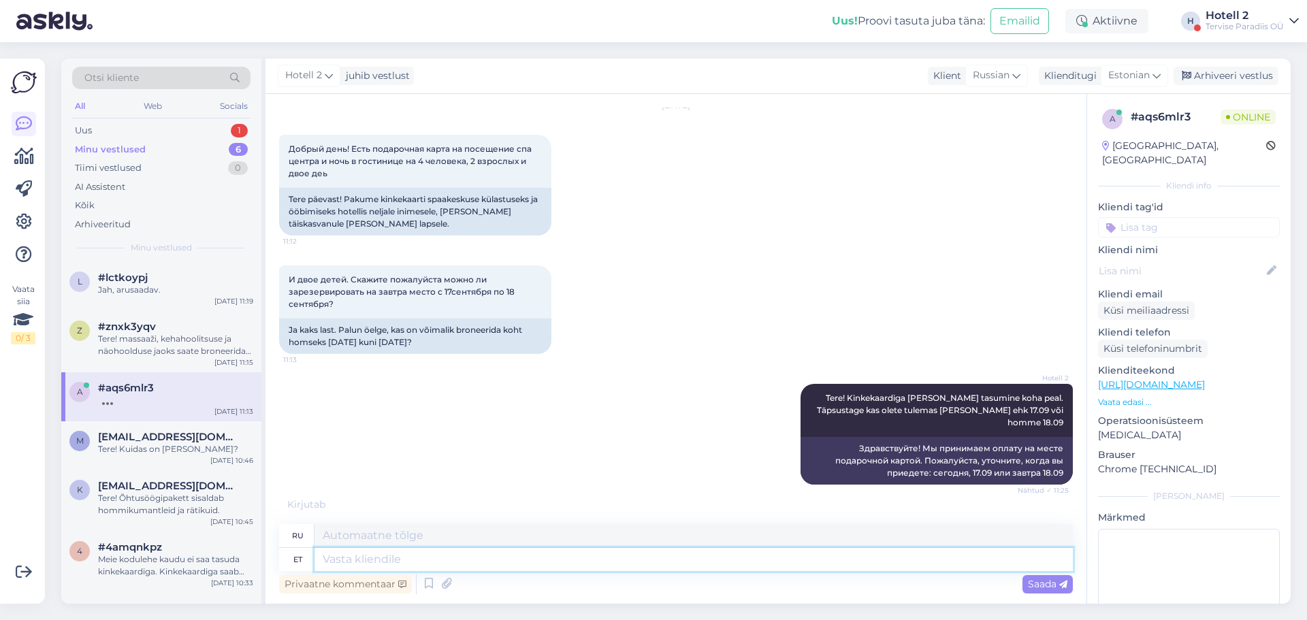
scroll to position [33, 0]
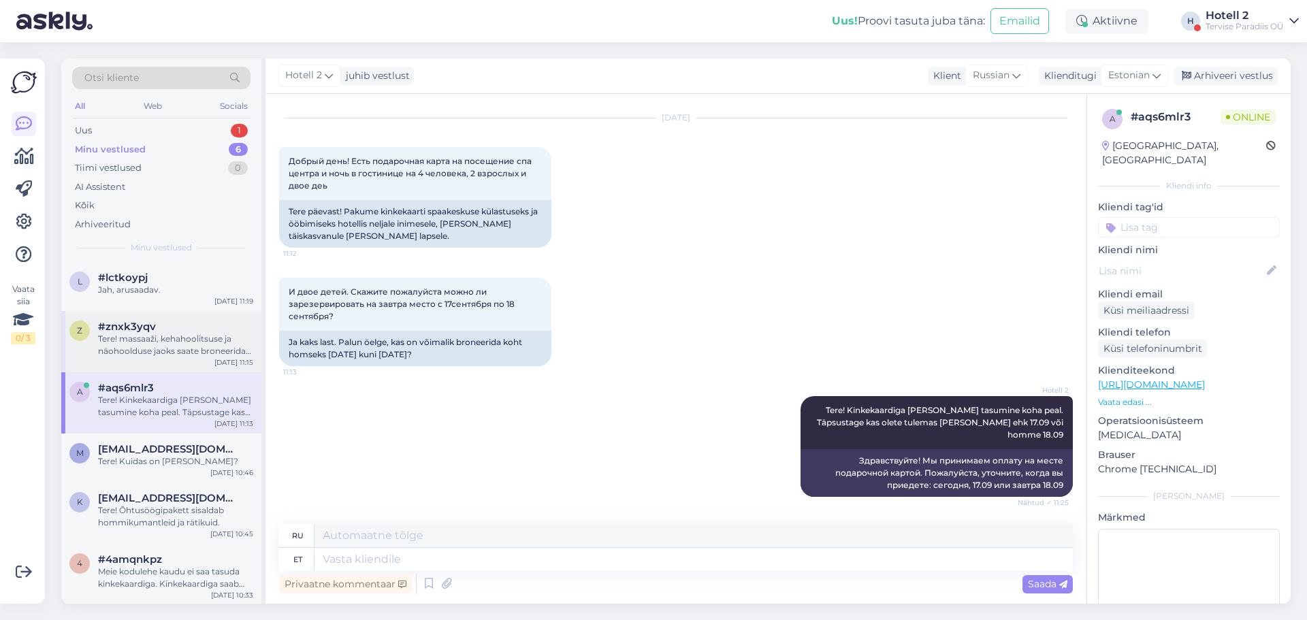
click at [201, 358] on div "z #znxk3yqv Tere! massaaži, kehahoolitsuse ja näohoolduse jaoks saate broneerid…" at bounding box center [161, 341] width 200 height 61
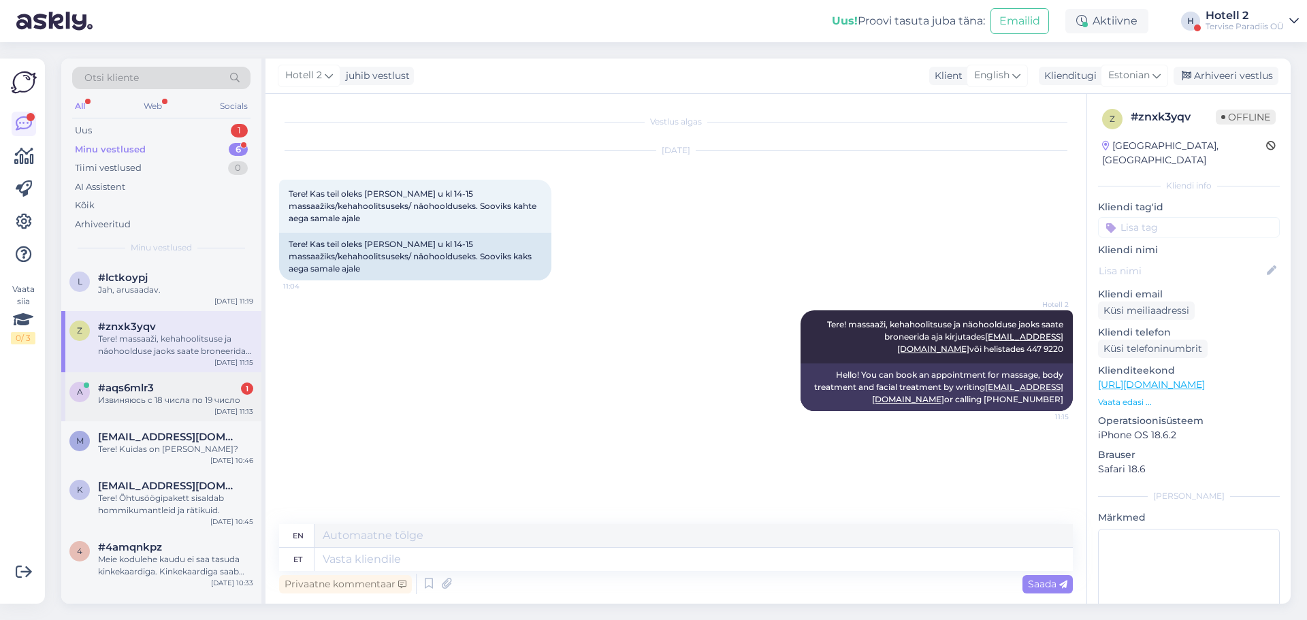
click at [212, 409] on div "a #aqs6mlr3 1 Извиняюсь с 18 числа по 19 число Sep 17 11:13" at bounding box center [161, 396] width 200 height 49
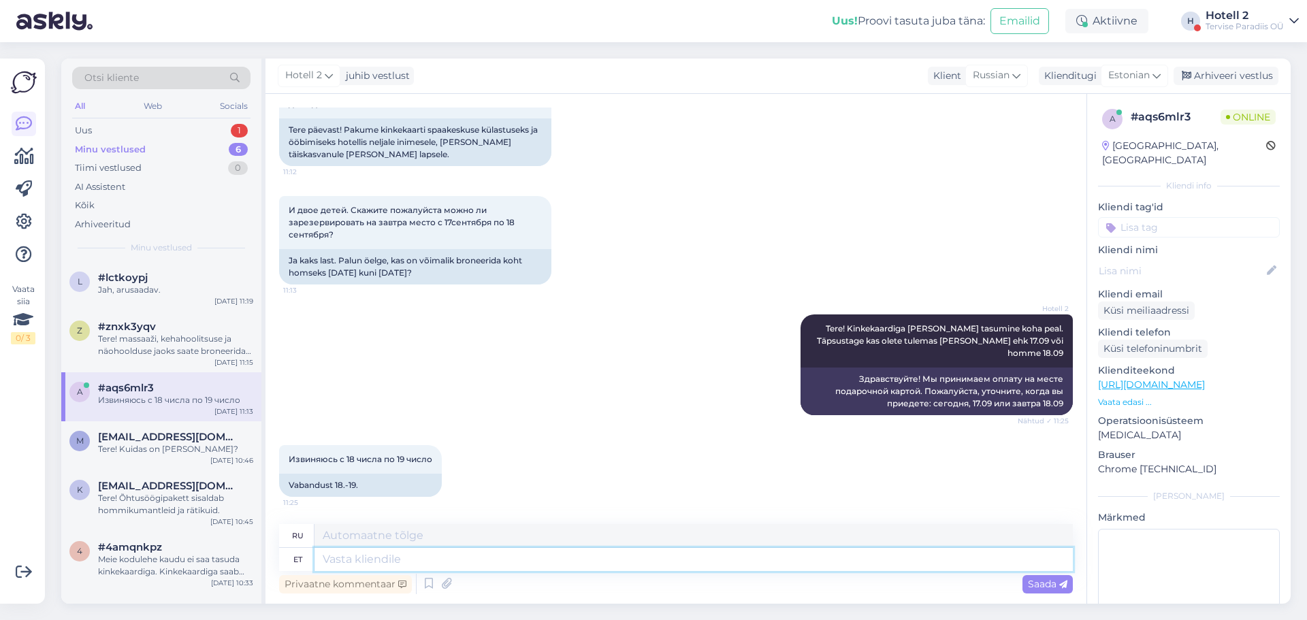
click at [401, 555] on textarea at bounding box center [693, 559] width 758 height 23
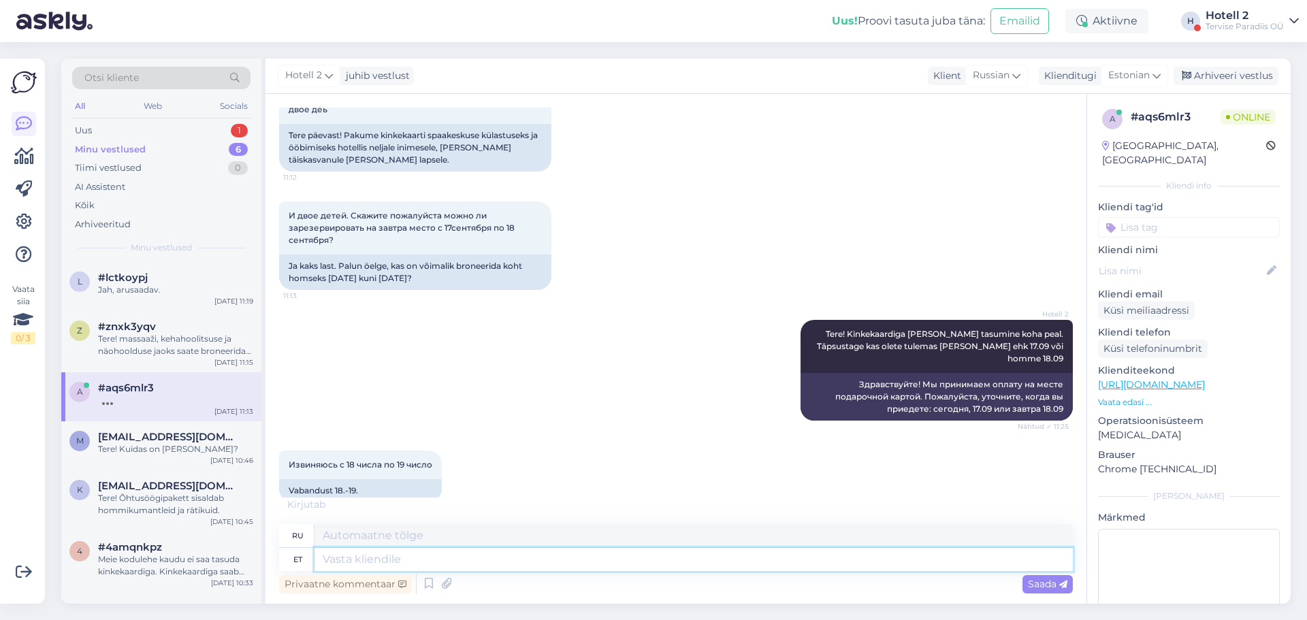
scroll to position [129, 0]
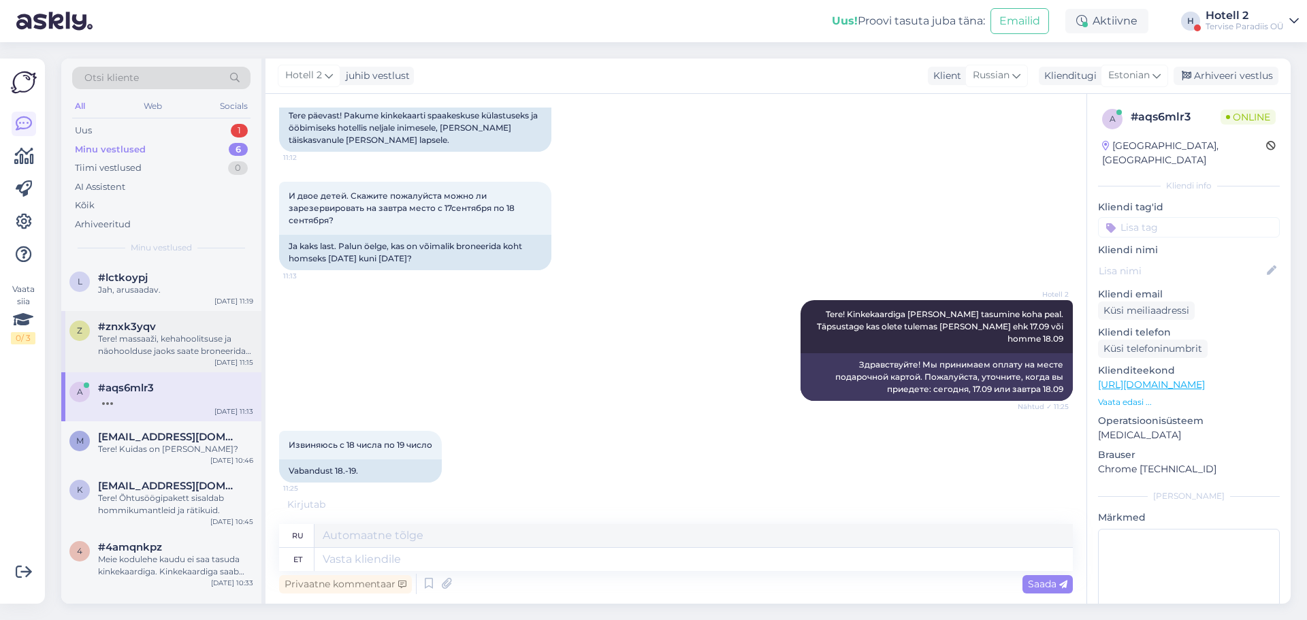
click at [223, 324] on div "#znxk3yqv" at bounding box center [175, 327] width 155 height 12
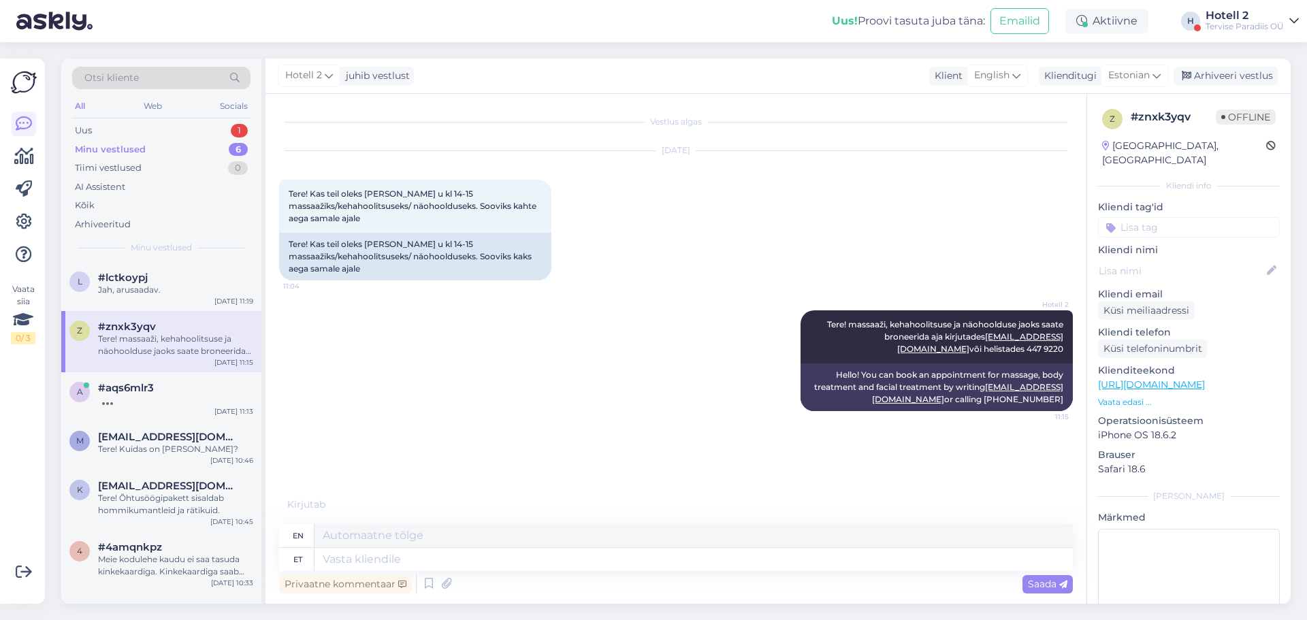
scroll to position [0, 0]
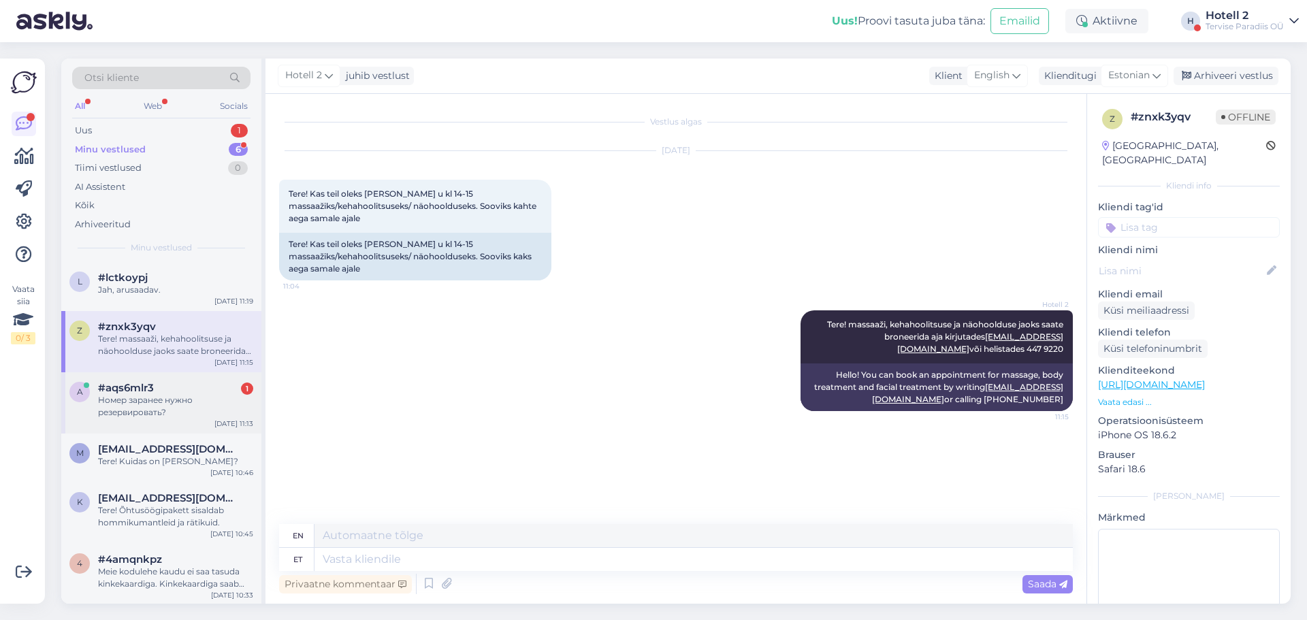
click at [181, 383] on div "#aqs6mlr3 1" at bounding box center [175, 388] width 155 height 12
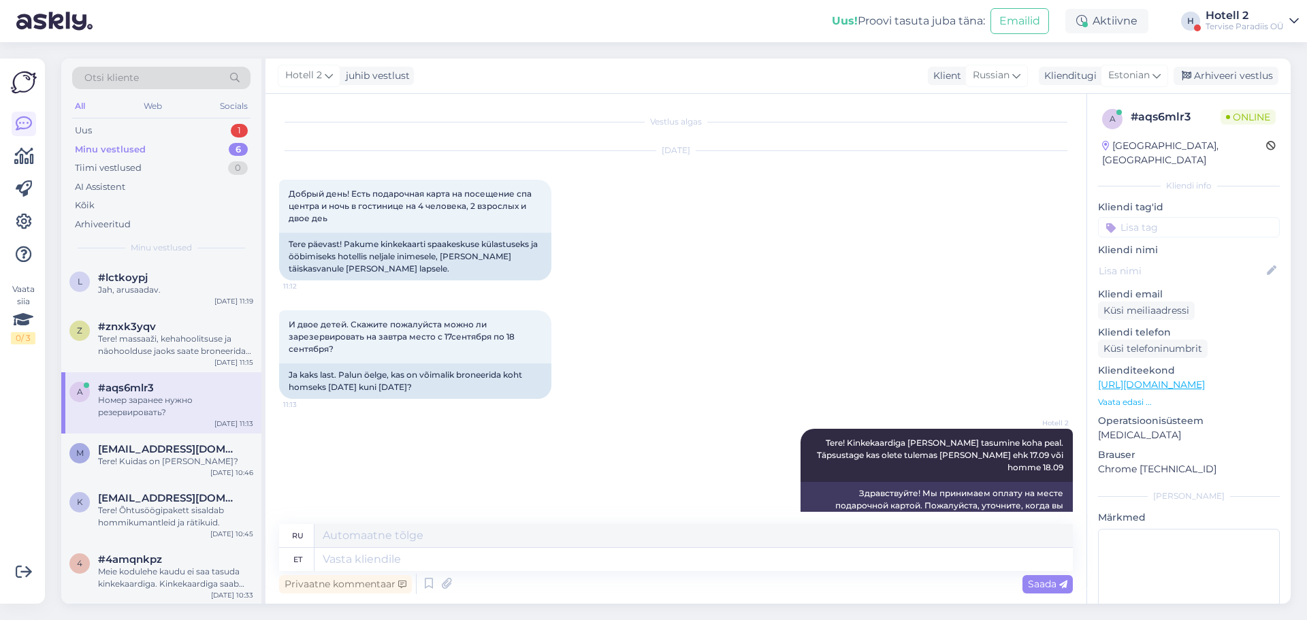
scroll to position [188, 0]
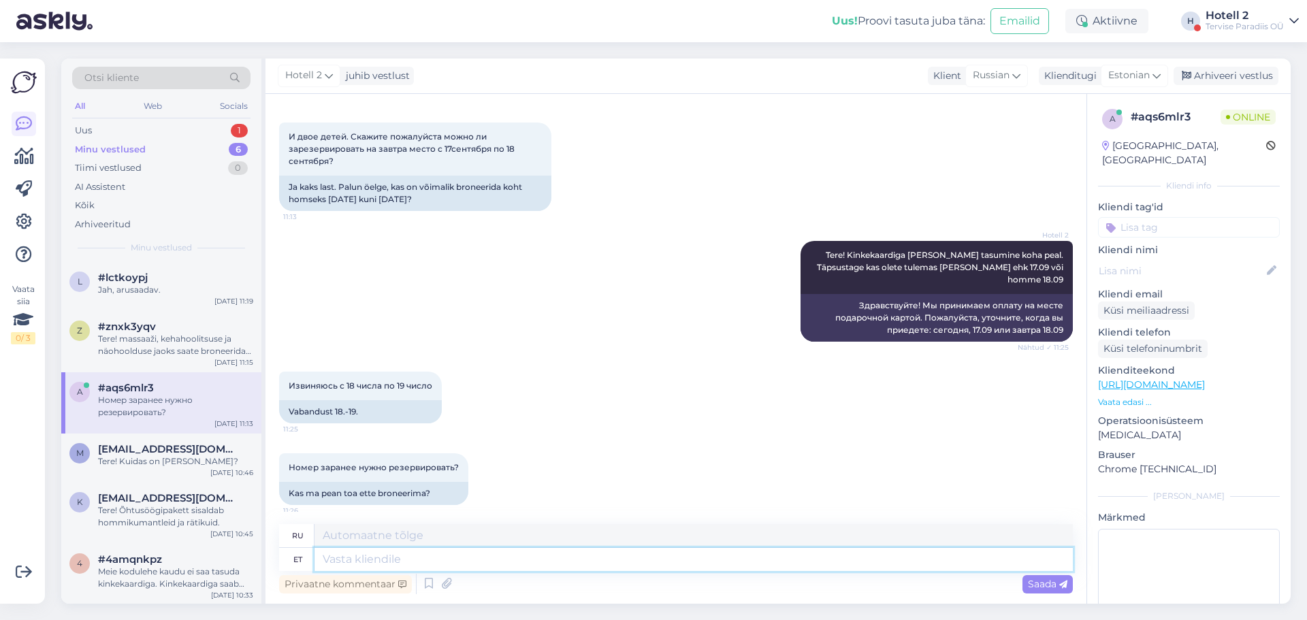
click at [349, 555] on textarea at bounding box center [693, 559] width 758 height 23
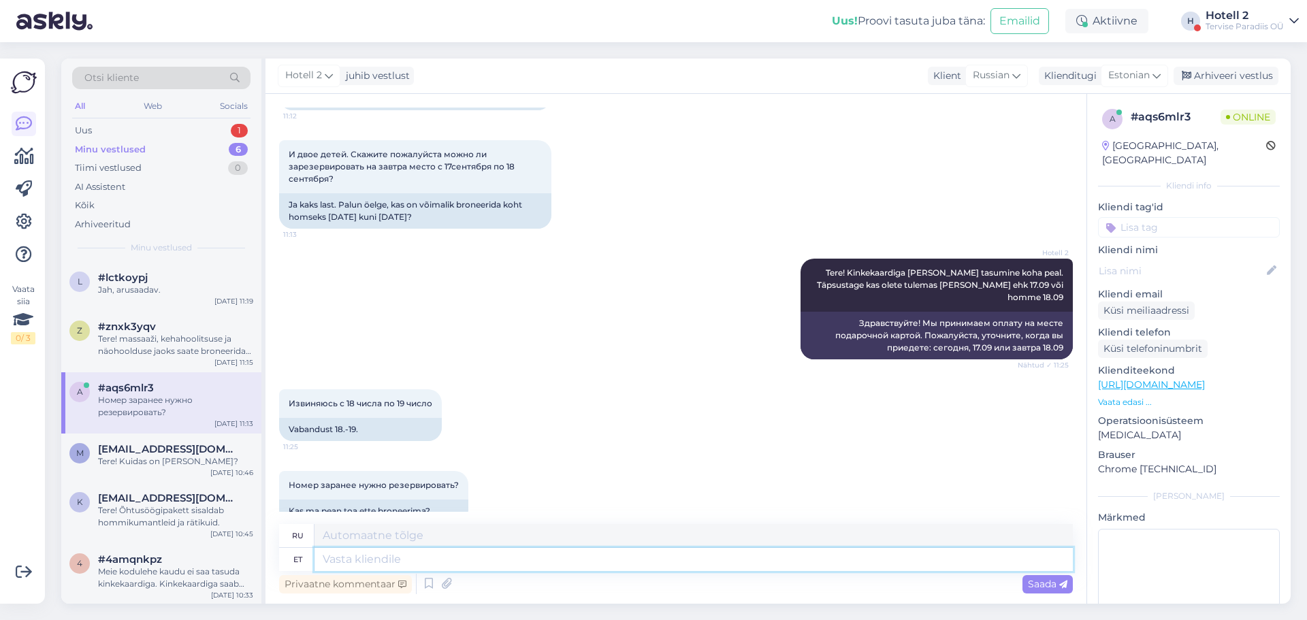
scroll to position [196, 0]
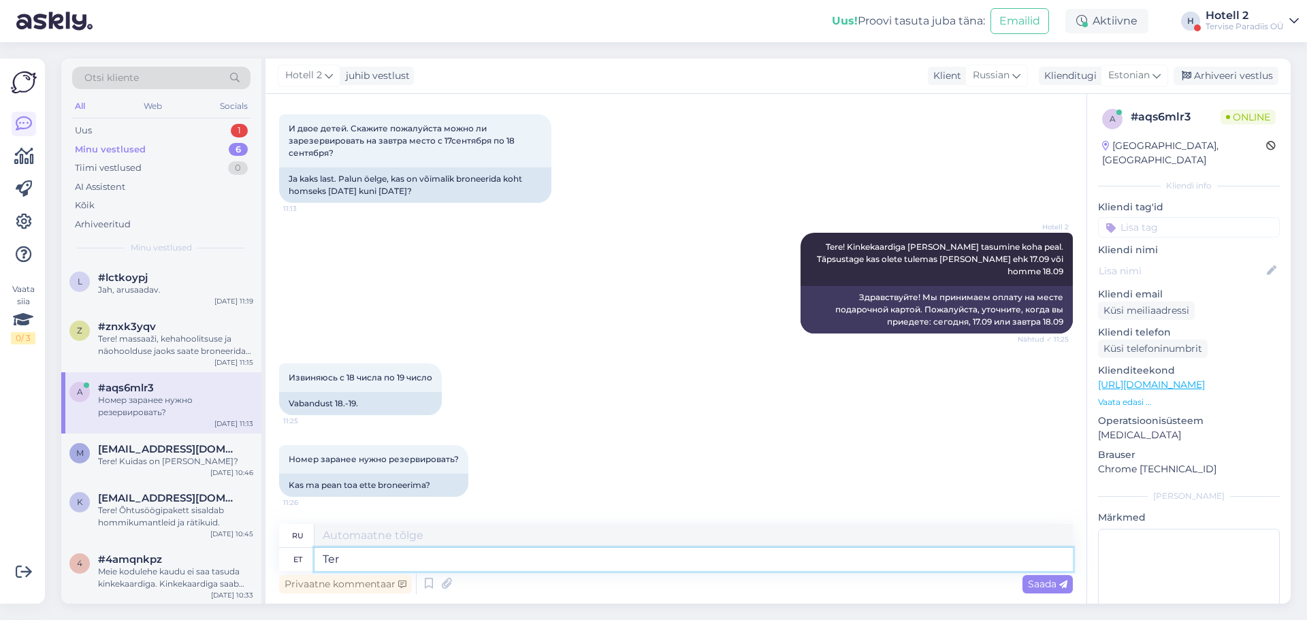
type textarea "Tere"
type textarea "Привет"
type textarea "Tere!"
type textarea "Привет!"
type textarea "Tere! ja"
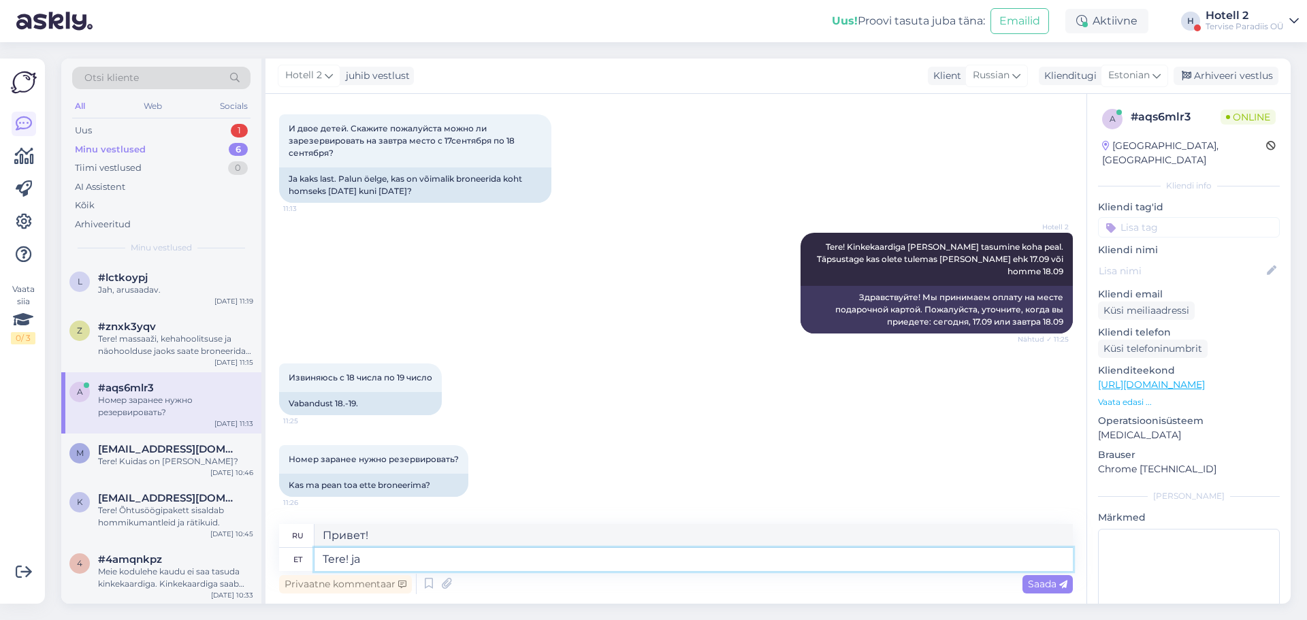
type textarea "Привет! Да"
type textarea "Tere!"
type textarea "Привет!"
type textarea "Tere! Jah"
type textarea "Привет! Да."
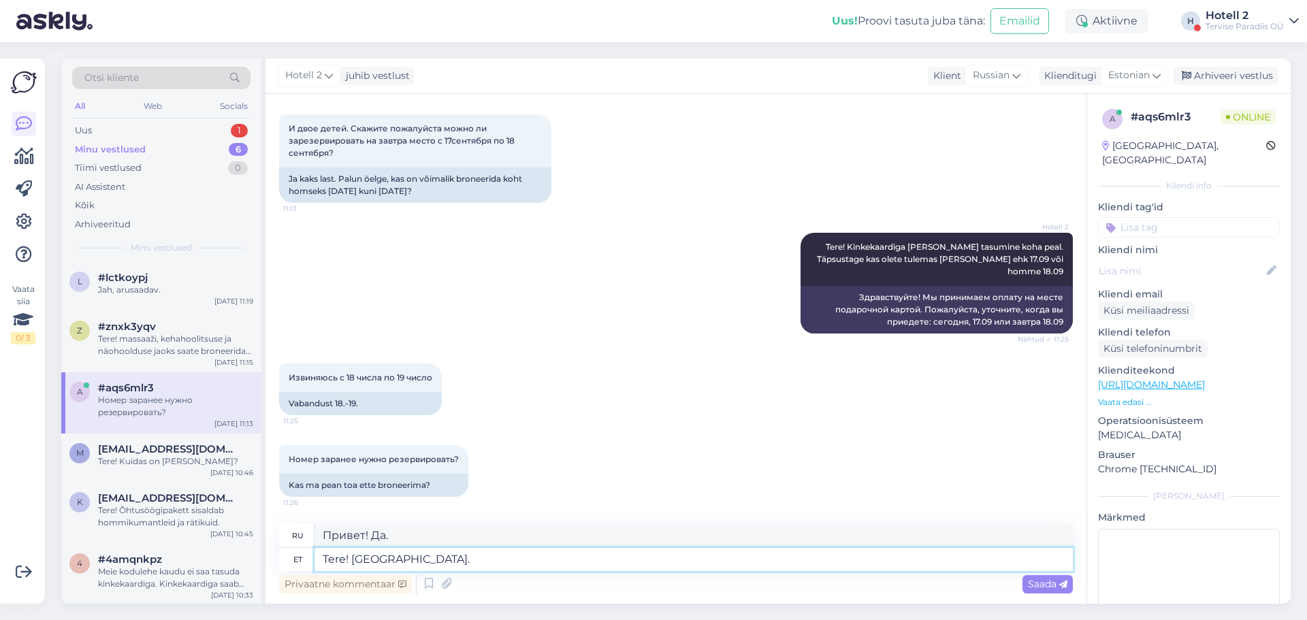
type textarea "Tere! Jah."
type textarea "Здравствуйте! Да."
type textarea "Tere! Jah. Teeks"
type textarea "Здравствуйте! Да. Библиотека."
type textarea "Tere! Jah. Teeksime"
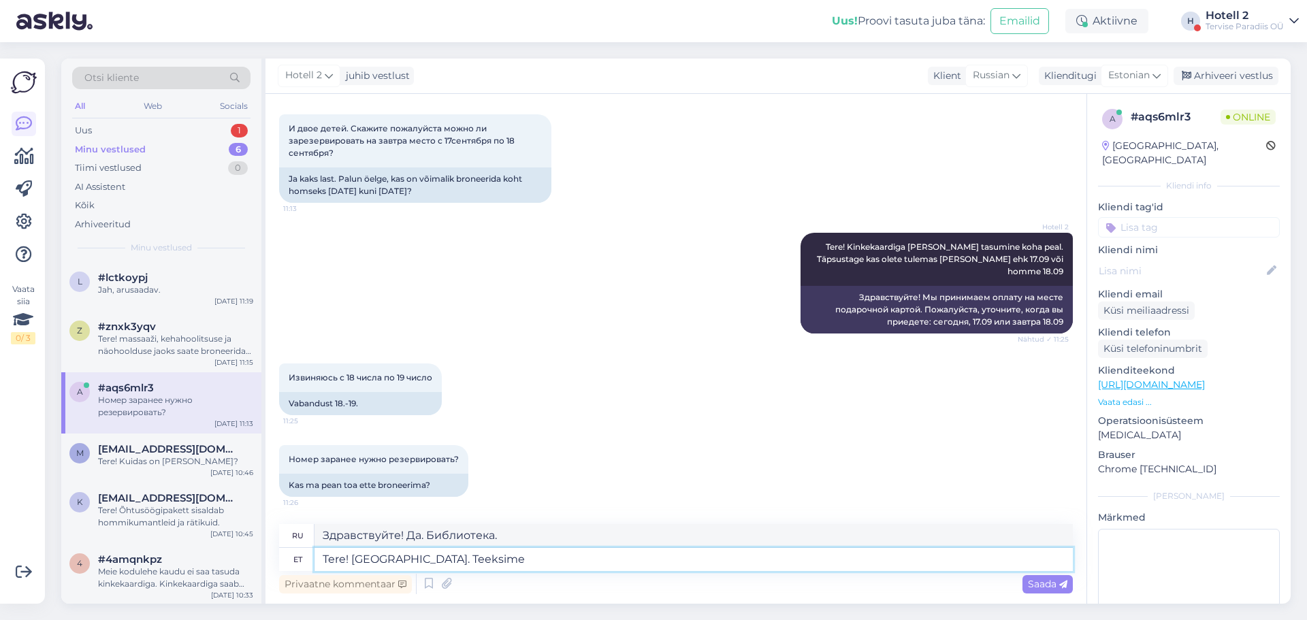
type textarea "Здравствуйте! Да. Мы бы с удовольствием."
type textarea "Tere! Jah. Teeksime teile"
type textarea "Здравствуйте! Да. Мы сделаем это для вас."
type textarea "Tere! Jah. Teeksime teile broneeringu"
type textarea "Здравствуйте! Да. Мы хотели бы забронировать для вас столик."
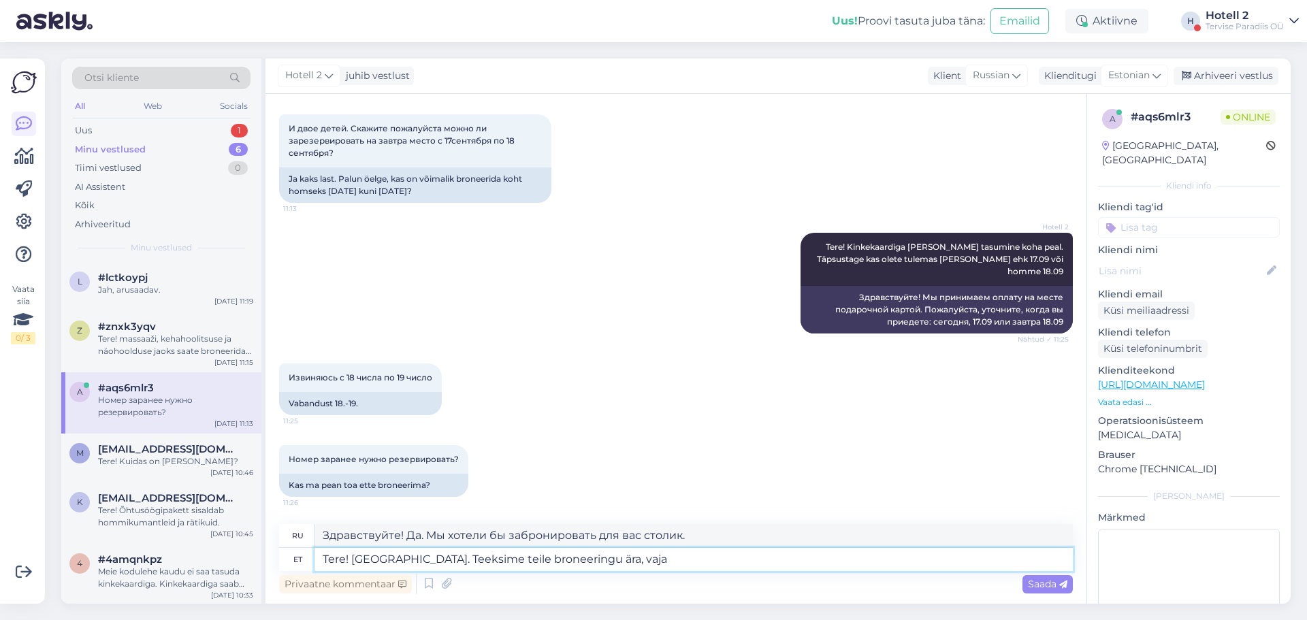
type textarea "Tere! Jah. Teeksime teile broneeringu ära, vaja"
type textarea "Здравствуйте! Да. Мы хотели бы забронировать для вас столик, пожалуйста."
type textarea "Tere! Jah. Teeksime teile broneeringu ära, vaja oleks"
type textarea "Здравствуйте! Да. Мы забронируем для вас столик, если нужно."
type textarea "Tere! Jah. Teeksime teile broneeringu ära, vaja oleks teie"
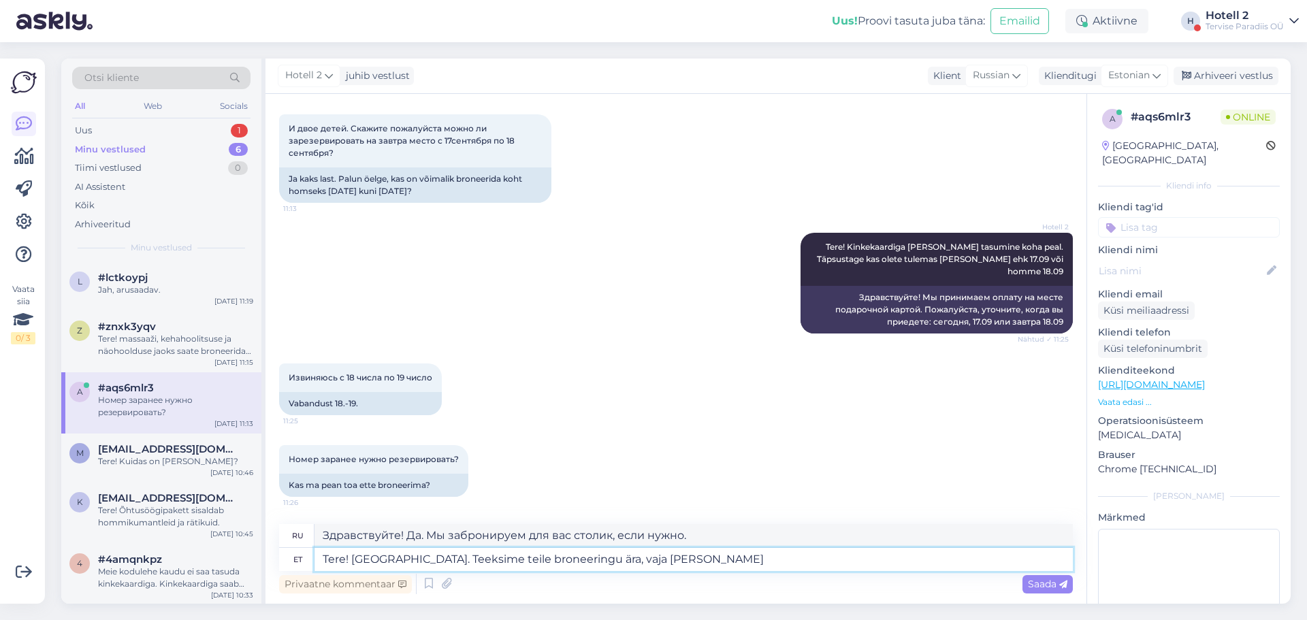
type textarea "Здравствуйте! Да. Мы хотели бы забронировать для вас столик. Нам нужны ваши дан…"
type textarea "Tere! Jah. Teeksime teile broneeringu ära, vaja oleks teie nime"
type textarea "Здравствуйте! Да. Мы хотели бы забронировать для вас столик. Нам нужно ваше имя."
type textarea "Tere! Jah. Teeksime teile broneeringu ära, vaja oleks teie nime, telefoninumbrit"
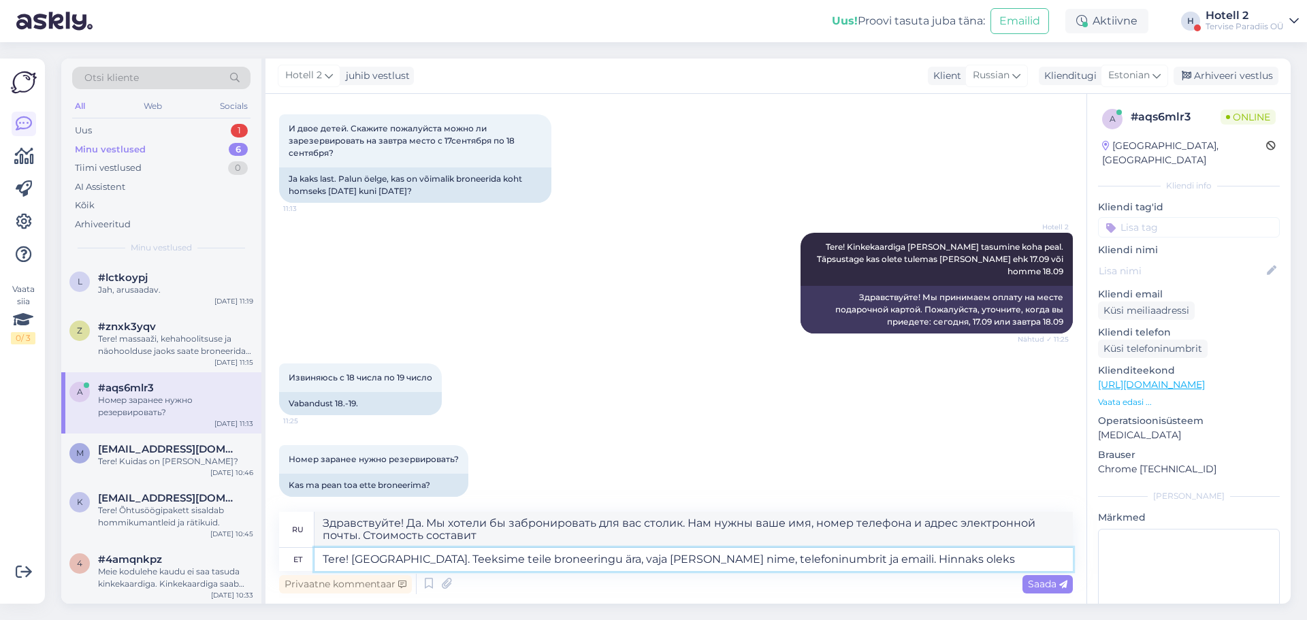
click at [800, 561] on textarea "Tere! Jah. Teeksime teile broneeringu ära, vaja oleks teie nime, telefoninumbri…" at bounding box center [693, 559] width 758 height 23
drag, startPoint x: 879, startPoint y: 561, endPoint x: 803, endPoint y: 562, distance: 76.9
click at [803, 562] on textarea "Tere! Jah. Teeksime teile broneeringu ära, vaja oleks teie nime, telefoninumbri…" at bounding box center [693, 559] width 758 height 23
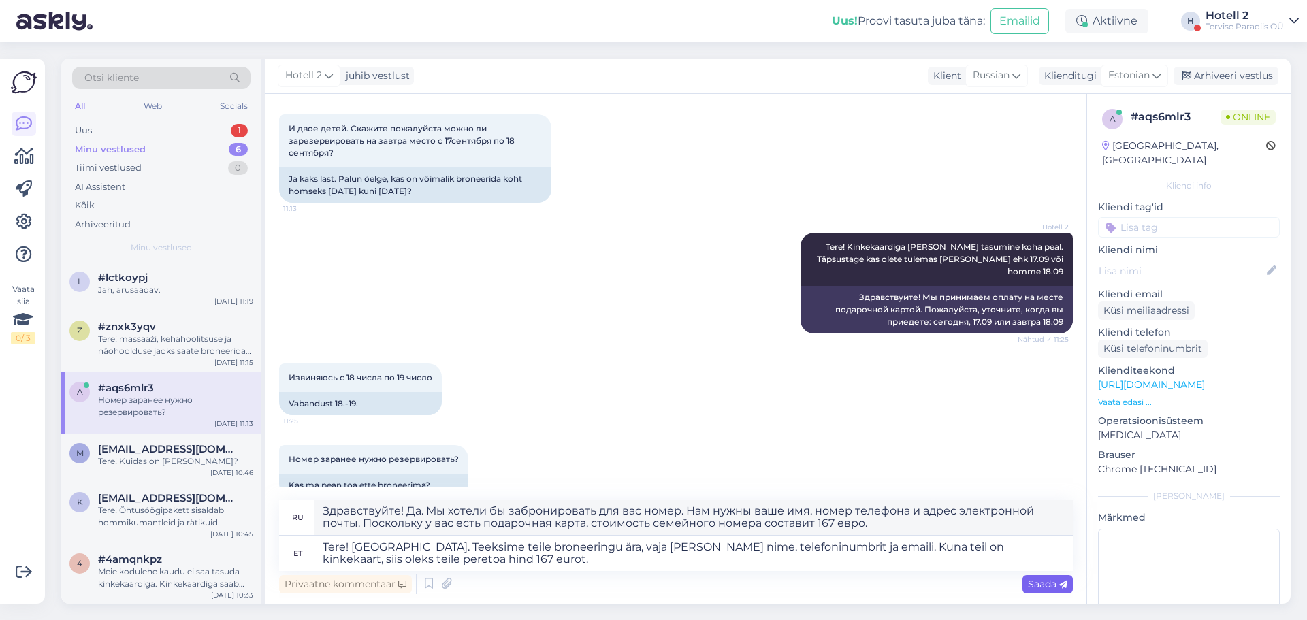
click at [1045, 586] on span "Saada" at bounding box center [1047, 584] width 39 height 12
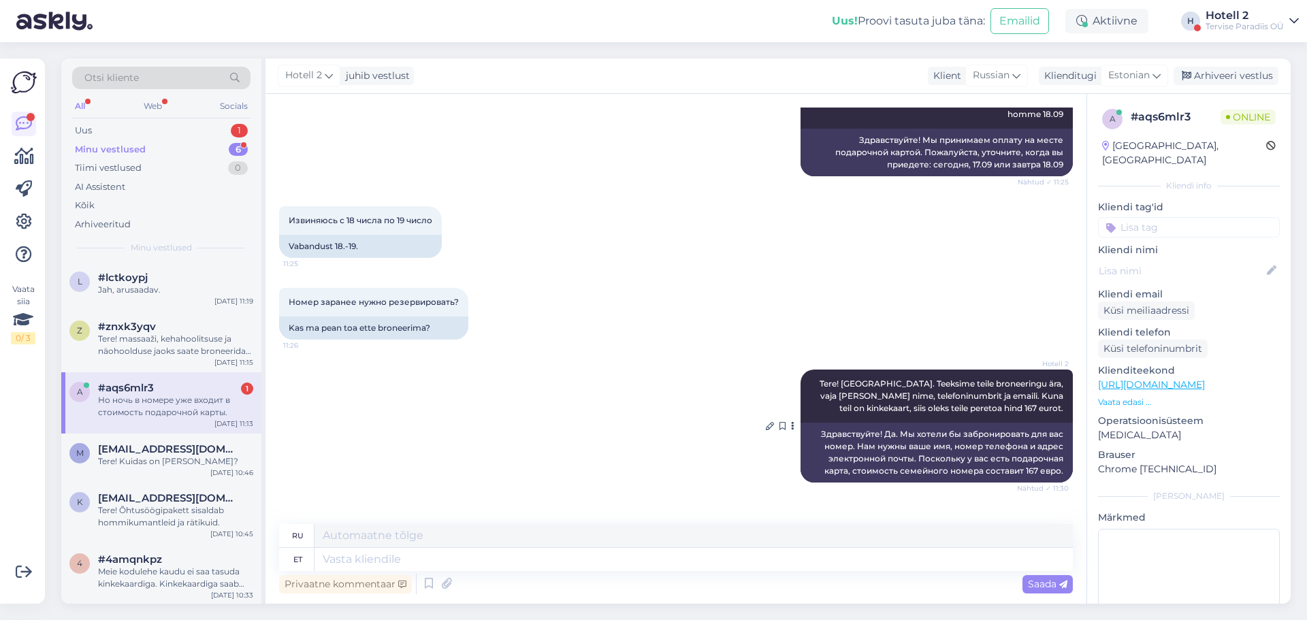
scroll to position [433, 0]
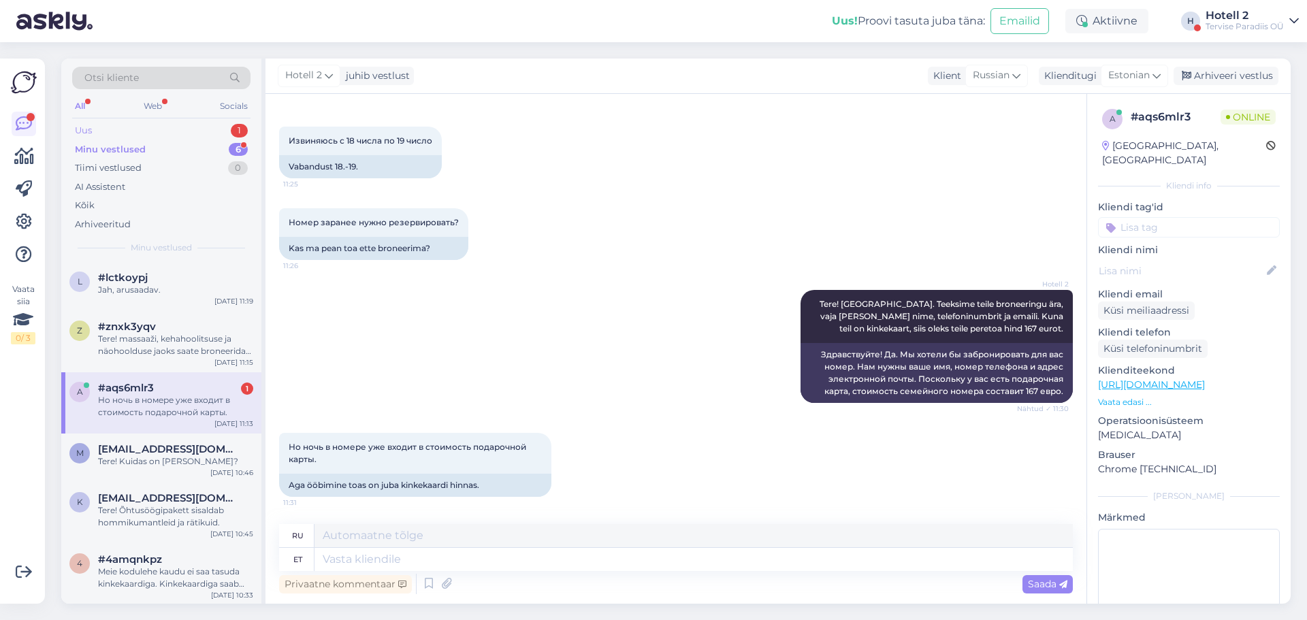
click at [197, 125] on div "Uus 1" at bounding box center [161, 130] width 178 height 19
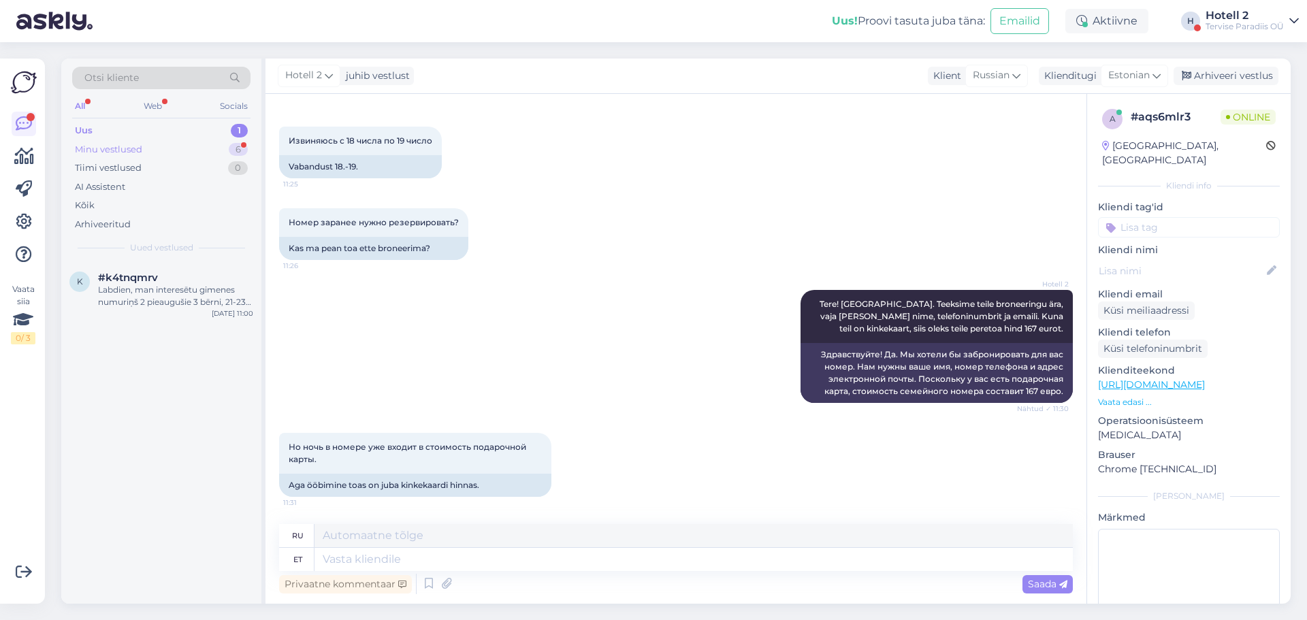
click at [199, 148] on div "Minu vestlused 6" at bounding box center [161, 149] width 178 height 19
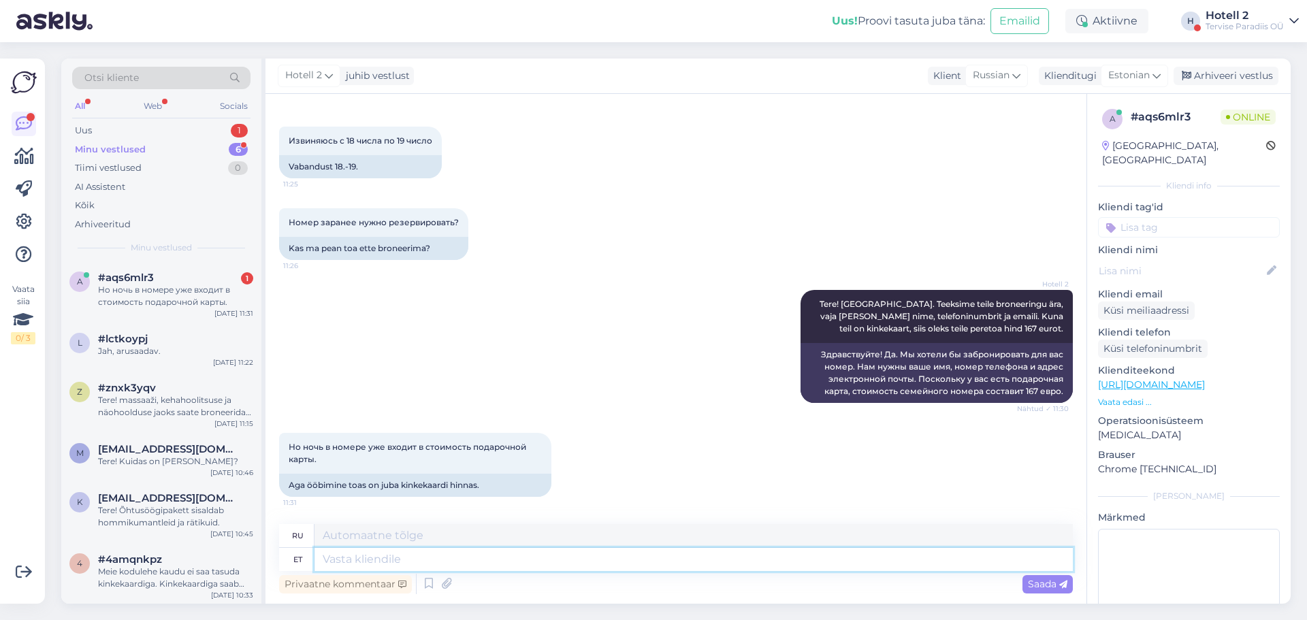
click at [389, 557] on textarea at bounding box center [693, 559] width 758 height 23
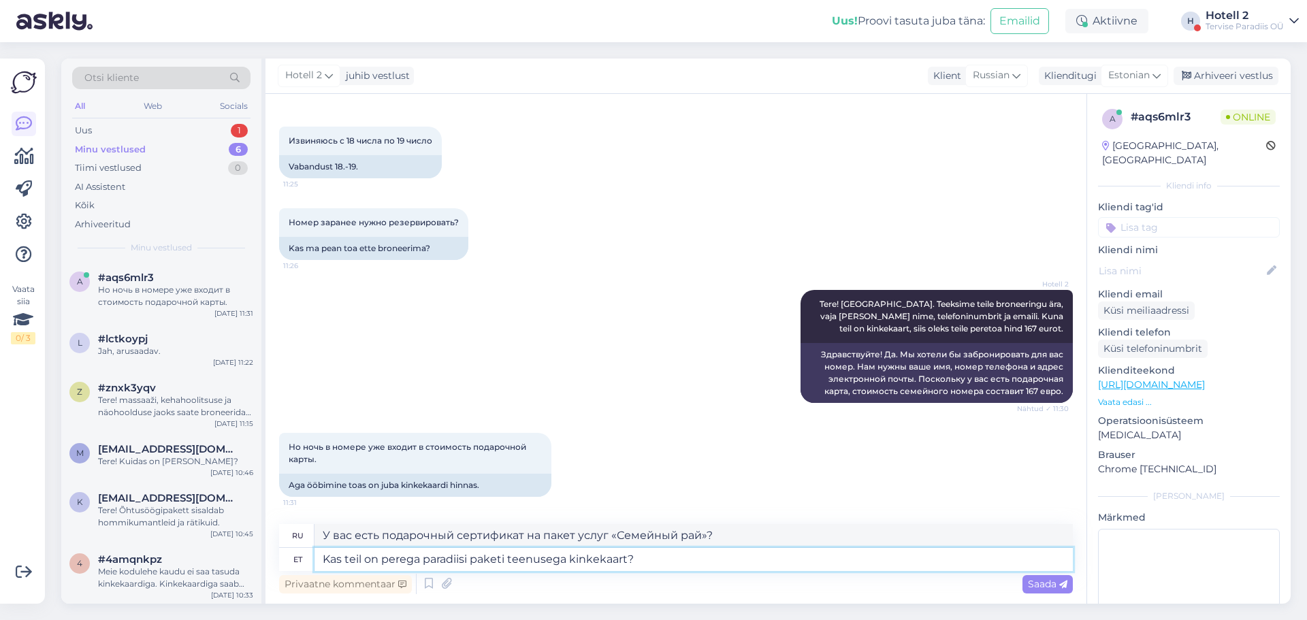
click at [471, 564] on textarea "Kas teil on perega paradiisi paketi teenusega kinkekaart?" at bounding box center [693, 559] width 758 height 23
click at [1046, 588] on span "Saada" at bounding box center [1047, 584] width 39 height 12
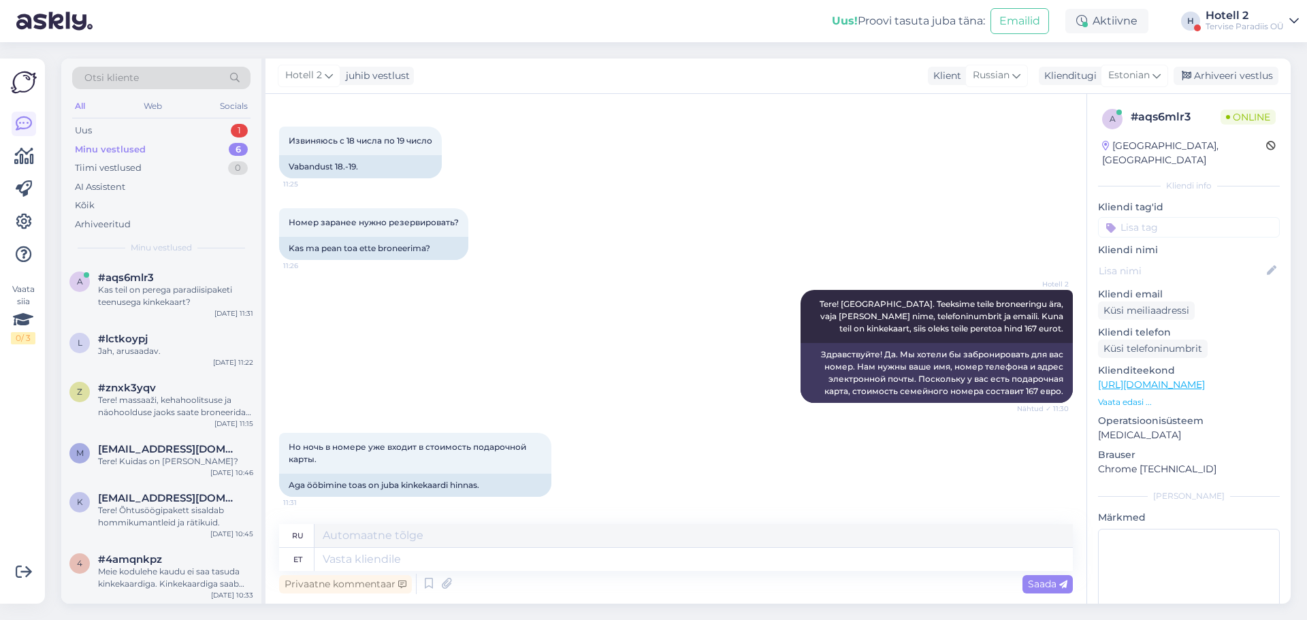
scroll to position [527, 0]
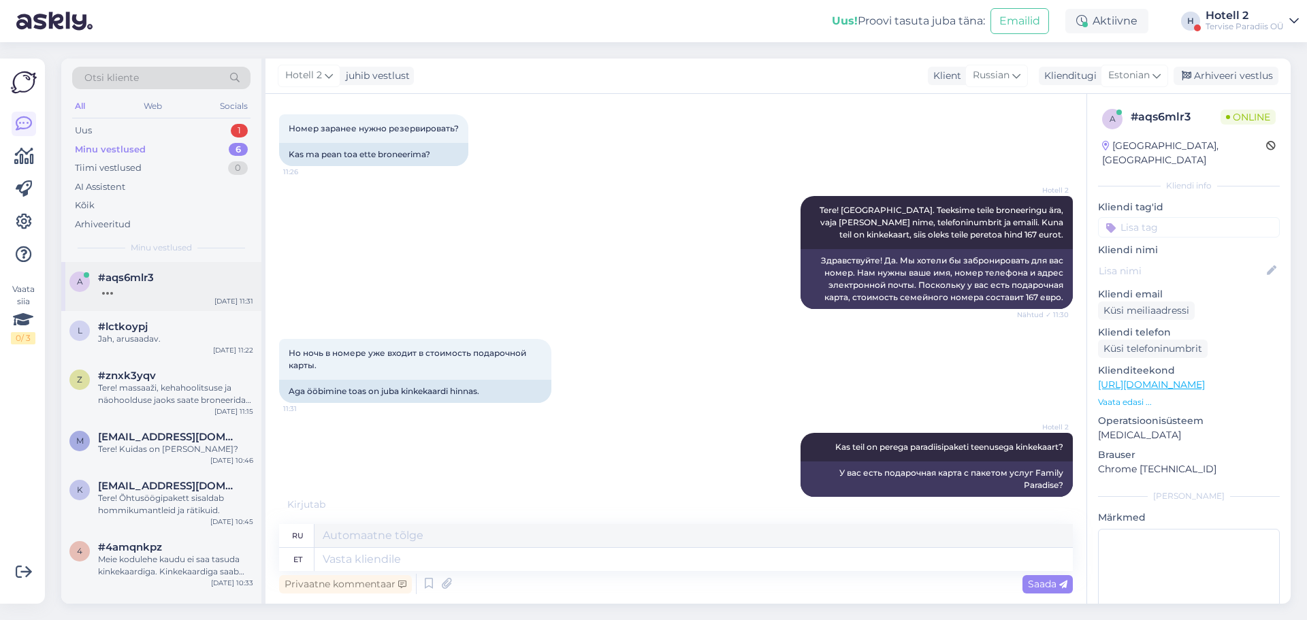
click at [189, 298] on div "a #aqs6mlr3 Sep 17 11:31" at bounding box center [161, 286] width 200 height 49
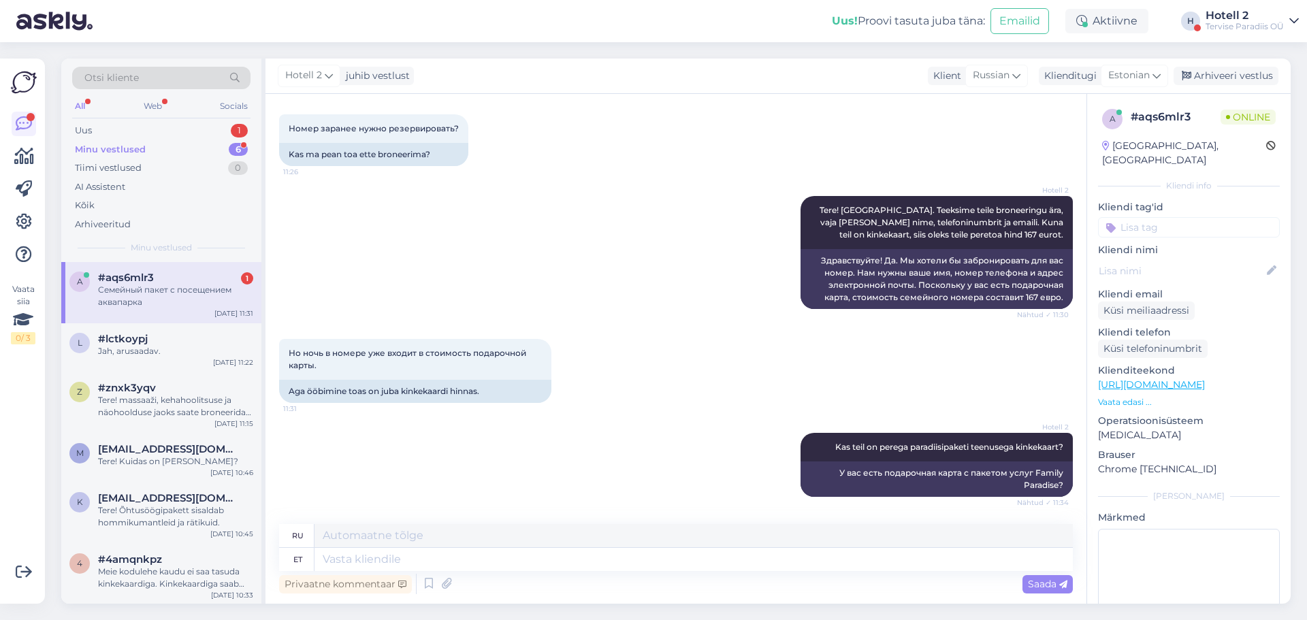
scroll to position [609, 0]
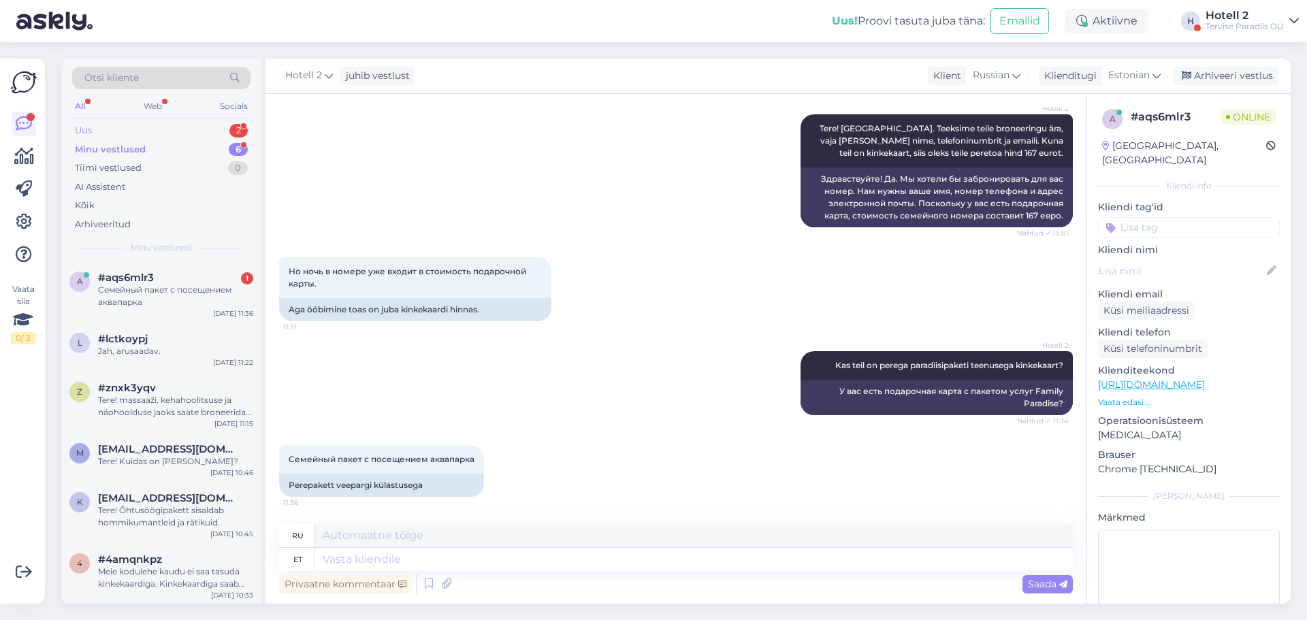
click at [165, 135] on div "Uus 2" at bounding box center [161, 130] width 178 height 19
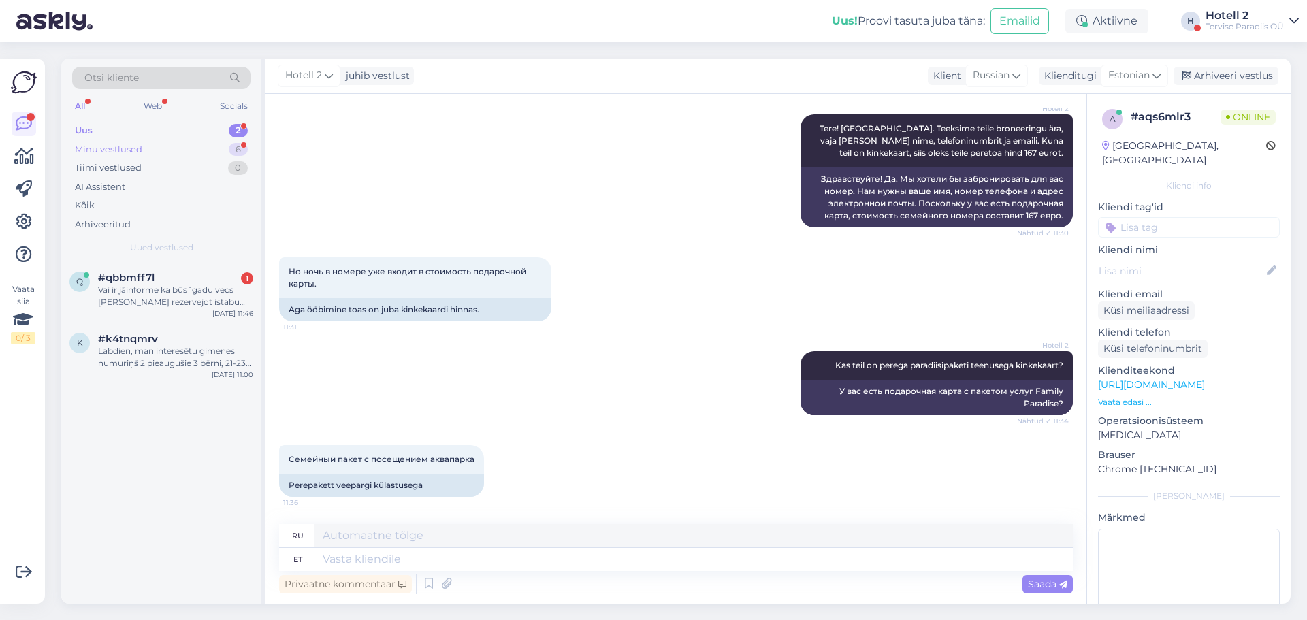
click at [161, 146] on div "Minu vestlused 6" at bounding box center [161, 149] width 178 height 19
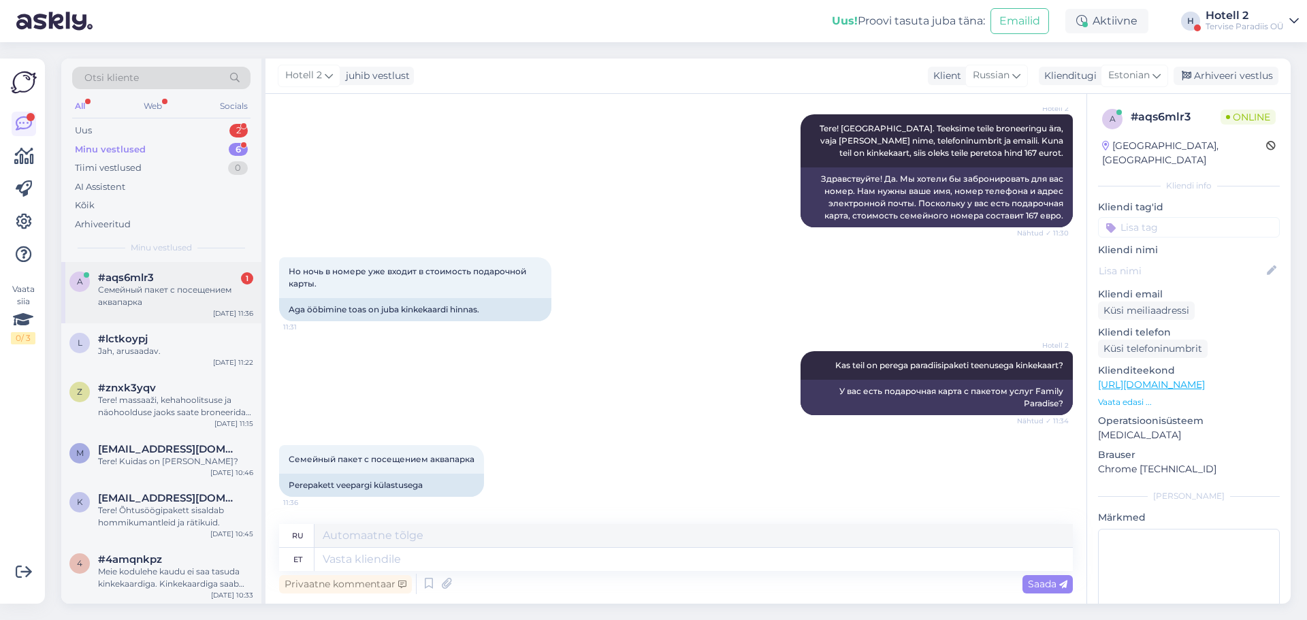
click at [125, 303] on div "Семейный пакет с посещением аквапарка" at bounding box center [175, 296] width 155 height 25
click at [474, 562] on textarea at bounding box center [693, 559] width 758 height 23
click at [146, 135] on div "Uus 2" at bounding box center [161, 130] width 178 height 19
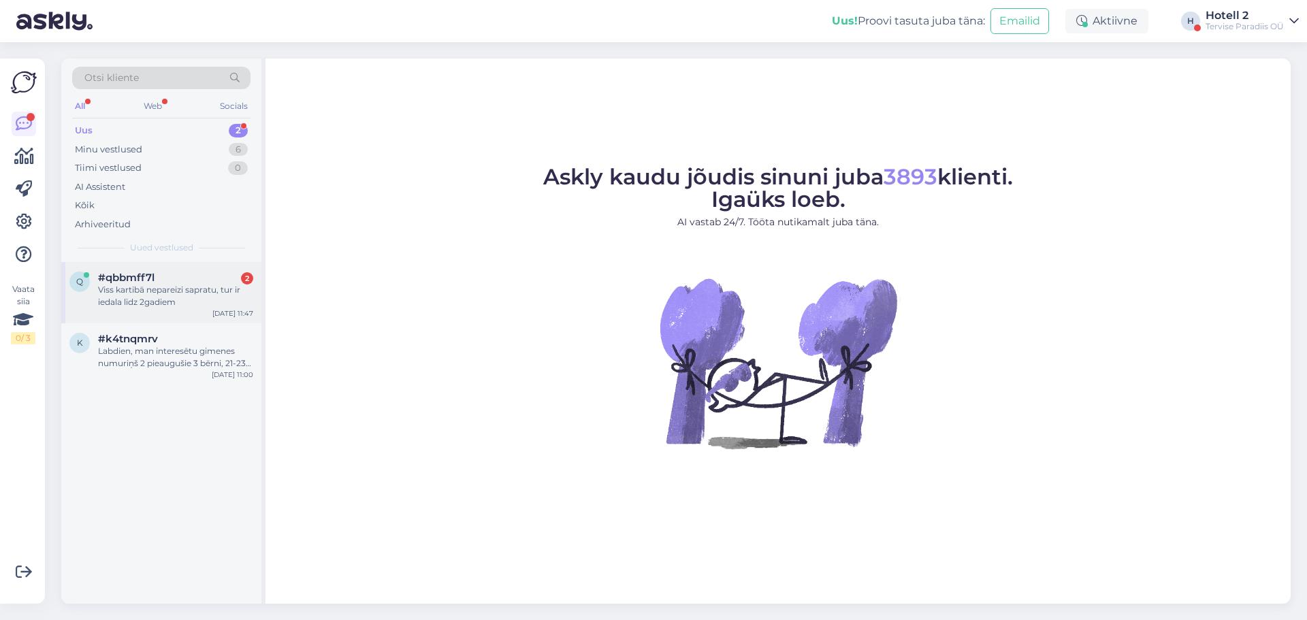
click at [164, 289] on div "Viss kartibā nepareizi sapratu, tur ir iedala lidz 2gadiem" at bounding box center [175, 296] width 155 height 25
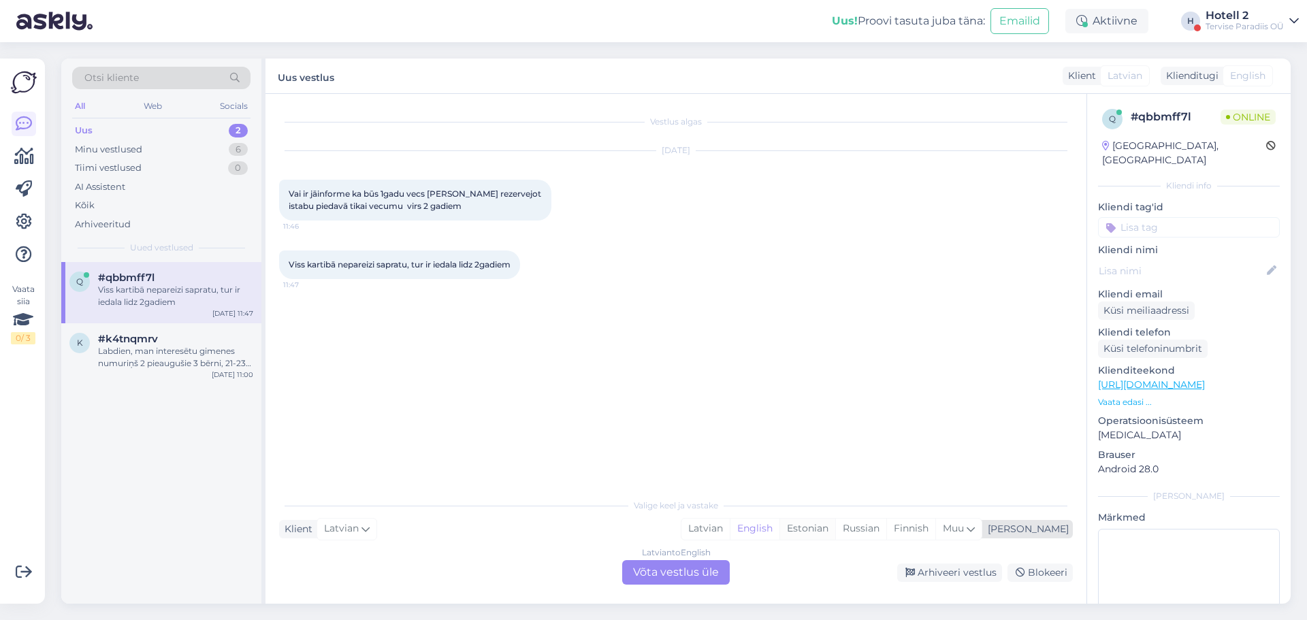
click at [835, 525] on div "Estonian" at bounding box center [807, 529] width 56 height 20
click at [693, 572] on div "Latvian to Estonian Võta vestlus üle" at bounding box center [676, 572] width 108 height 25
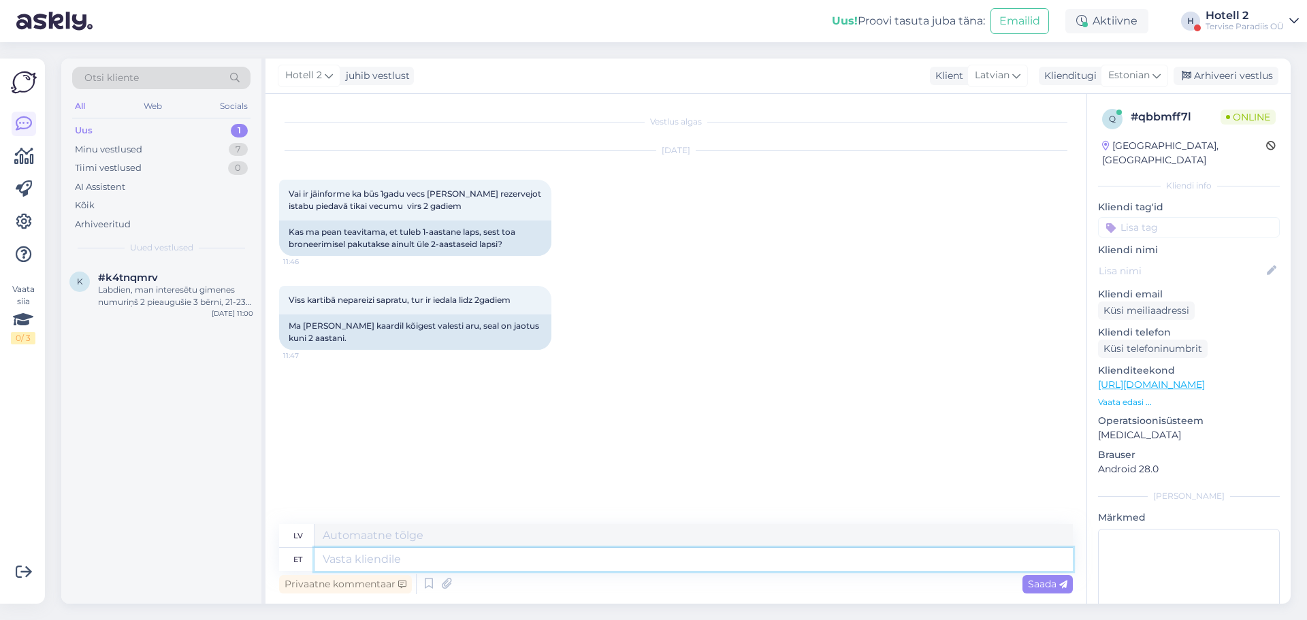
click at [487, 560] on textarea at bounding box center [693, 559] width 758 height 23
click at [184, 145] on div "Minu vestlused 7" at bounding box center [161, 149] width 178 height 19
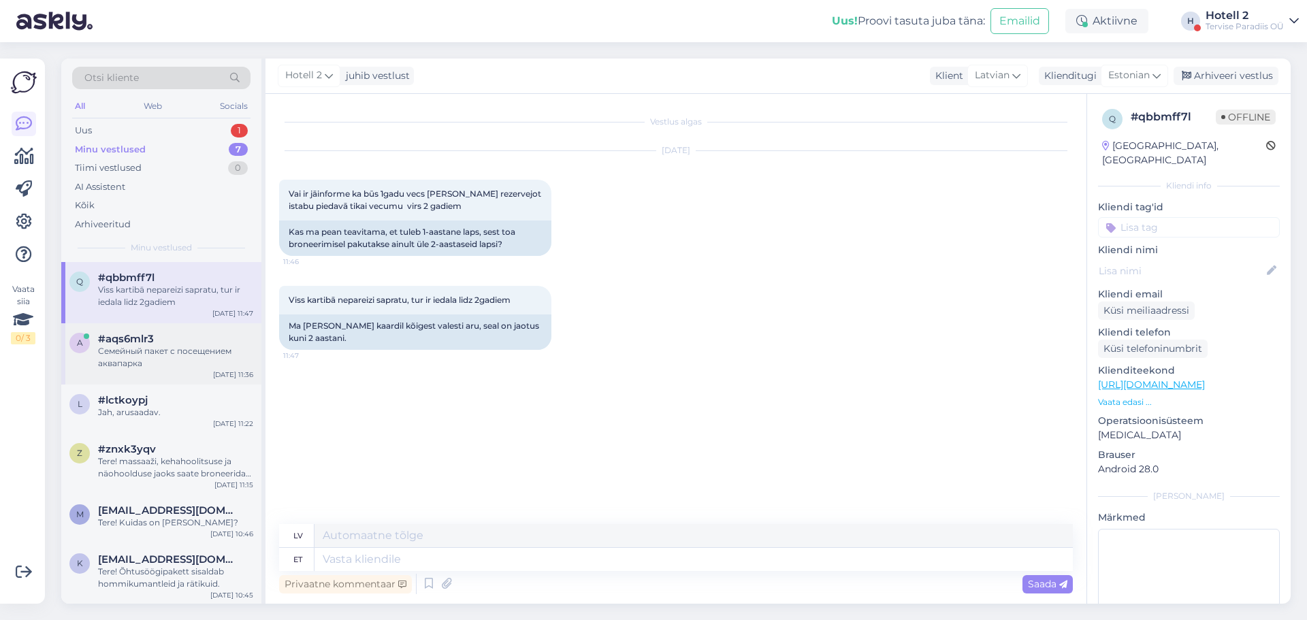
click at [154, 343] on span "#aqs6mlr3" at bounding box center [126, 339] width 56 height 12
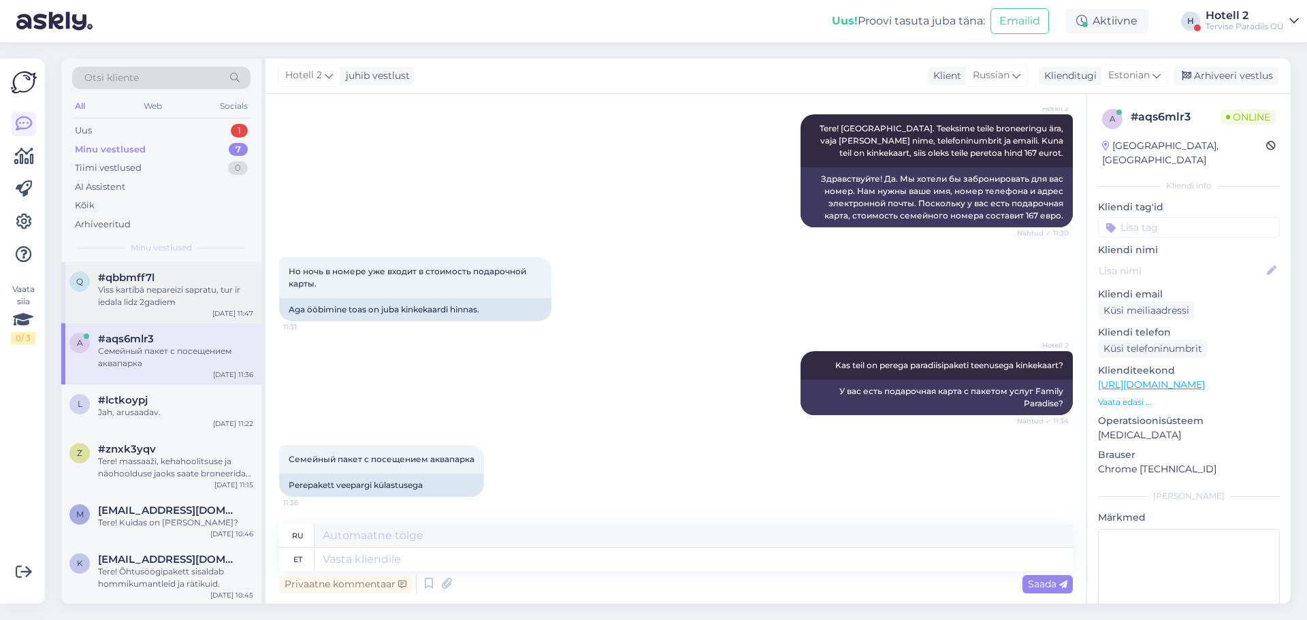
click at [163, 282] on div "#qbbmff7l" at bounding box center [175, 278] width 155 height 12
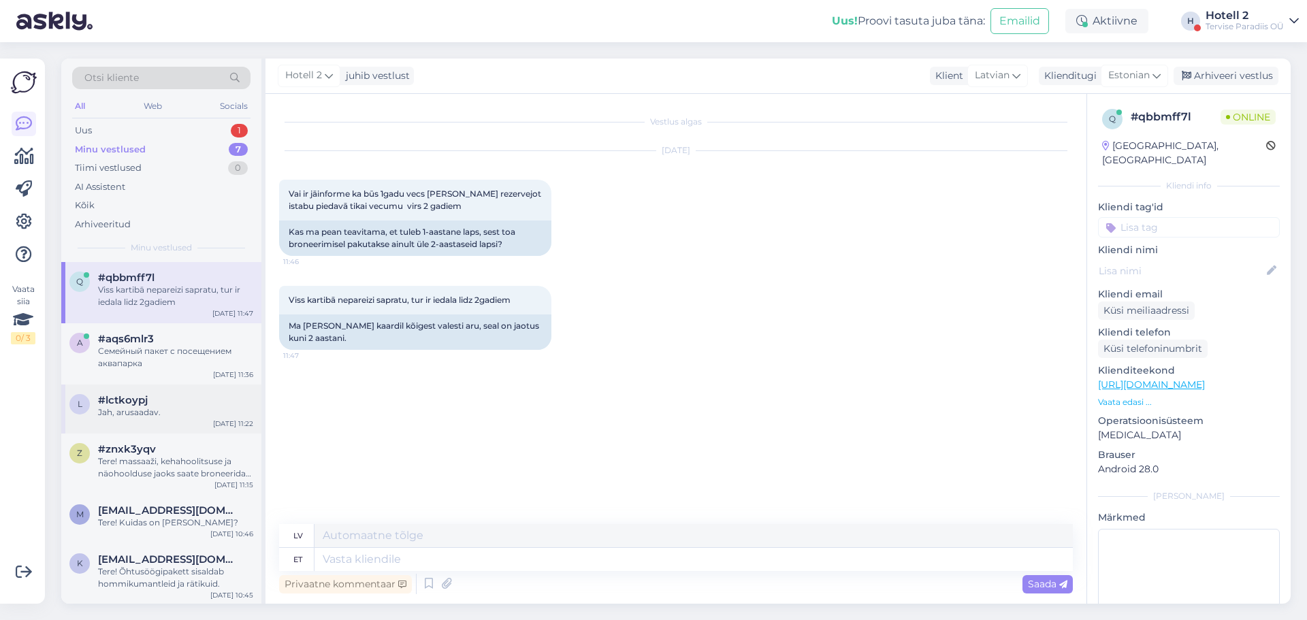
scroll to position [63, 0]
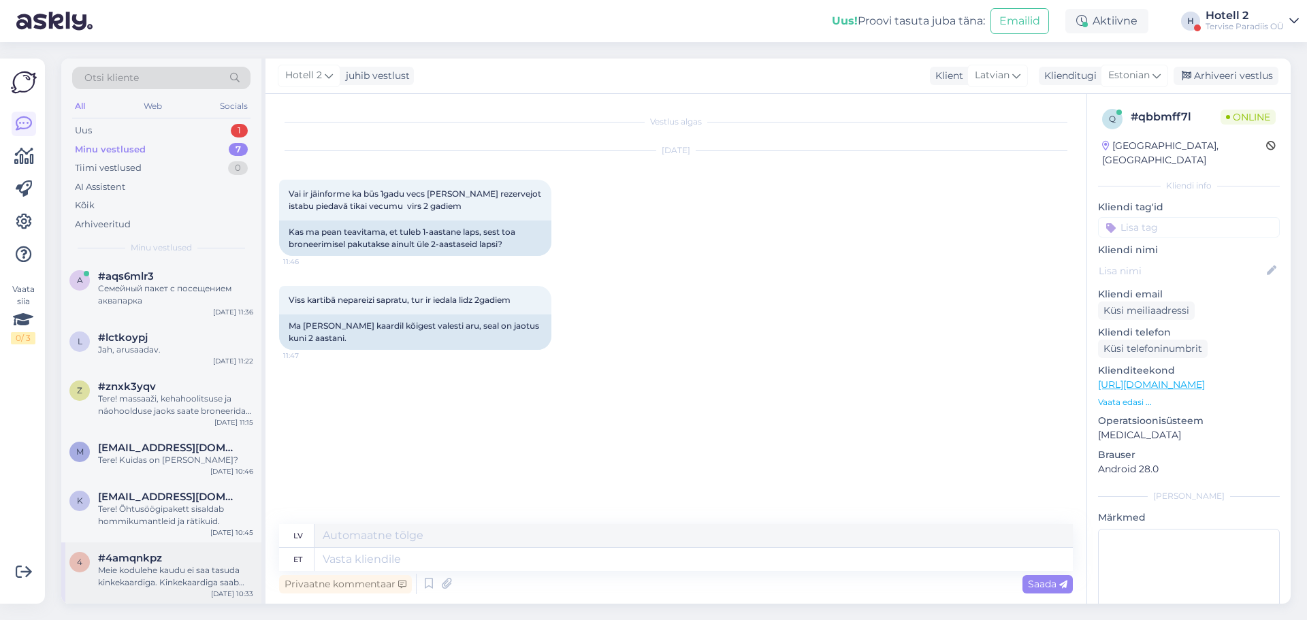
click at [161, 584] on div "Meie kodulehe kaudu ei saa tasuda kinkekaardiga. Kinkekaardiga saab ainult tasu…" at bounding box center [175, 576] width 155 height 25
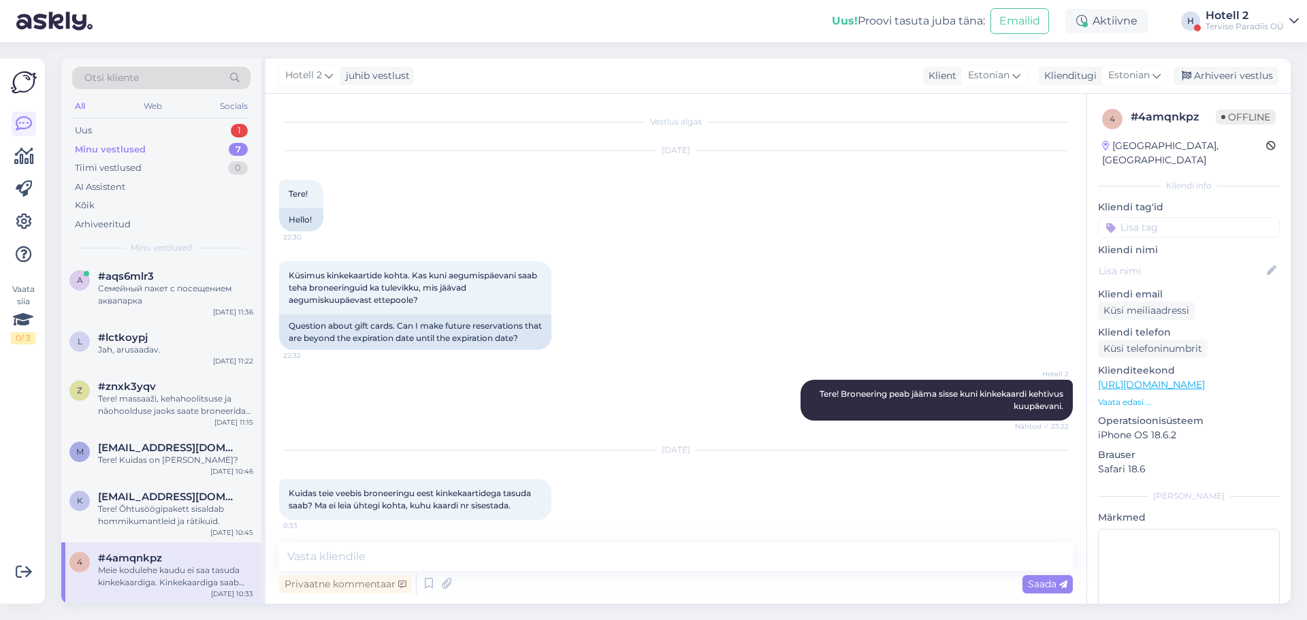
scroll to position [76, 0]
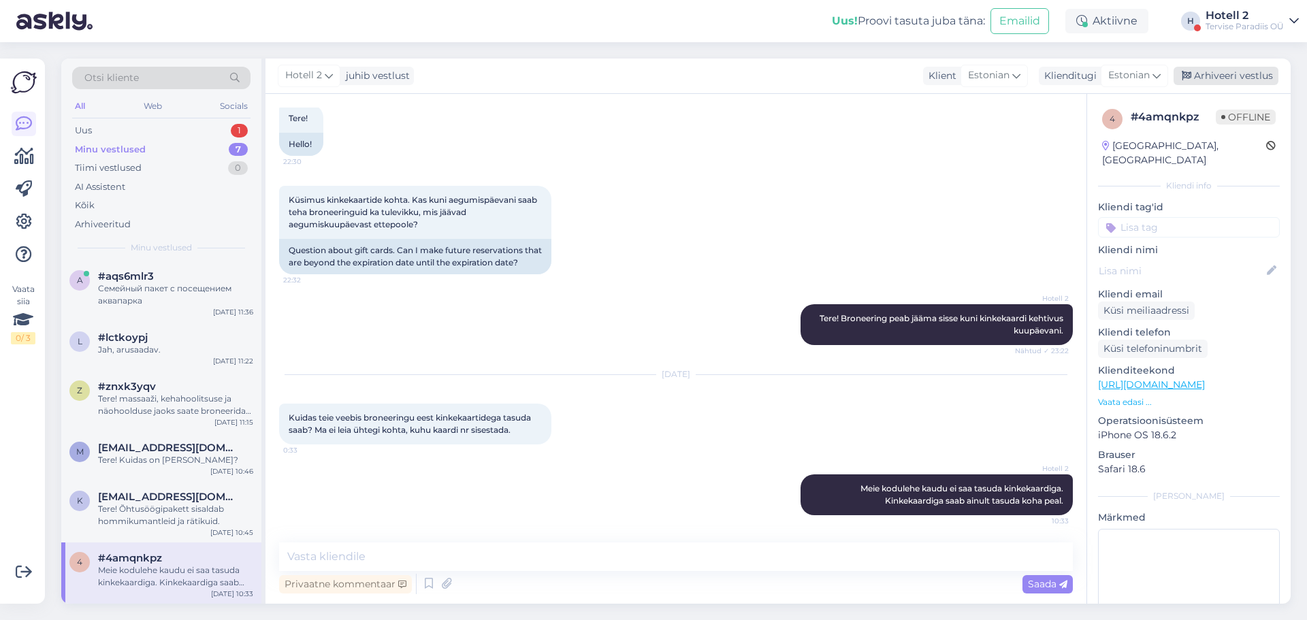
click at [1241, 80] on div "Arhiveeri vestlus" at bounding box center [1226, 76] width 105 height 18
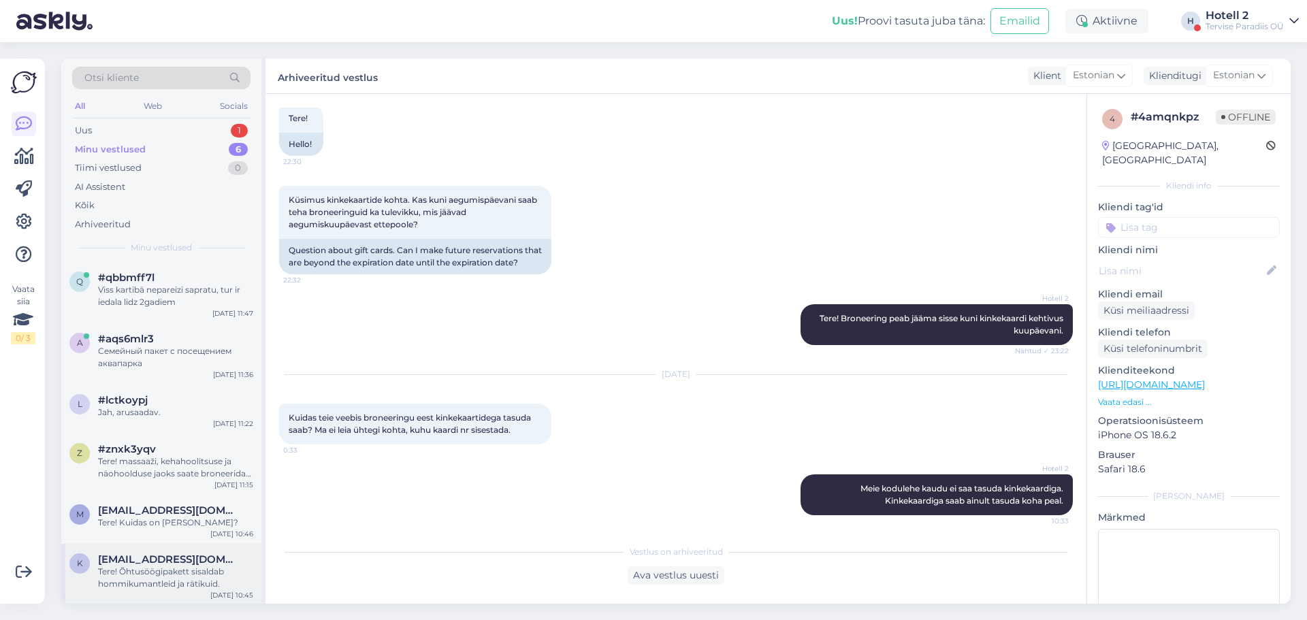
click at [186, 576] on div "Tere! Õhtusöögipakett sisaldab hommikumantleid ja rätikuid." at bounding box center [175, 578] width 155 height 25
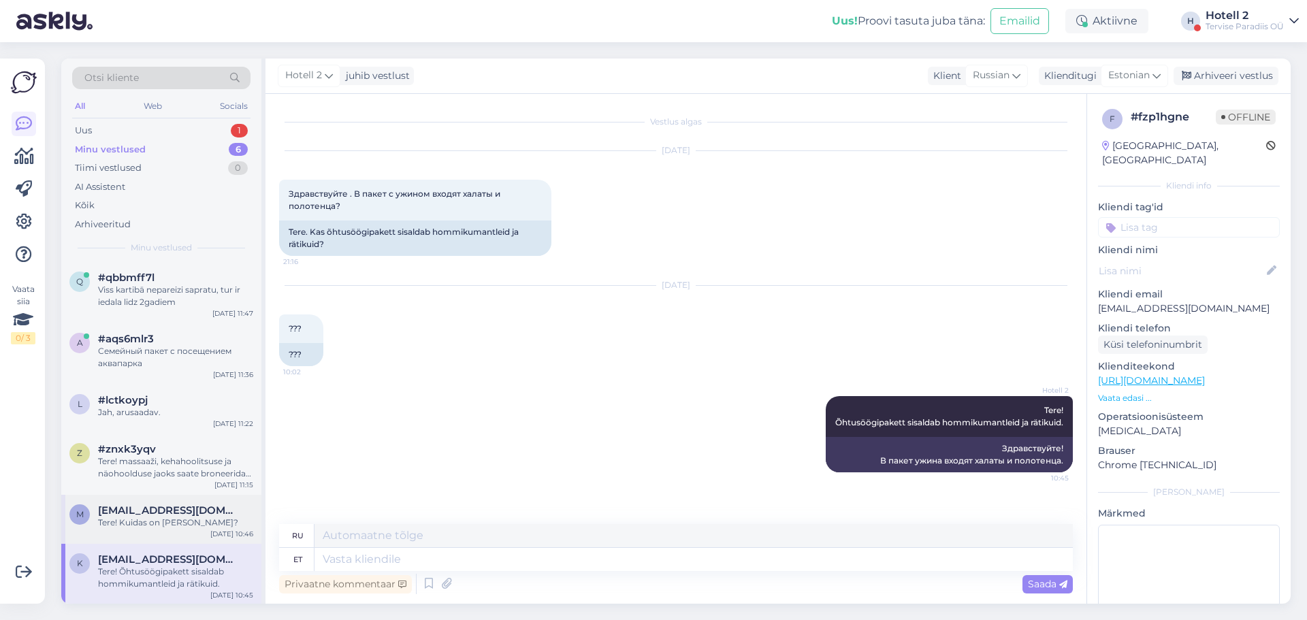
click at [147, 523] on div "Tere! Kuidas on [PERSON_NAME]?" at bounding box center [175, 523] width 155 height 12
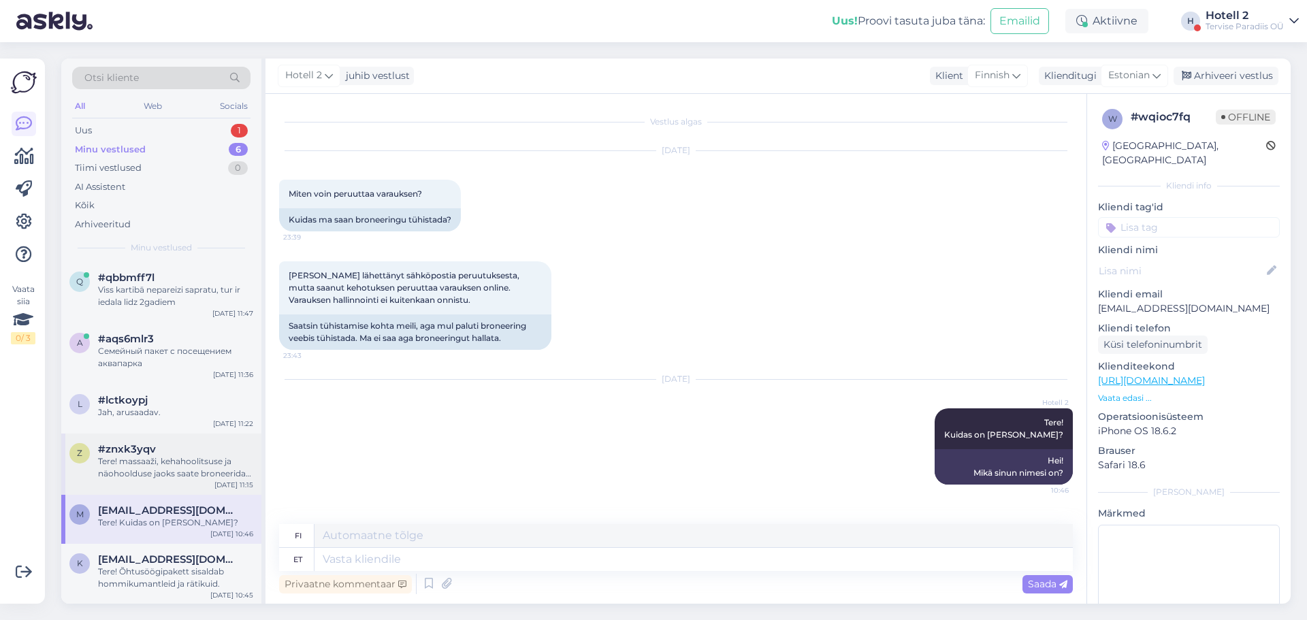
click at [208, 464] on div "Tere! massaaži, kehahoolitsuse ja näohoolduse jaoks saate broneerida aja kirjut…" at bounding box center [175, 467] width 155 height 25
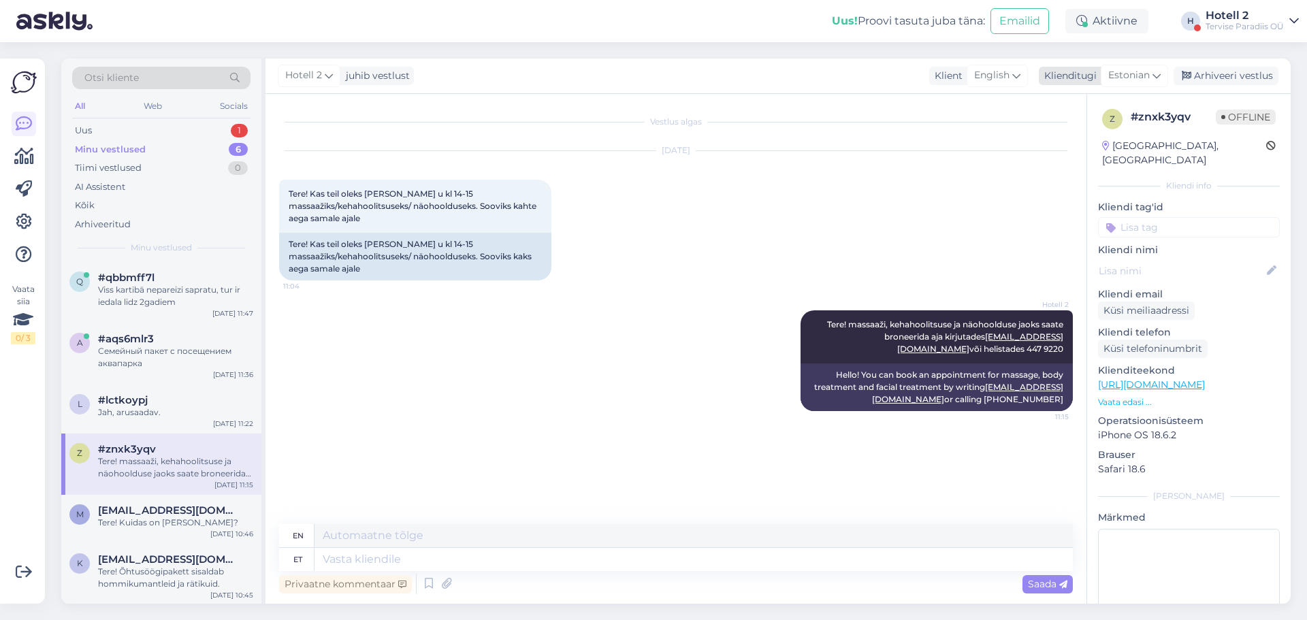
click at [1254, 74] on div "Arhiveeri vestlus" at bounding box center [1226, 76] width 105 height 18
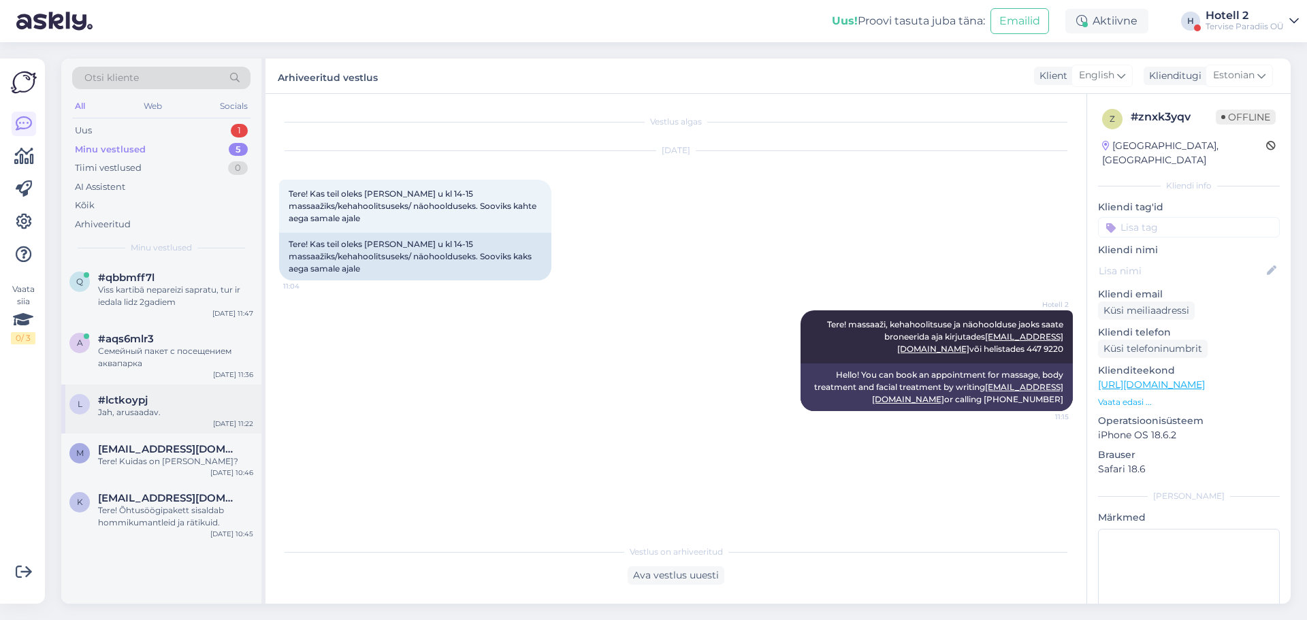
click at [187, 415] on div "Jah, arusaadav." at bounding box center [175, 412] width 155 height 12
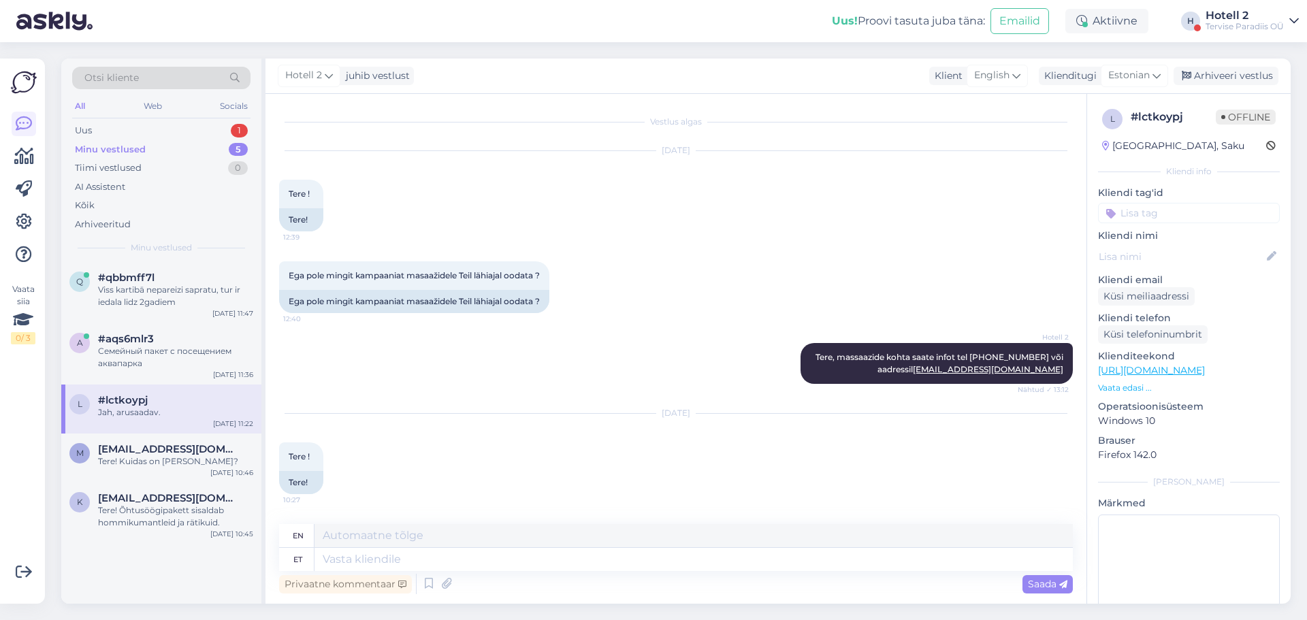
scroll to position [1733, 0]
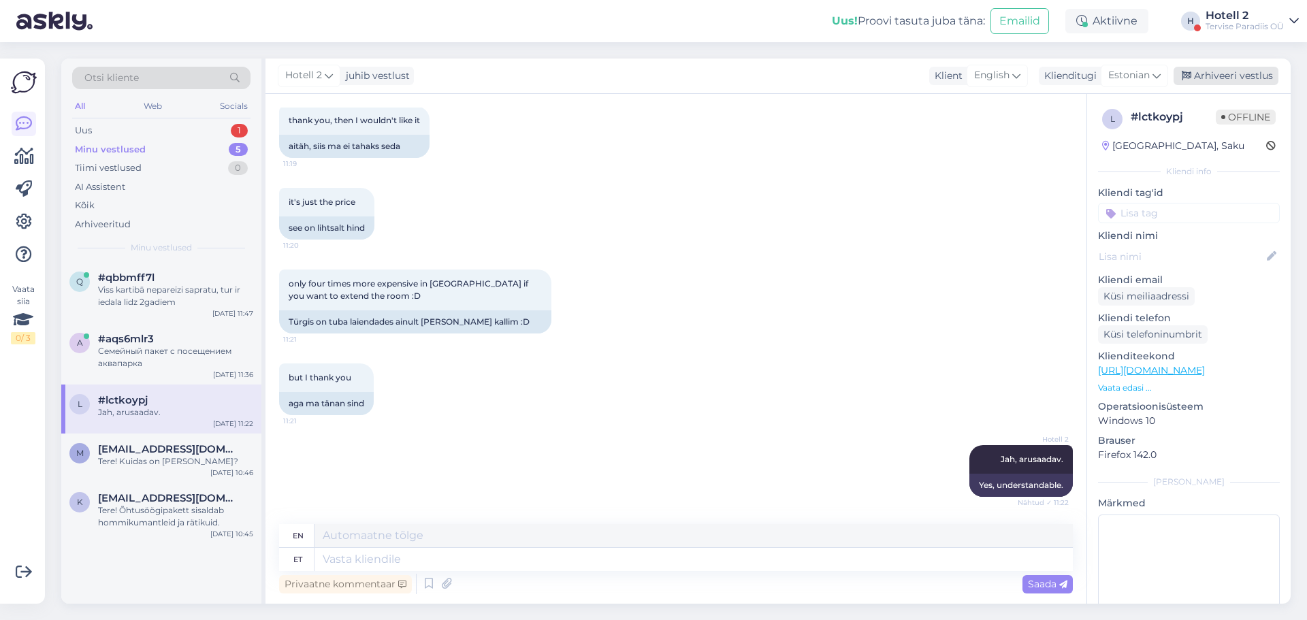
click at [1251, 72] on div "Arhiveeri vestlus" at bounding box center [1226, 76] width 105 height 18
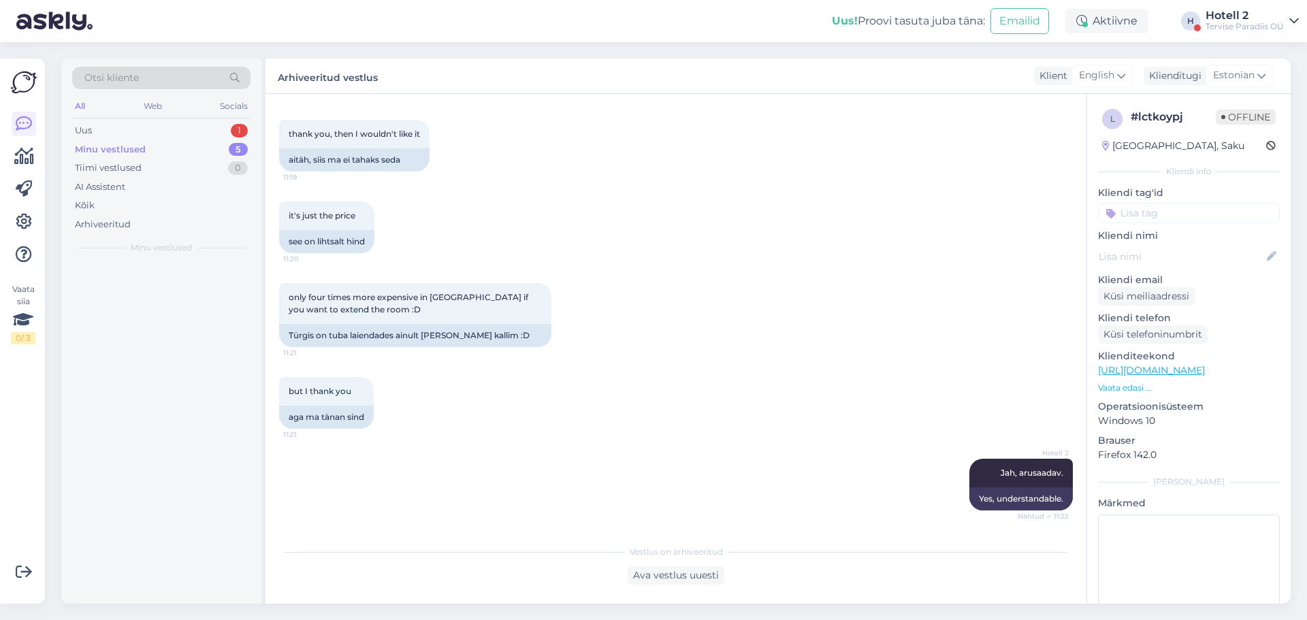
scroll to position [1719, 0]
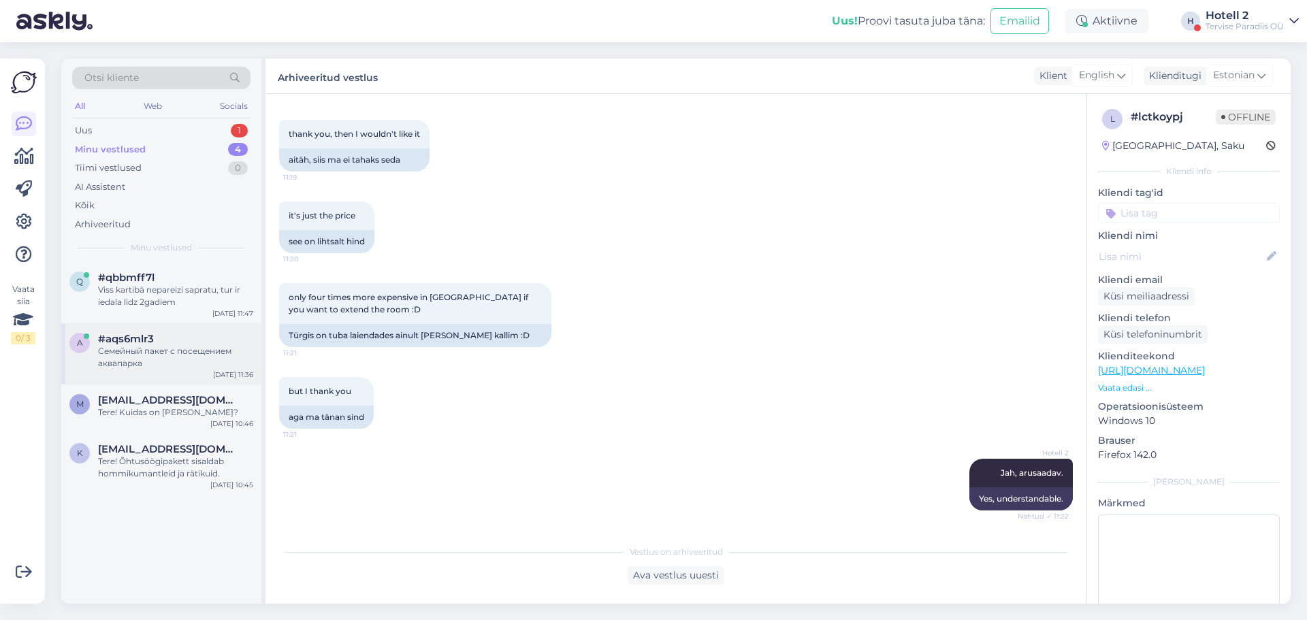
click at [189, 354] on div "Семейный пакет с посещением аквапарка" at bounding box center [175, 357] width 155 height 25
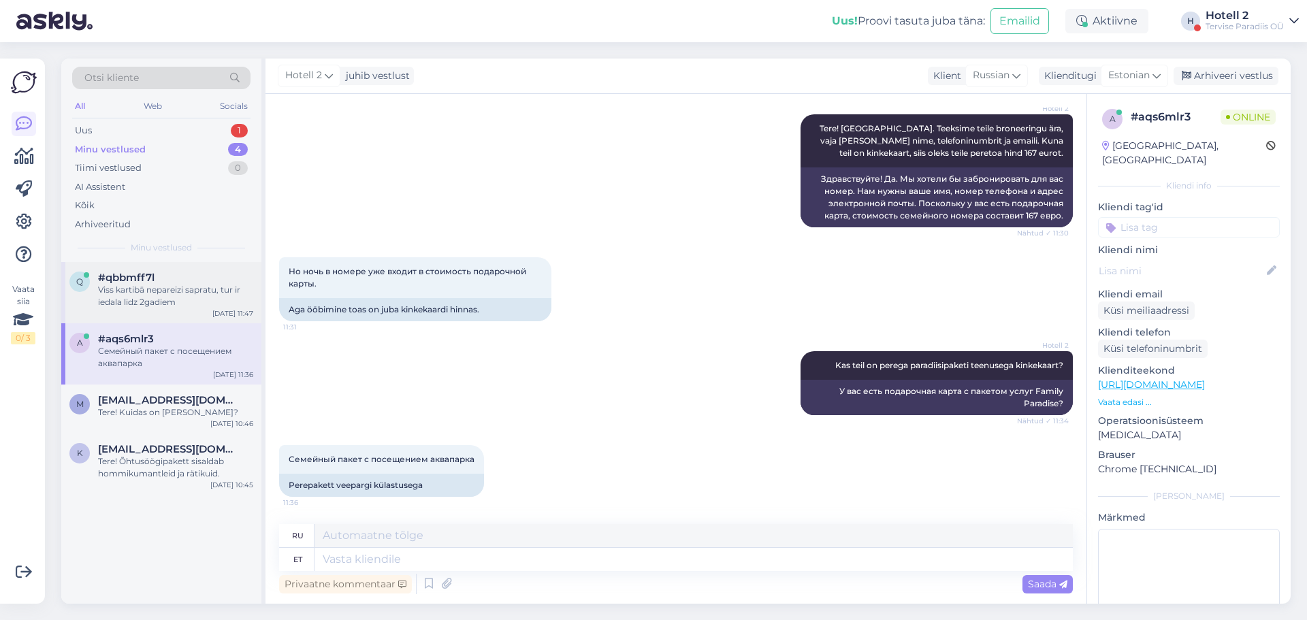
click at [207, 304] on div "Viss kartibā nepareizi sapratu, tur ir iedala lidz 2gadiem" at bounding box center [175, 296] width 155 height 25
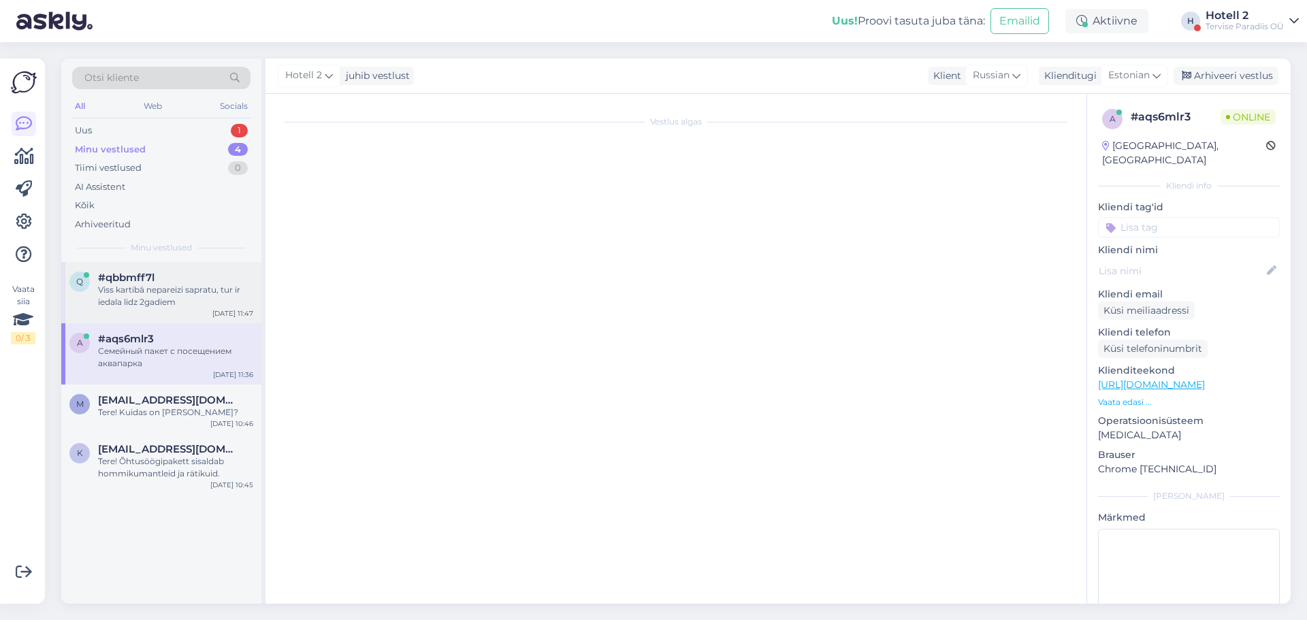
scroll to position [0, 0]
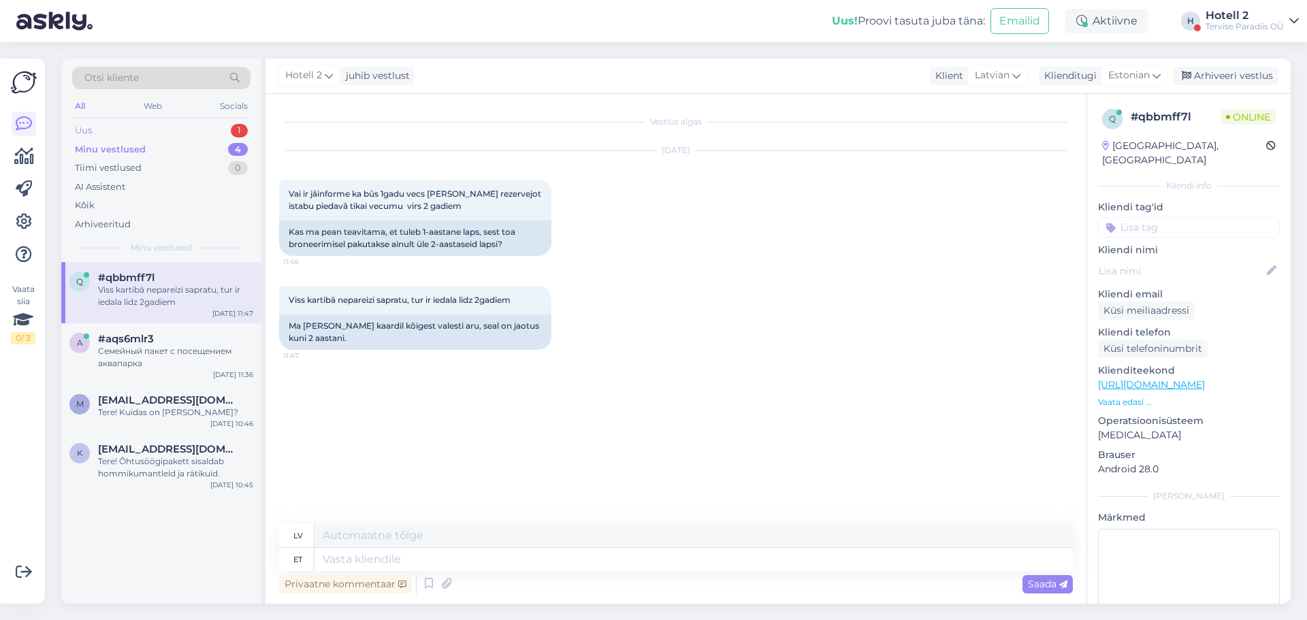
click at [187, 131] on div "Uus 1" at bounding box center [161, 130] width 178 height 19
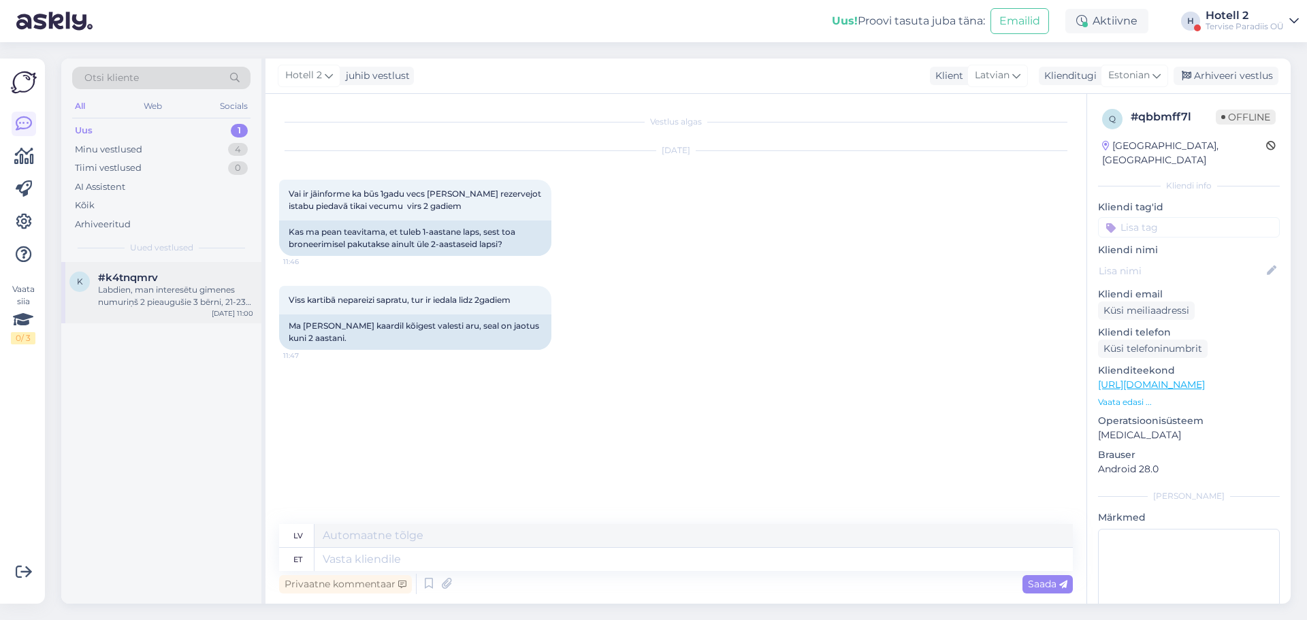
click at [174, 277] on div "#k4tnqmrv" at bounding box center [175, 278] width 155 height 12
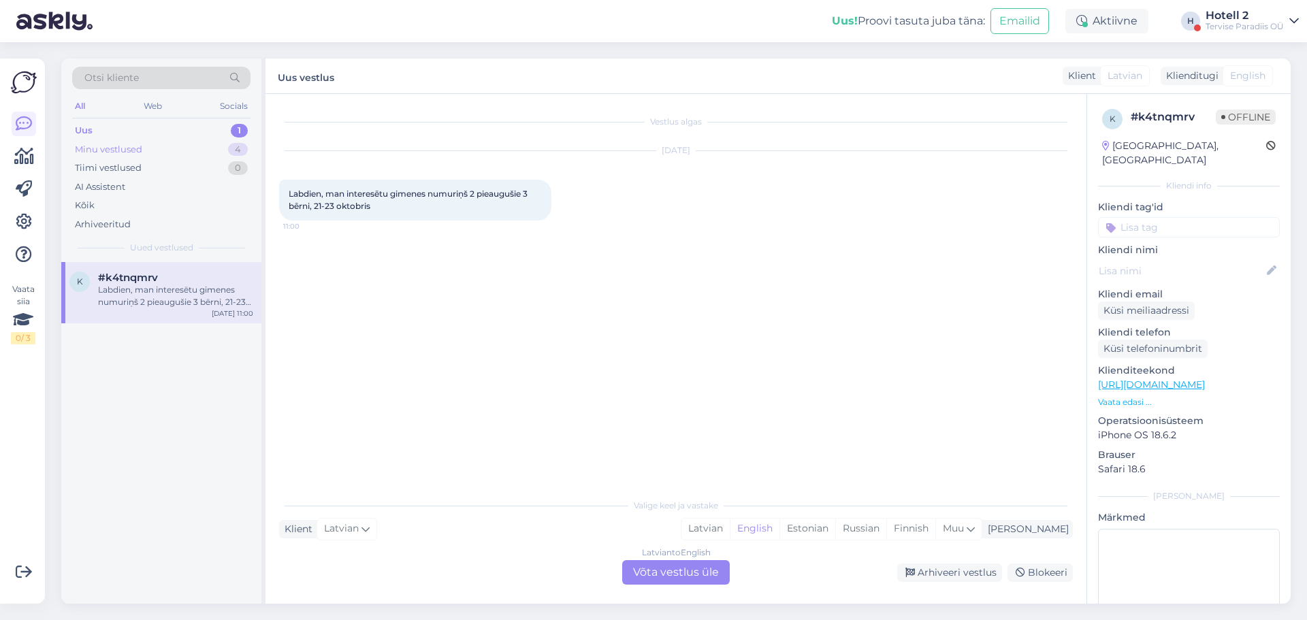
click at [166, 148] on div "Minu vestlused 4" at bounding box center [161, 149] width 178 height 19
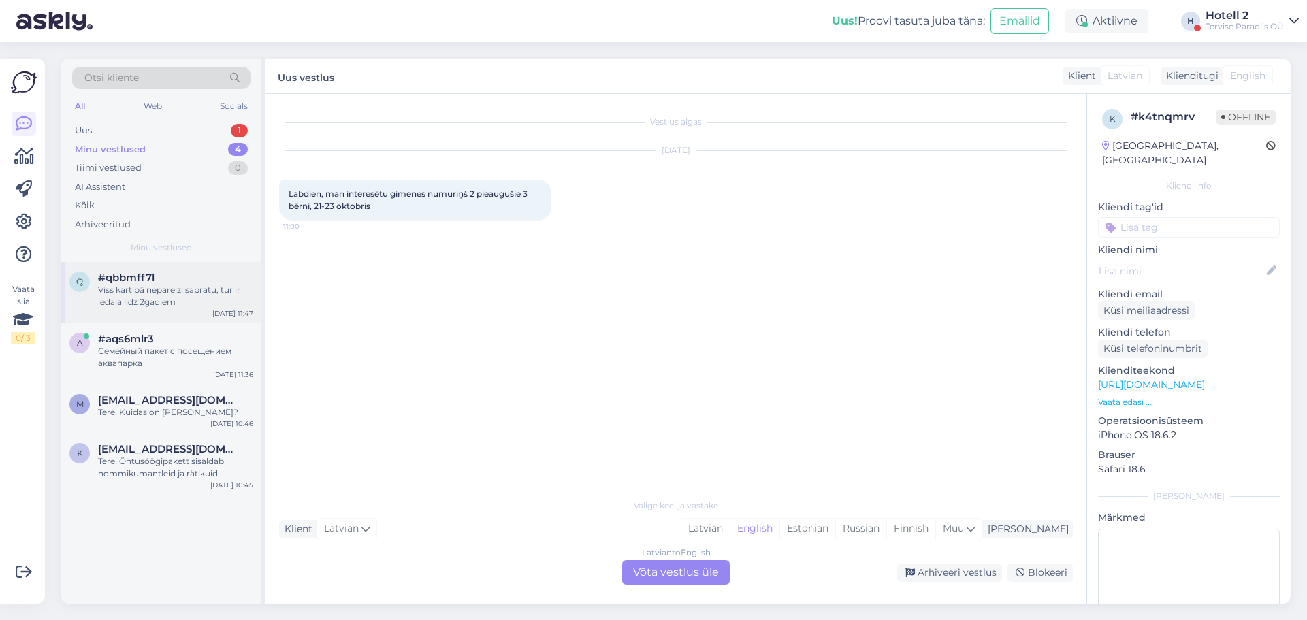
click at [191, 310] on div "q #qbbmff7l Viss kartibā nepareizi sapratu, tur ir iedala lidz 2gadiem [DATE] 1…" at bounding box center [161, 292] width 200 height 61
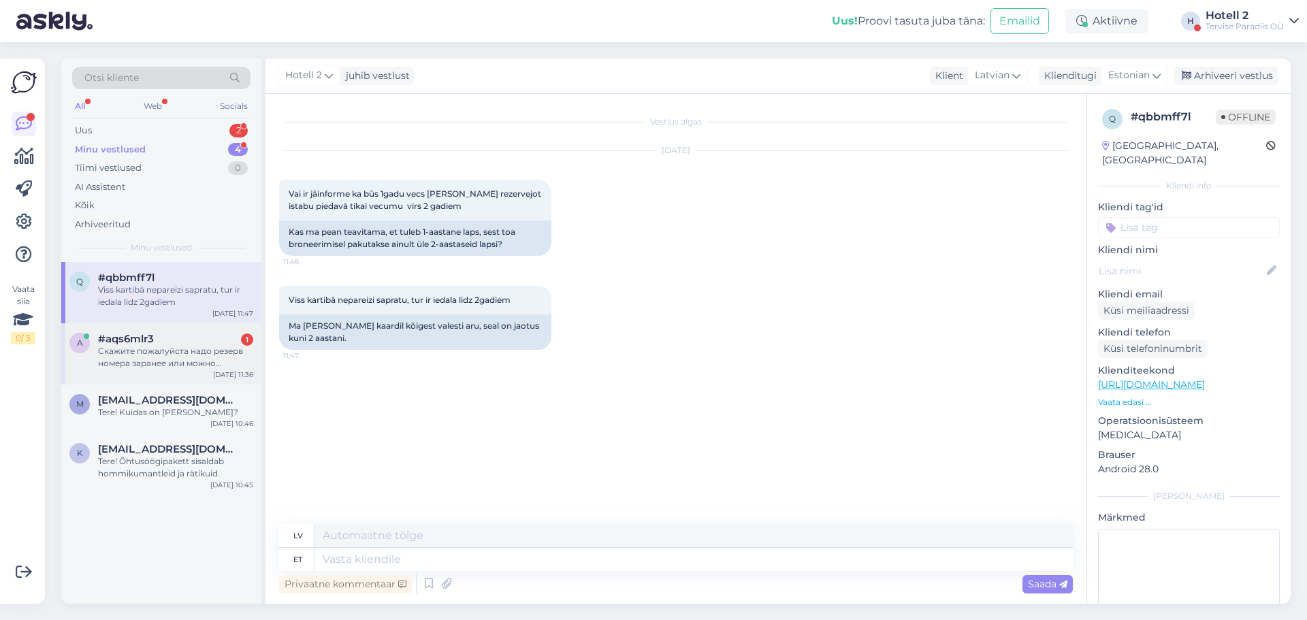
click at [184, 351] on div "Скажите пожалуйста надо резерв номера заранее или можно приехать завтра до 15:0…" at bounding box center [175, 357] width 155 height 25
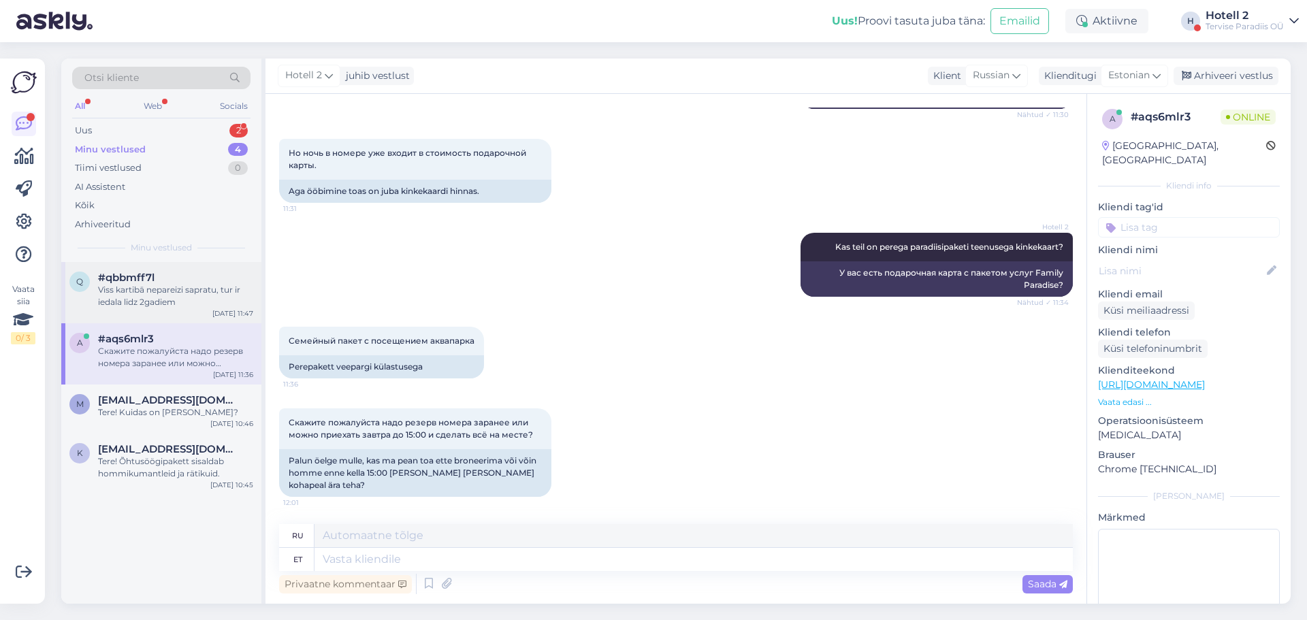
click at [178, 313] on div "q #qbbmff7l Viss kartibā nepareizi sapratu, tur ir iedala lidz 2gadiem [DATE] 1…" at bounding box center [161, 292] width 200 height 61
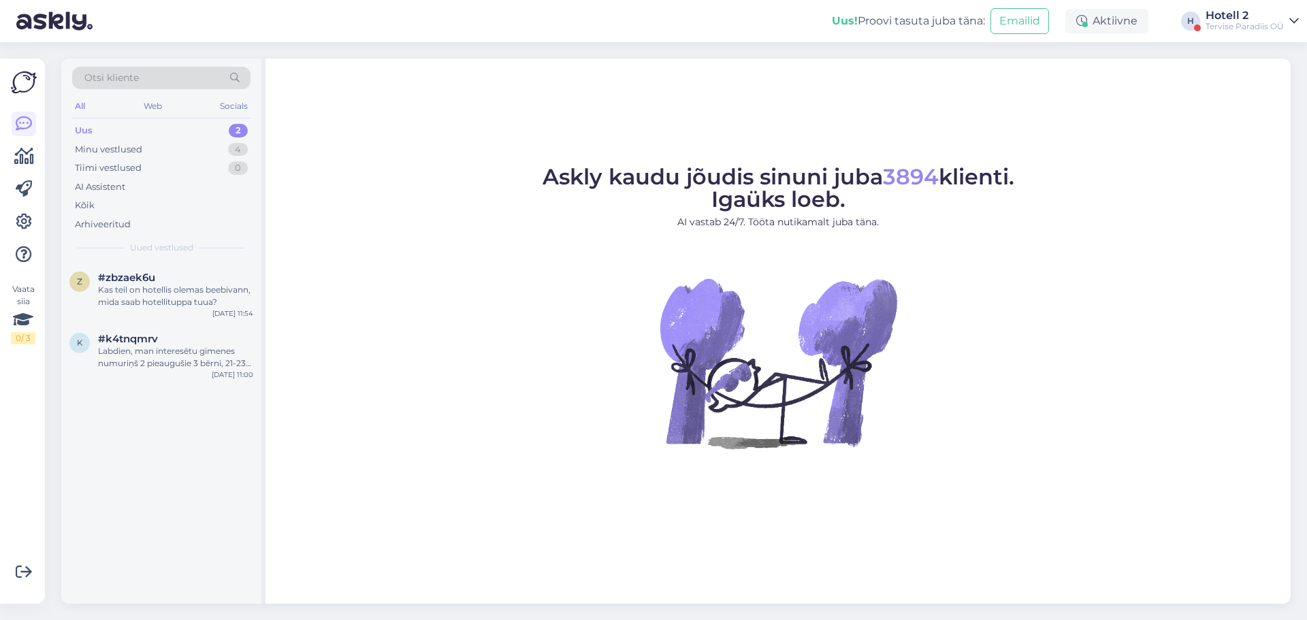
click at [183, 129] on div "Uus 2" at bounding box center [161, 130] width 178 height 19
click at [178, 146] on div "Minu vestlused 4" at bounding box center [161, 149] width 178 height 19
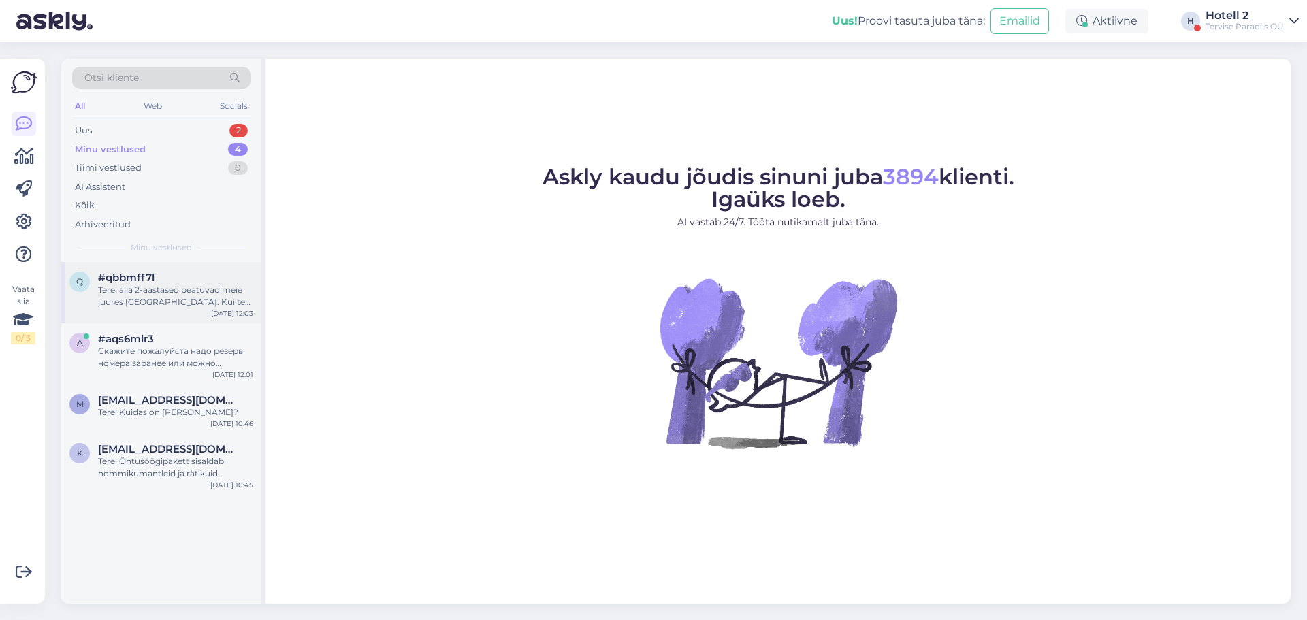
click at [238, 269] on div "q #qbbmff7l Tere! alla 2-aastased peatuvad meie juures [GEOGRAPHIC_DATA]. Kui t…" at bounding box center [161, 292] width 200 height 61
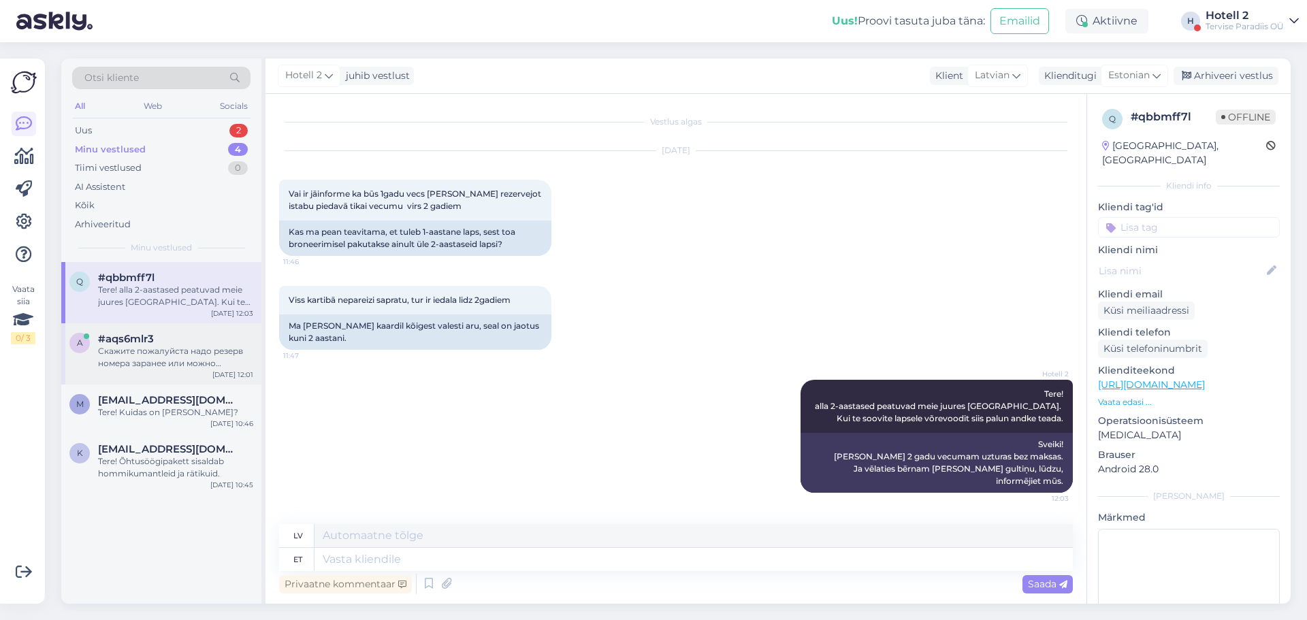
click at [208, 334] on div "#aqs6mlr3" at bounding box center [175, 339] width 155 height 12
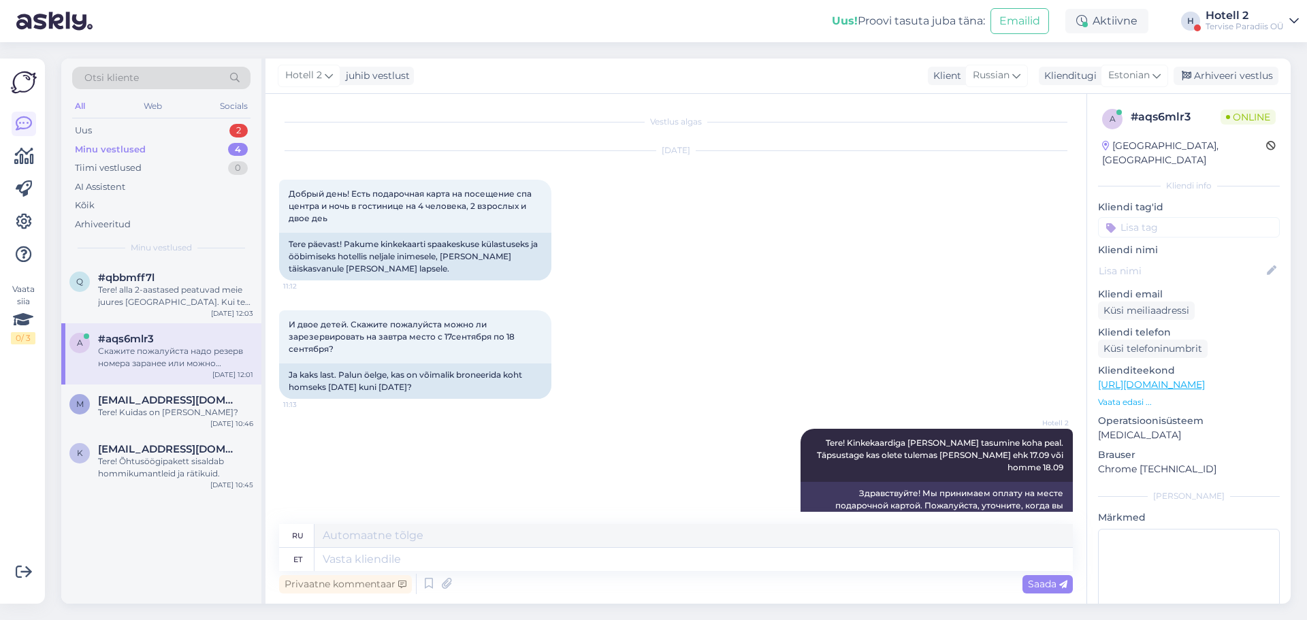
scroll to position [727, 0]
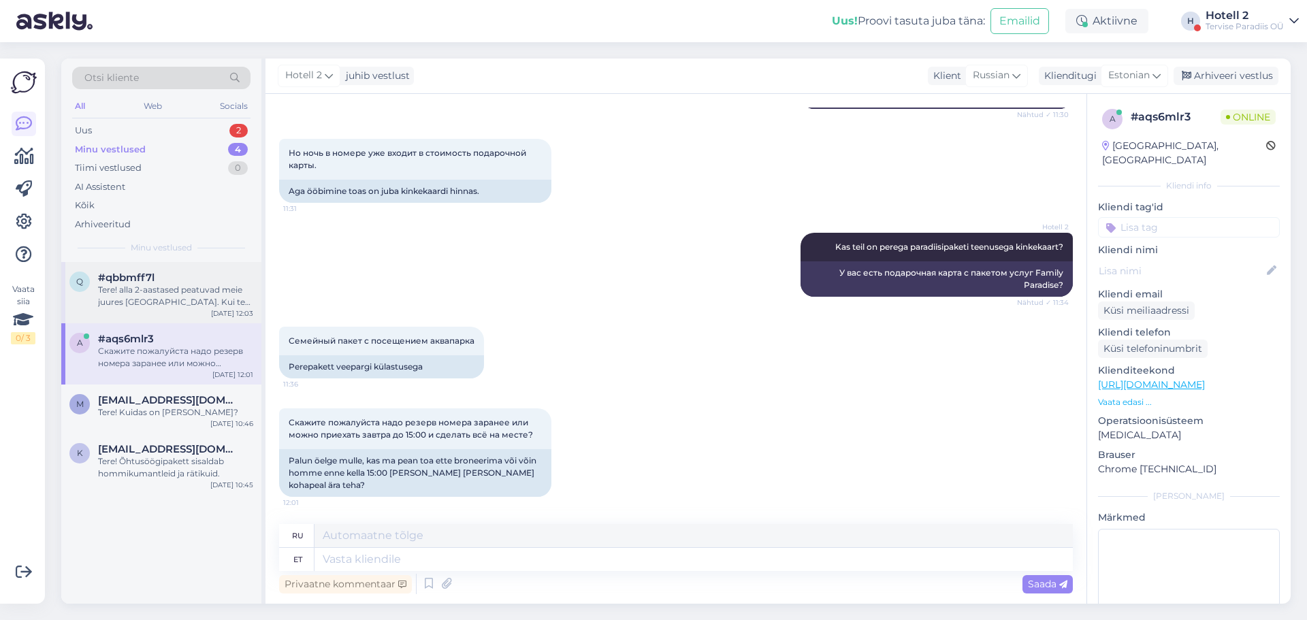
click at [205, 287] on div "Tere! alla 2-aastased peatuvad meie juures tasuta. Kui te soovite lapsele võrev…" at bounding box center [175, 296] width 155 height 25
